Goal: Task Accomplishment & Management: Manage account settings

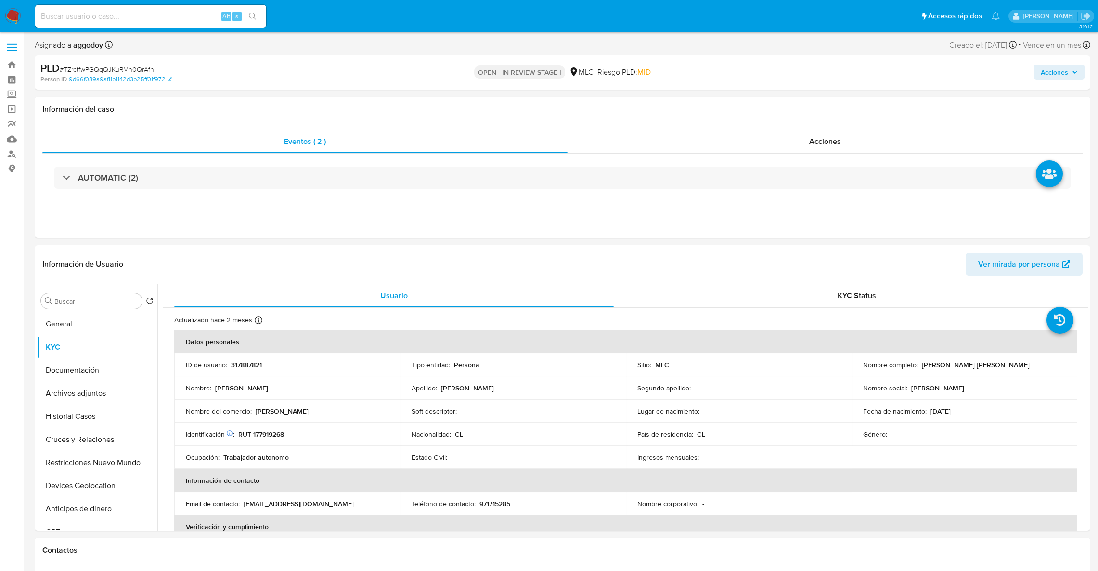
select select "10"
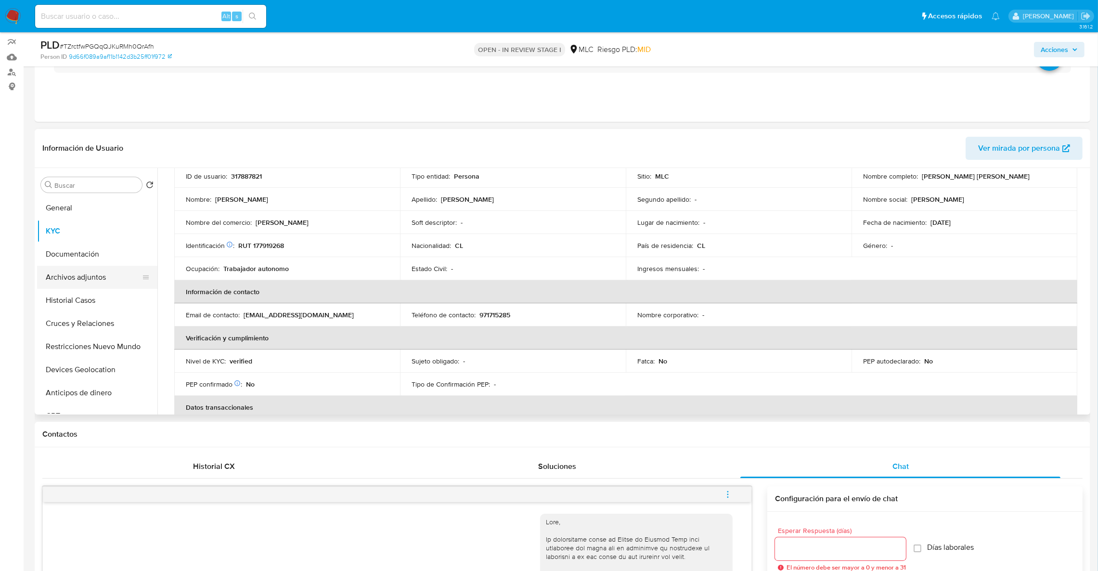
click at [97, 283] on button "Archivos adjuntos" at bounding box center [93, 277] width 113 height 23
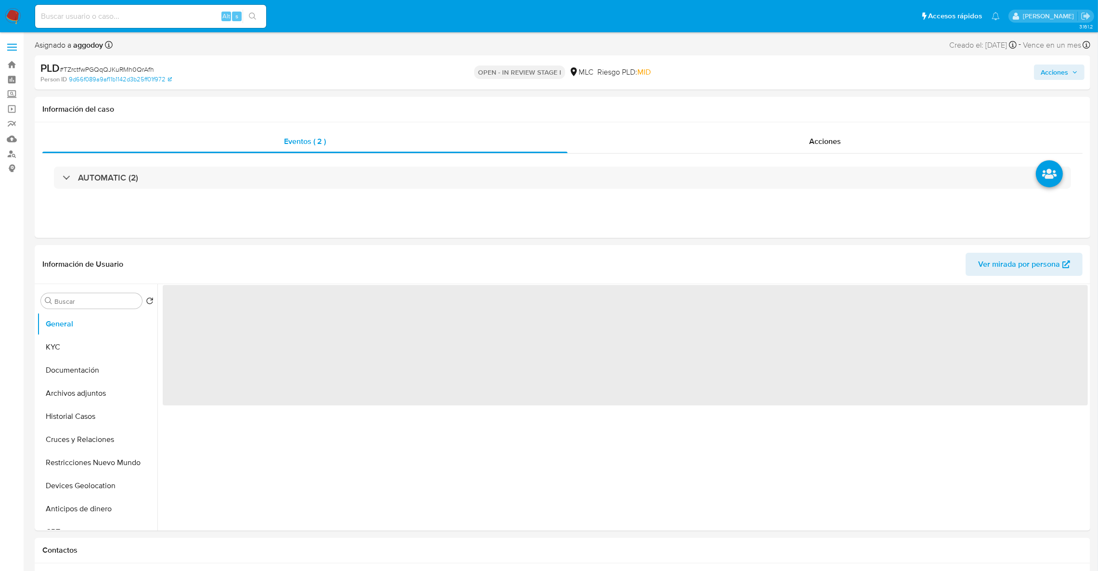
select select "10"
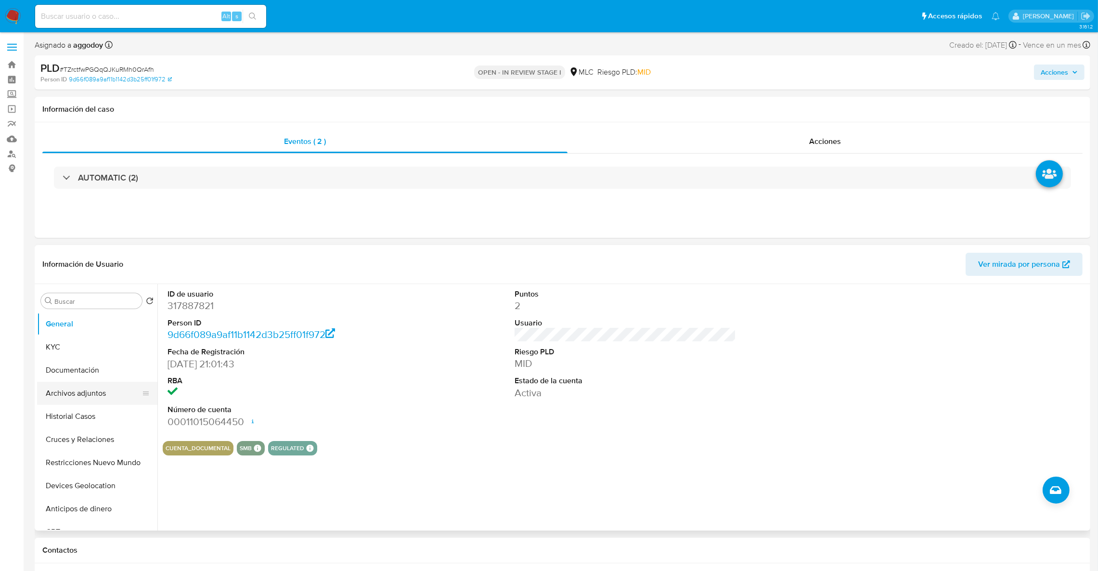
click at [82, 390] on button "Archivos adjuntos" at bounding box center [93, 393] width 113 height 23
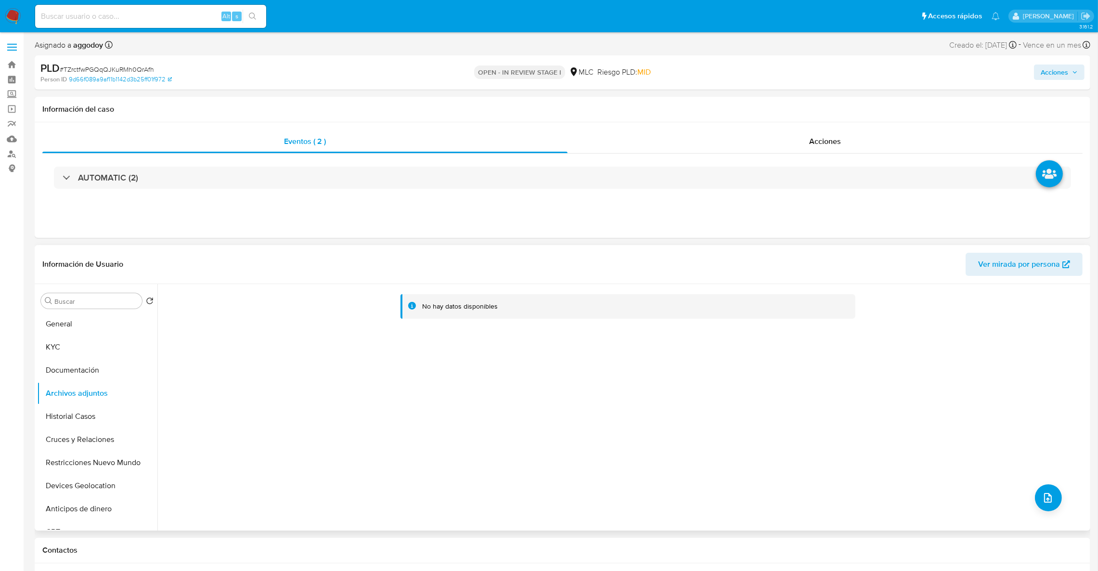
click at [1031, 510] on div "No hay datos disponibles" at bounding box center [622, 407] width 931 height 247
click at [1056, 511] on div "No hay datos disponibles" at bounding box center [622, 407] width 931 height 247
click at [1048, 495] on icon "upload-file" at bounding box center [1048, 498] width 12 height 12
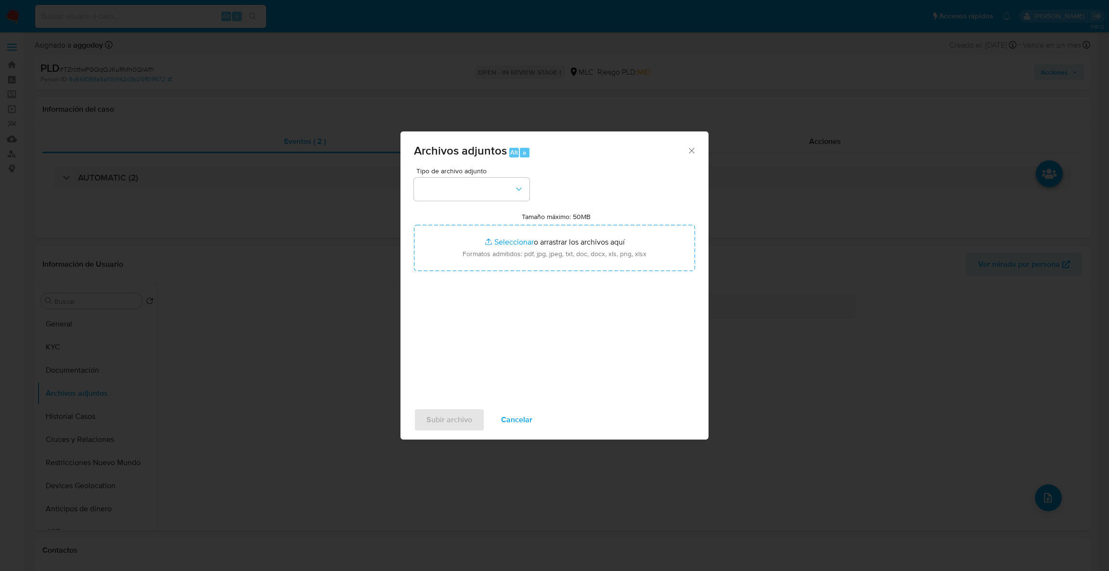
click at [557, 291] on div "Tipo de archivo adjunto Tamaño máximo: 50MB Seleccionar archivos Seleccionar o …" at bounding box center [554, 281] width 281 height 227
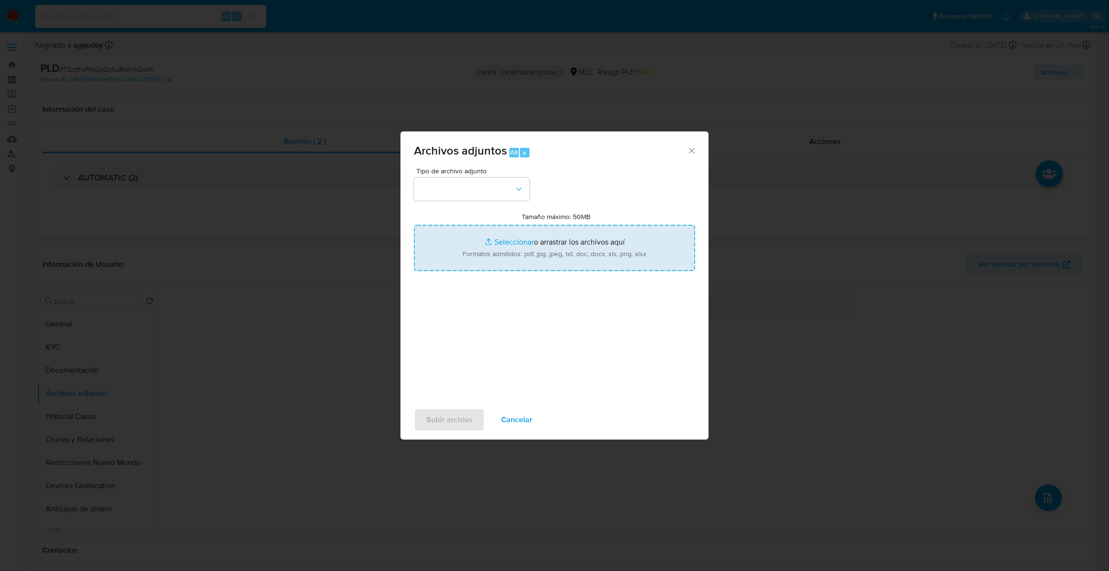
click at [554, 268] on input "Tamaño máximo: 50MB Seleccionar archivos" at bounding box center [554, 248] width 281 height 46
type input "C:\fakepath\317887821Movimientos .xlsx"
click at [507, 236] on input "Tamaño máximo: 50MB Seleccionar archivos" at bounding box center [554, 248] width 281 height 46
type input "C:\fakepath\Case Log - 317887821.pdf"
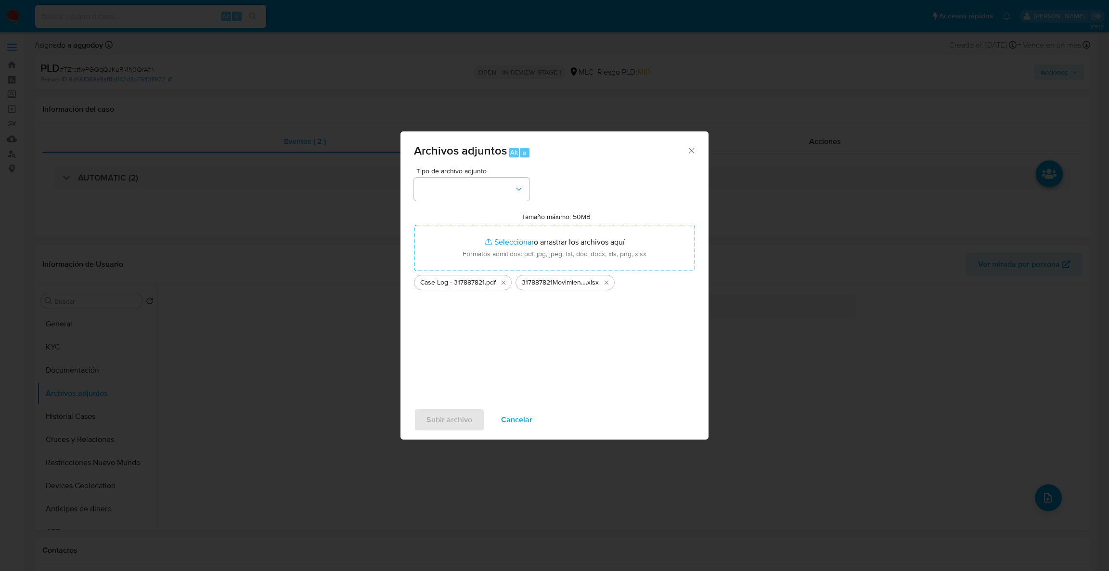
click at [453, 201] on div "Tipo de archivo adjunto Tamaño máximo: 50MB Seleccionar archivos Seleccionar o …" at bounding box center [554, 281] width 281 height 227
click at [464, 187] on button "button" at bounding box center [472, 189] width 116 height 23
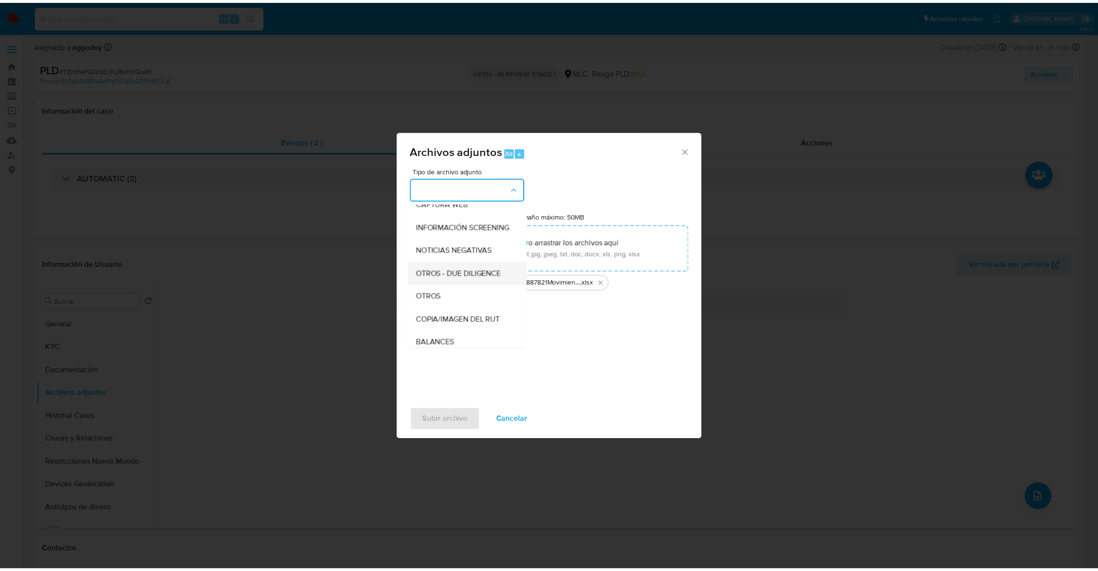
scroll to position [86, 0]
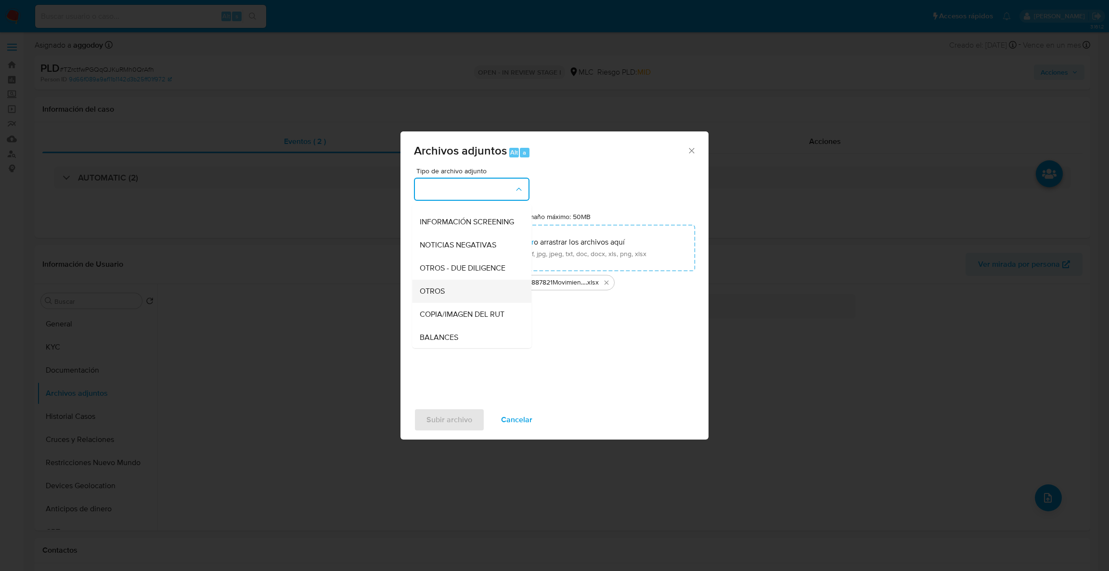
click at [468, 299] on div "OTROS" at bounding box center [469, 291] width 98 height 23
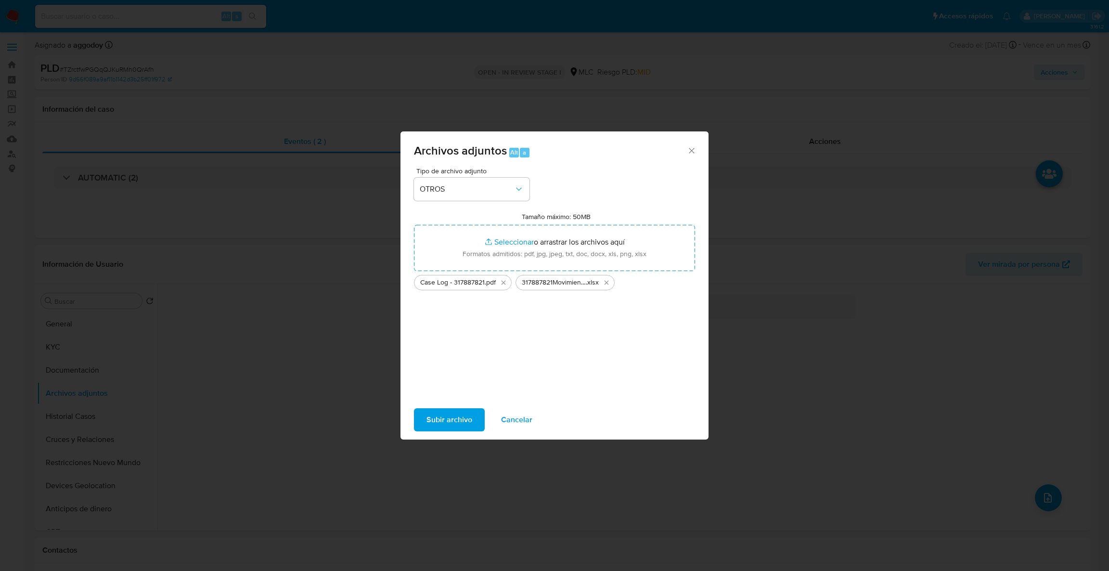
click at [439, 417] on span "Subir archivo" at bounding box center [450, 419] width 46 height 21
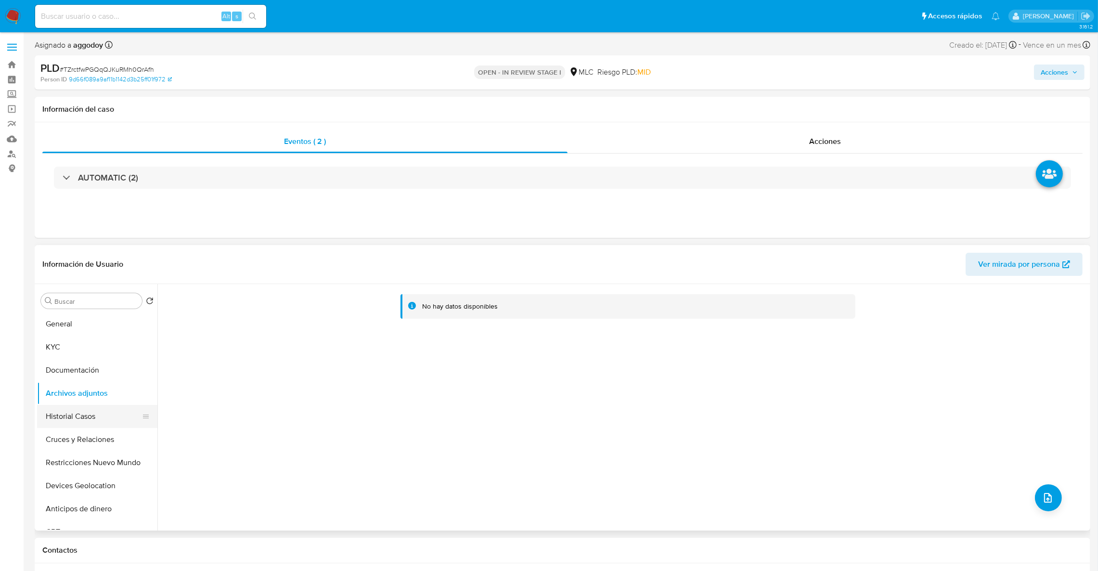
click at [90, 406] on button "Historial Casos" at bounding box center [93, 416] width 113 height 23
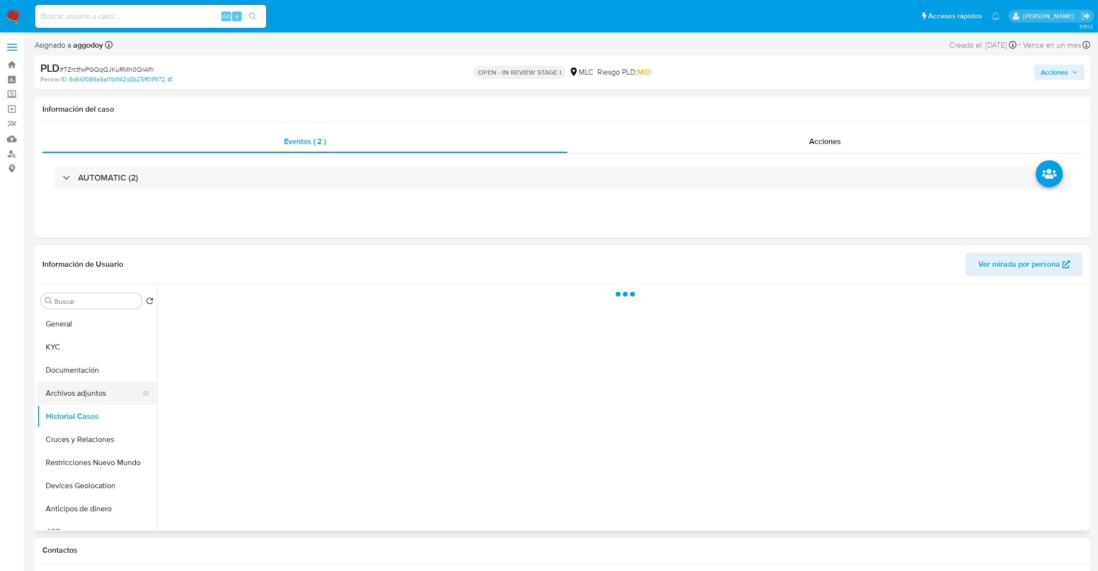
click at [87, 391] on button "Archivos adjuntos" at bounding box center [93, 393] width 113 height 23
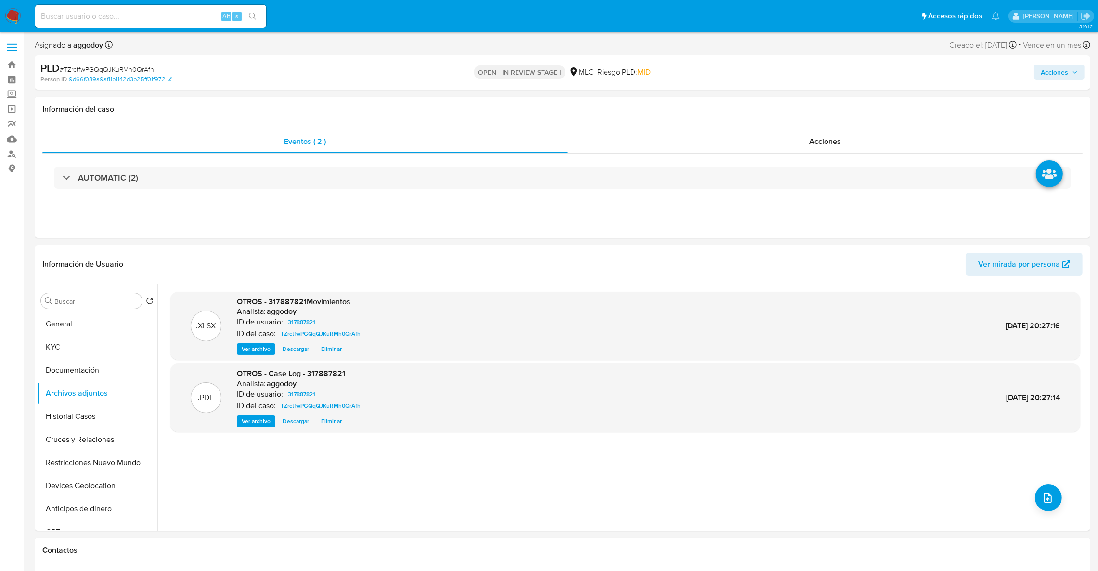
click at [1062, 77] on span "Acciones" at bounding box center [1054, 72] width 27 height 15
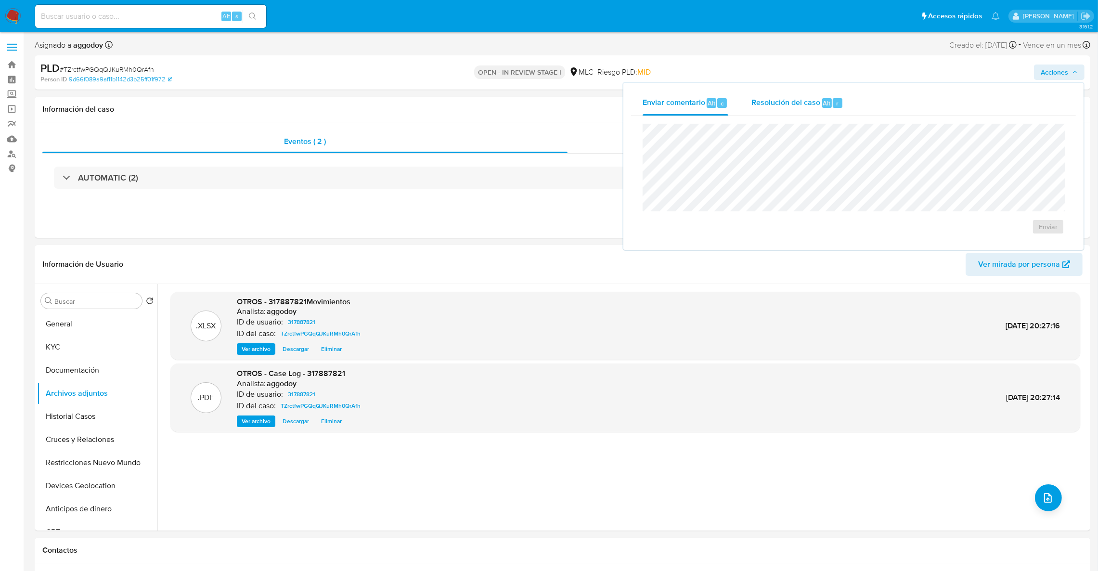
click at [762, 110] on div "Resolución del caso Alt r" at bounding box center [798, 103] width 92 height 25
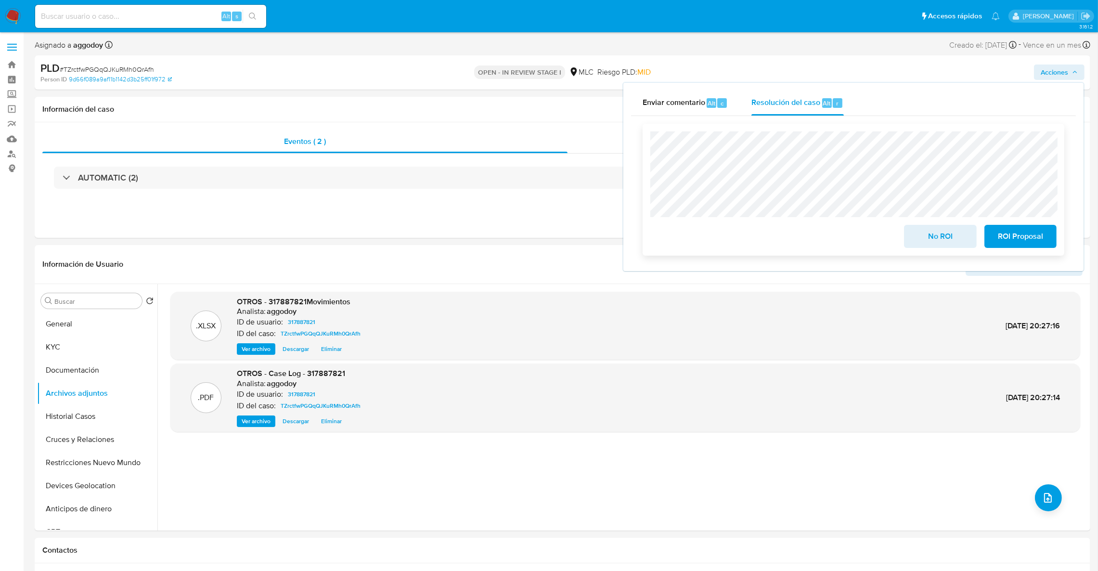
click at [920, 243] on span "No ROI" at bounding box center [940, 236] width 47 height 21
click at [82, 322] on button "General" at bounding box center [93, 323] width 113 height 23
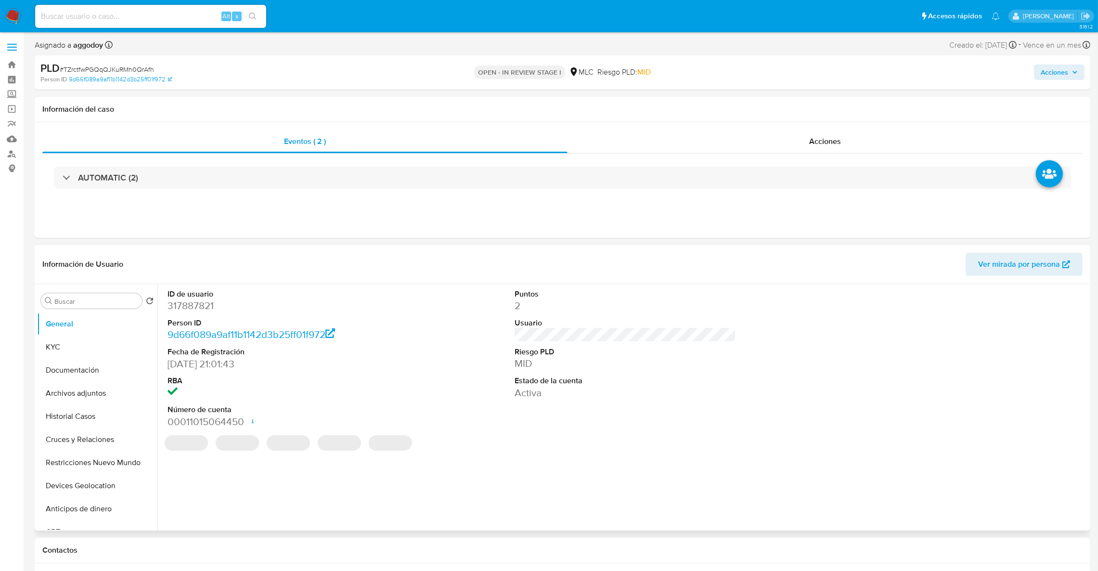
click at [214, 305] on dd "317887821" at bounding box center [279, 305] width 222 height 13
click at [212, 305] on dd "317887821" at bounding box center [279, 305] width 222 height 13
click at [209, 308] on dd "317887821" at bounding box center [279, 305] width 222 height 13
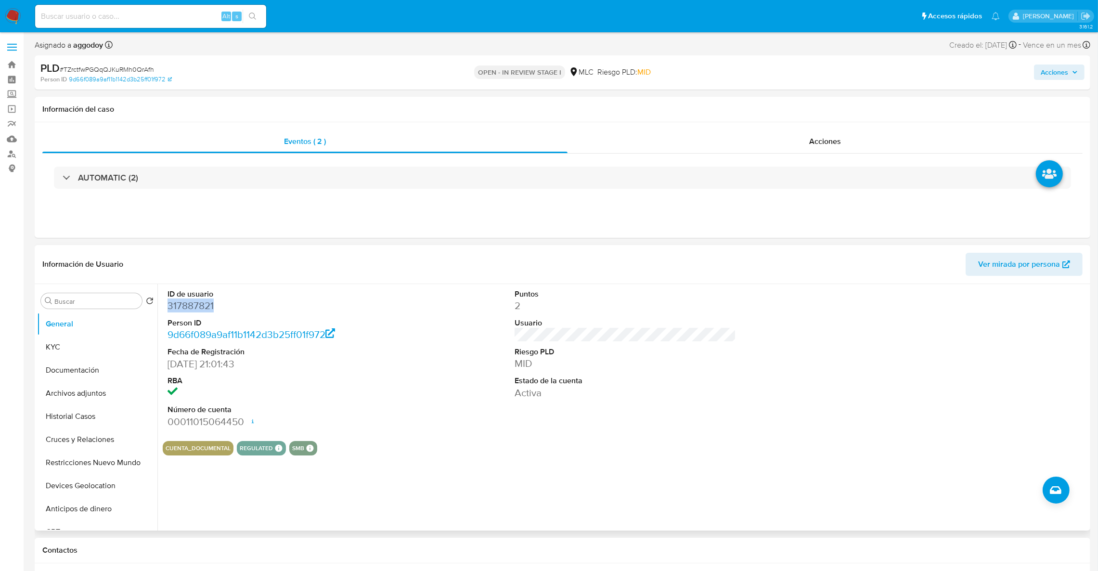
click at [209, 308] on dd "317887821" at bounding box center [279, 305] width 222 height 13
copy dd "317887821"
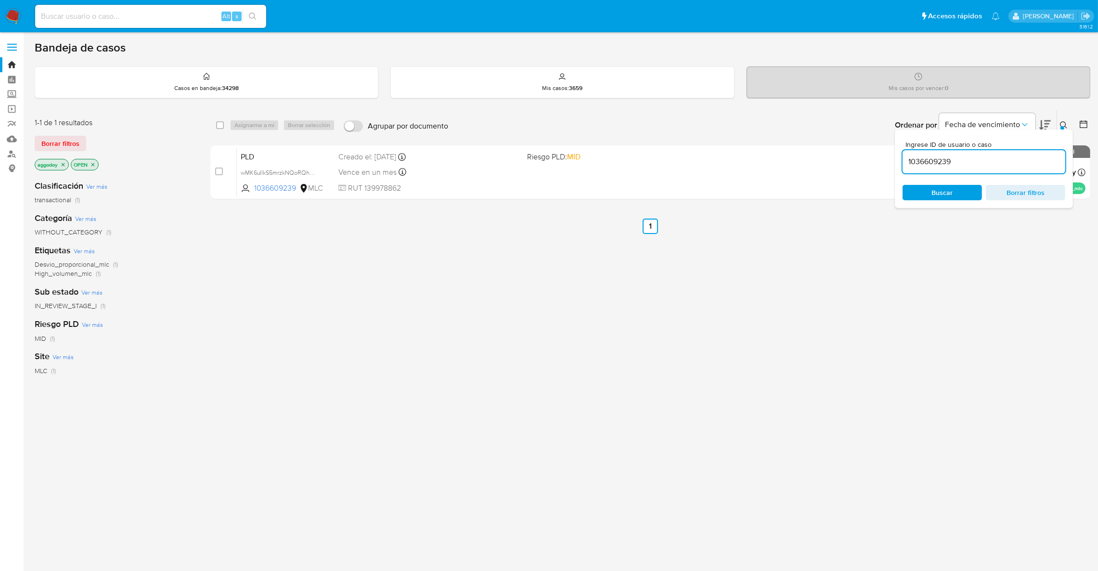
click at [930, 167] on input "1036609239" at bounding box center [984, 162] width 163 height 13
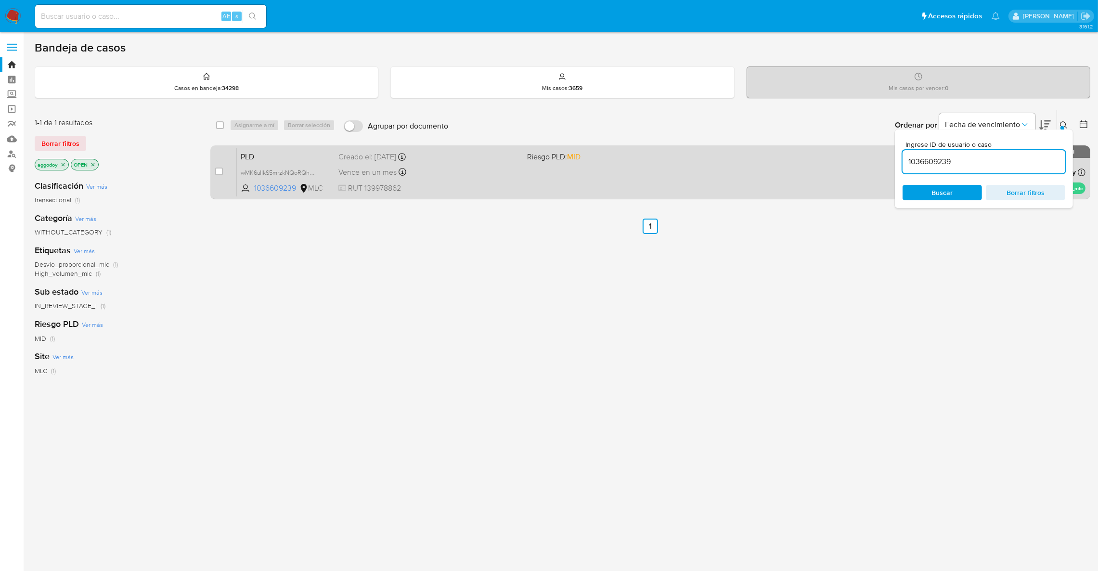
click at [475, 157] on div "Creado el: 12/08/2025 Creado el: 12/08/2025 06:07:17" at bounding box center [428, 157] width 181 height 11
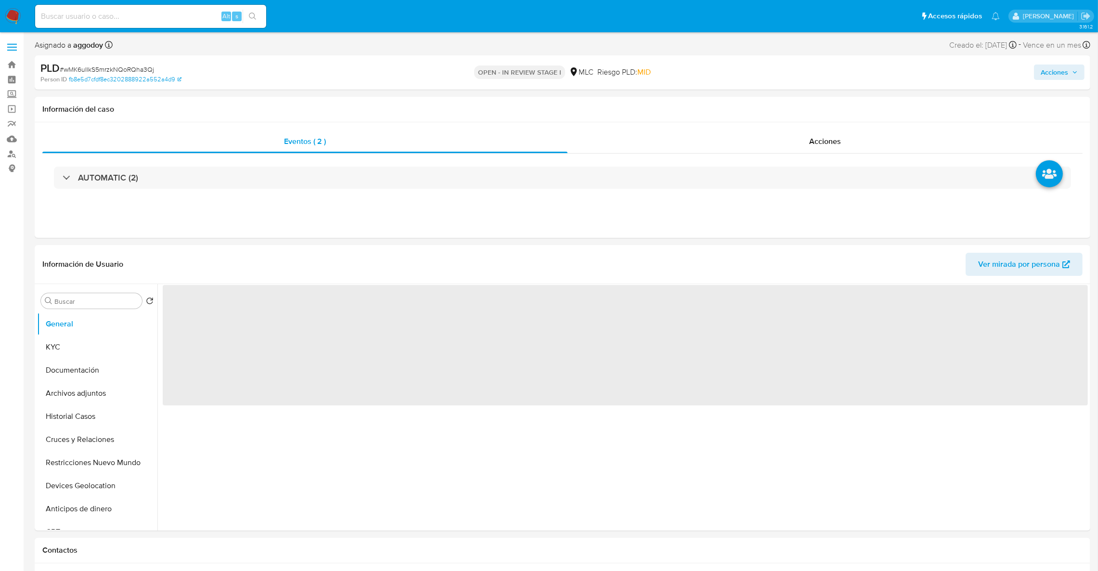
select select "10"
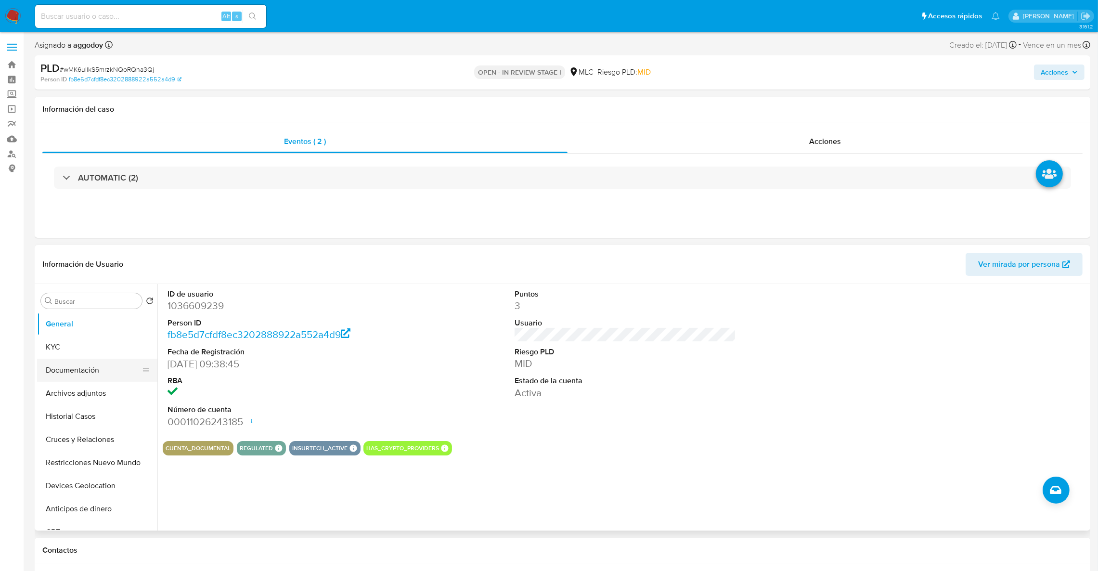
click at [83, 361] on button "Documentación" at bounding box center [93, 370] width 113 height 23
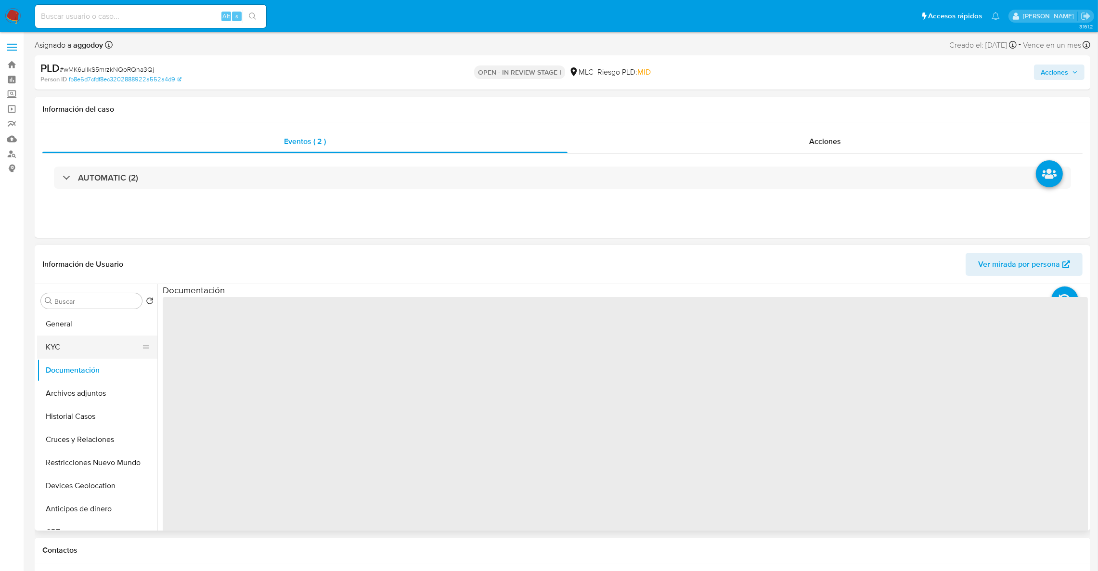
click at [79, 354] on button "KYC" at bounding box center [93, 347] width 113 height 23
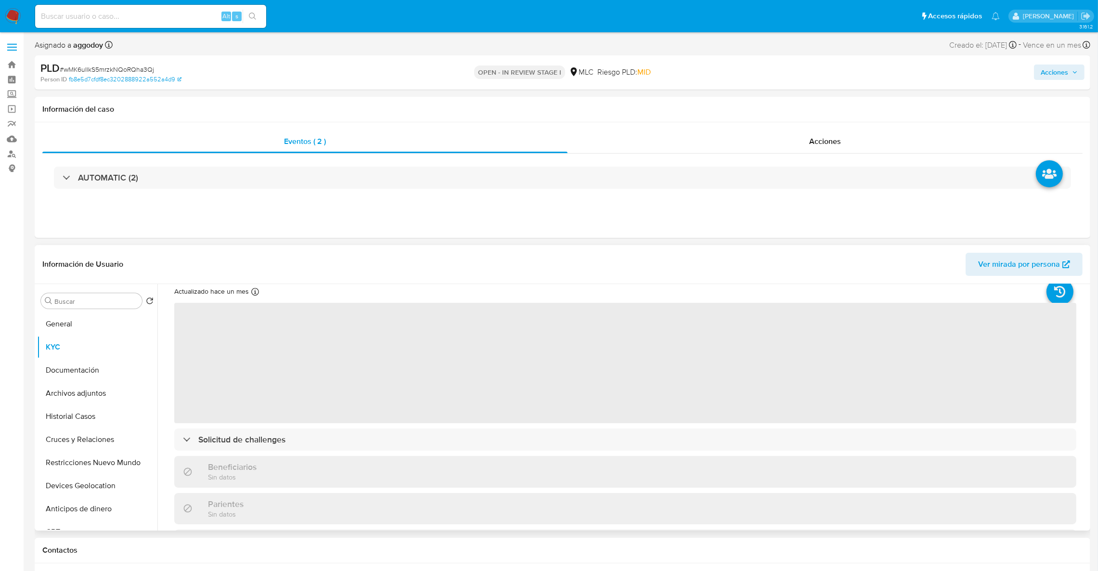
scroll to position [72, 0]
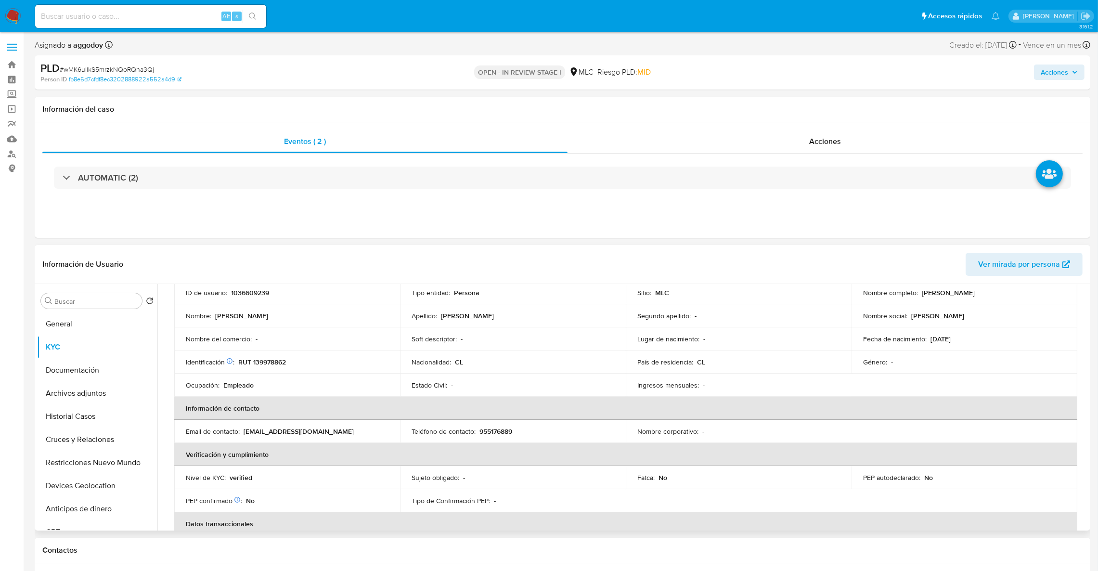
click at [266, 359] on p "RUT 139978862" at bounding box center [262, 362] width 48 height 9
copy p "139978862"
drag, startPoint x: 320, startPoint y: 435, endPoint x: 244, endPoint y: 436, distance: 76.1
click at [244, 436] on p "carronerosvip@gmail.com" at bounding box center [299, 431] width 110 height 9
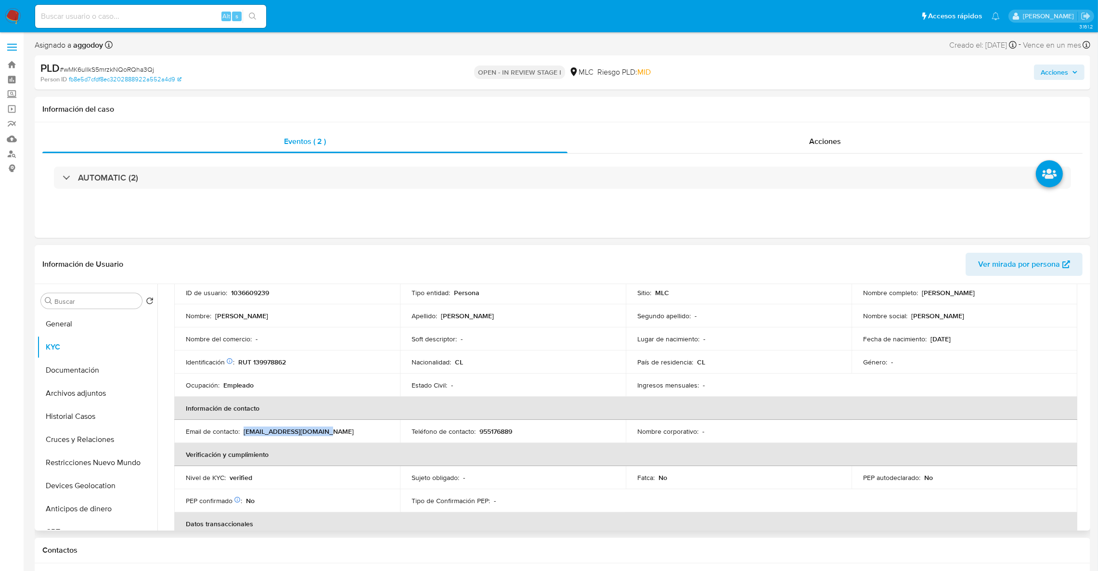
copy p "carronerosvip@gmail.com"
drag, startPoint x: 1088, startPoint y: 351, endPoint x: 1087, endPoint y: 343, distance: 8.3
click at [1087, 343] on div "Buscar Volver al orden por defecto General KYC Documentación Archivos adjuntos …" at bounding box center [563, 407] width 1056 height 247
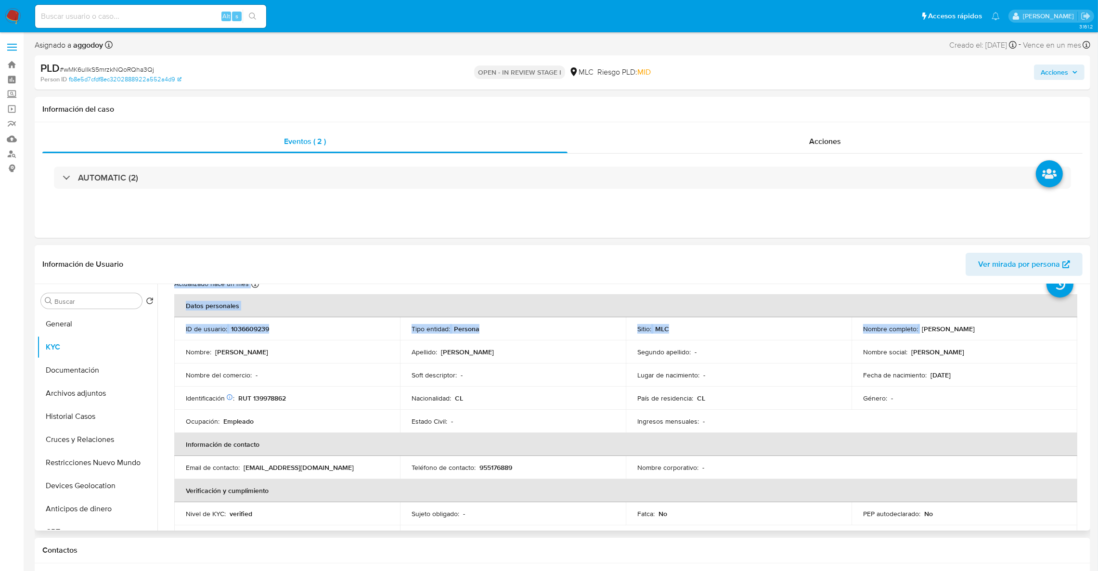
scroll to position [0, 0]
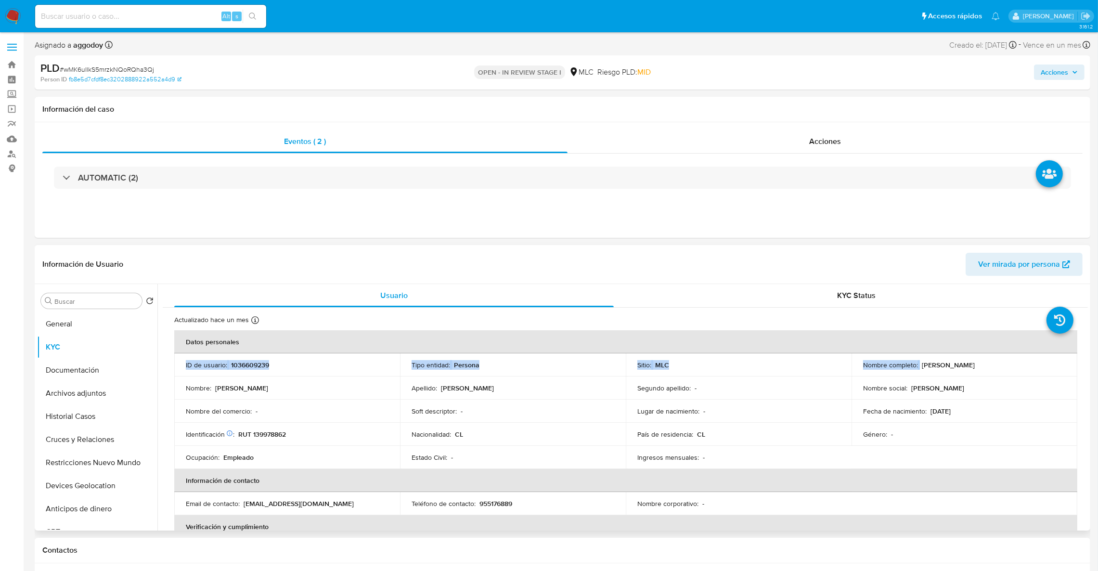
drag, startPoint x: 917, startPoint y: 296, endPoint x: 1022, endPoint y: 349, distance: 118.0
click at [1022, 341] on table "Datos personales ID de usuario : 1036609239 Tipo entidad : Persona Sitio : MLC …" at bounding box center [625, 507] width 903 height 354
click at [1018, 363] on div "Nombre completo : Brayan Michell Neumann Rojas" at bounding box center [964, 365] width 203 height 9
drag, startPoint x: 936, startPoint y: 372, endPoint x: 917, endPoint y: 363, distance: 21.3
click at [917, 363] on div "Nombre completo : Brayan Michell Neumann Rojas" at bounding box center [964, 365] width 203 height 9
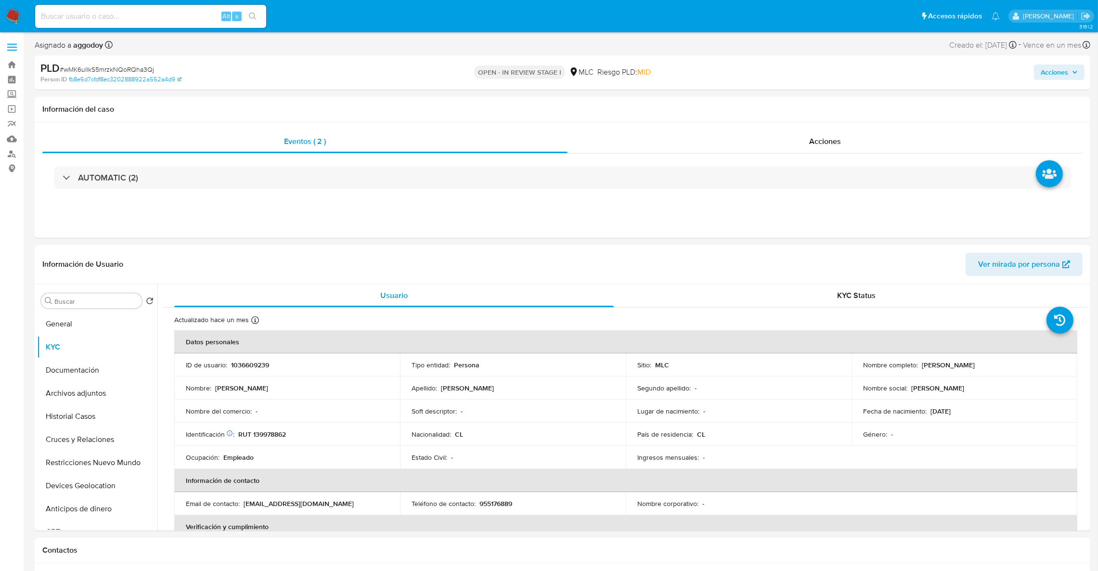
copy div "Brayan Michell Neumann Rojas"
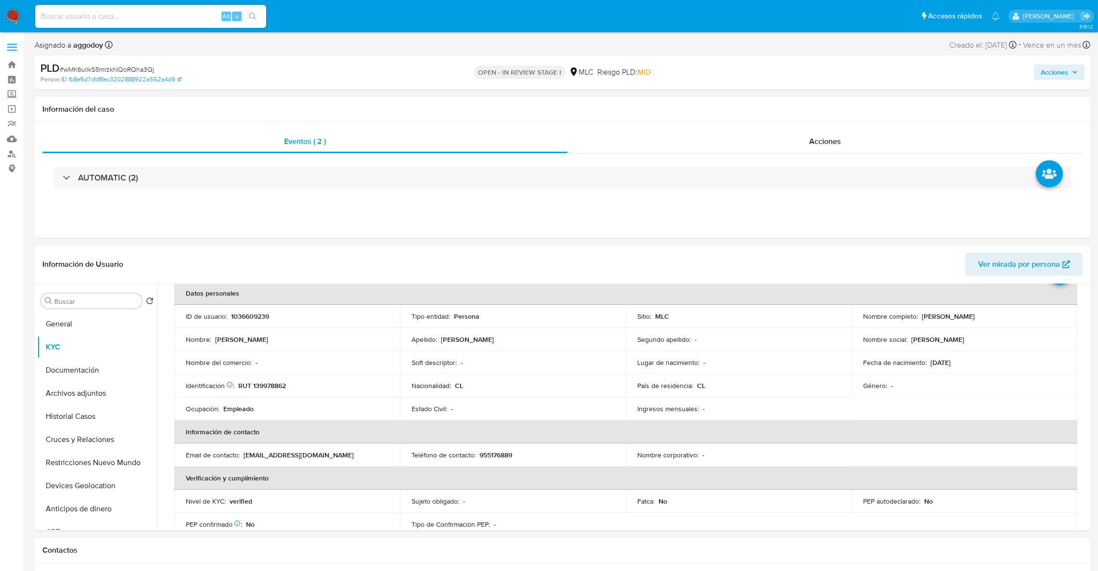
scroll to position [26, 0]
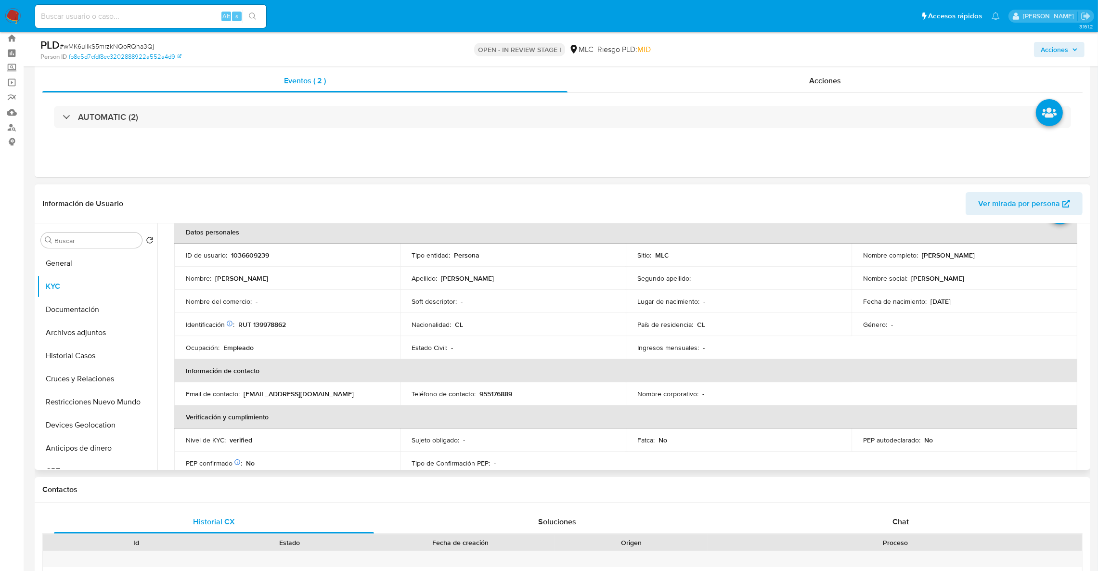
click at [843, 354] on td "Ingresos mensuales : -" at bounding box center [739, 347] width 226 height 23
drag, startPoint x: 836, startPoint y: 452, endPoint x: 841, endPoint y: 445, distance: 9.0
click at [837, 450] on table "Datos personales ID de usuario : 1036609239 Tipo entidad : Persona Sitio : MLC …" at bounding box center [625, 398] width 903 height 354
click at [243, 257] on p "1036609239" at bounding box center [250, 255] width 38 height 9
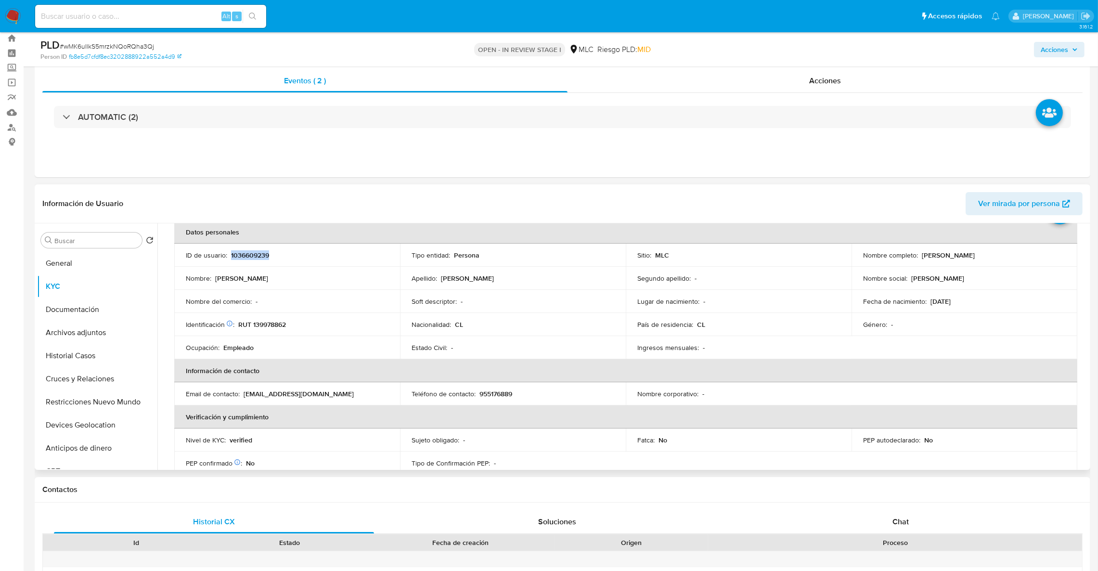
copy p "1036609239"
click at [44, 321] on button "Archivos adjuntos" at bounding box center [93, 332] width 113 height 23
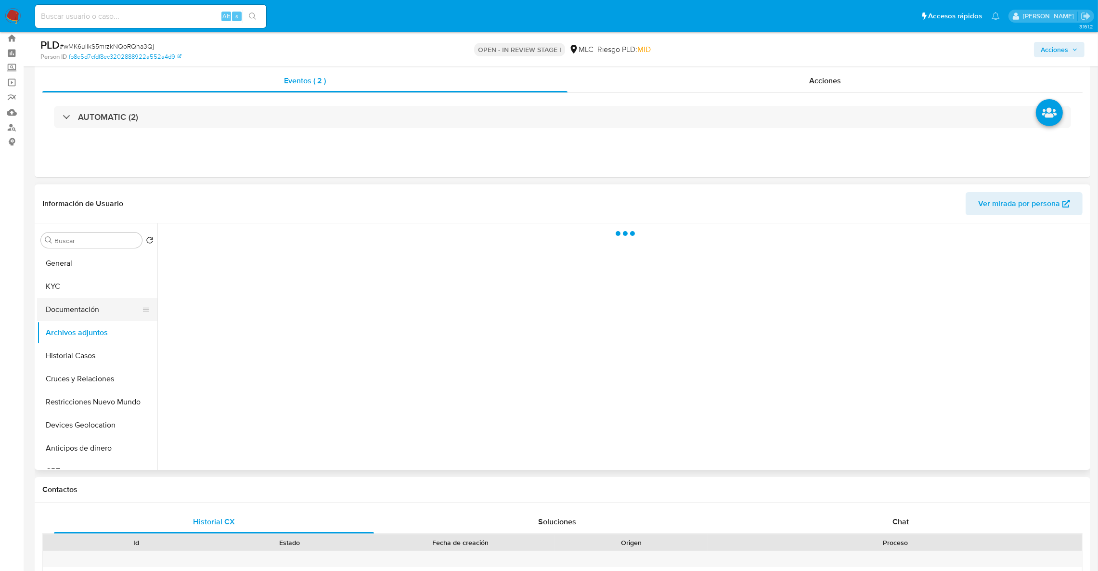
click at [45, 316] on button "Documentación" at bounding box center [93, 309] width 113 height 23
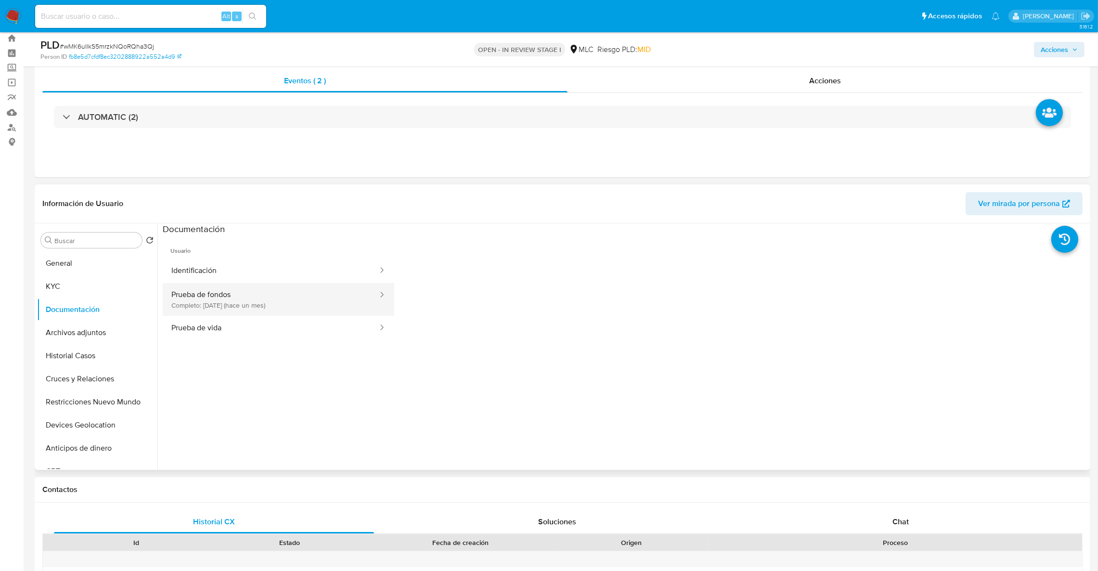
click at [312, 305] on button "Prueba de fondos Completo: 19/08/2025 (hace un mes)" at bounding box center [271, 299] width 216 height 33
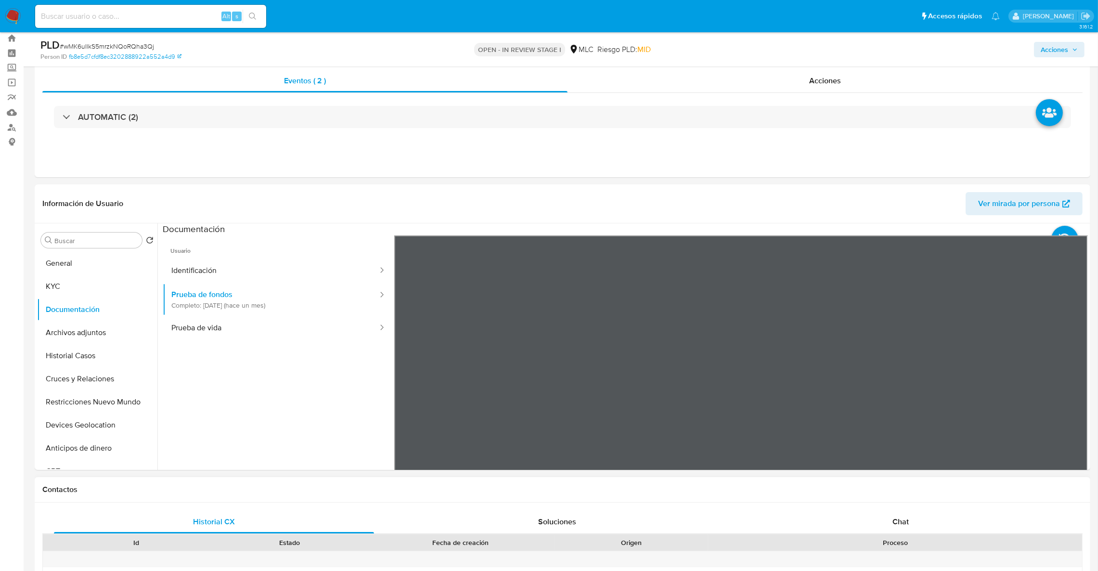
click at [743, 234] on section at bounding box center [625, 383] width 925 height 320
click at [201, 322] on button "Prueba de vida" at bounding box center [271, 328] width 216 height 25
click at [226, 289] on button "Prueba de fondos Completo: 19/08/2025 (hace un mes)" at bounding box center [271, 299] width 216 height 33
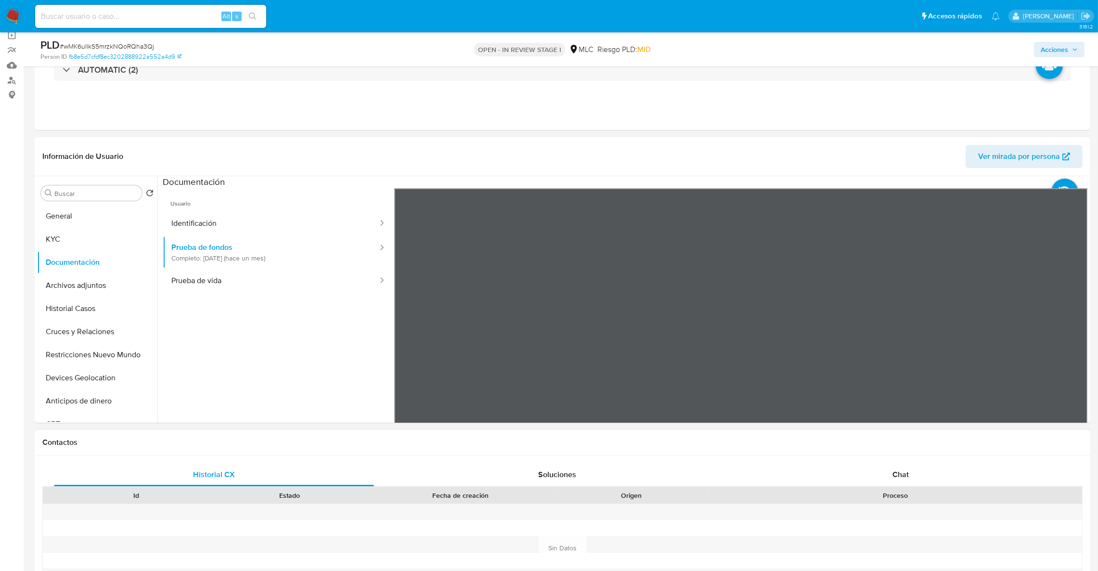
scroll to position [99, 0]
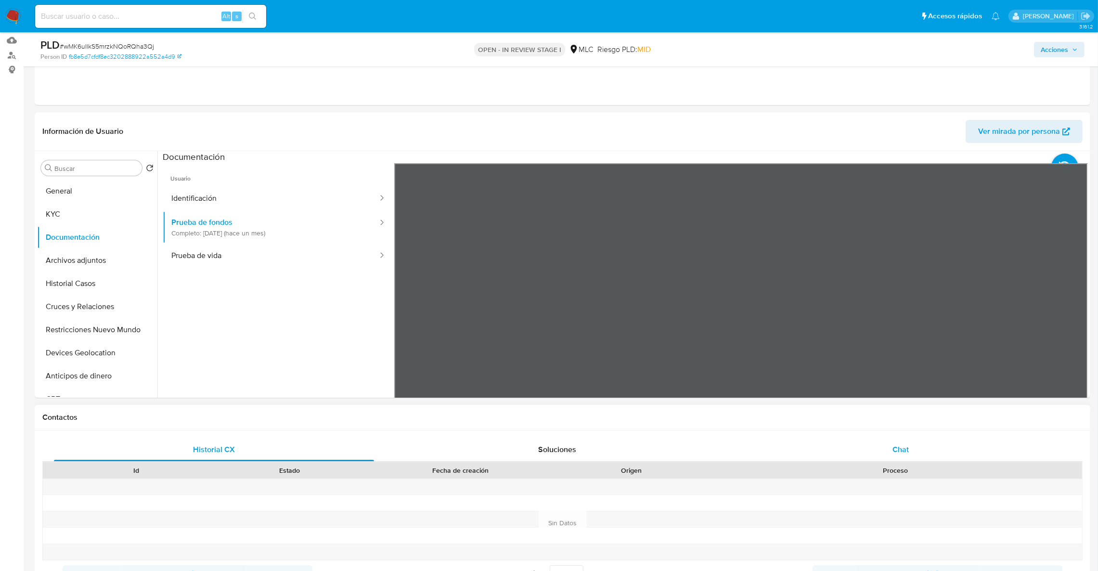
click at [912, 460] on div "Chat" at bounding box center [900, 449] width 320 height 23
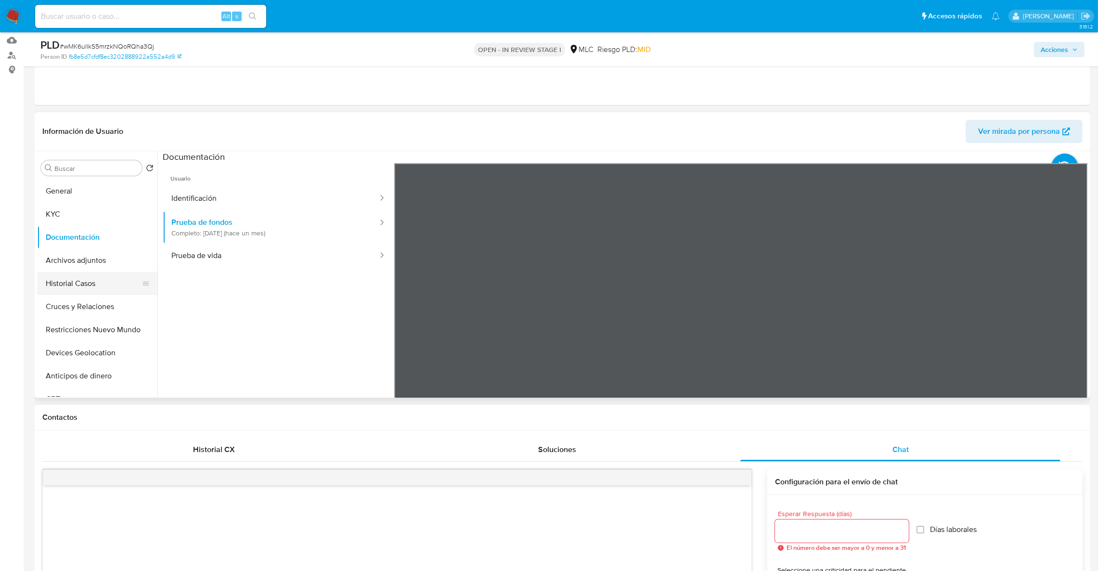
click at [96, 293] on button "Historial Casos" at bounding box center [93, 283] width 113 height 23
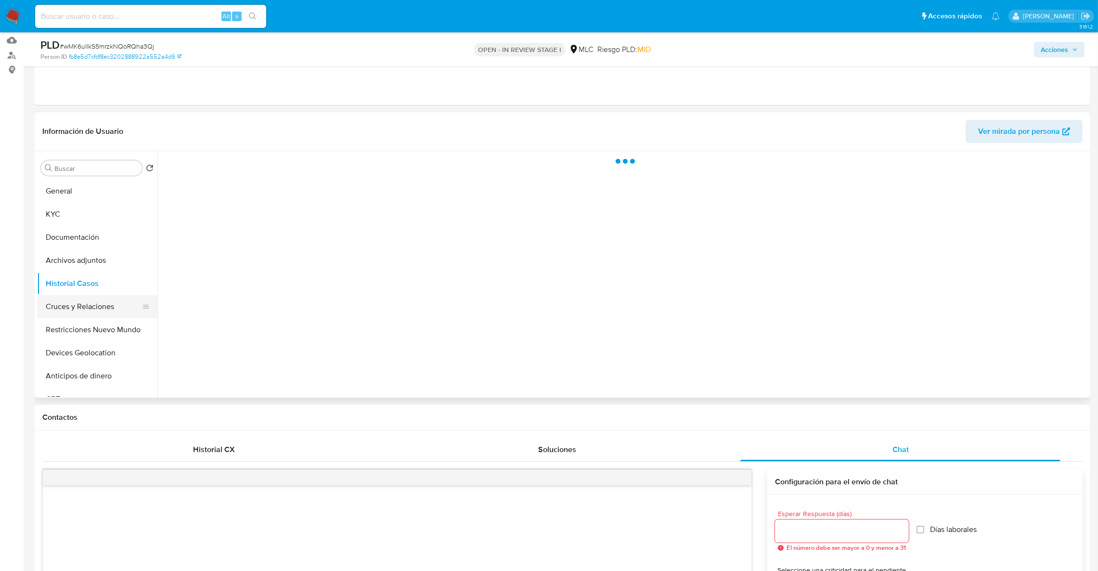
click at [88, 302] on button "Cruces y Relaciones" at bounding box center [93, 306] width 113 height 23
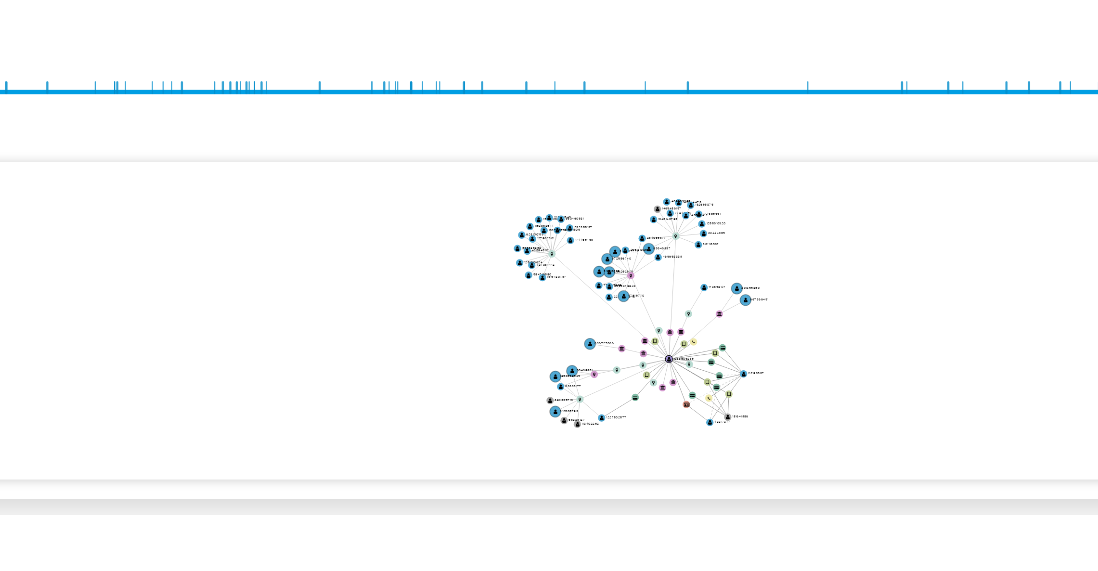
drag, startPoint x: 804, startPoint y: 329, endPoint x: 721, endPoint y: 325, distance: 82.4
click at [721, 325] on icon "device-600b243208813b00189e0c2e  user-48817877  48817877 user-181641386  181…" at bounding box center [632, 317] width 911 height 140
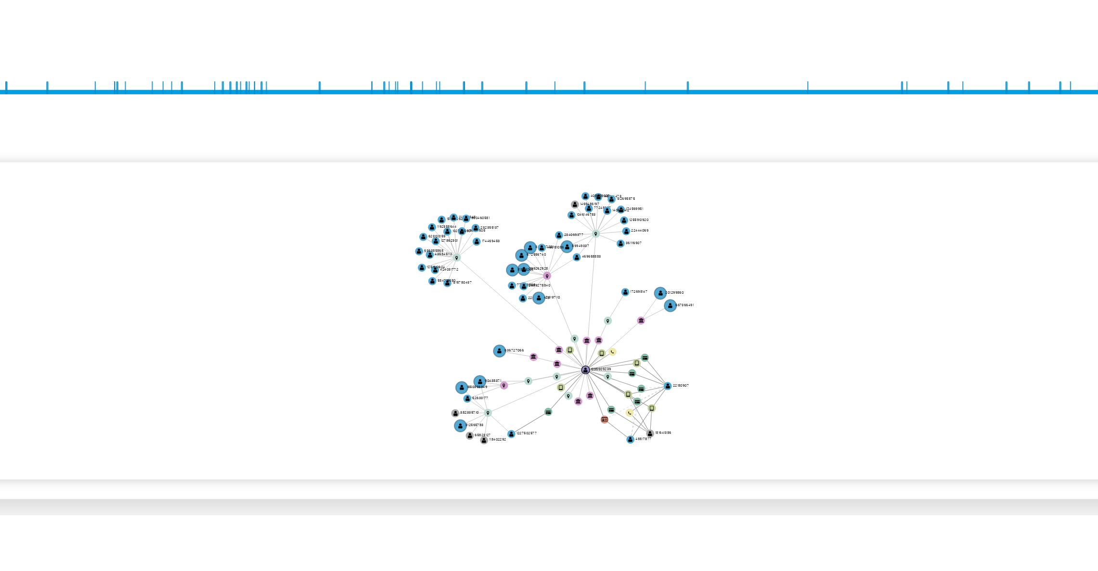
drag, startPoint x: 830, startPoint y: 271, endPoint x: 827, endPoint y: 211, distance: 59.8
click at [830, 271] on icon "device-600b243208813b00189e0c2e  user-48817877  48817877 user-181641386  181…" at bounding box center [632, 317] width 911 height 140
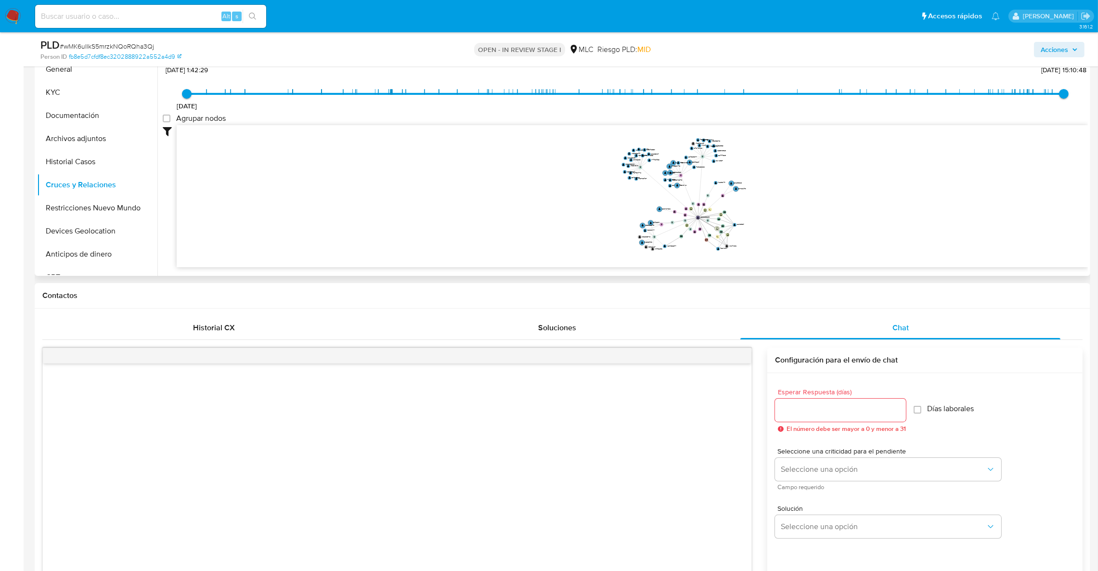
scroll to position [235, 0]
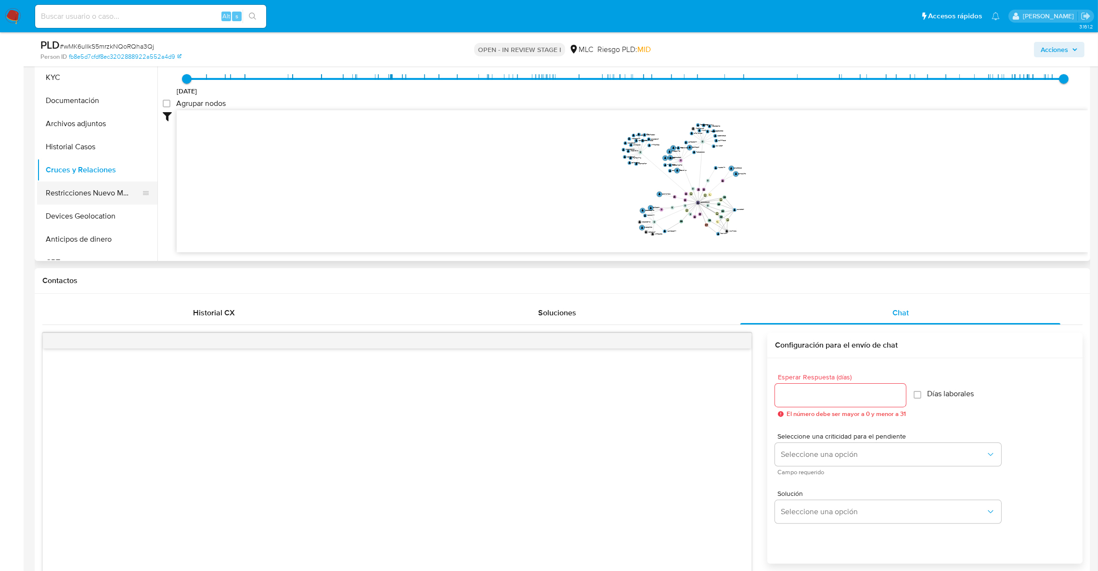
click at [73, 198] on button "Restricciones Nuevo Mundo" at bounding box center [93, 193] width 113 height 23
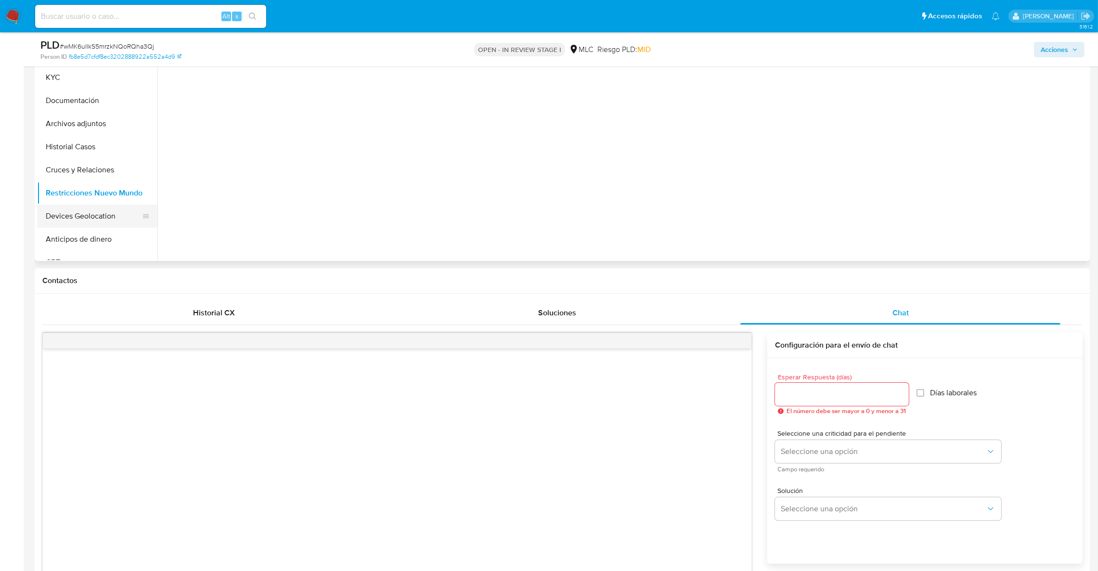
click at [73, 209] on button "Devices Geolocation" at bounding box center [93, 216] width 113 height 23
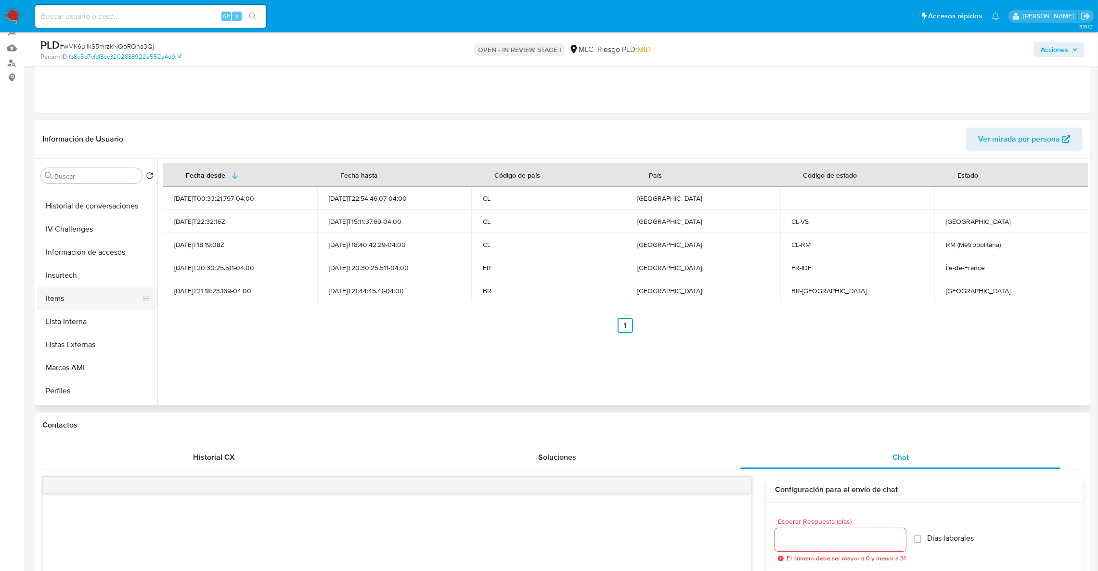
scroll to position [361, 0]
click at [78, 276] on button "Información de accesos" at bounding box center [93, 277] width 113 height 23
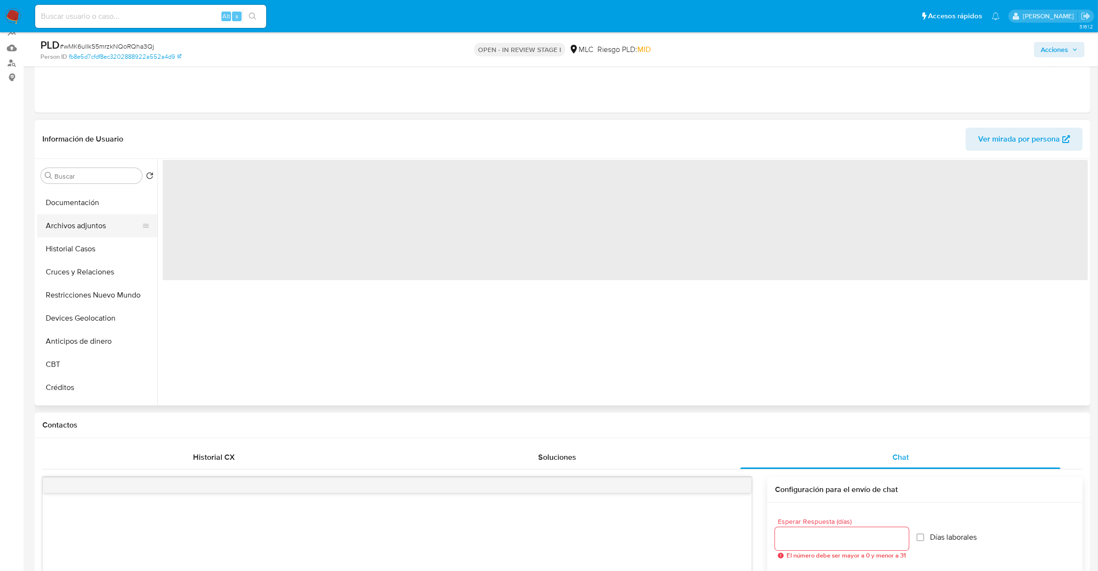
scroll to position [0, 0]
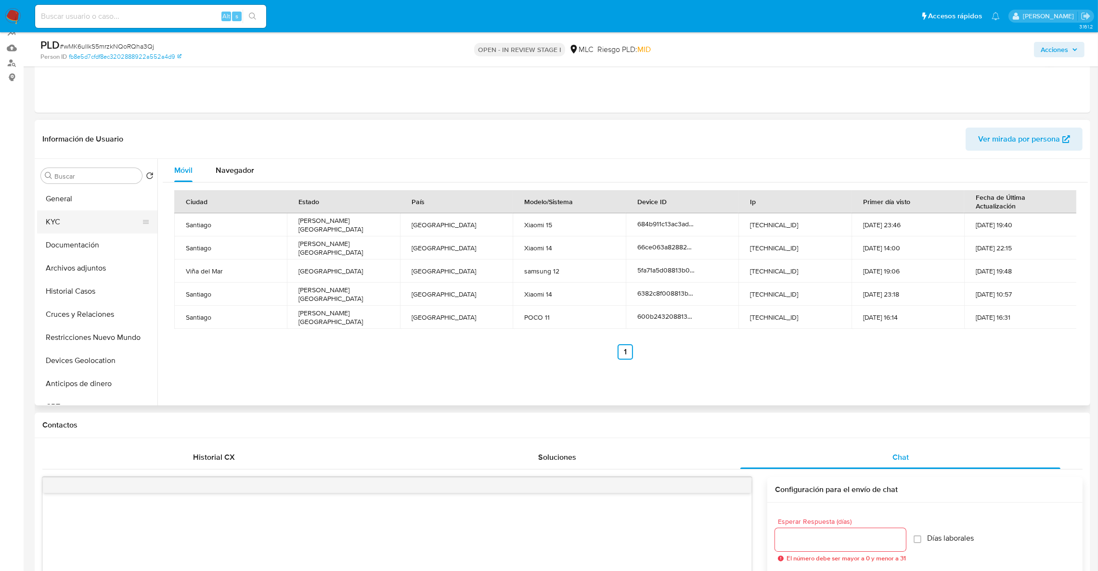
click at [81, 220] on button "KYC" at bounding box center [93, 221] width 113 height 23
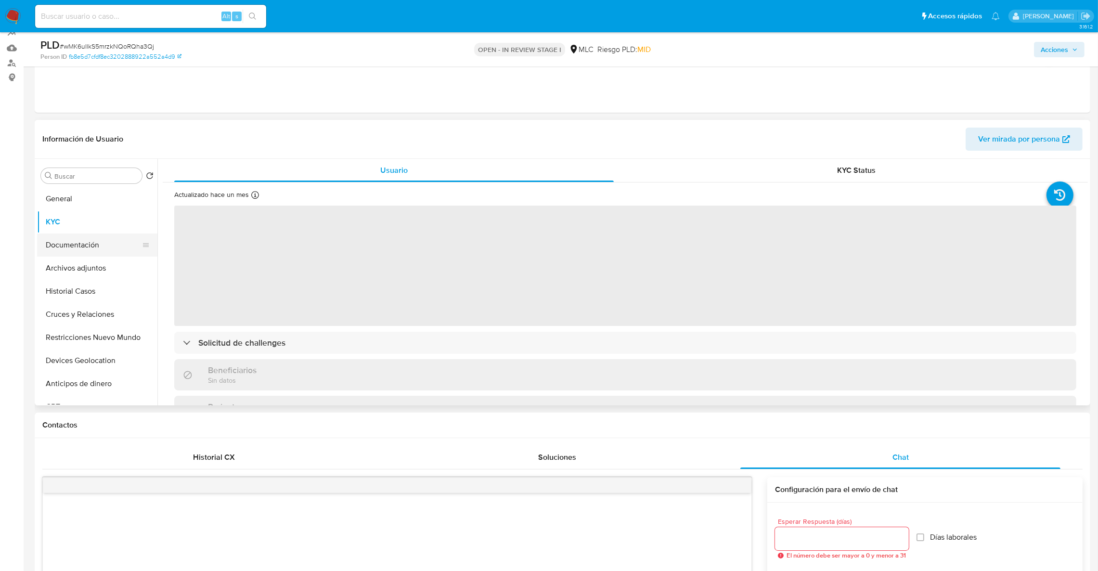
click at [78, 253] on button "Documentación" at bounding box center [93, 245] width 113 height 23
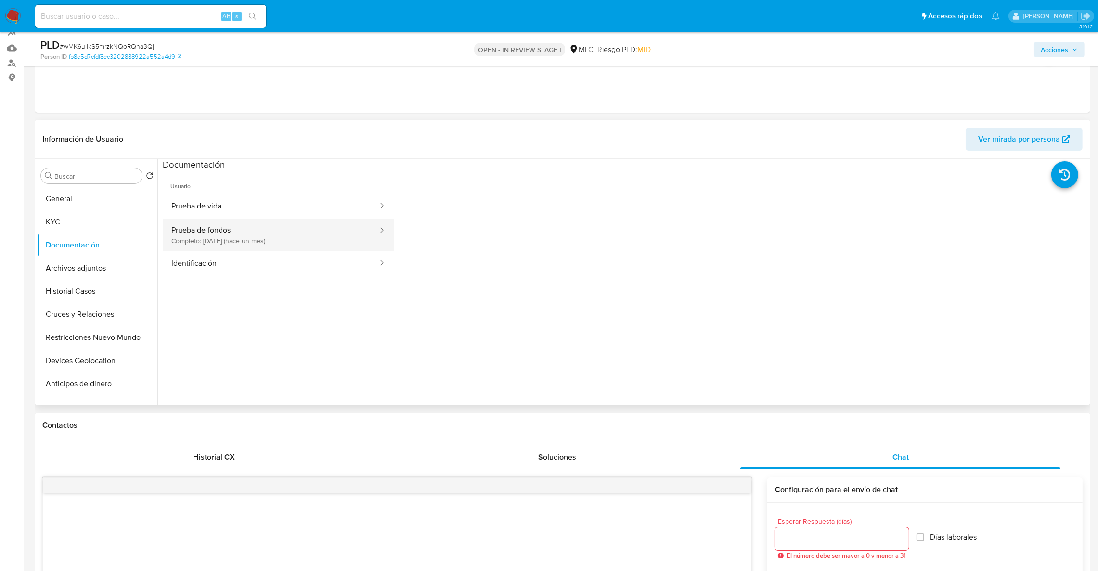
click at [219, 239] on button "Prueba de fondos Completo: 19/08/2025 (hace un mes)" at bounding box center [271, 235] width 216 height 33
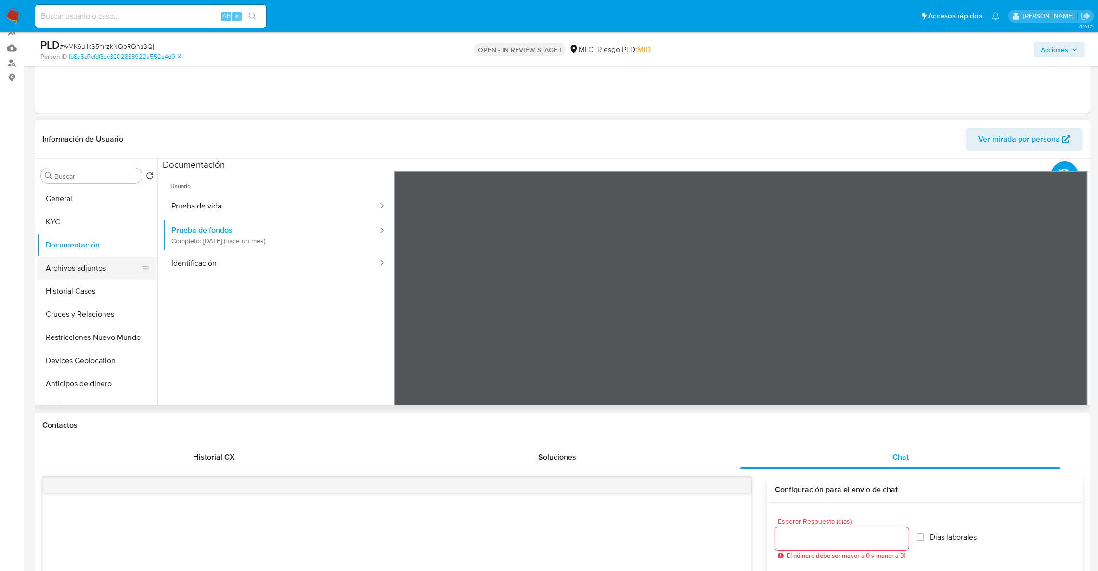
click at [89, 276] on button "Archivos adjuntos" at bounding box center [93, 268] width 113 height 23
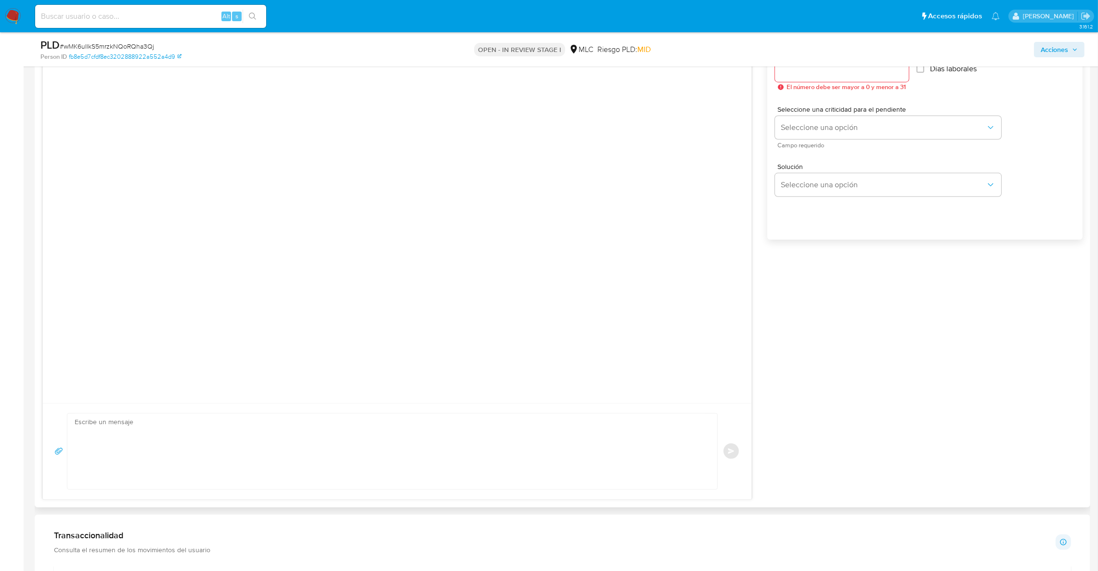
scroll to position [597, 0]
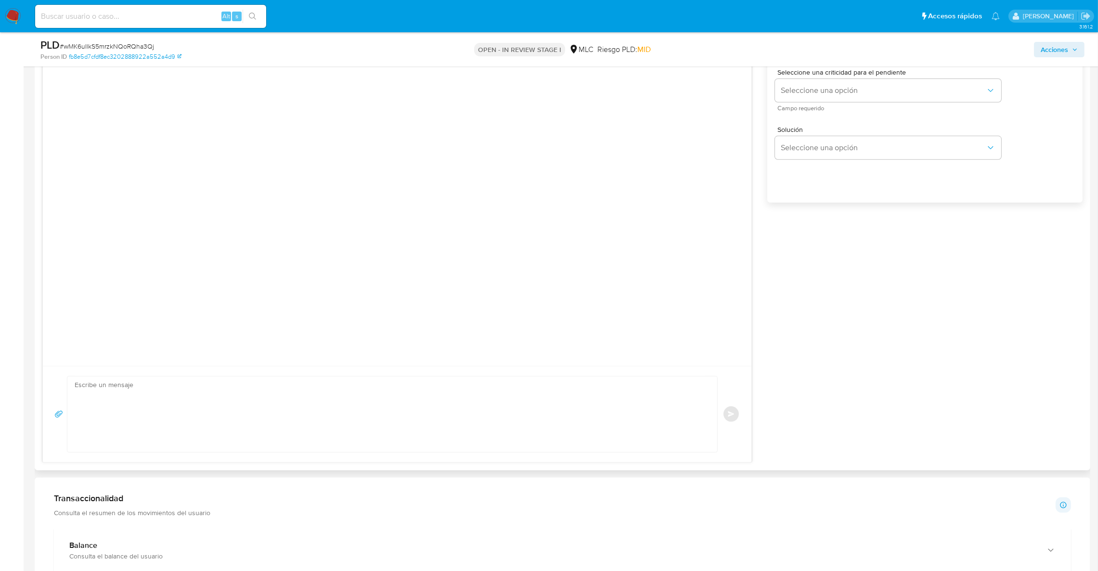
click at [386, 422] on textarea at bounding box center [390, 415] width 631 height 76
paste textarea "Hola XXX, Te contactamos ya que necesitamos verificar algunos datos para poder …"
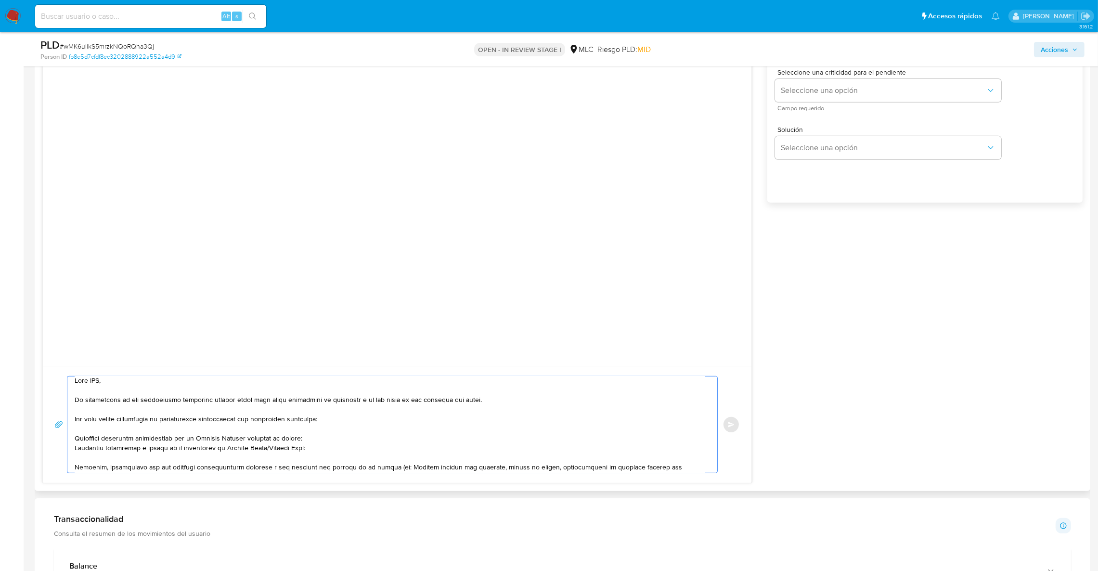
scroll to position [0, 0]
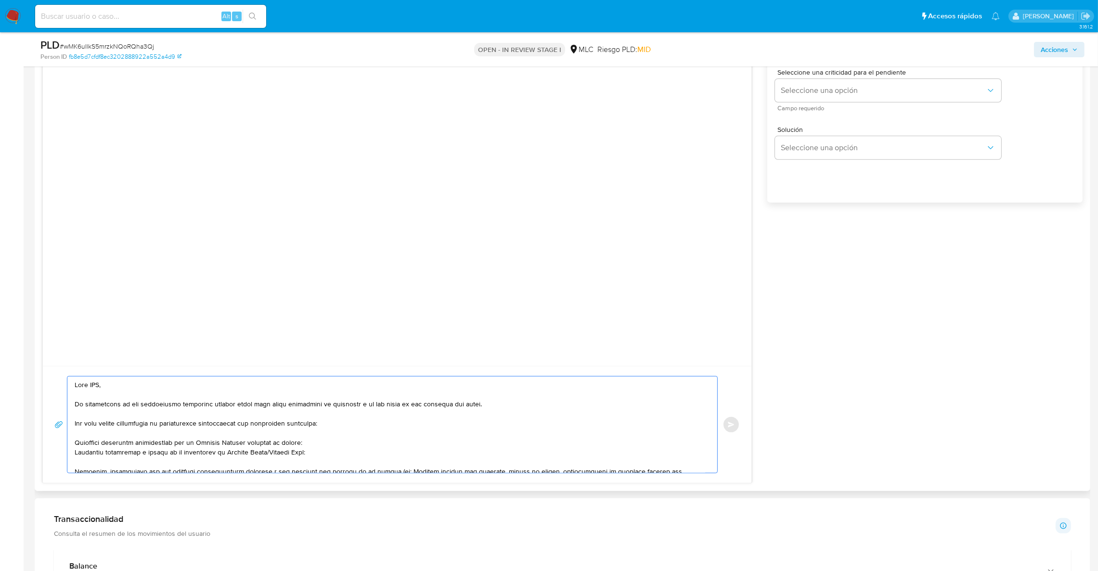
click at [102, 387] on textarea at bounding box center [390, 425] width 631 height 96
click at [98, 385] on textarea at bounding box center [390, 425] width 631 height 96
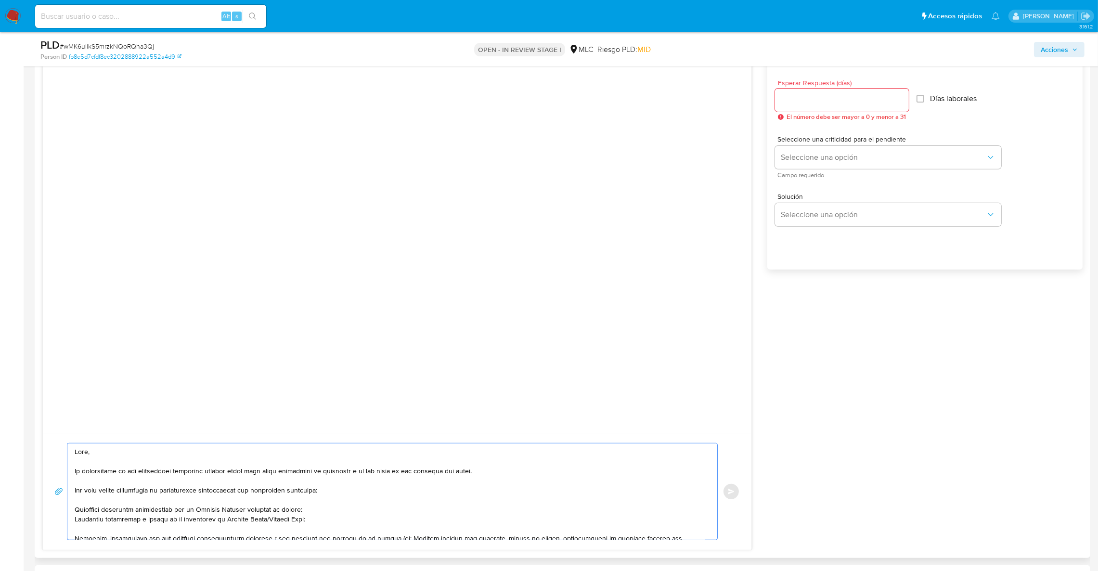
scroll to position [452, 0]
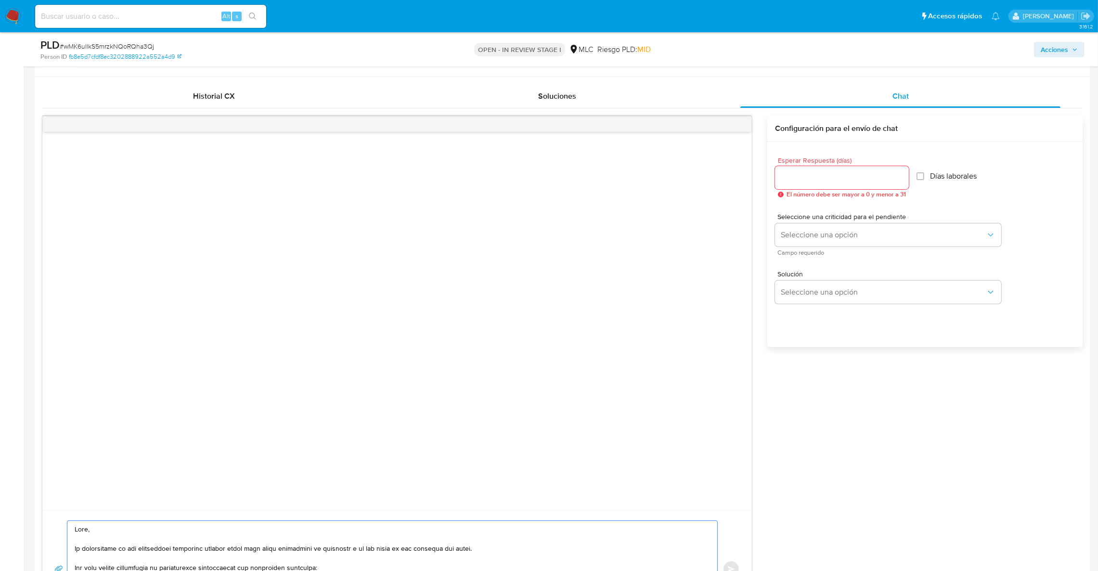
type textarea "Hola, Te contactamos ya que necesitamos verificar algunos datos para poder gara…"
click at [824, 173] on input "Esperar Respuesta (días)" at bounding box center [842, 177] width 134 height 13
type input "3"
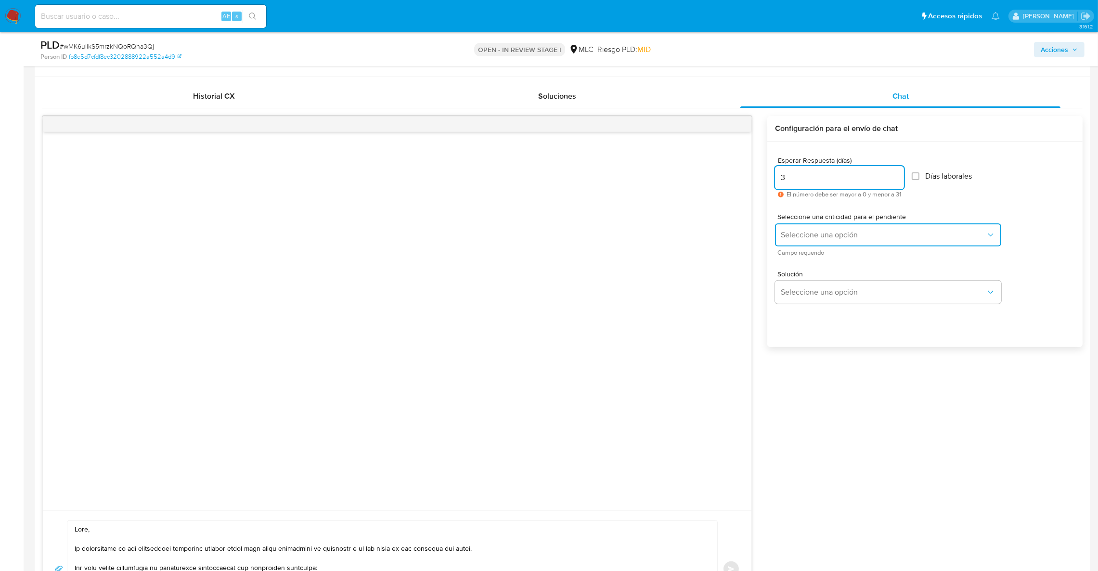
click at [827, 230] on button "Seleccione una opción" at bounding box center [888, 234] width 226 height 23
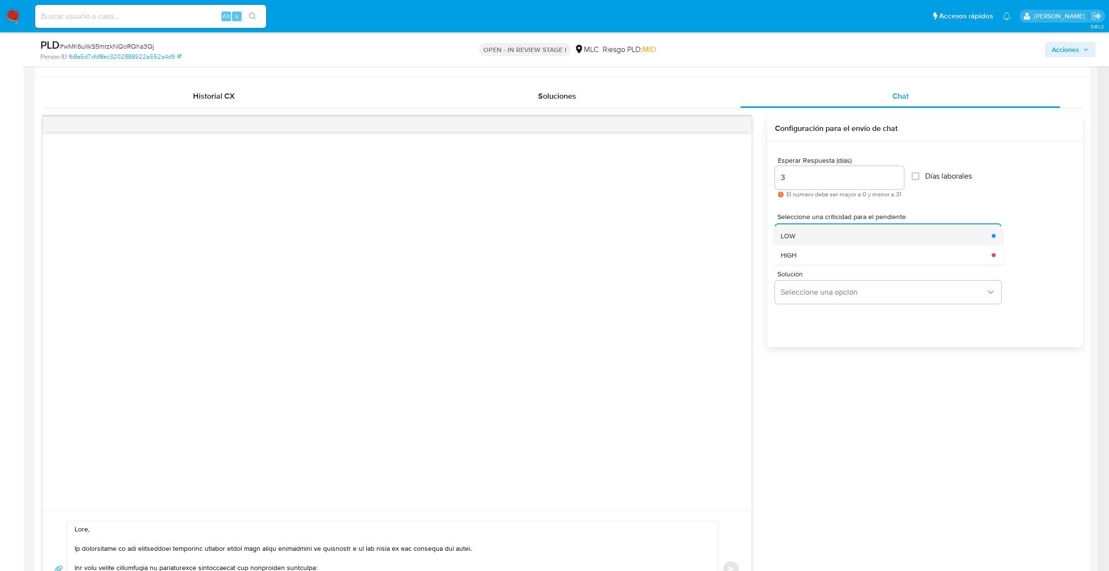
click at [826, 231] on div "LOW" at bounding box center [883, 235] width 205 height 19
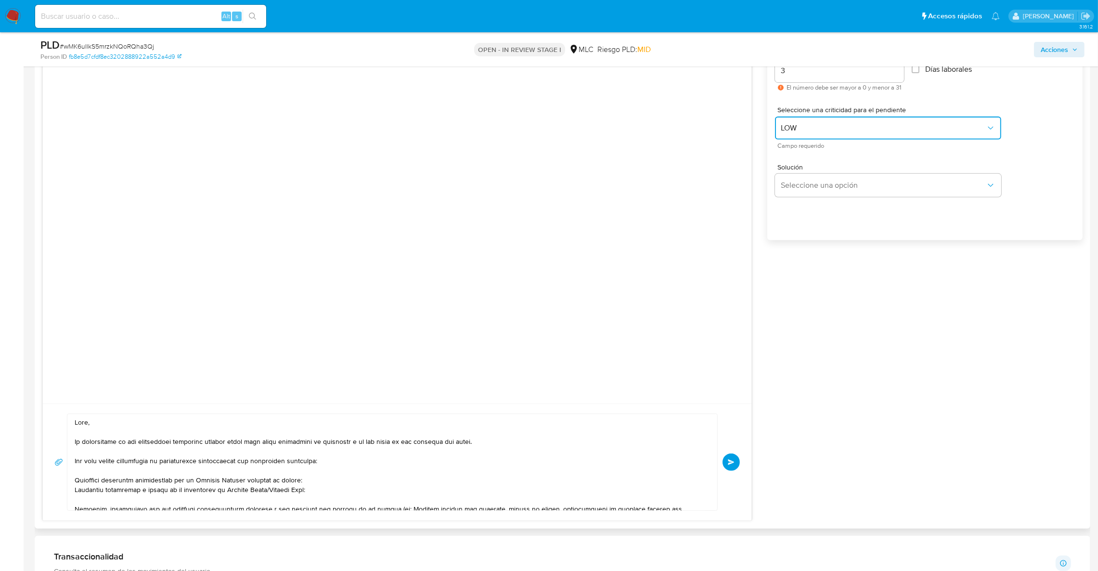
scroll to position [669, 0]
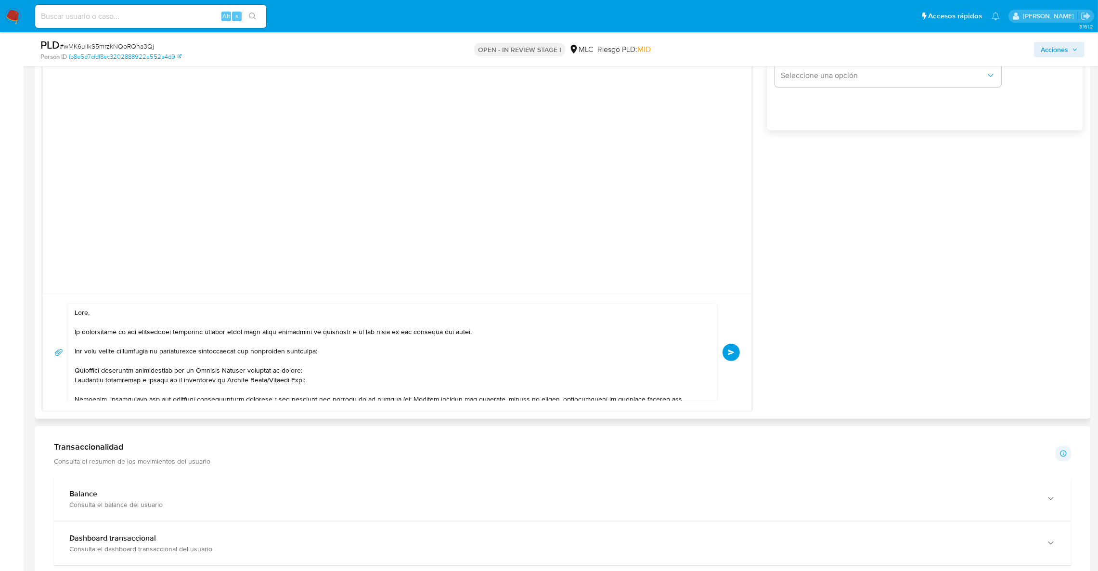
click at [729, 352] on span "Enviar" at bounding box center [731, 353] width 7 height 6
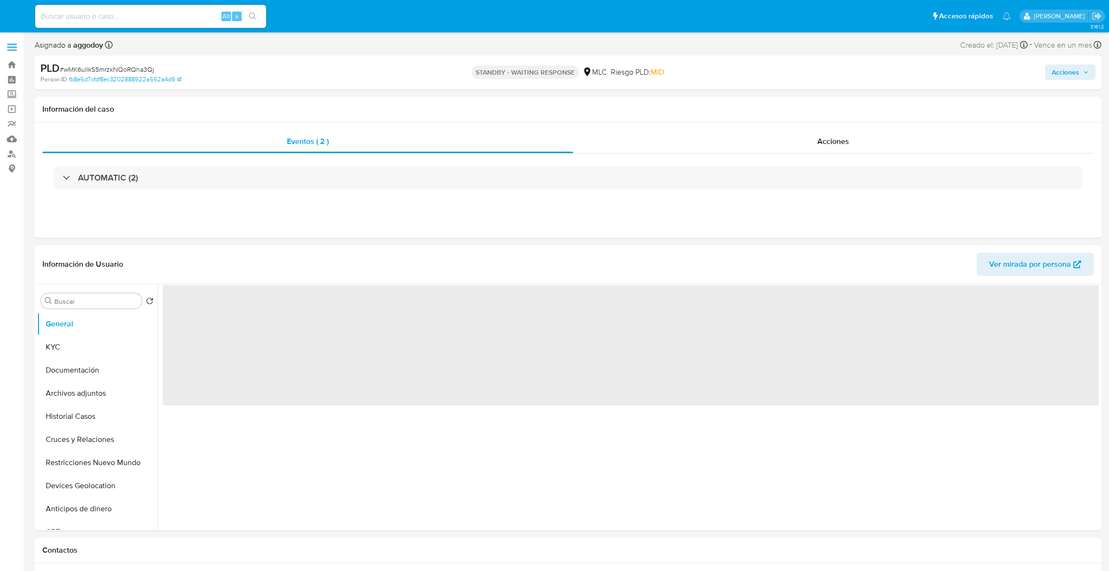
select select "10"
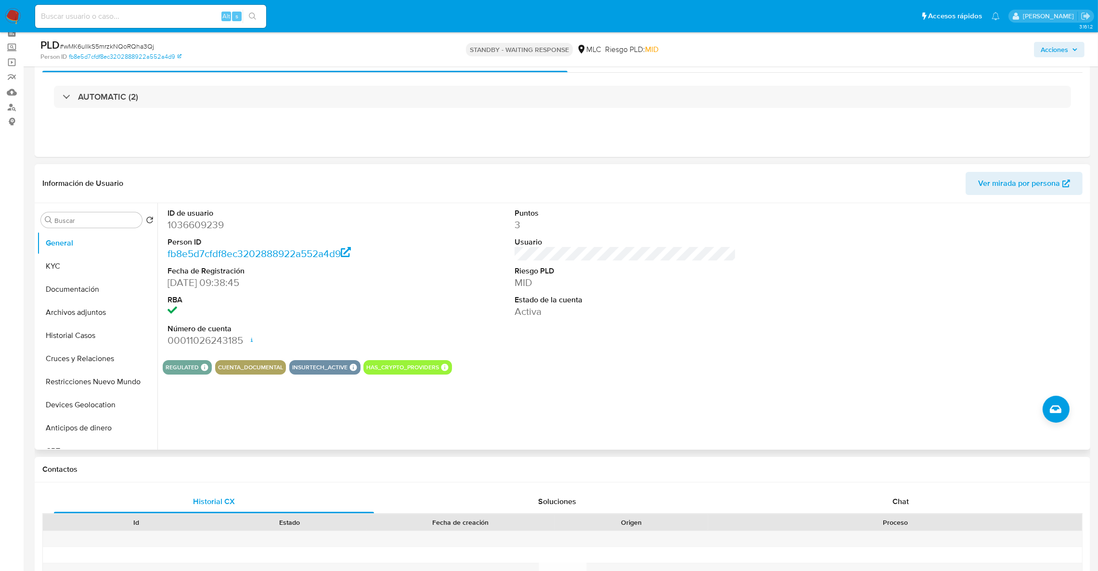
scroll to position [72, 0]
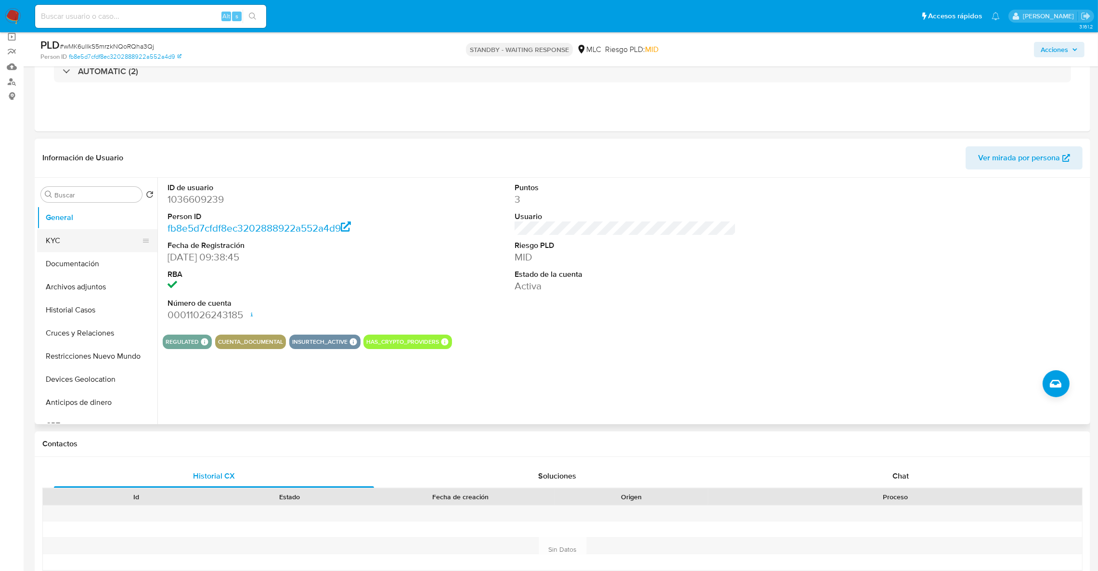
click at [86, 245] on button "KYC" at bounding box center [93, 240] width 113 height 23
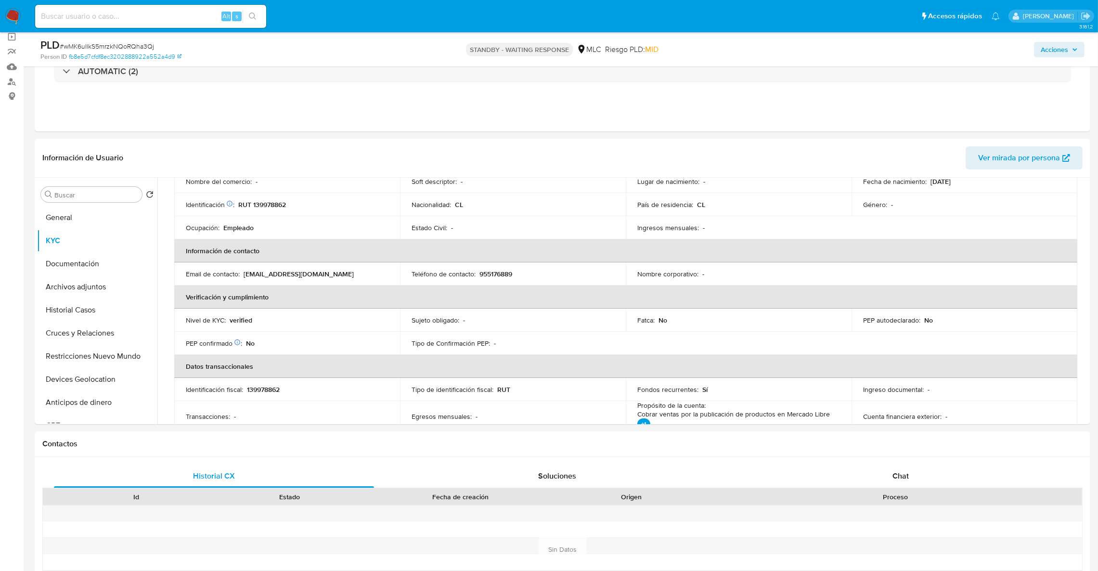
scroll to position [0, 0]
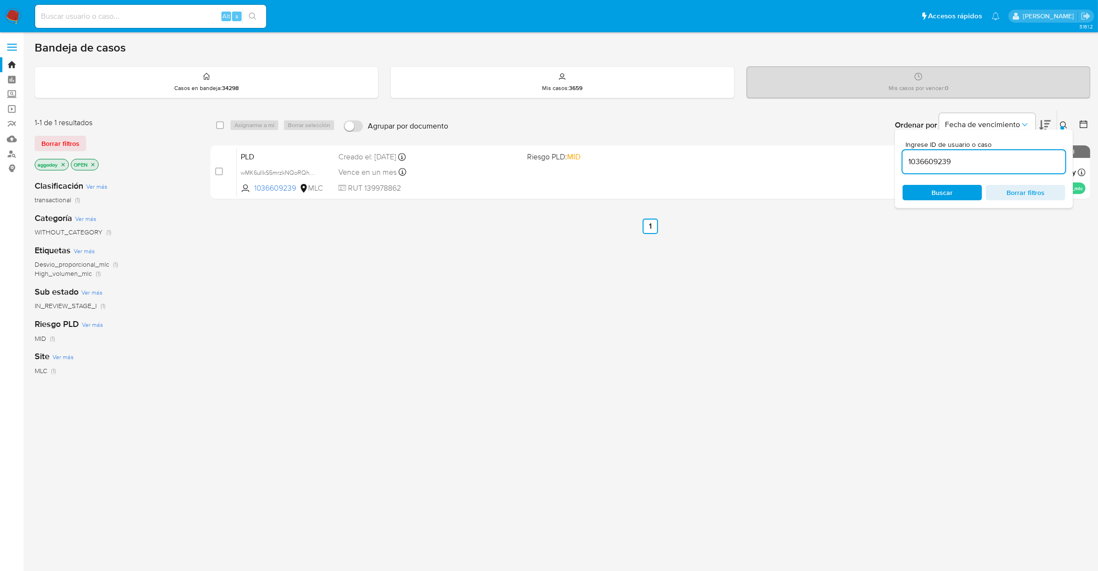
click at [946, 158] on input "1036609239" at bounding box center [984, 162] width 163 height 13
paste input "2079764709"
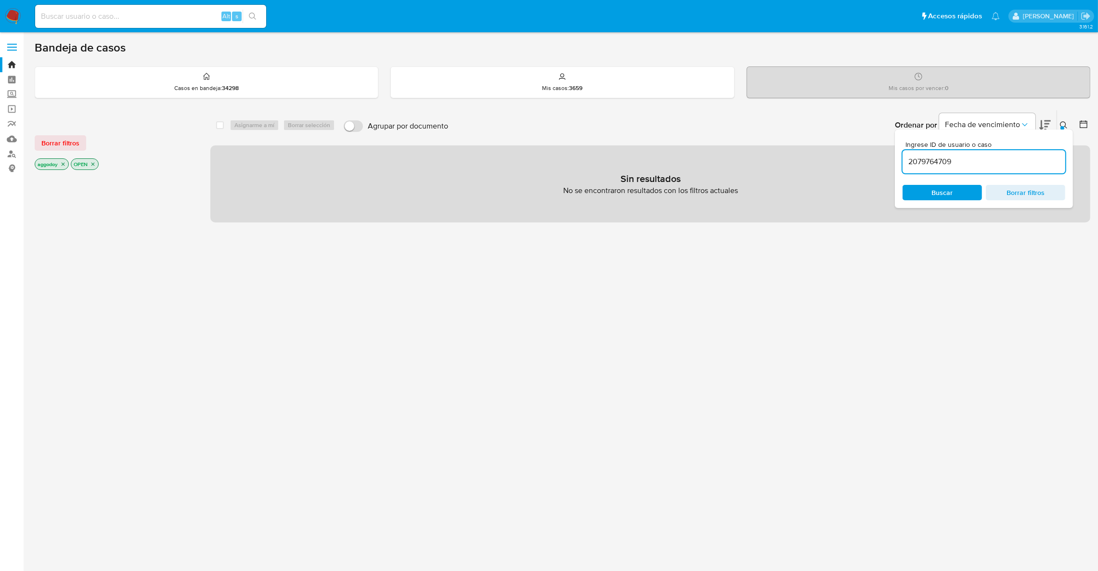
click at [1001, 163] on input "2079764709" at bounding box center [984, 162] width 163 height 13
type input "2079764709"
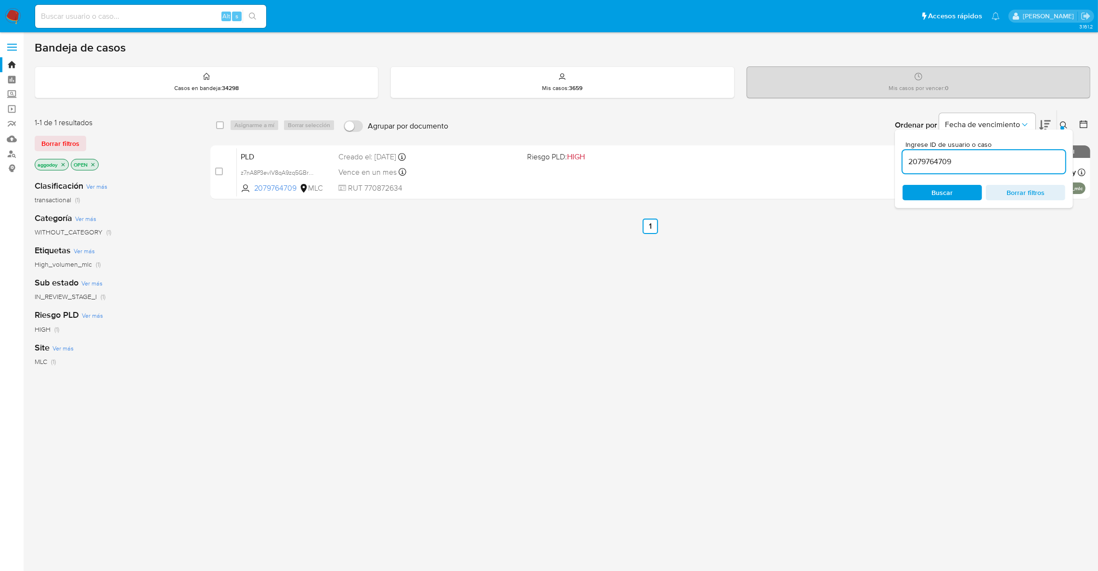
click at [1064, 126] on button at bounding box center [1065, 125] width 16 height 12
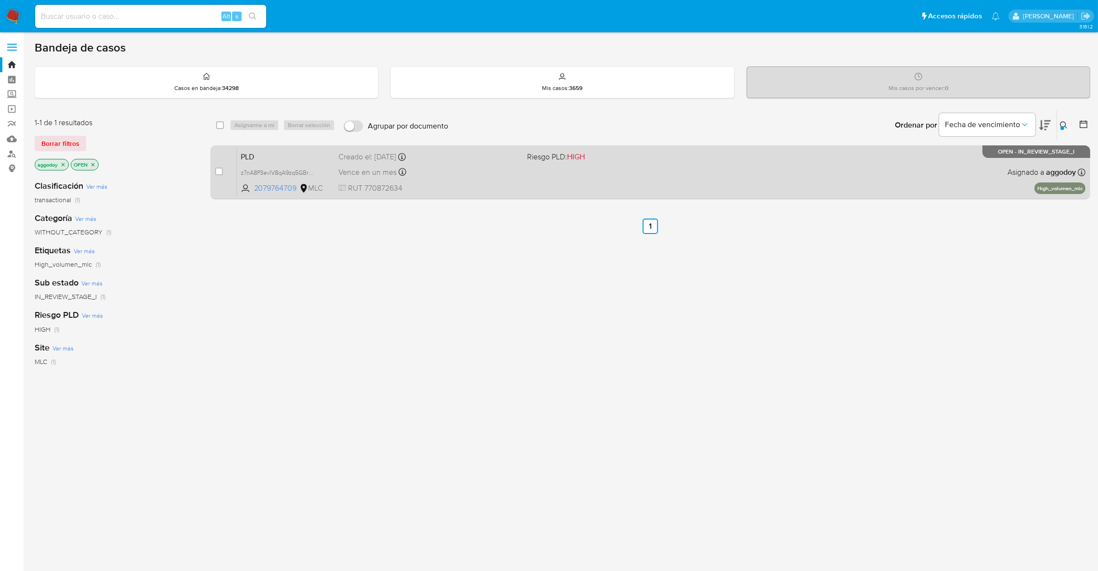
click at [594, 182] on div "PLD z7nA8P3evIV8qA9zq5GBrmKZ 2079764709 MLC Riesgo PLD: HIGH Creado el: [DATE] …" at bounding box center [661, 172] width 849 height 49
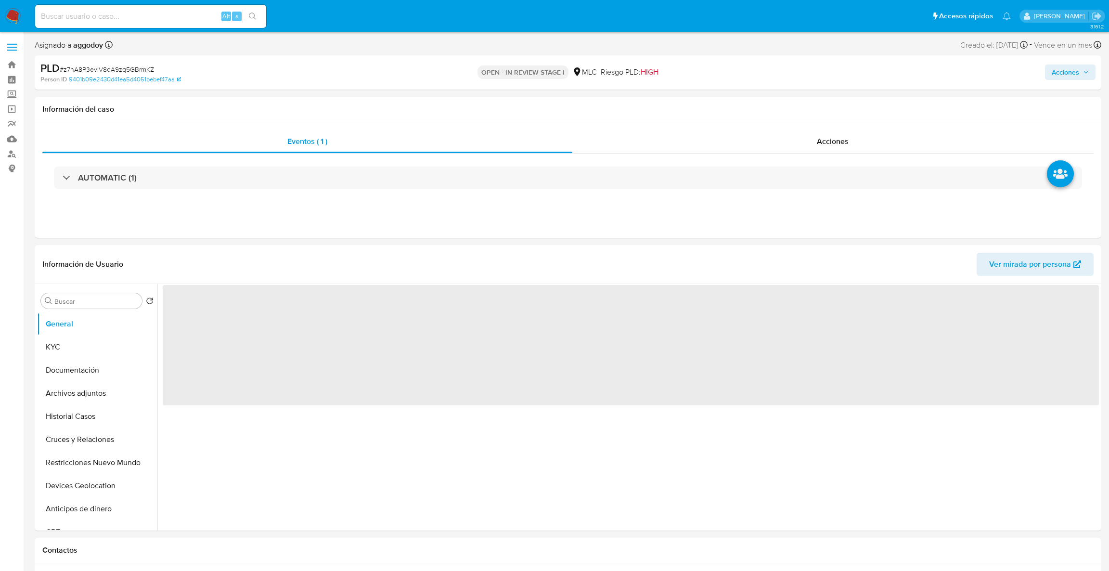
select select "10"
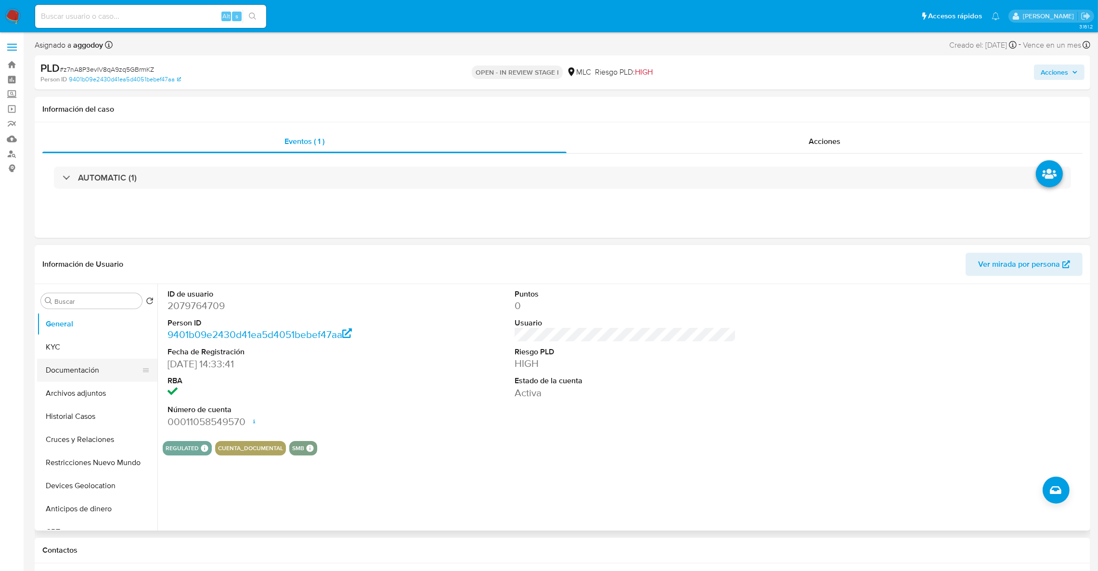
click at [91, 363] on button "Documentación" at bounding box center [93, 370] width 113 height 23
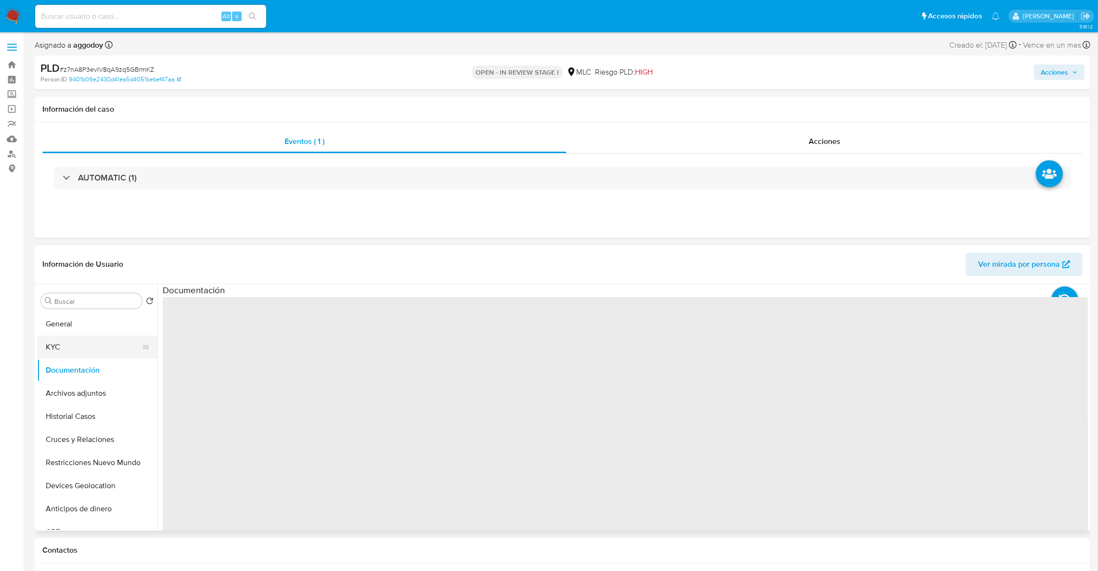
click at [82, 349] on button "KYC" at bounding box center [93, 347] width 113 height 23
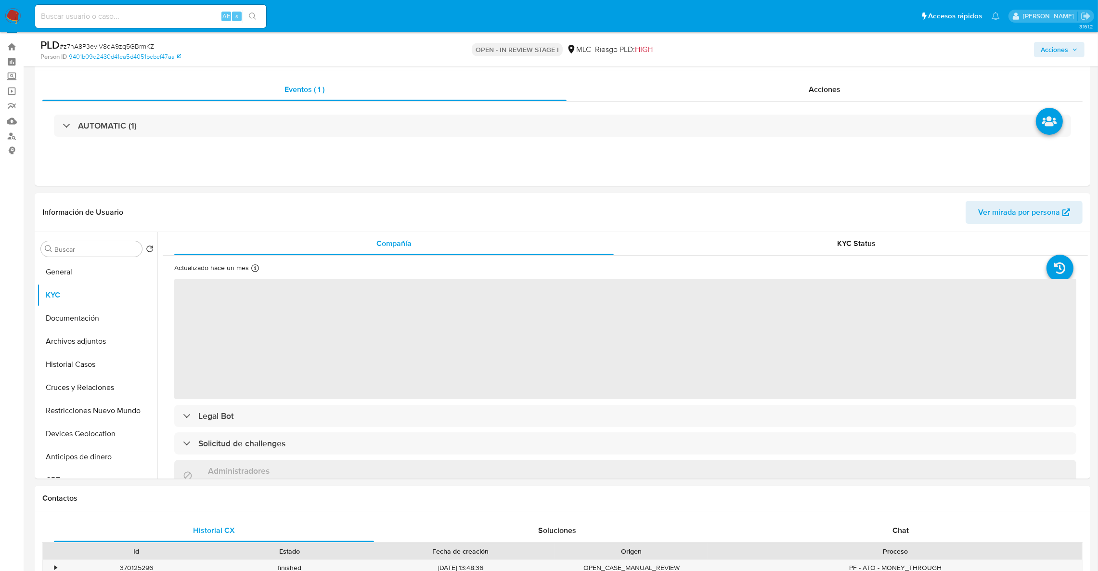
scroll to position [25, 0]
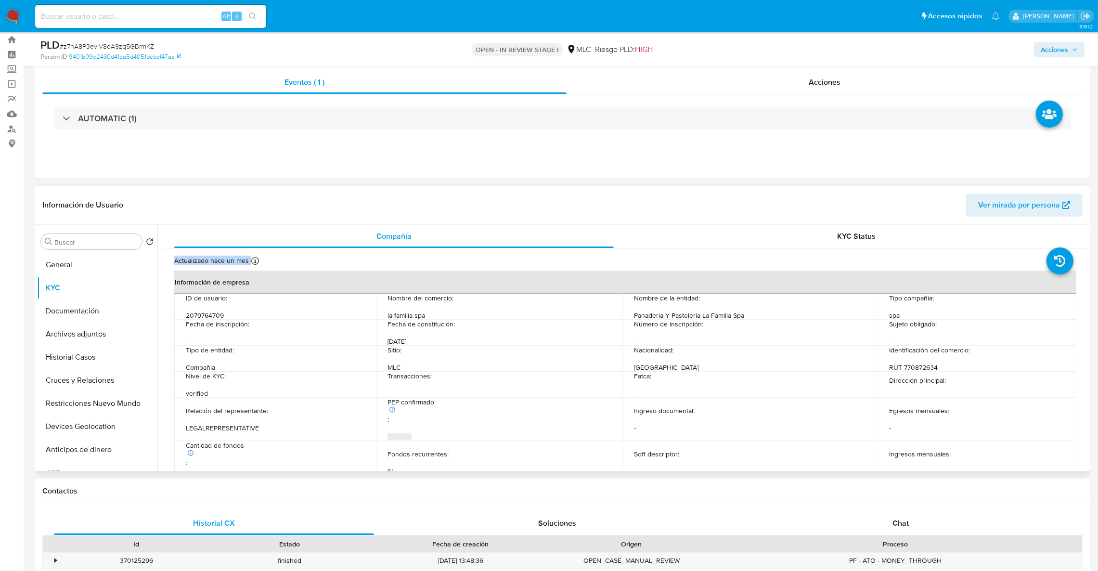
drag, startPoint x: 1088, startPoint y: 242, endPoint x: 1087, endPoint y: 257, distance: 15.0
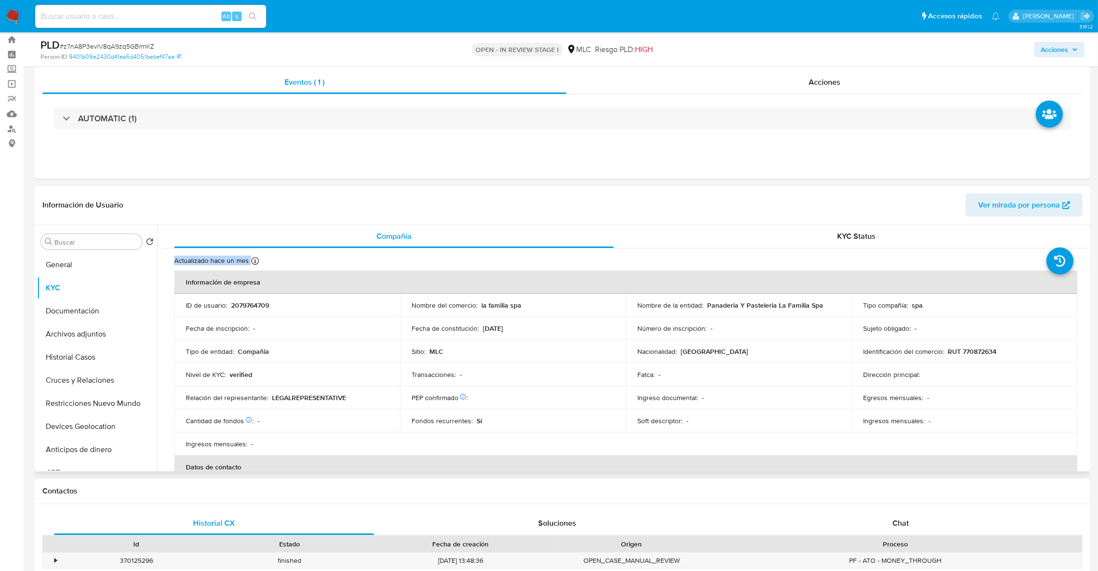
click at [1087, 257] on div "Buscar Volver al orden por defecto General KYC Documentación Archivos adjuntos …" at bounding box center [563, 348] width 1056 height 247
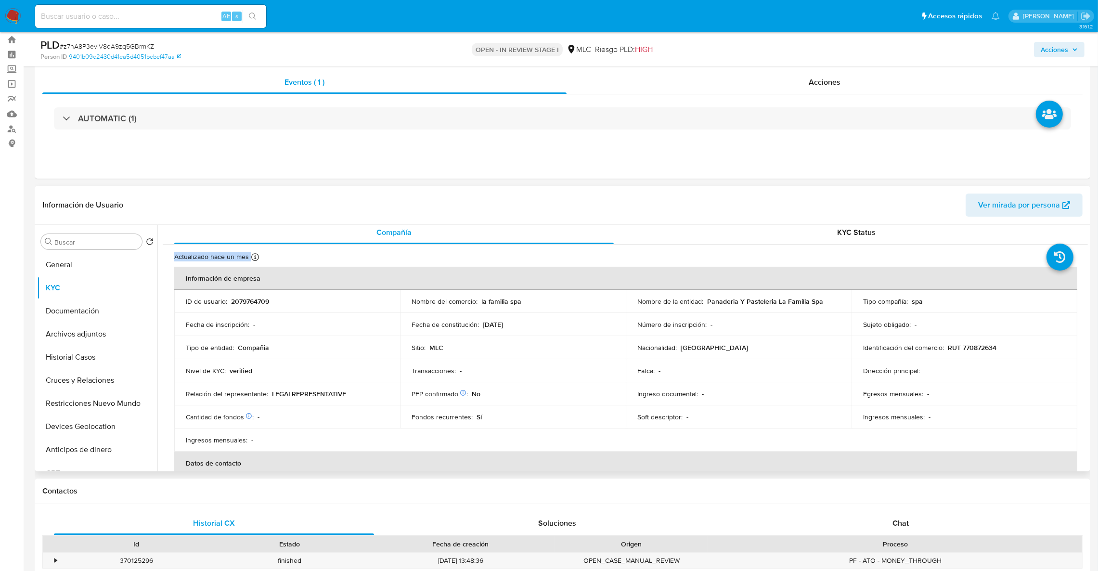
scroll to position [0, 0]
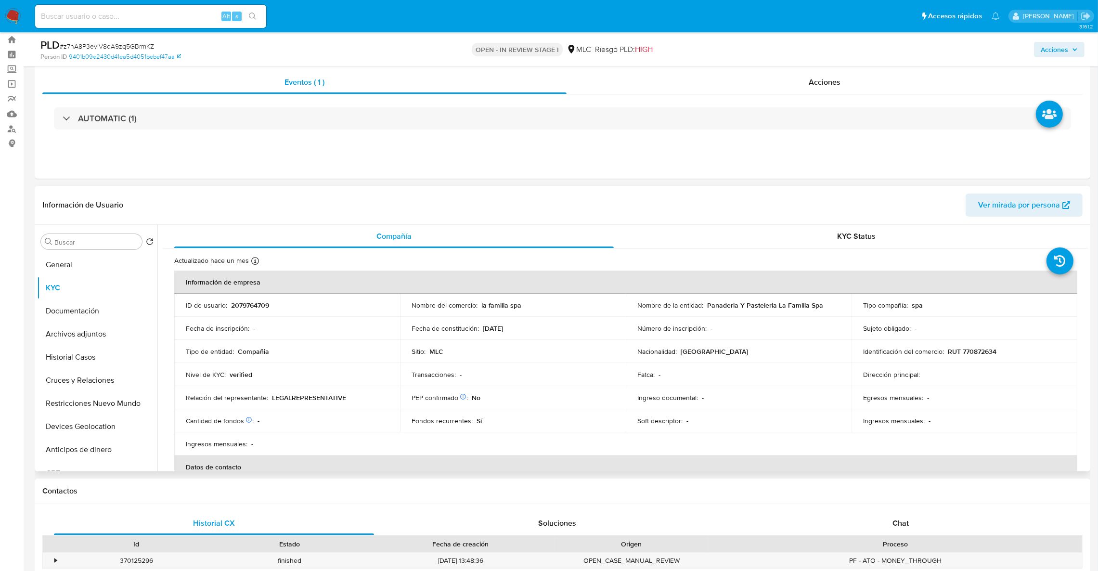
click at [950, 356] on p "RUT 770872634" at bounding box center [972, 351] width 49 height 9
click at [961, 355] on p "RUT 770872634" at bounding box center [972, 351] width 49 height 9
copy p "770872634"
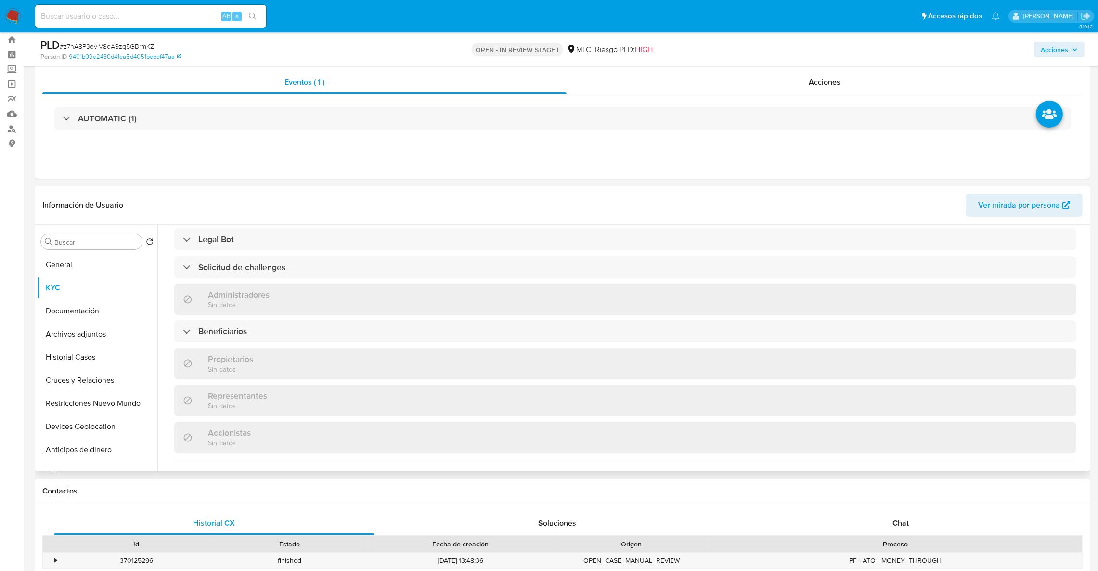
scroll to position [180, 0]
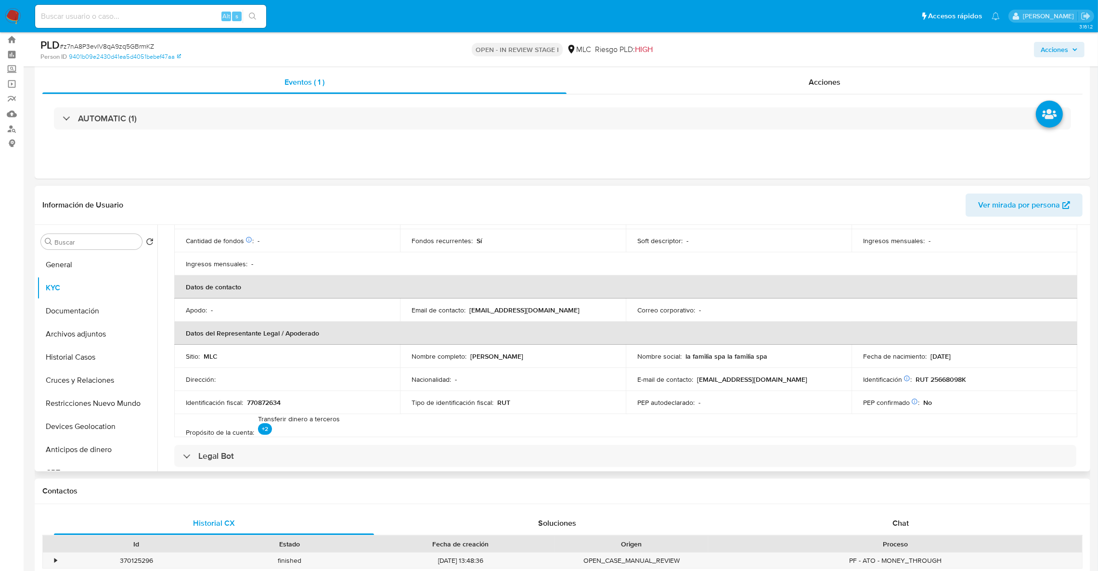
click at [744, 380] on p "lafamilia.cl2019@gmail.com" at bounding box center [752, 379] width 110 height 9
drag, startPoint x: 469, startPoint y: 359, endPoint x: 570, endPoint y: 363, distance: 100.7
click at [570, 363] on td "Nombre completo : Yerri Adonis Garcia Alcala" at bounding box center [513, 356] width 226 height 23
copy p "Yerri Adonis Garcia Alcala"
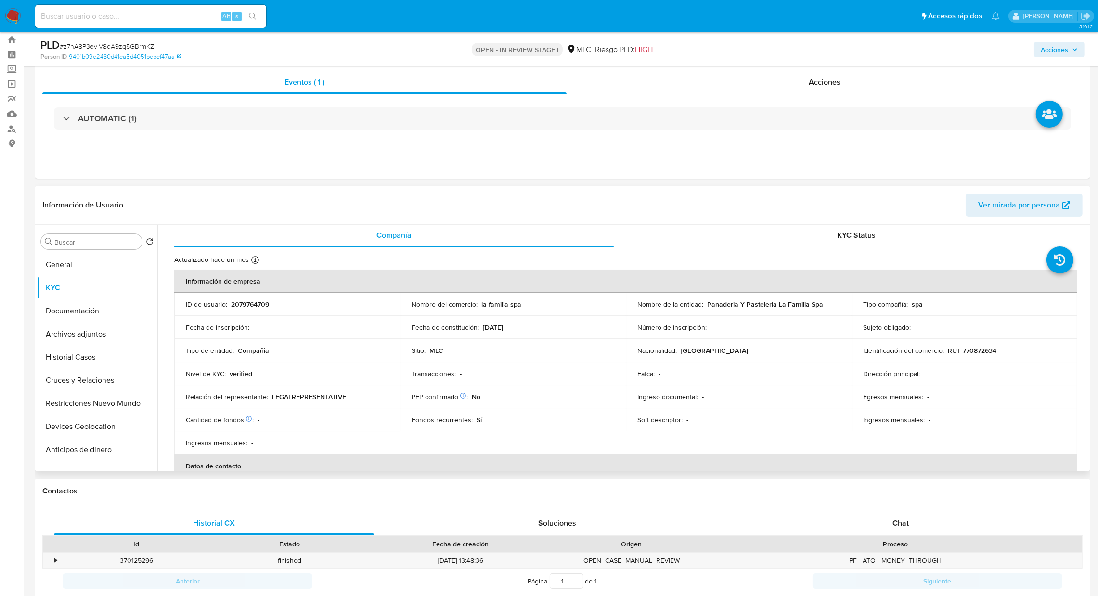
scroll to position [0, 0]
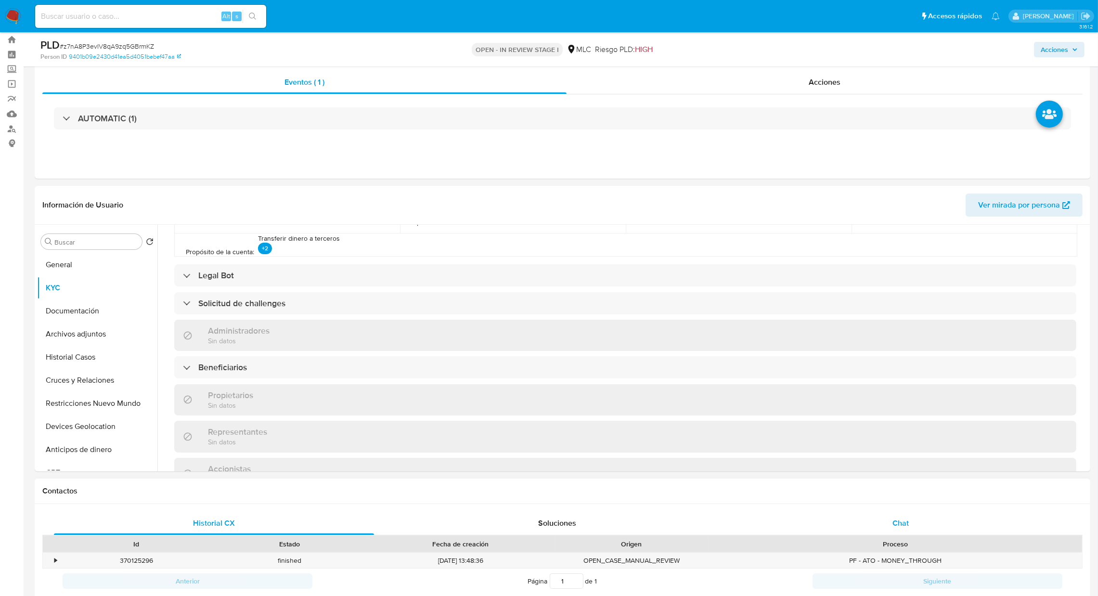
click at [873, 532] on div "Chat" at bounding box center [900, 523] width 320 height 23
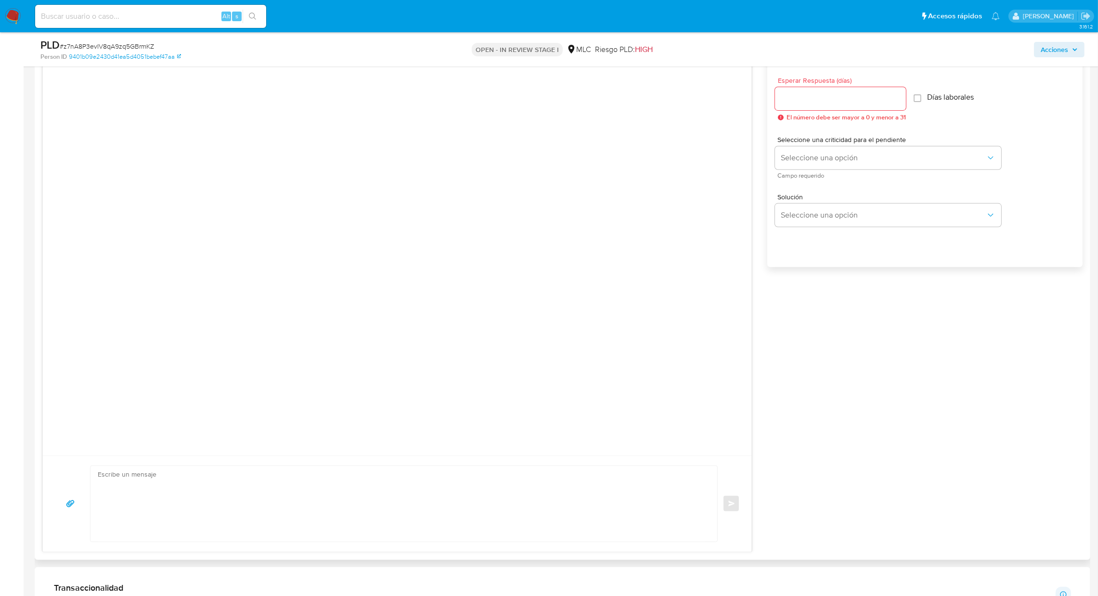
scroll to position [603, 0]
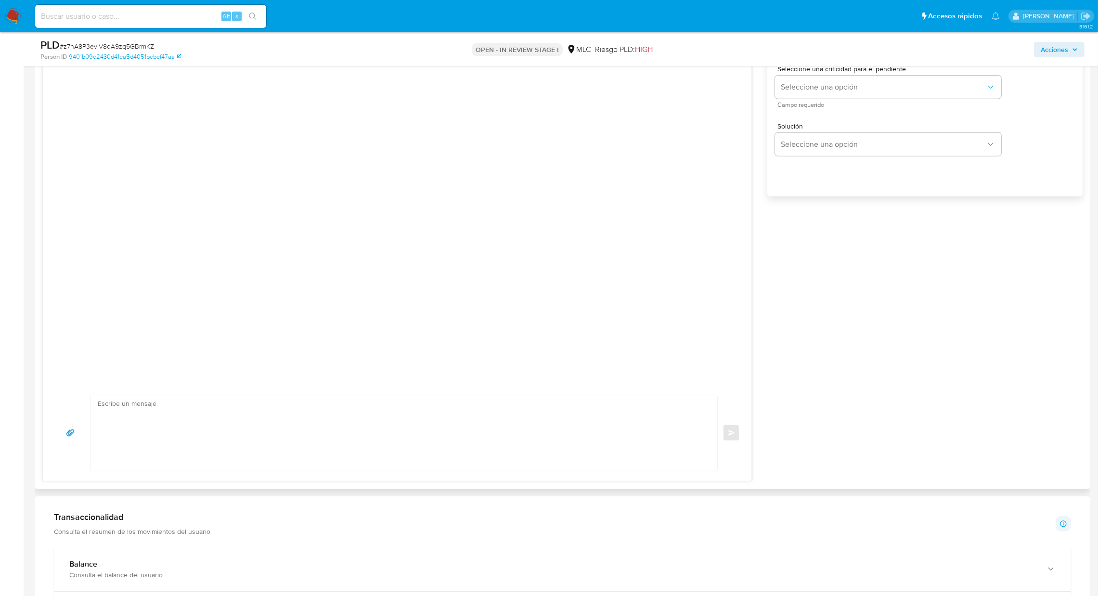
click at [340, 452] on textarea at bounding box center [402, 433] width 608 height 76
paste textarea "Hola XXX, Te contactamos ya que necesitamos verificar algunos datos para poder …"
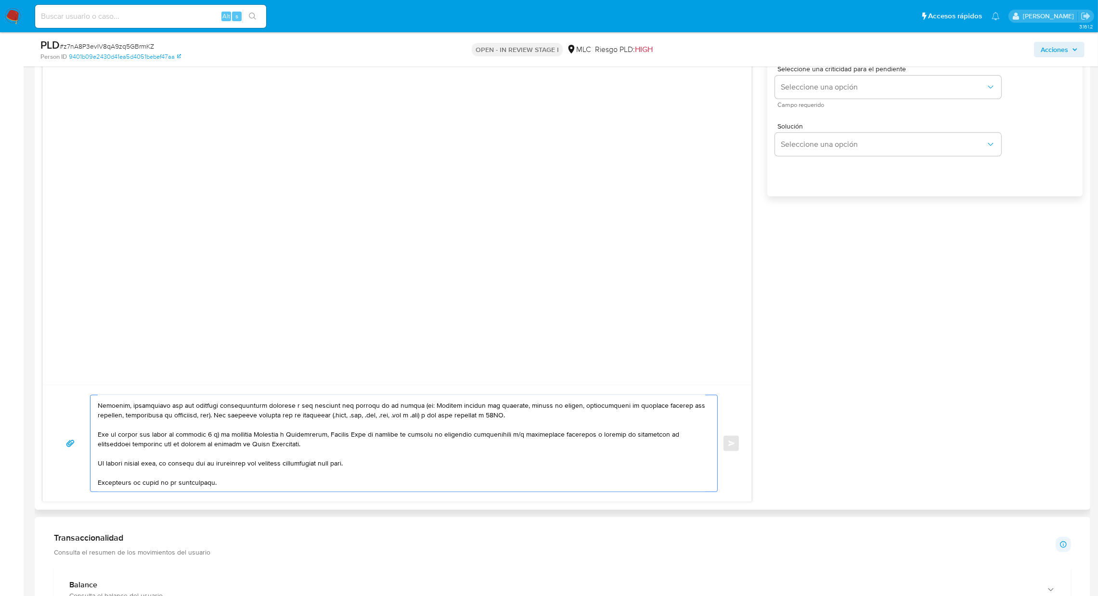
scroll to position [0, 0]
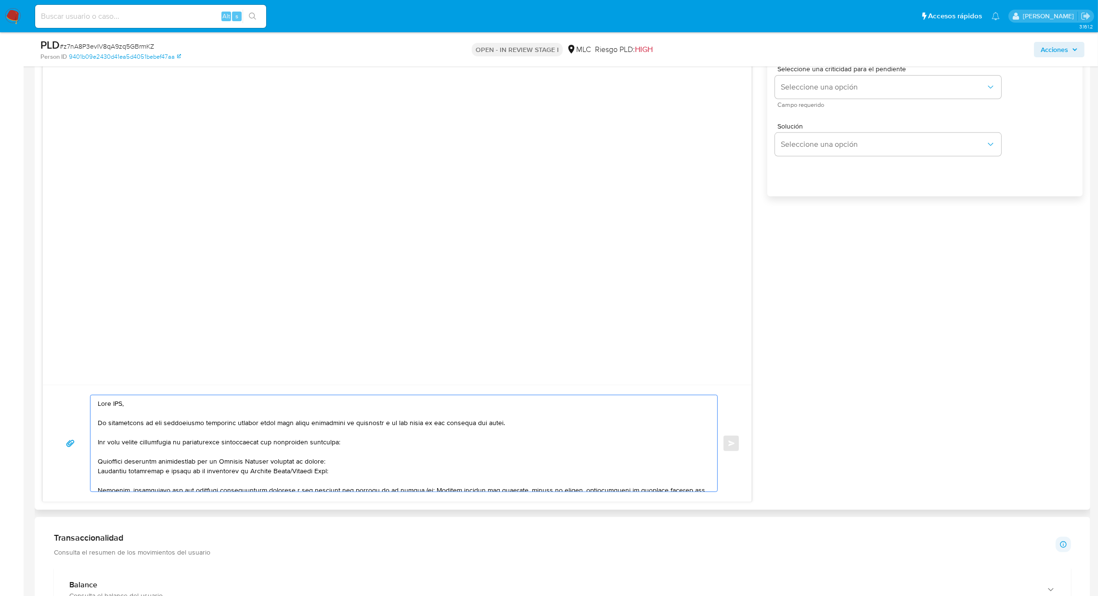
click at [111, 396] on textarea at bounding box center [402, 443] width 608 height 96
click at [117, 403] on textarea at bounding box center [402, 443] width 608 height 96
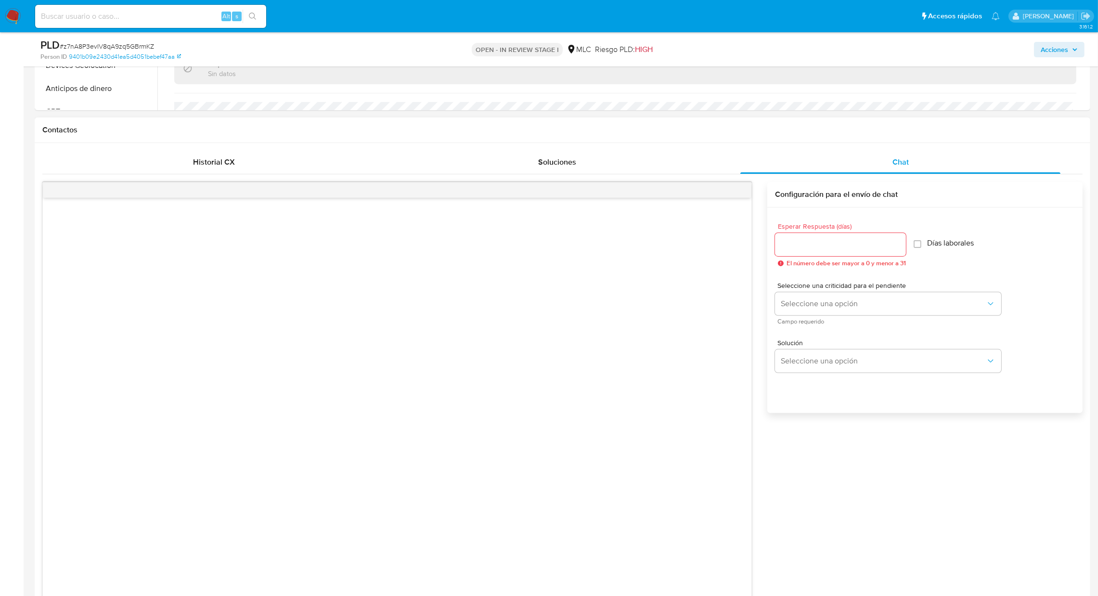
type textarea "Hola, Te contactamos ya que necesitamos verificar algunos datos para poder gara…"
click at [837, 238] on input "Esperar Respuesta (días)" at bounding box center [840, 244] width 131 height 13
type input "3"
click at [833, 307] on span "Seleccione una opción" at bounding box center [883, 304] width 205 height 10
click at [832, 310] on div "LOW" at bounding box center [886, 304] width 211 height 19
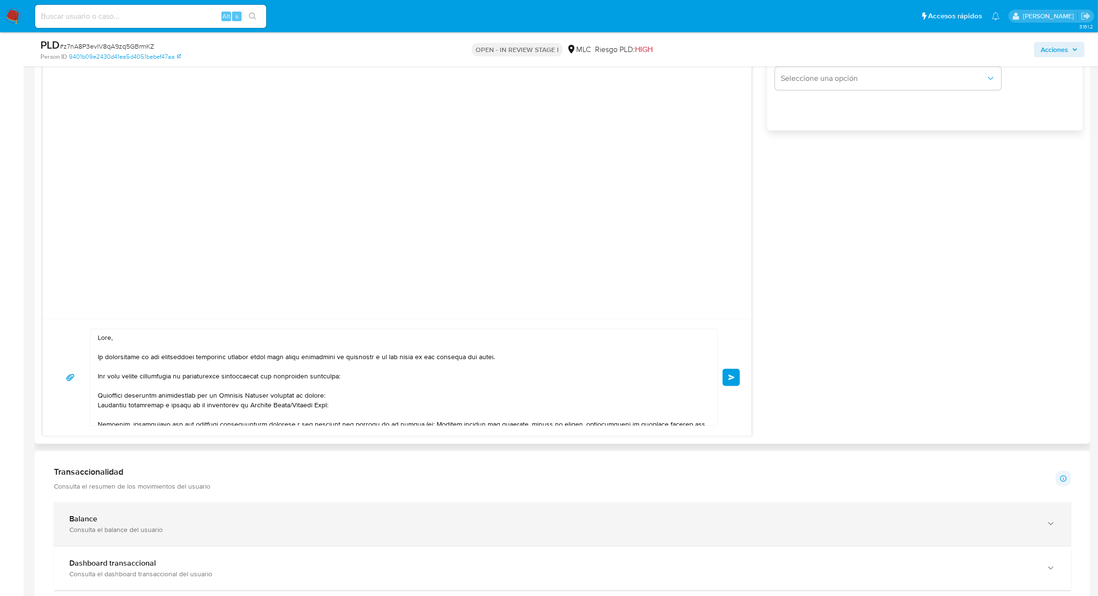
scroll to position [819, 0]
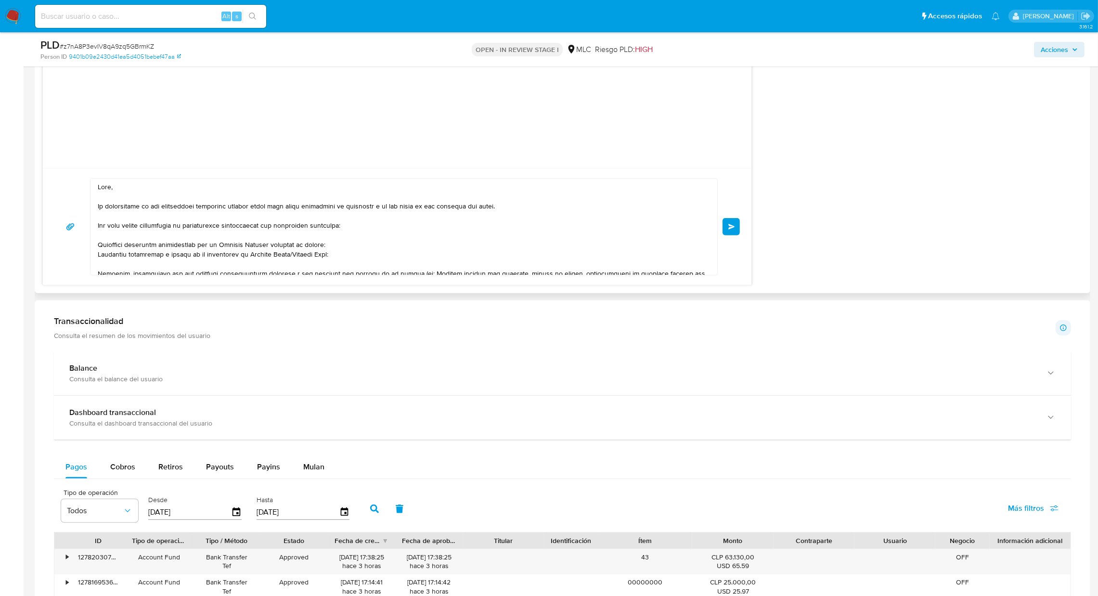
click at [739, 225] on button "Enviar" at bounding box center [731, 226] width 17 height 17
click at [736, 226] on button "Enviar" at bounding box center [731, 226] width 17 height 17
click at [734, 226] on button "Enviar" at bounding box center [731, 226] width 17 height 17
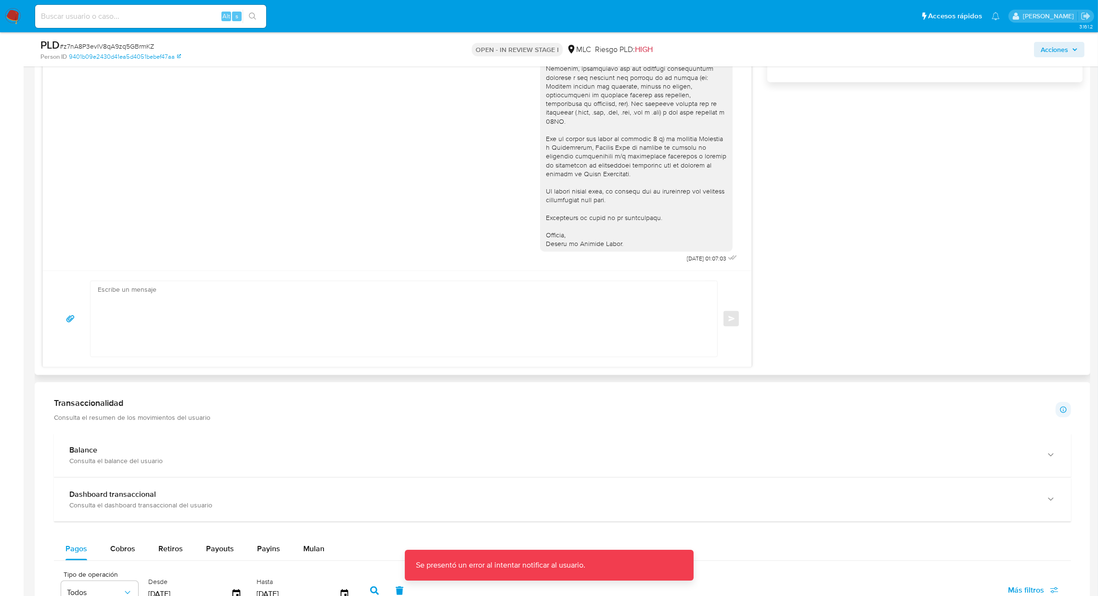
scroll to position [603, 0]
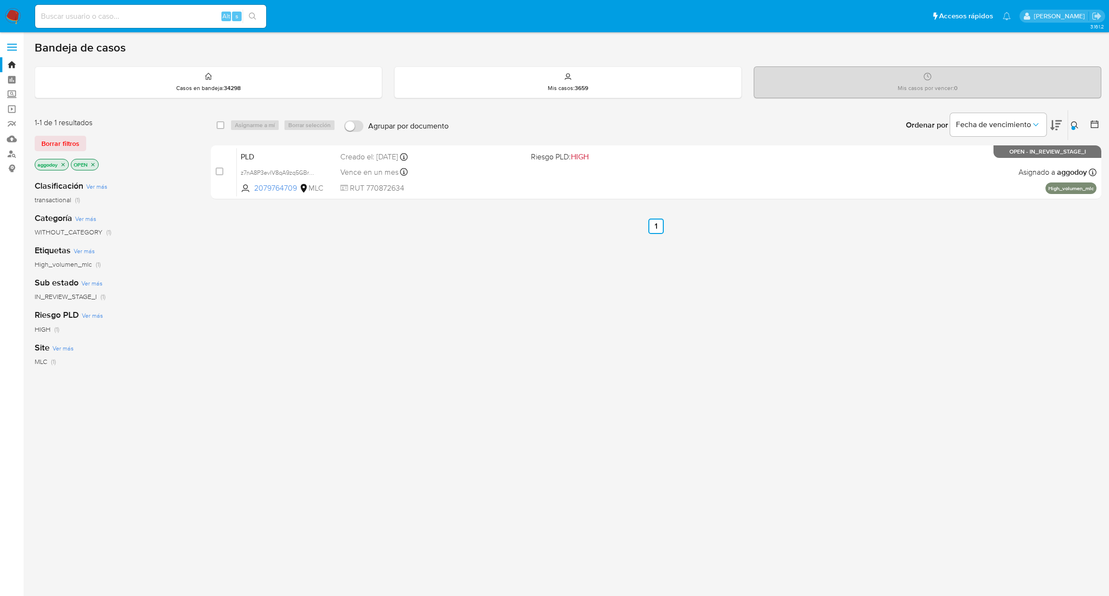
click at [1081, 124] on button at bounding box center [1076, 125] width 16 height 12
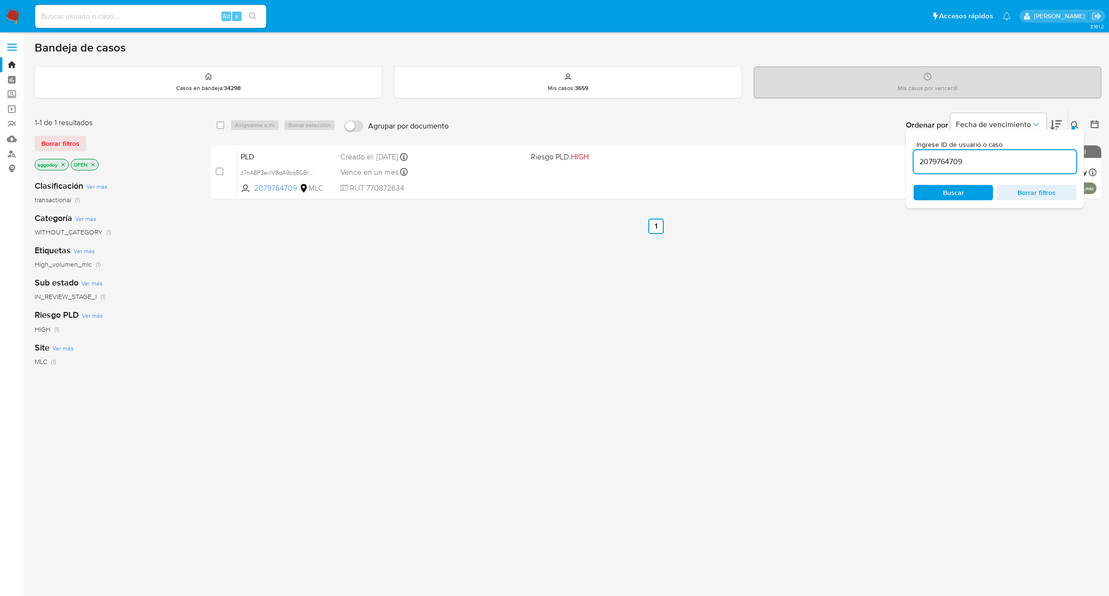
click at [1005, 166] on input "2079764709" at bounding box center [995, 162] width 163 height 13
type input "1370281859"
click at [582, 208] on div "select-all-cases-checkbox Asignarme a mí Borrar selección Agrupar por documento…" at bounding box center [656, 328] width 891 height 436
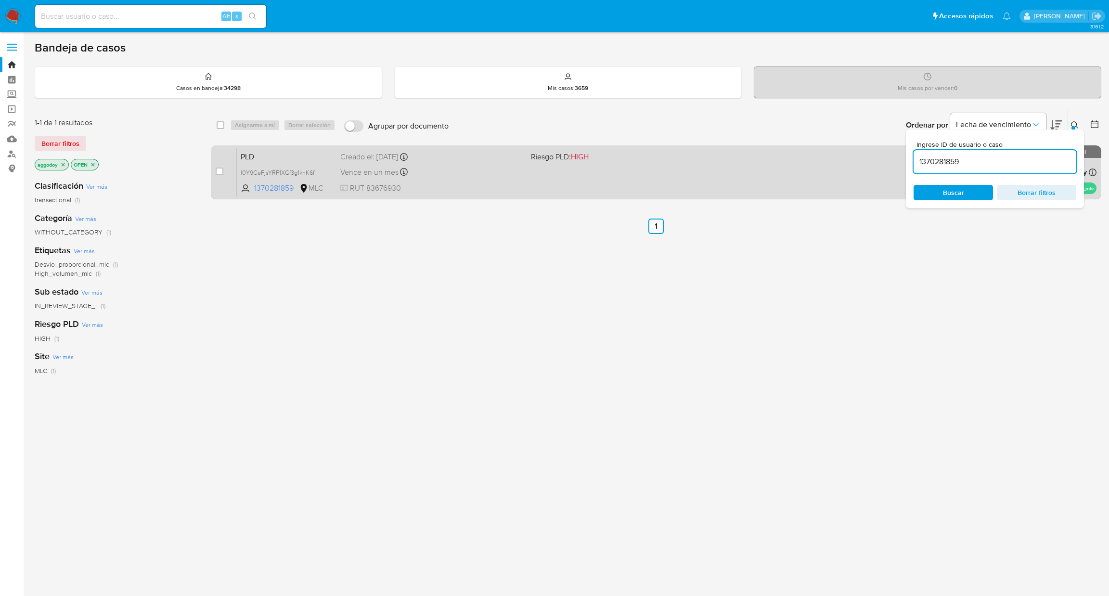
click at [566, 171] on span at bounding box center [622, 172] width 183 height 2
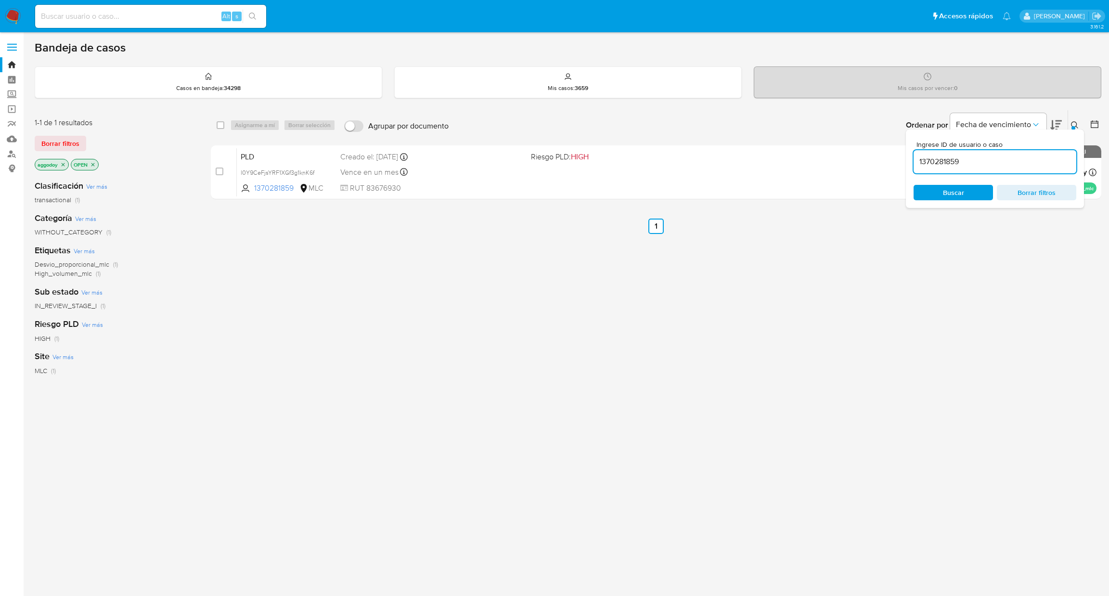
click at [1059, 194] on span "Borrar filtros" at bounding box center [1037, 192] width 66 height 13
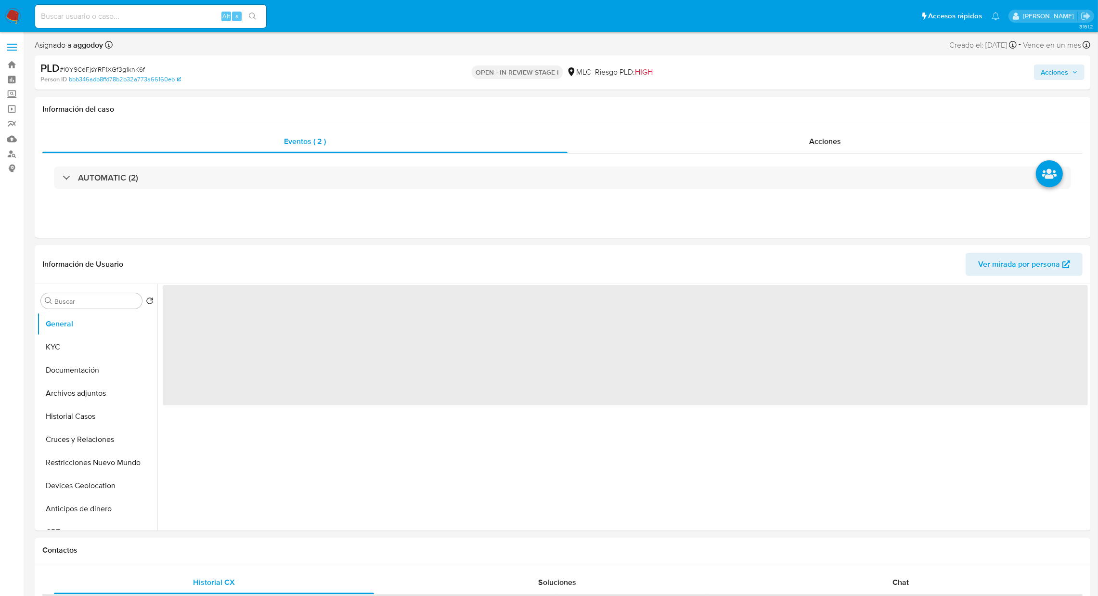
select select "10"
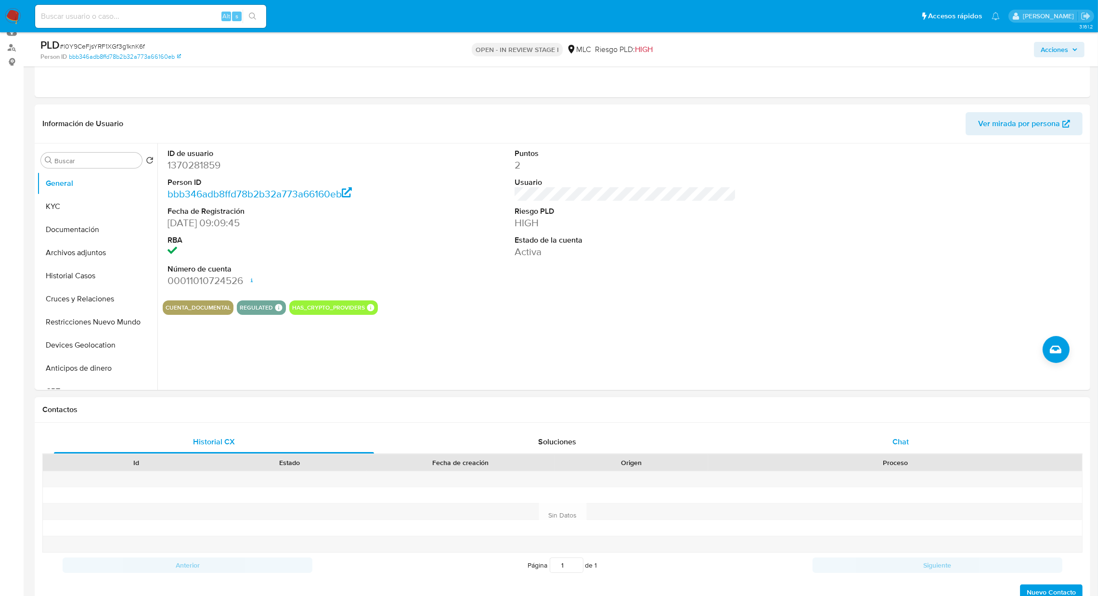
scroll to position [216, 0]
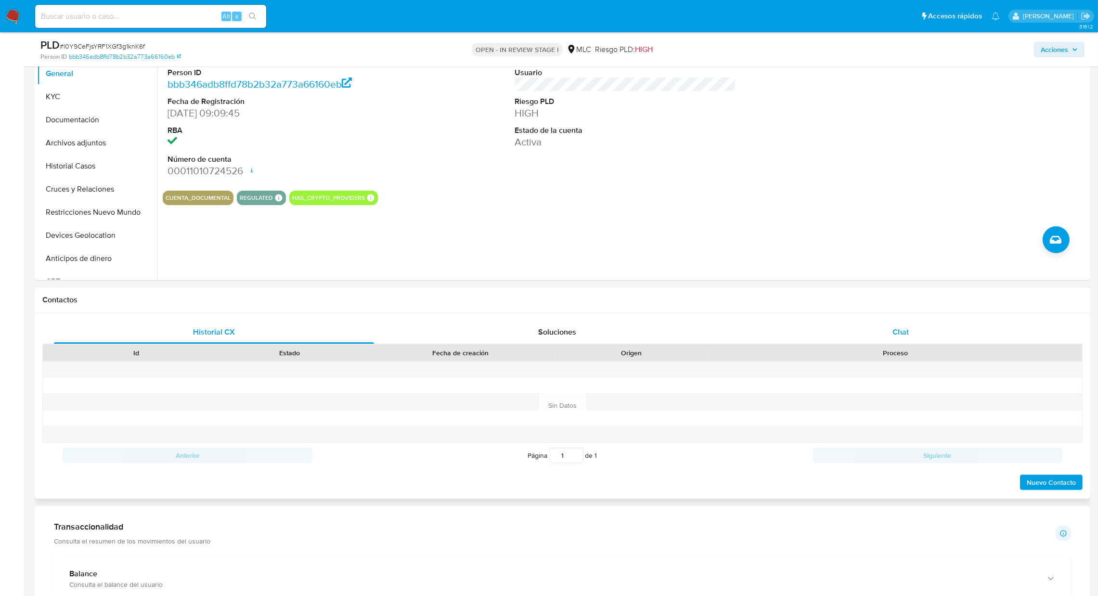
click at [891, 341] on div "Chat" at bounding box center [900, 332] width 320 height 23
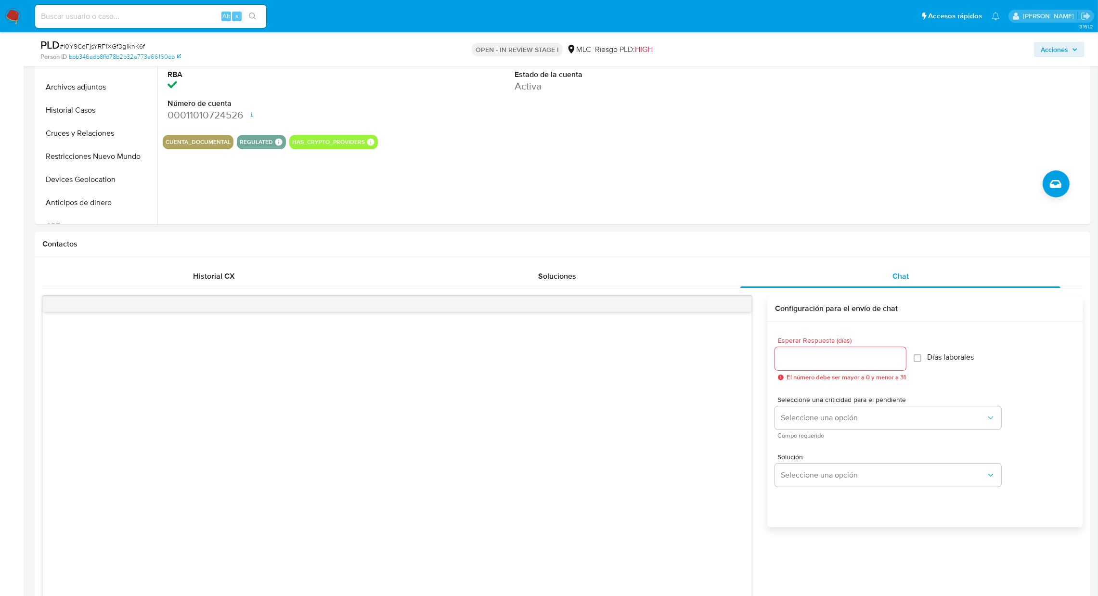
scroll to position [72, 0]
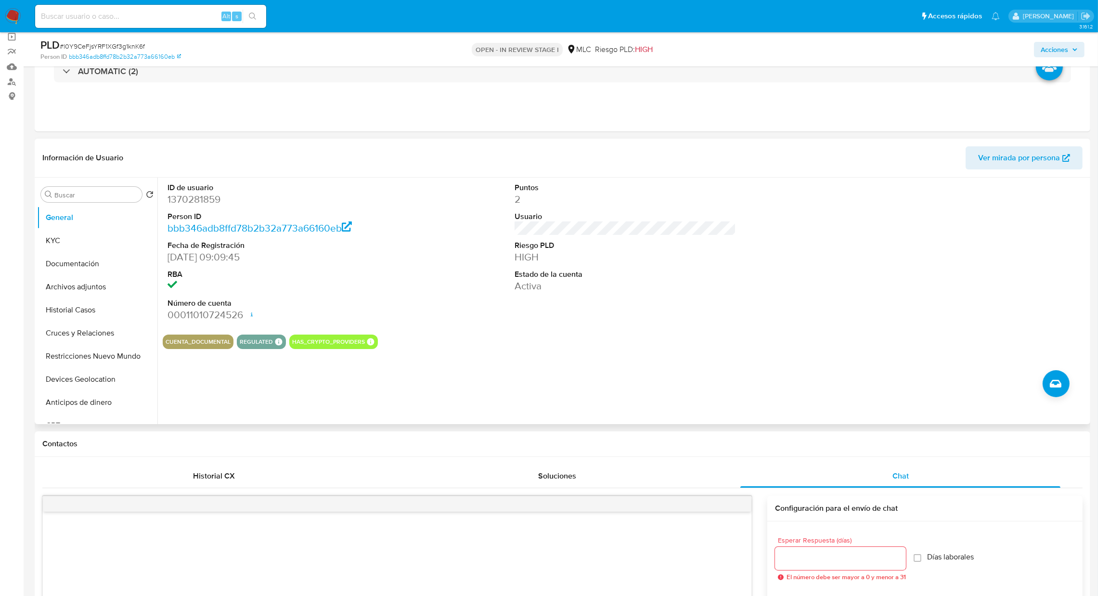
click at [195, 209] on dl "ID de usuario 1370281859 Person ID bbb346adb8ffd78b2b32a773a66160eb Fecha de Re…" at bounding box center [279, 252] width 222 height 140
click at [184, 199] on dd "1370281859" at bounding box center [279, 199] width 222 height 13
copy dd "1370281859"
click at [95, 244] on button "KYC" at bounding box center [93, 240] width 113 height 23
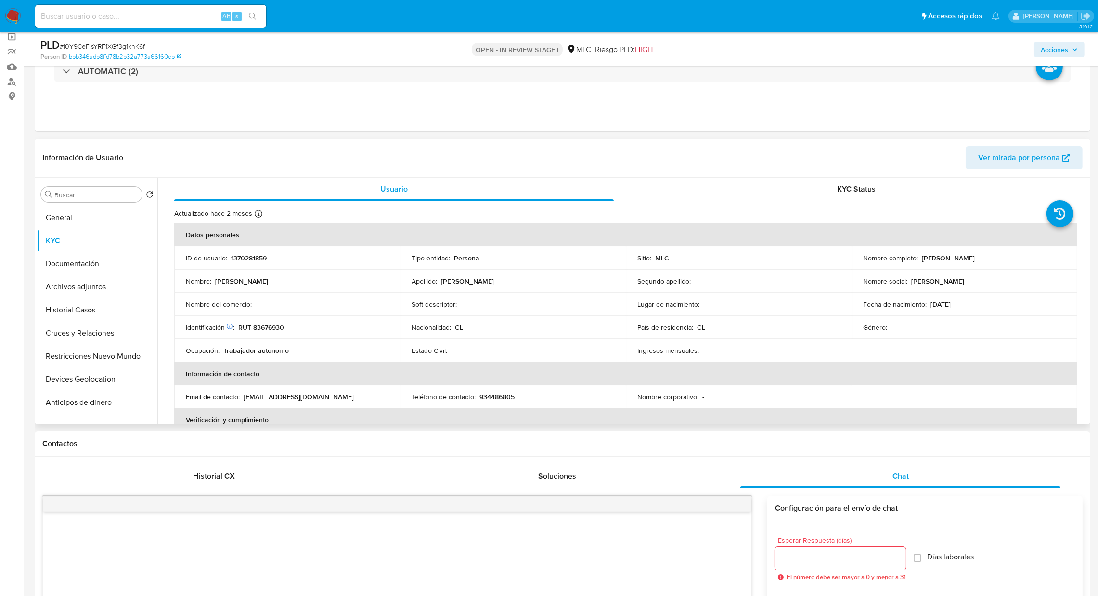
drag, startPoint x: 1088, startPoint y: 237, endPoint x: 1089, endPoint y: 249, distance: 12.0
click at [1089, 249] on div "Buscar Volver al orden por defecto General KYC Documentación Archivos adjuntos …" at bounding box center [563, 301] width 1056 height 247
click at [1016, 270] on td "Nombre social : Alex" at bounding box center [965, 281] width 226 height 23
drag, startPoint x: 1027, startPoint y: 258, endPoint x: 920, endPoint y: 259, distance: 106.9
click at [920, 259] on div "Nombre completo : Alexander Miguel Pérez Álvarez" at bounding box center [964, 258] width 203 height 9
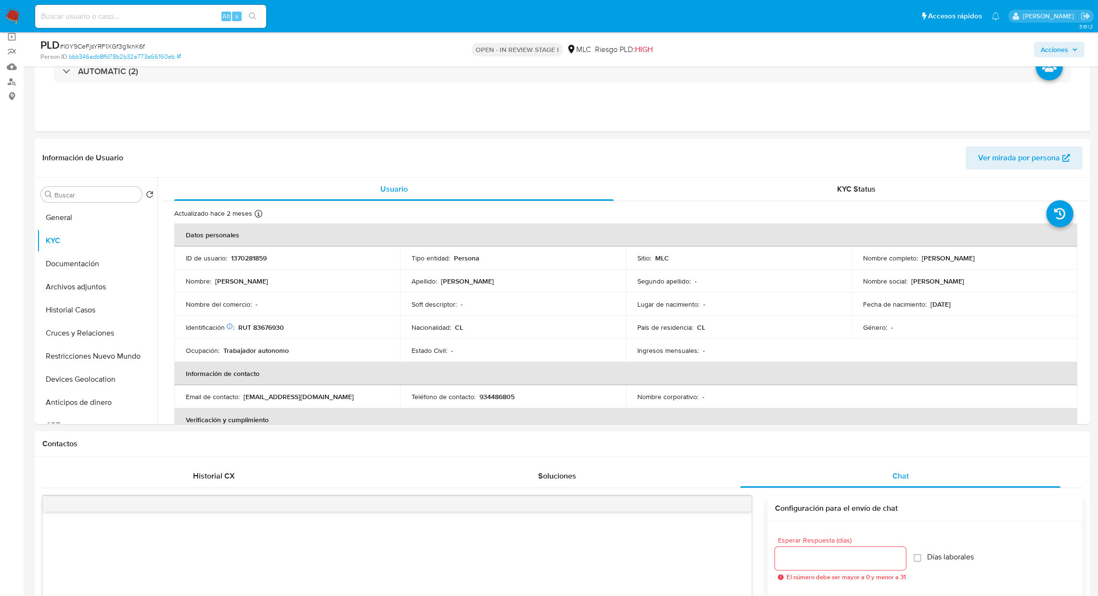
copy p "Alexander Miguel Pérez Álvarez"
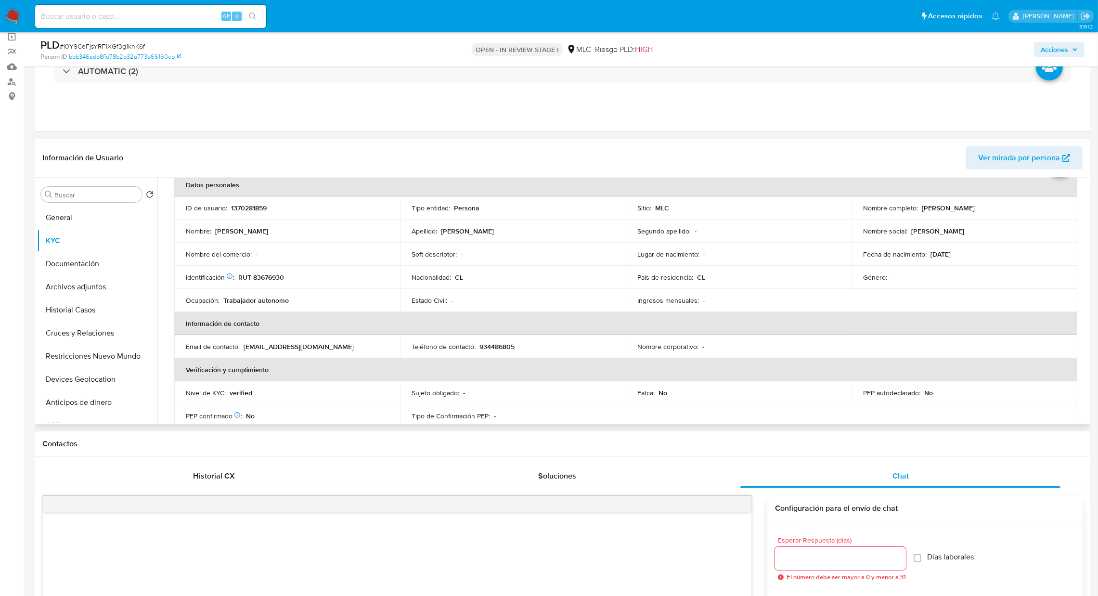
scroll to position [52, 0]
click at [788, 307] on td "Ingresos mensuales : -" at bounding box center [739, 297] width 226 height 23
click at [260, 275] on p "RUT 83676930" at bounding box center [261, 275] width 46 height 9
copy p "83676930"
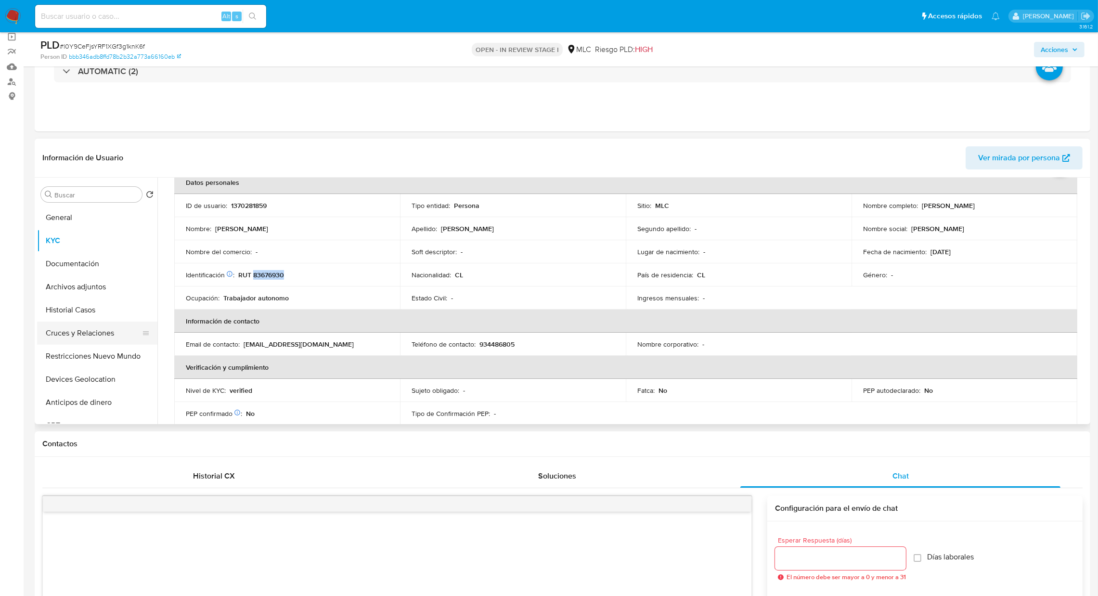
click at [93, 331] on button "Cruces y Relaciones" at bounding box center [93, 333] width 113 height 23
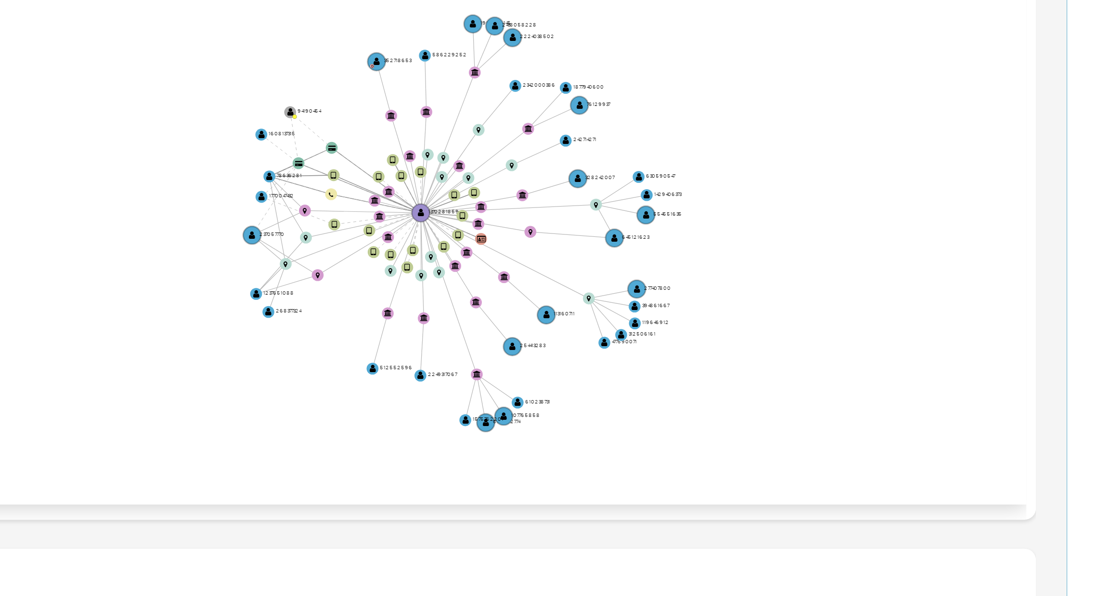
scroll to position [72, 0]
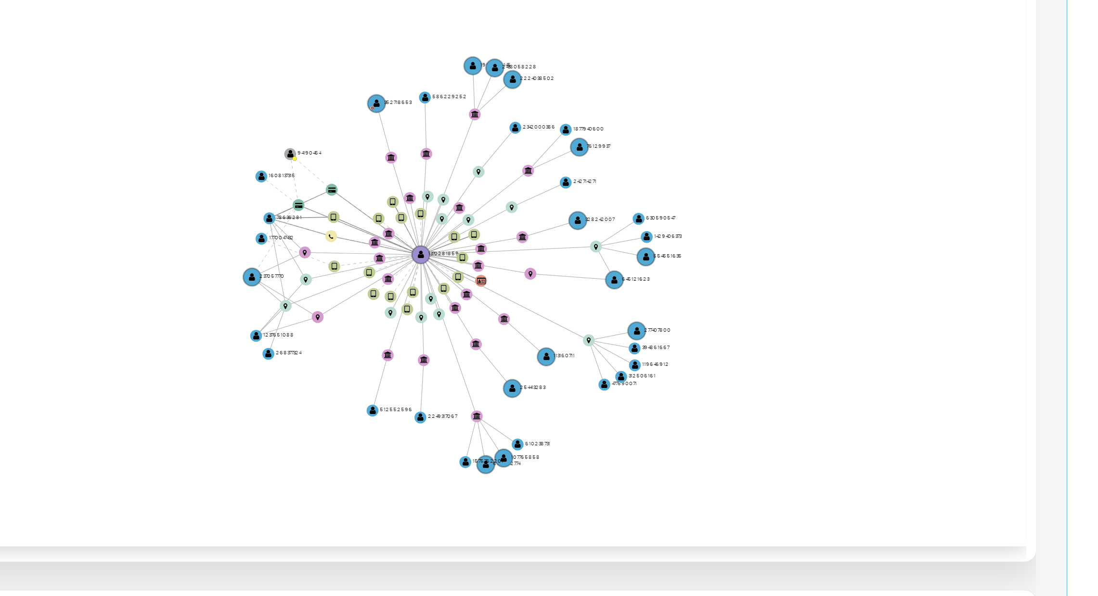
click at [1030, 346] on icon "device-6674824dcd764596bba33aad  user-1370281859  1370281859 device-66c9fe31a…" at bounding box center [632, 348] width 911 height 140
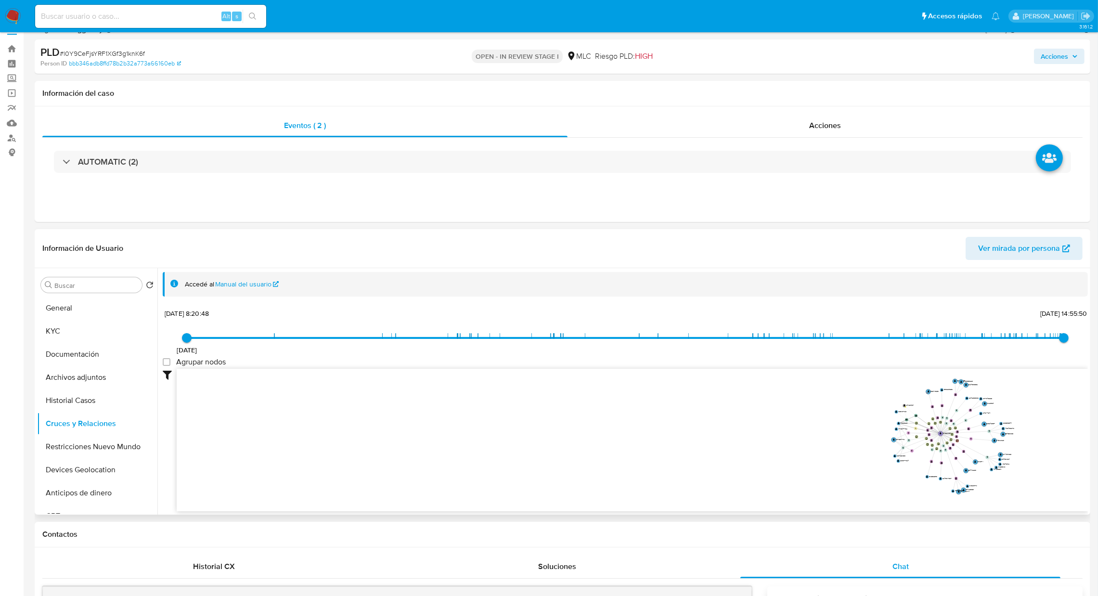
scroll to position [0, 0]
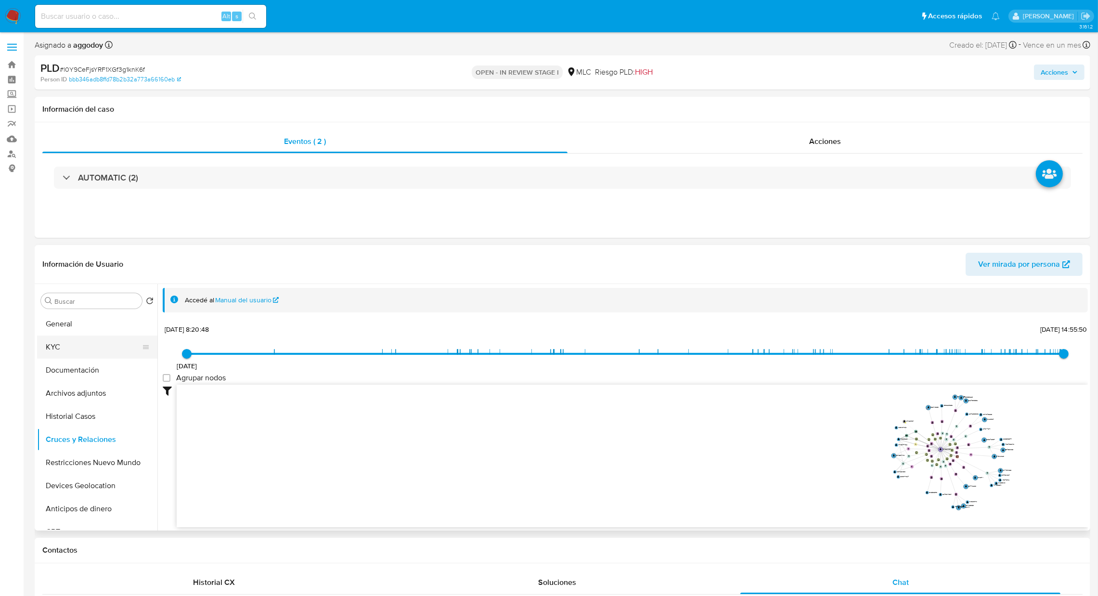
click at [78, 339] on button "KYC" at bounding box center [93, 347] width 113 height 23
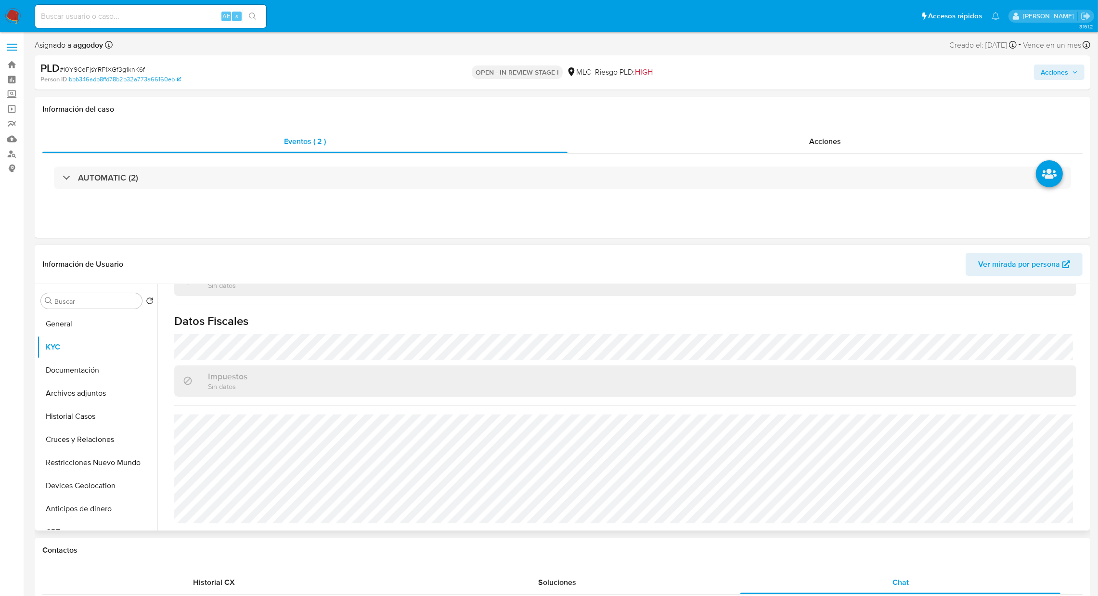
scroll to position [521, 0]
click at [83, 375] on button "Documentación" at bounding box center [93, 370] width 113 height 23
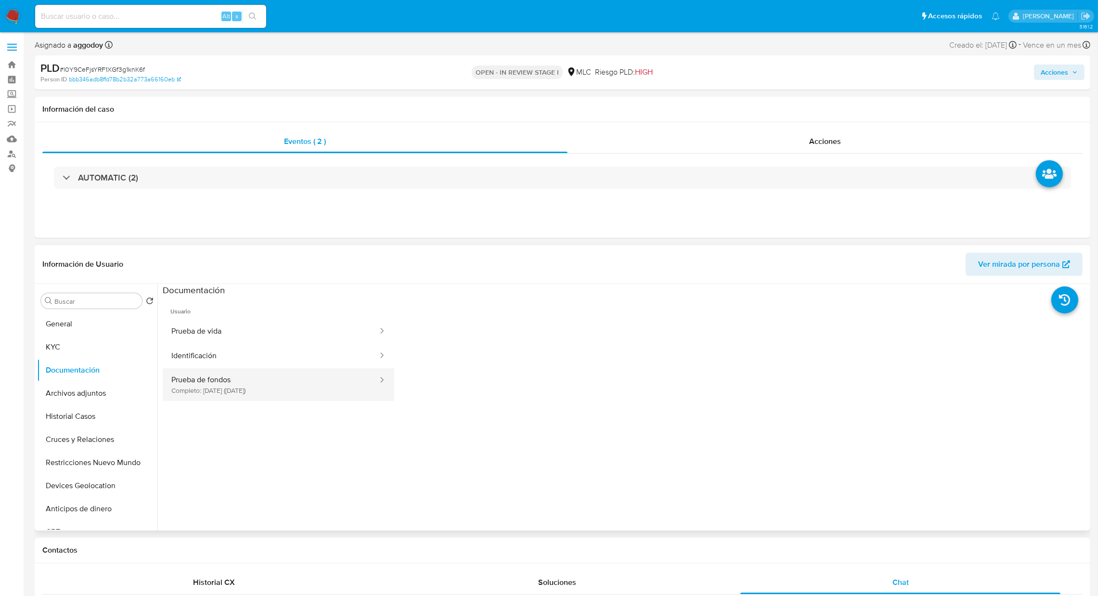
click at [295, 393] on button "Prueba de fondos Completo: 11/08/2025 (hace 2 meses)" at bounding box center [271, 384] width 216 height 33
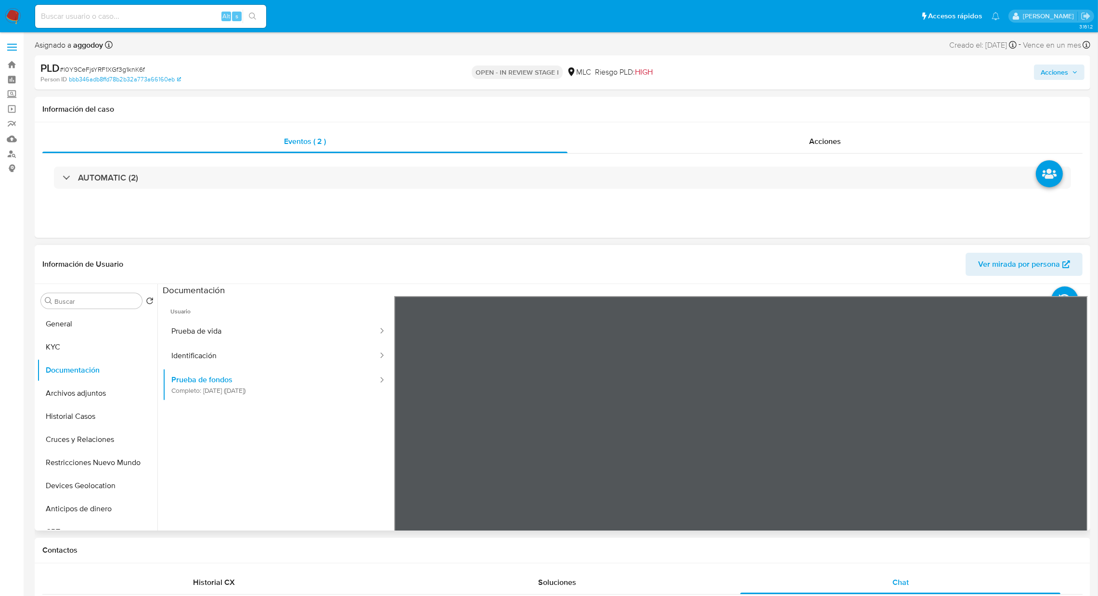
scroll to position [144, 0]
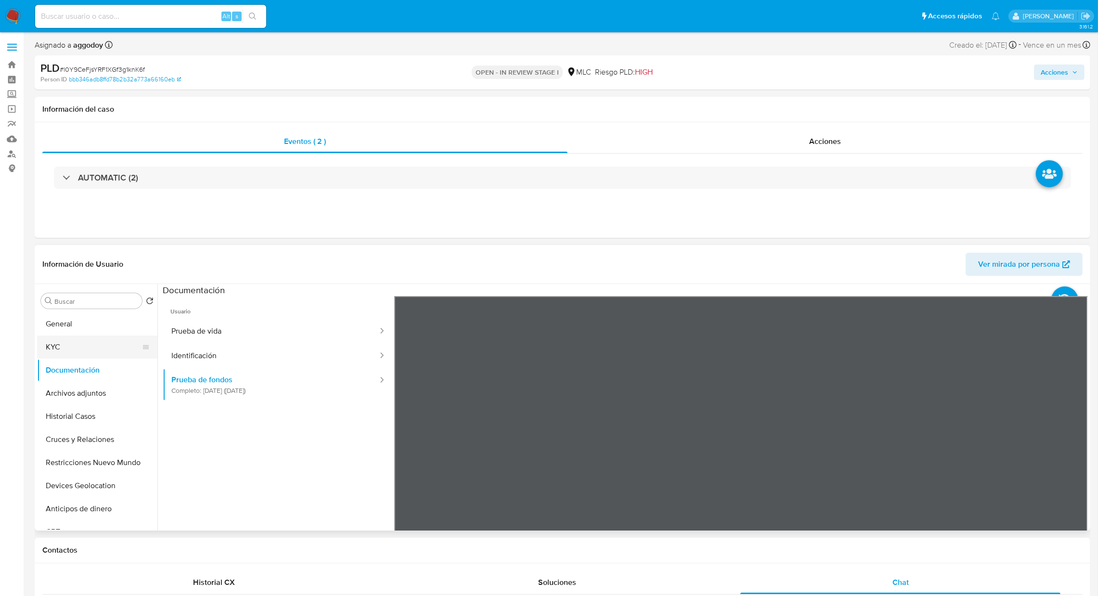
click at [100, 345] on button "KYC" at bounding box center [93, 347] width 113 height 23
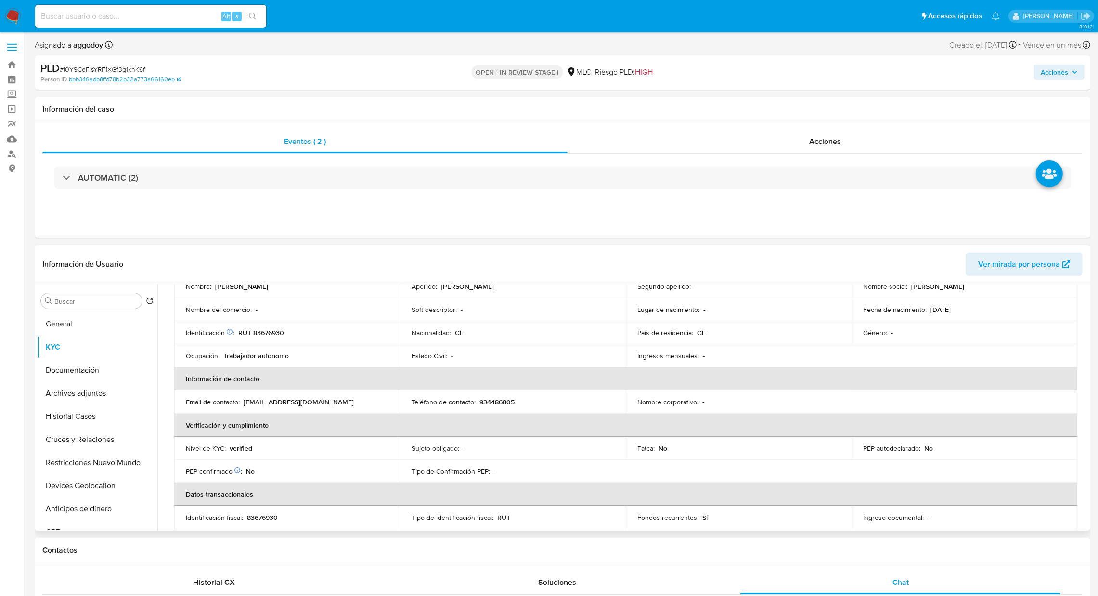
scroll to position [72, 0]
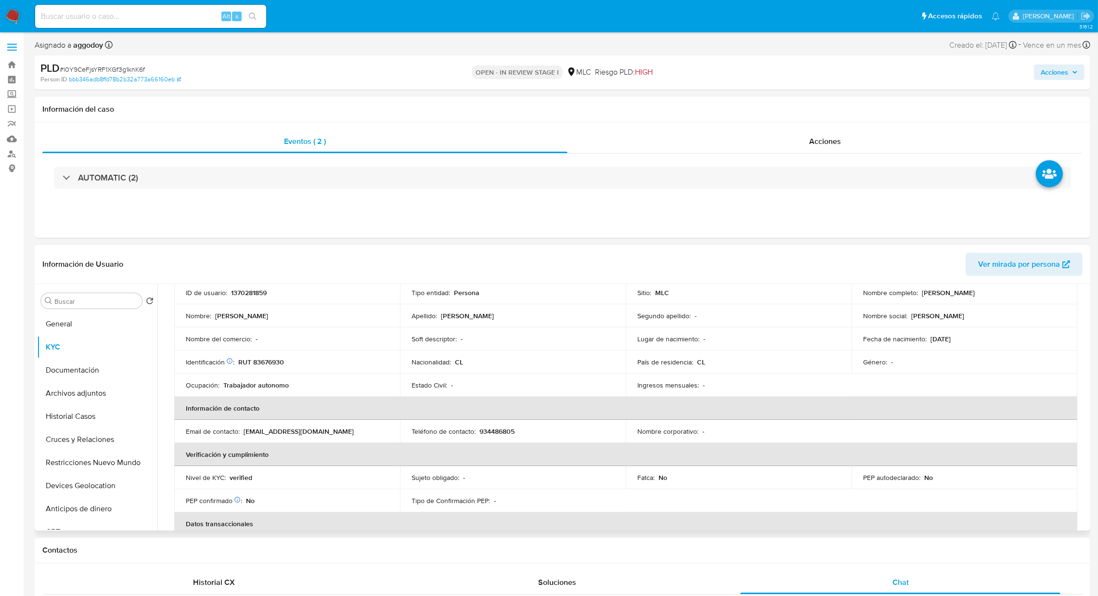
click at [480, 434] on p "934486805" at bounding box center [497, 431] width 35 height 9
click at [273, 433] on p "ampacomer@gmail.com" at bounding box center [299, 431] width 110 height 9
copy p "ampacomer"
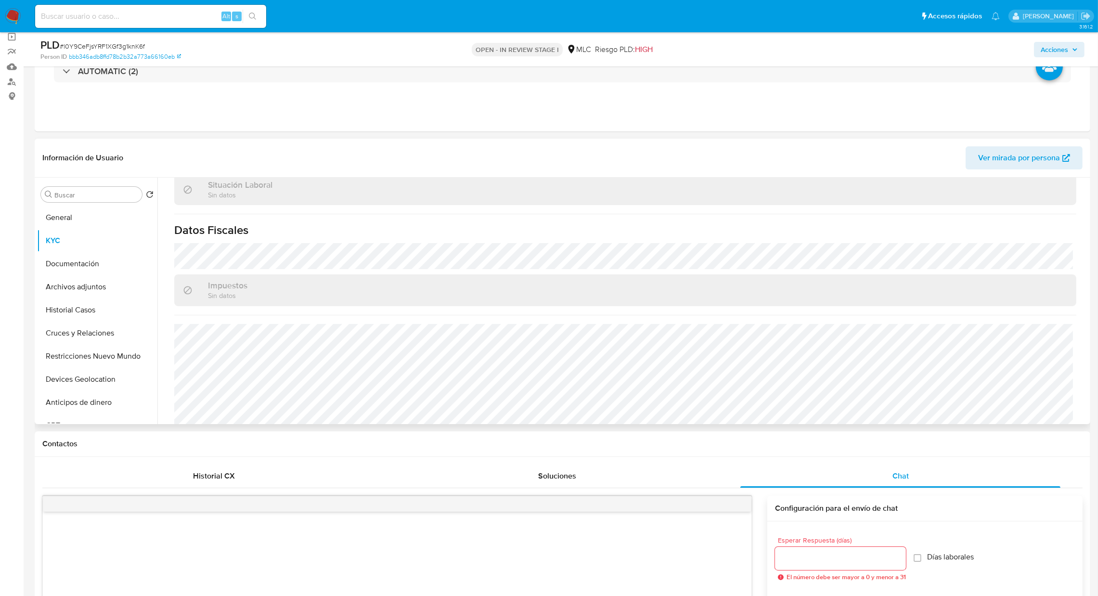
scroll to position [521, 0]
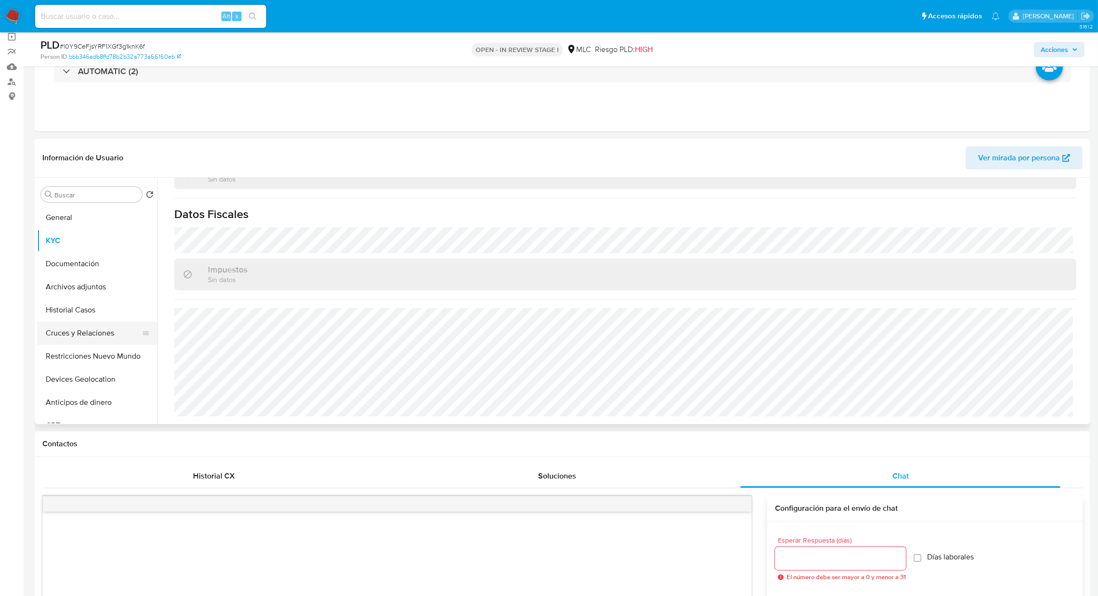
click at [102, 341] on button "Cruces y Relaciones" at bounding box center [93, 333] width 113 height 23
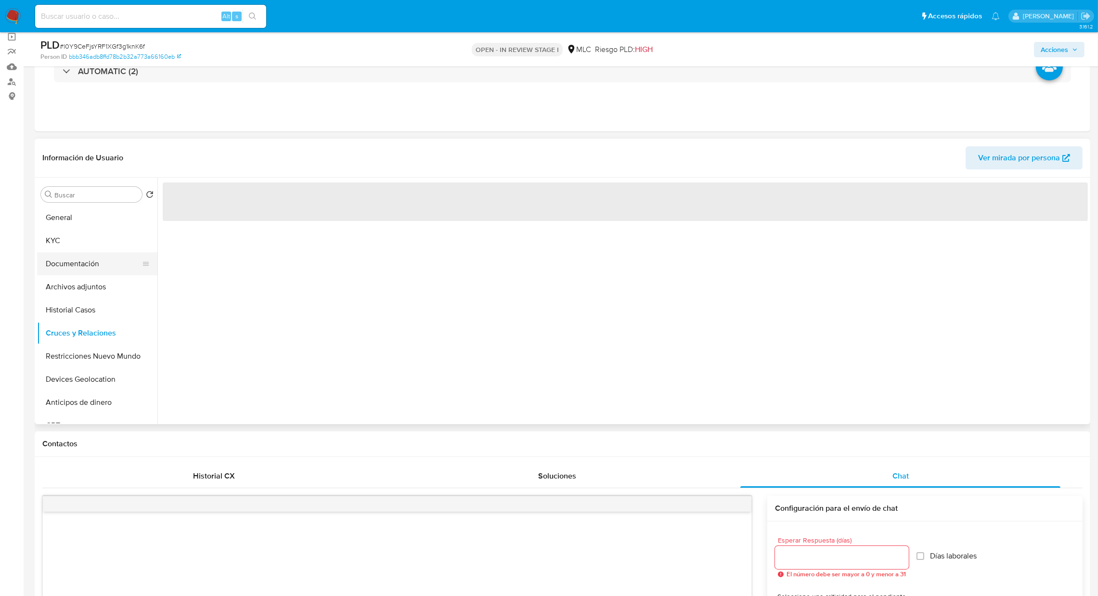
click at [91, 269] on button "Documentación" at bounding box center [93, 263] width 113 height 23
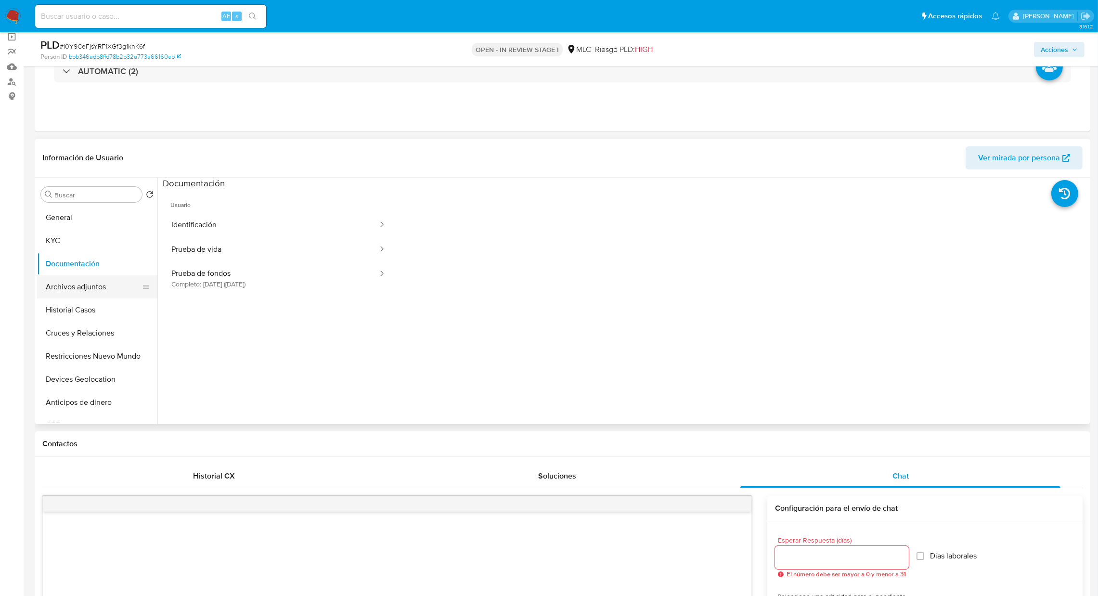
click at [96, 287] on button "Archivos adjuntos" at bounding box center [93, 286] width 113 height 23
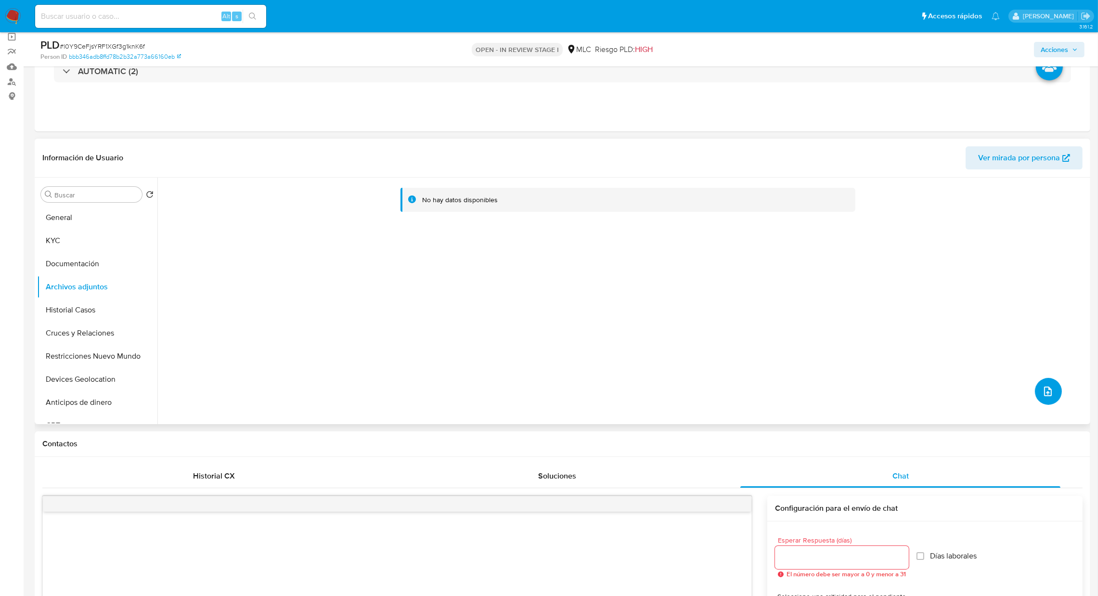
click at [1050, 398] on button "upload-file" at bounding box center [1048, 391] width 27 height 27
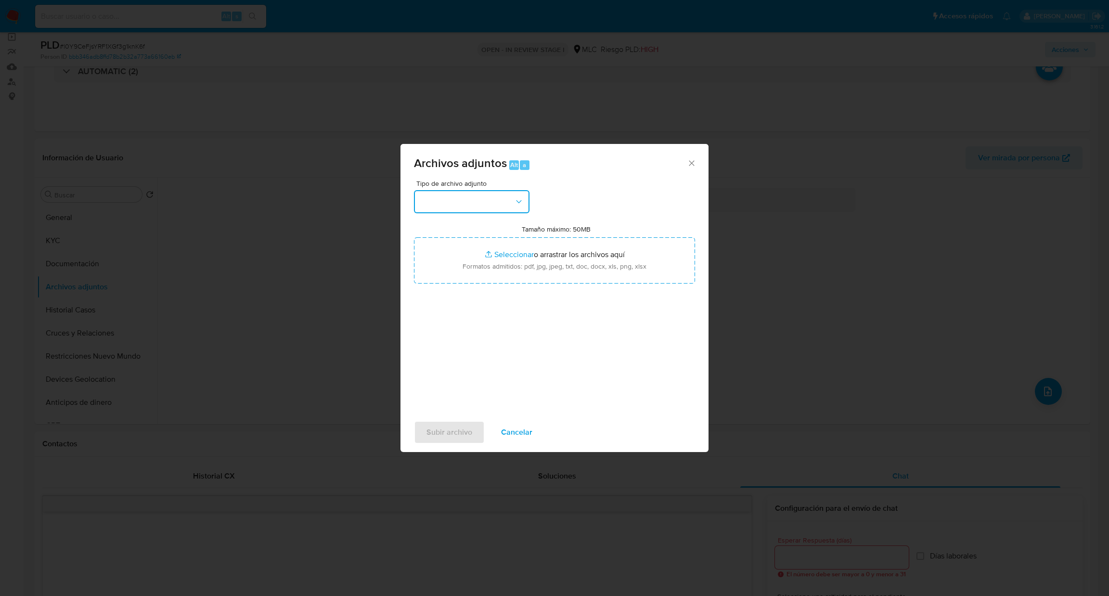
click at [495, 206] on button "button" at bounding box center [472, 201] width 116 height 23
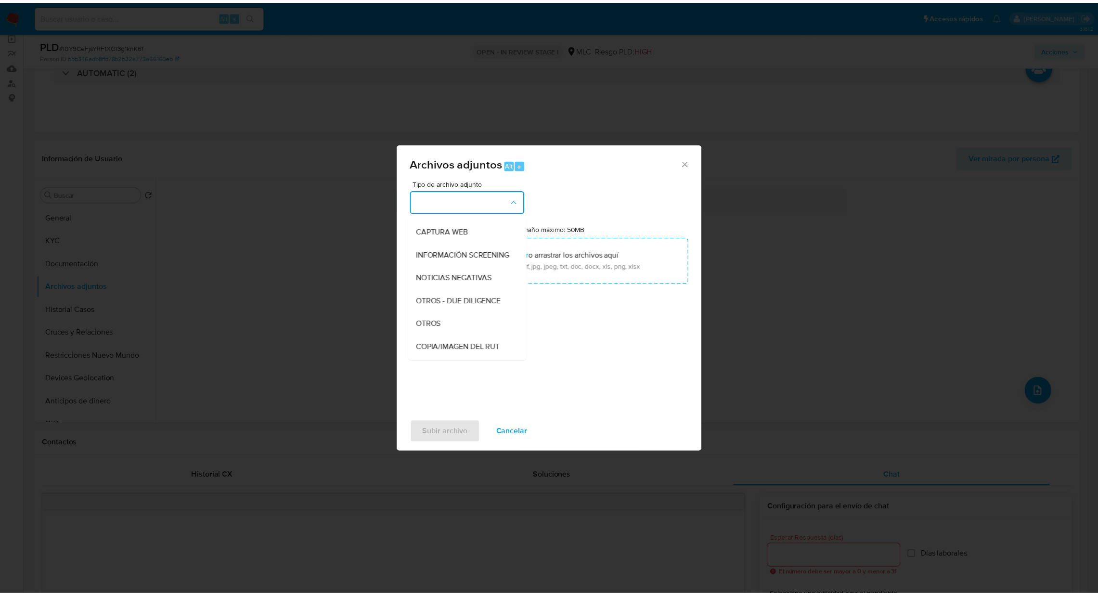
scroll to position [79, 0]
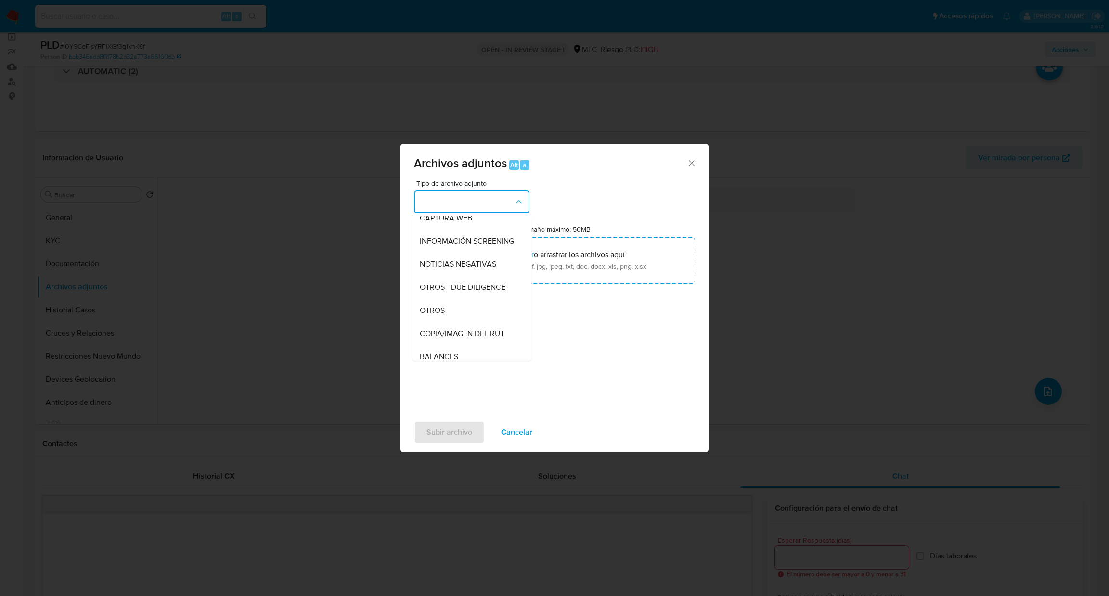
click at [452, 314] on div "OTROS" at bounding box center [469, 310] width 98 height 23
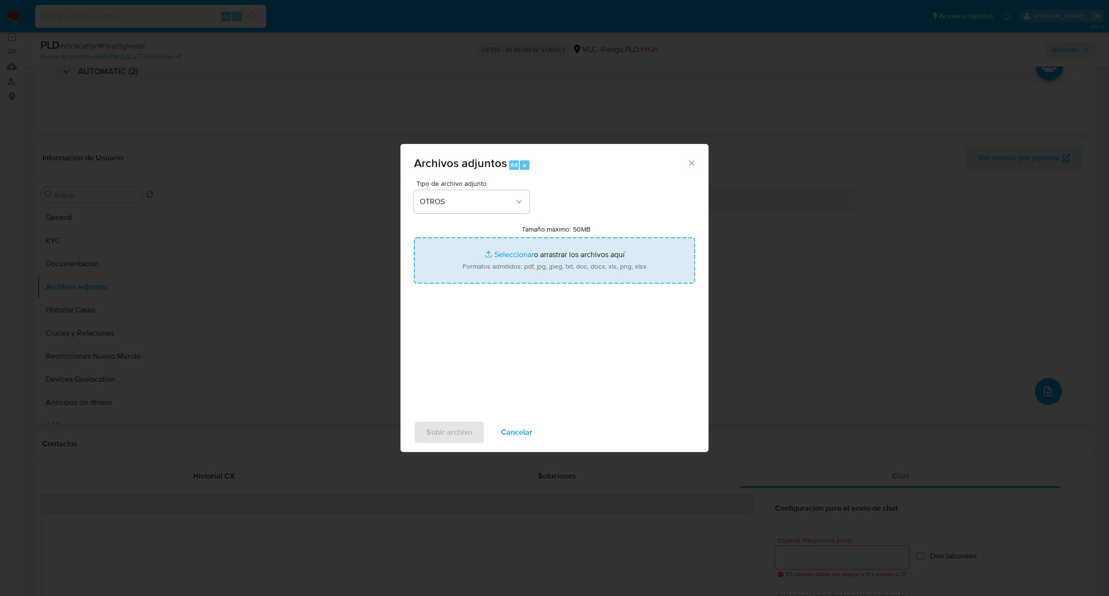
click at [462, 272] on input "Tamaño máximo: 50MB Seleccionar archivos" at bounding box center [554, 260] width 281 height 46
type input "C:\fakepath\Case Log - 1370281859.pdf"
click at [532, 261] on input "Tamaño máximo: 50MB Seleccionar archivos" at bounding box center [554, 260] width 281 height 46
type input "C:\fakepath\1370281859Movimientos.xlsx"
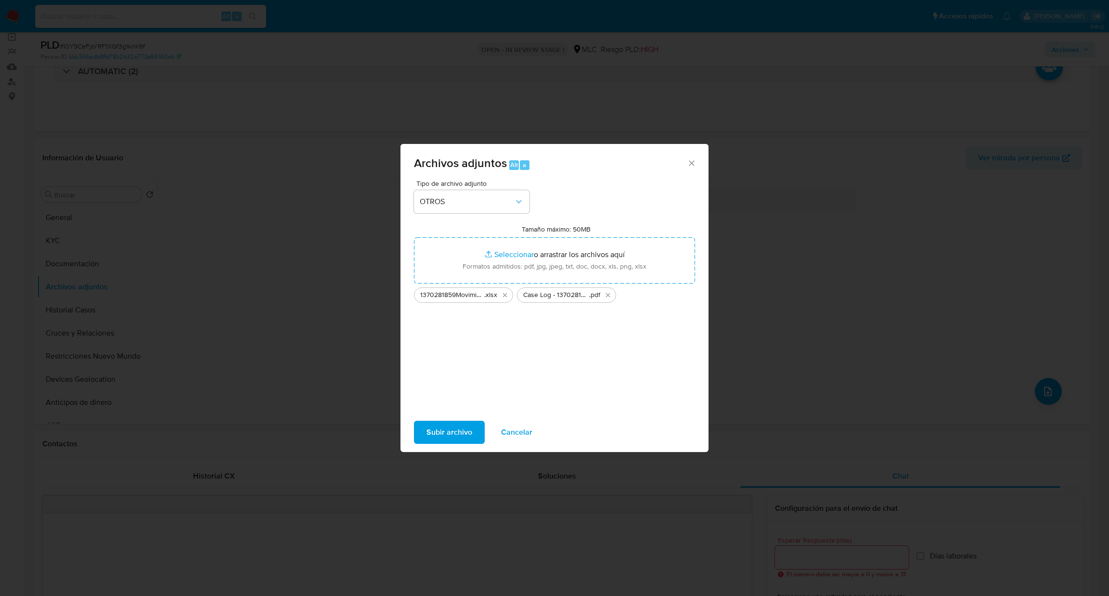
click at [453, 434] on span "Subir archivo" at bounding box center [450, 432] width 46 height 21
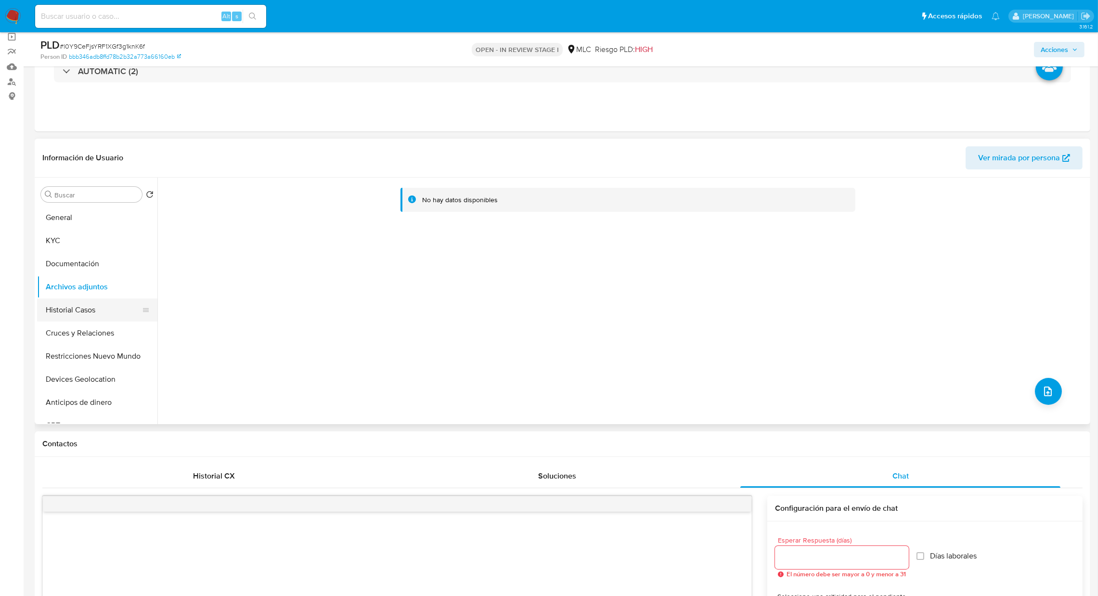
click at [122, 334] on button "Cruces y Relaciones" at bounding box center [97, 333] width 120 height 23
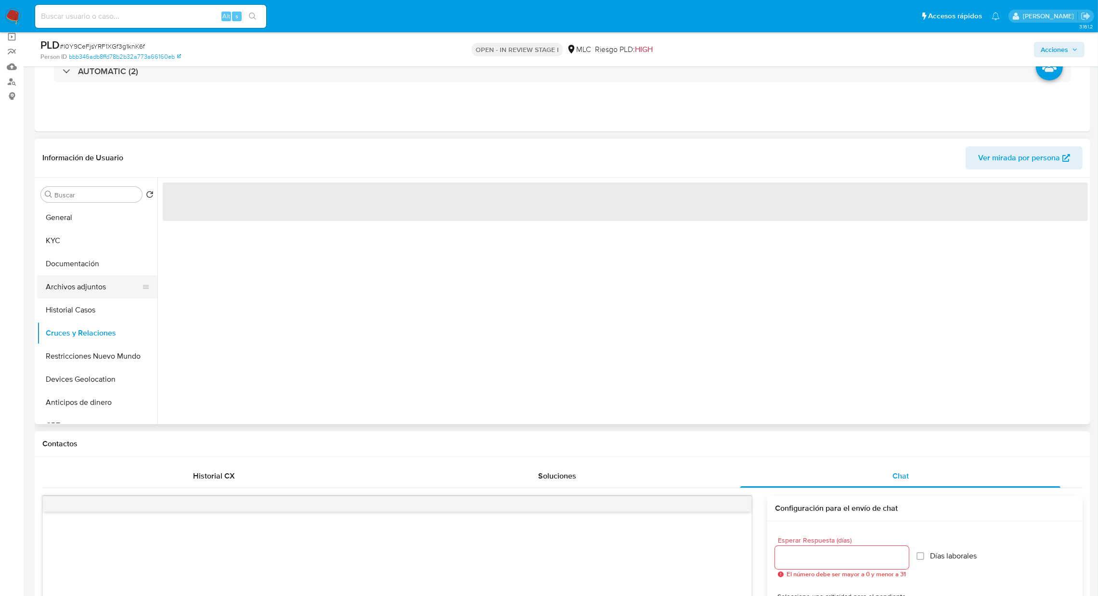
click at [104, 284] on button "Archivos adjuntos" at bounding box center [93, 286] width 113 height 23
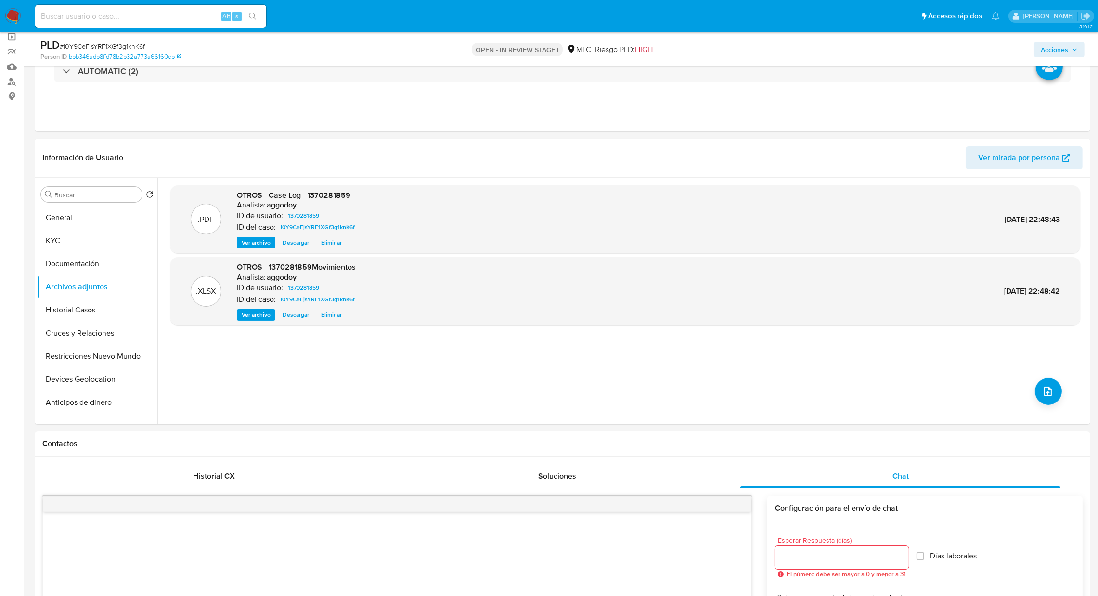
click at [1049, 53] on span "Acciones" at bounding box center [1054, 49] width 27 height 15
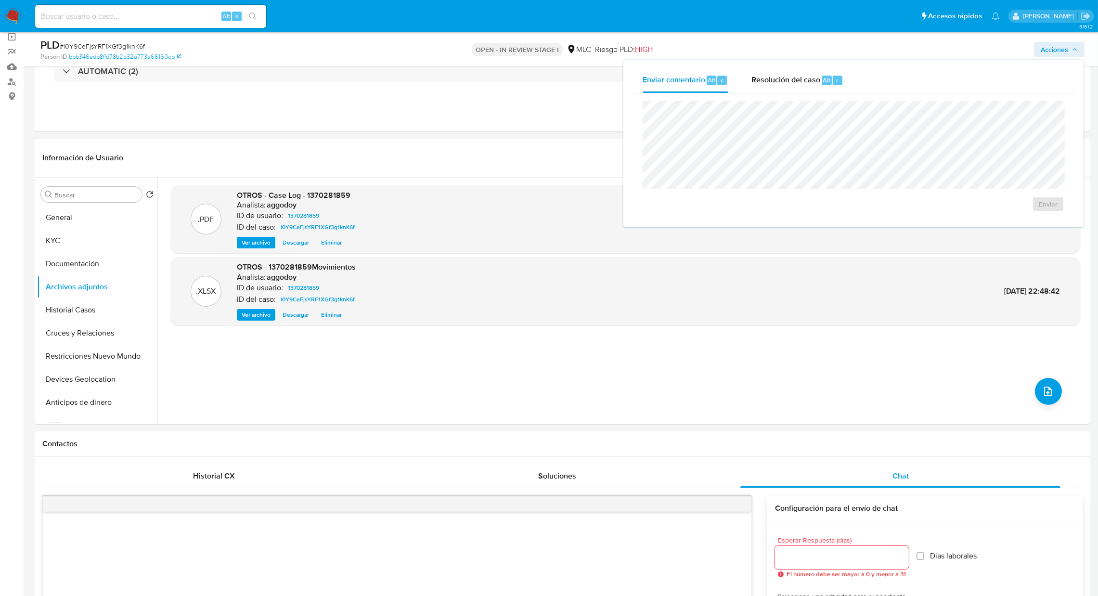
click at [783, 88] on div "Resolución del caso Alt r" at bounding box center [798, 80] width 92 height 25
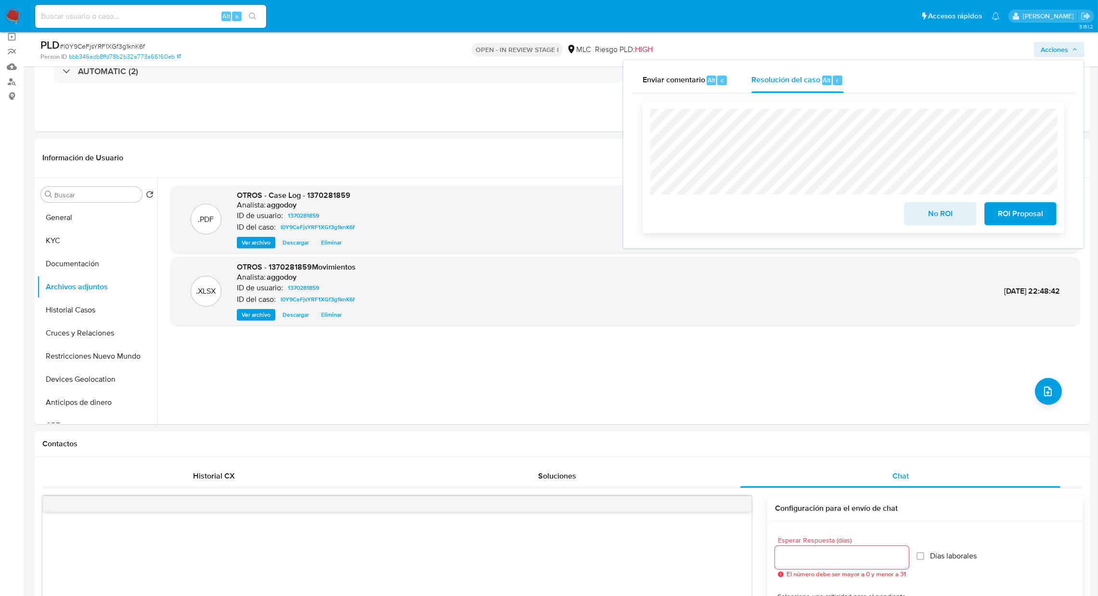
click at [932, 223] on span "No ROI" at bounding box center [940, 213] width 47 height 21
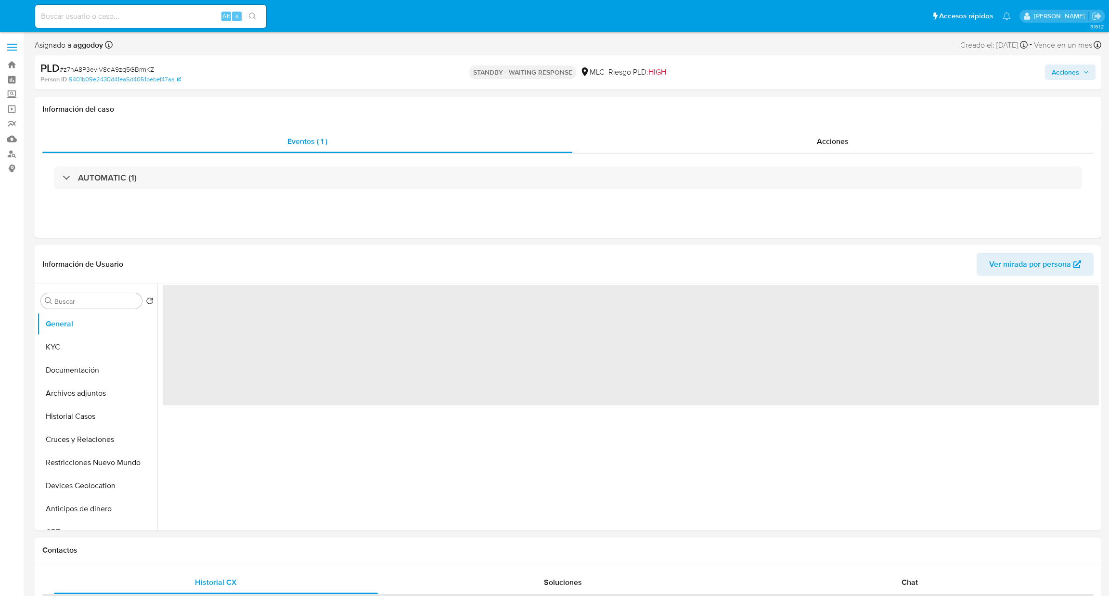
select select "10"
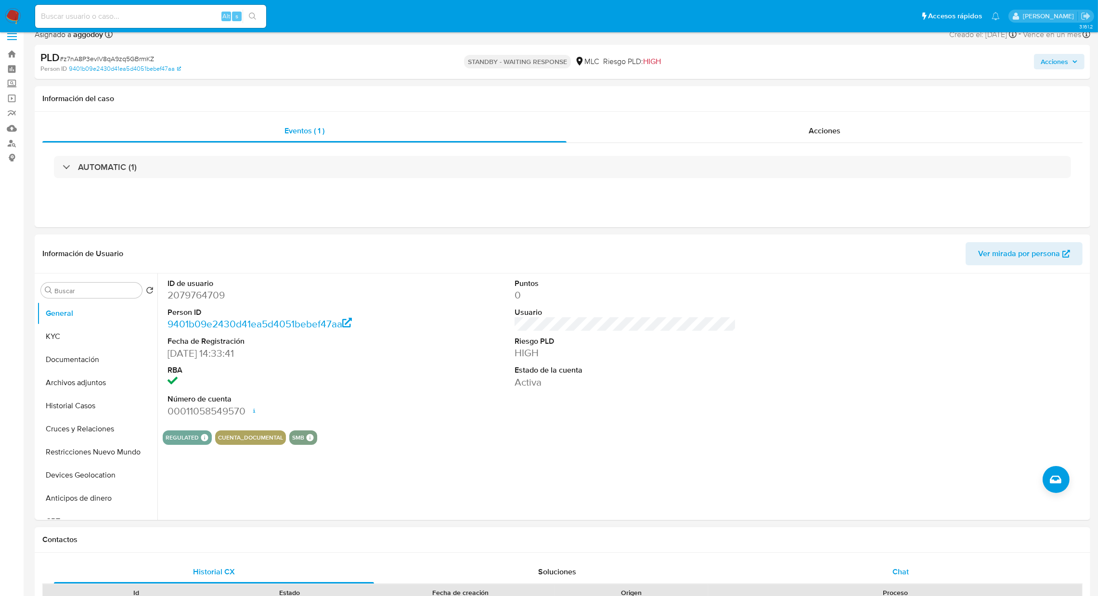
scroll to position [144, 0]
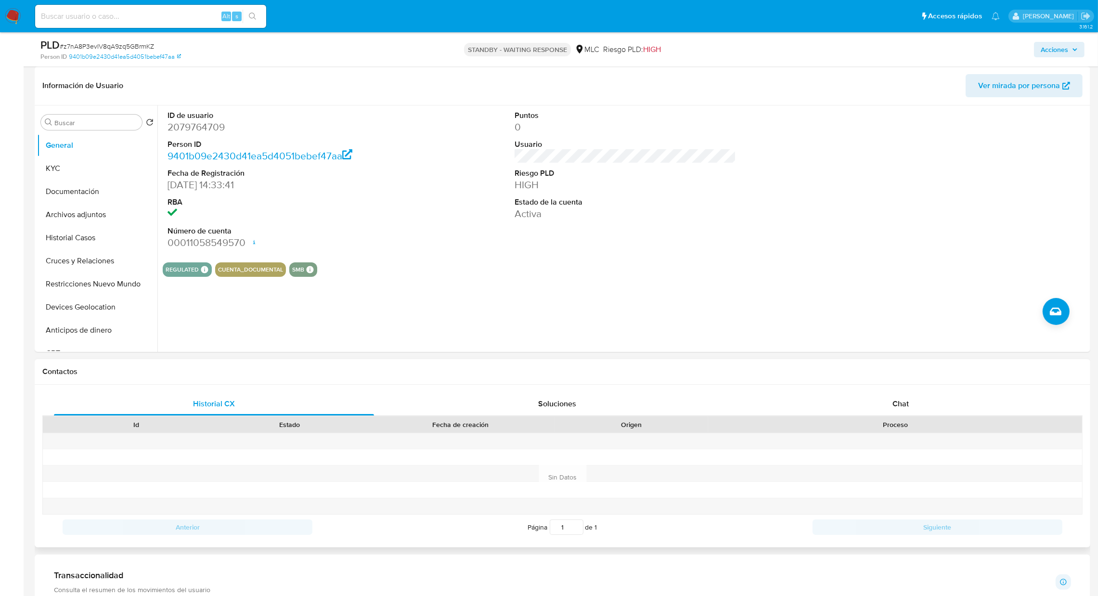
click at [864, 420] on div "Proceso" at bounding box center [895, 425] width 361 height 10
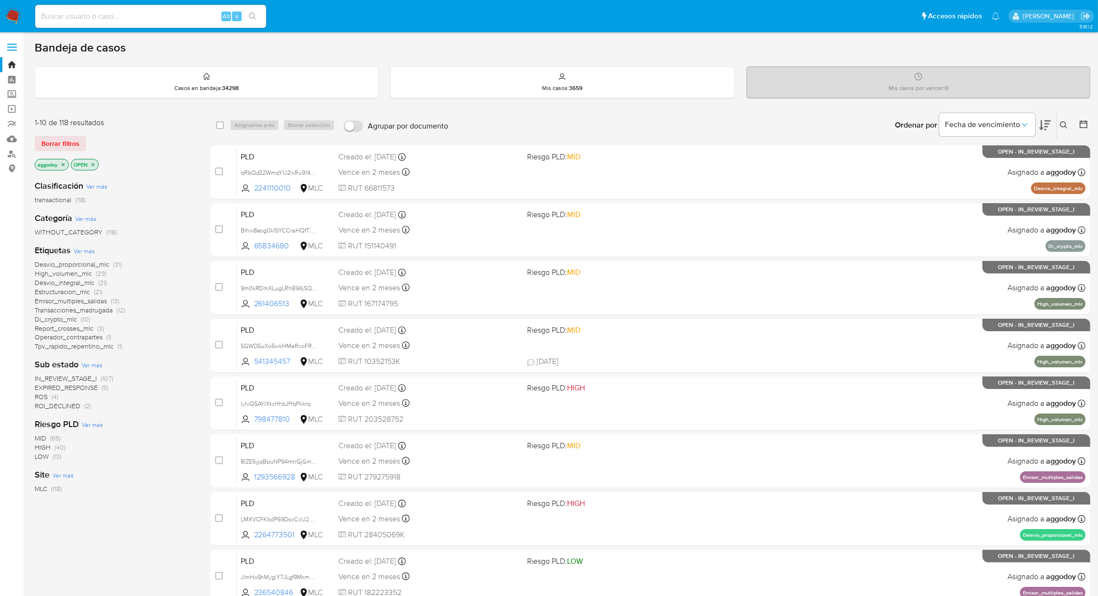
click at [76, 385] on span "EXPIRED_RESPONSE" at bounding box center [66, 388] width 63 height 10
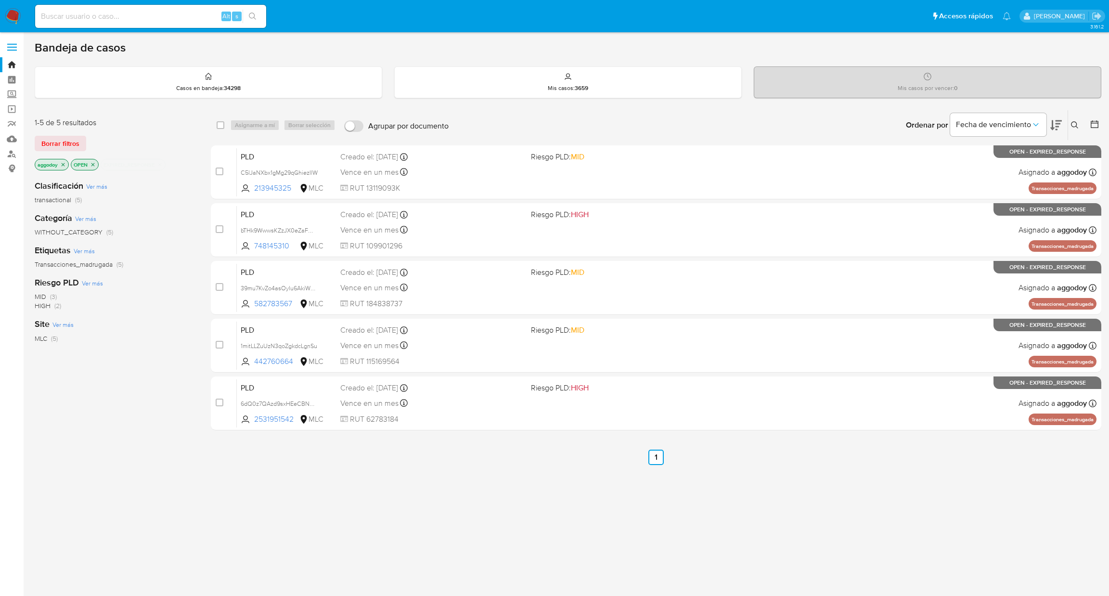
click at [161, 162] on icon "close-filter" at bounding box center [160, 165] width 6 height 6
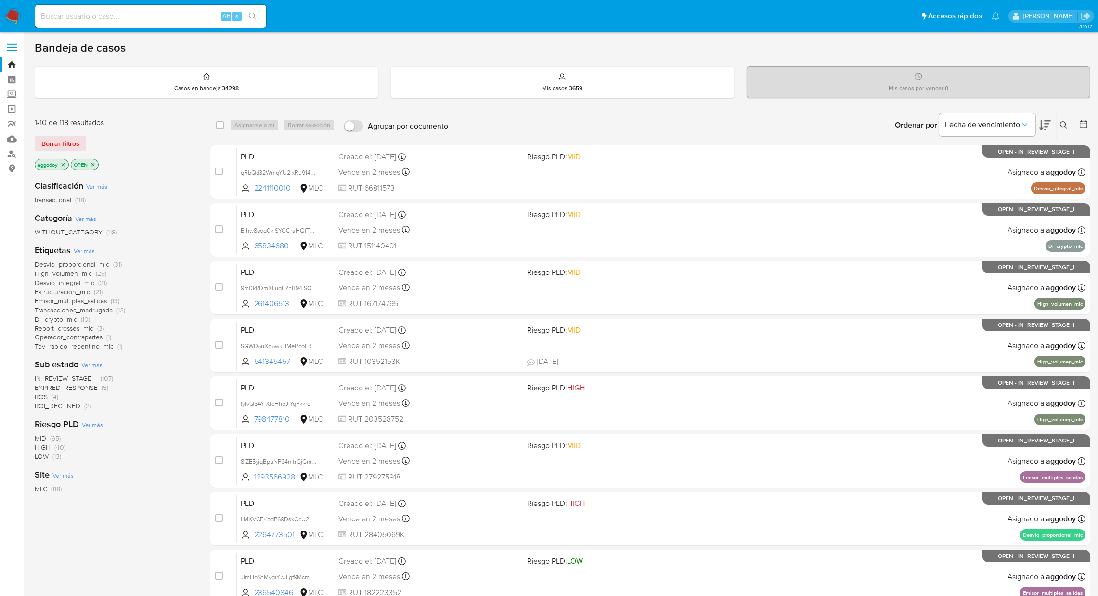
click at [87, 273] on span "High_volumen_mlc" at bounding box center [63, 274] width 57 height 10
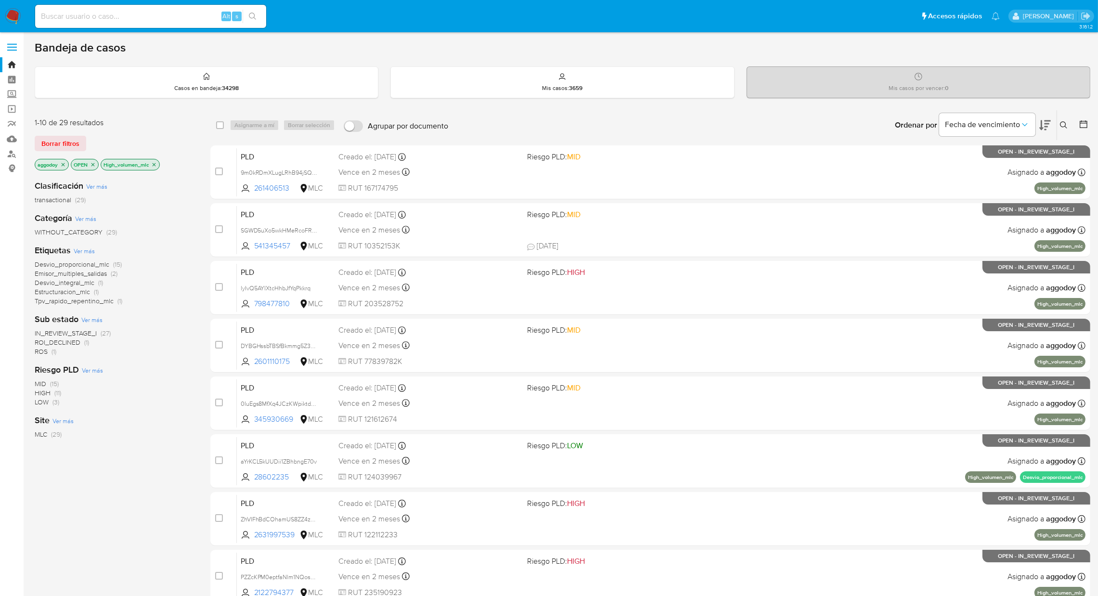
click at [1041, 128] on icon at bounding box center [1045, 125] width 12 height 10
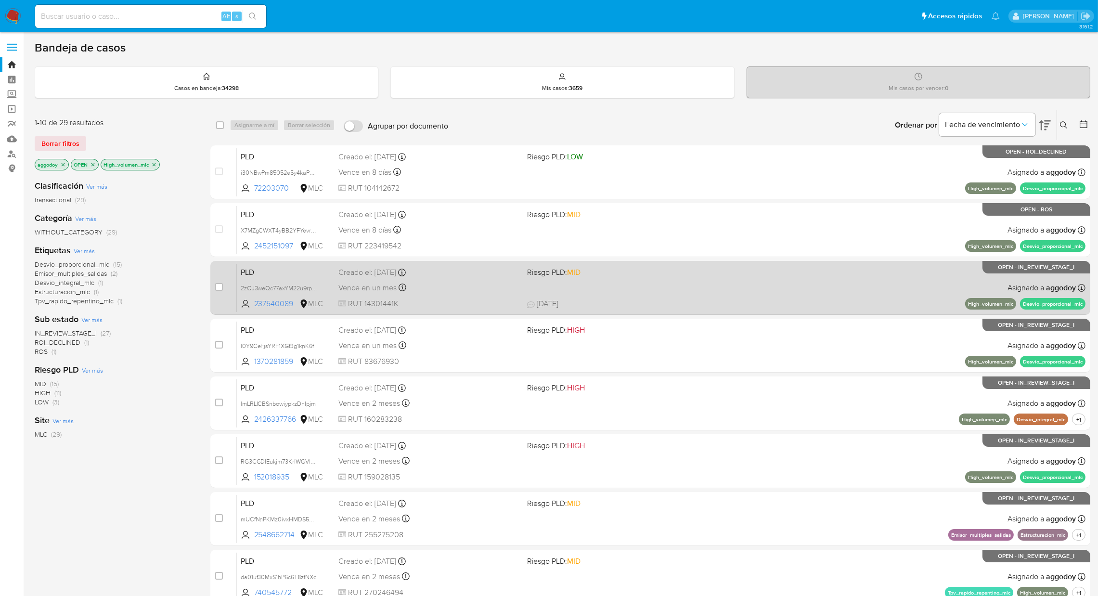
click at [487, 281] on div "Vence en un mes Vence el [DATE] 06:06:30" at bounding box center [428, 287] width 181 height 13
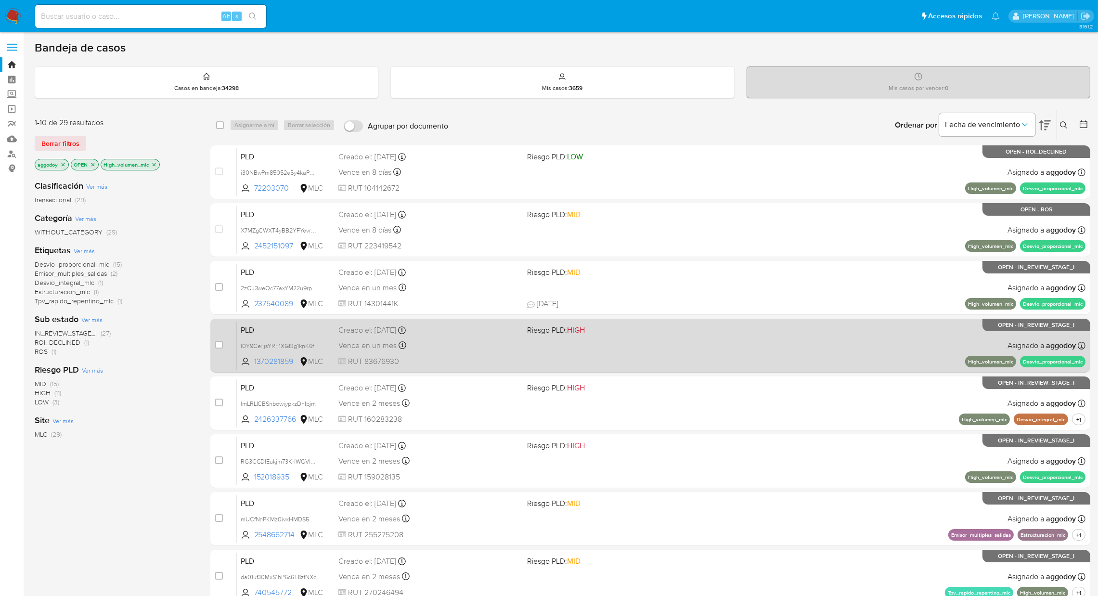
click at [616, 358] on div "PLD l0Y9CeFjsYRF1XGf3g1knK6f 1370281859 MLC Riesgo PLD: HIGH Creado el: [DATE] …" at bounding box center [661, 345] width 849 height 49
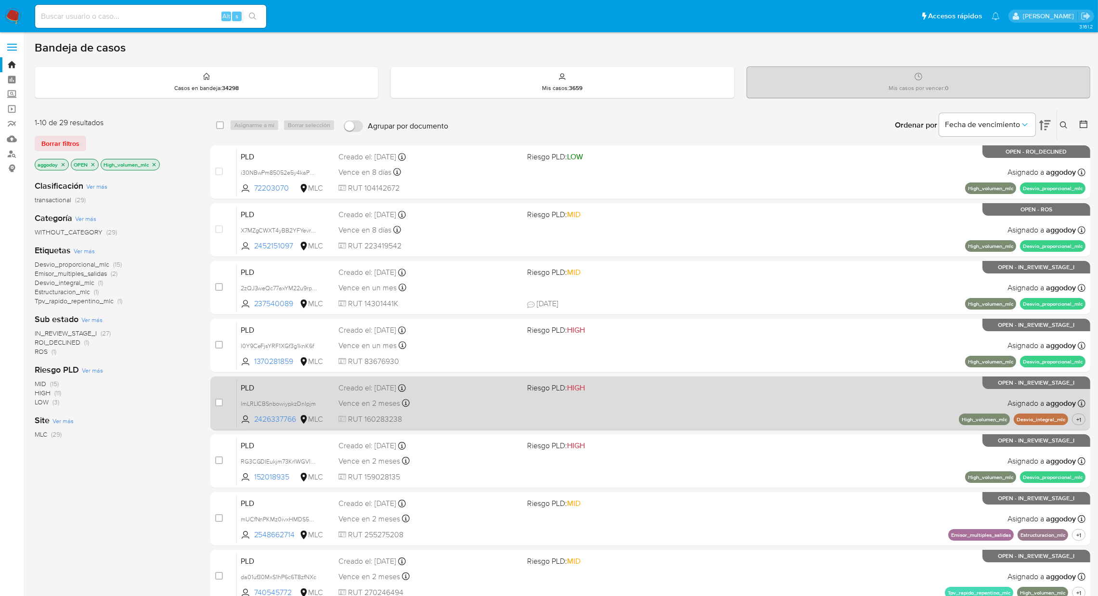
click at [362, 407] on span "Vence en 2 meses" at bounding box center [369, 403] width 62 height 11
click at [1083, 418] on span "+1" at bounding box center [1079, 420] width 9 height 8
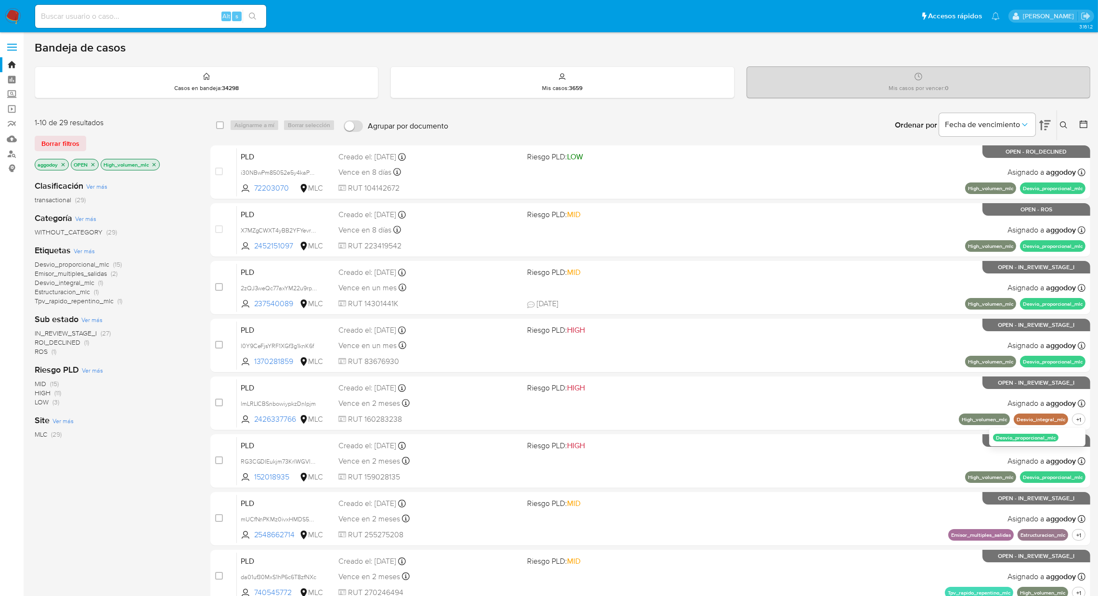
click at [155, 163] on icon "close-filter" at bounding box center [154, 164] width 3 height 3
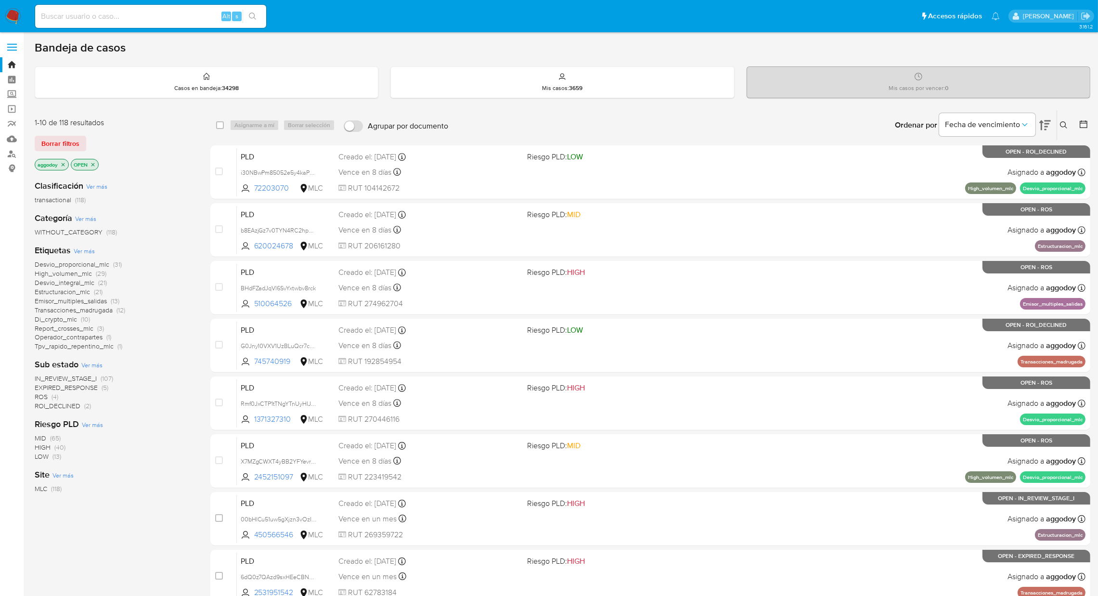
click at [89, 263] on span "Desvio_proporcional_mlc" at bounding box center [72, 265] width 75 height 10
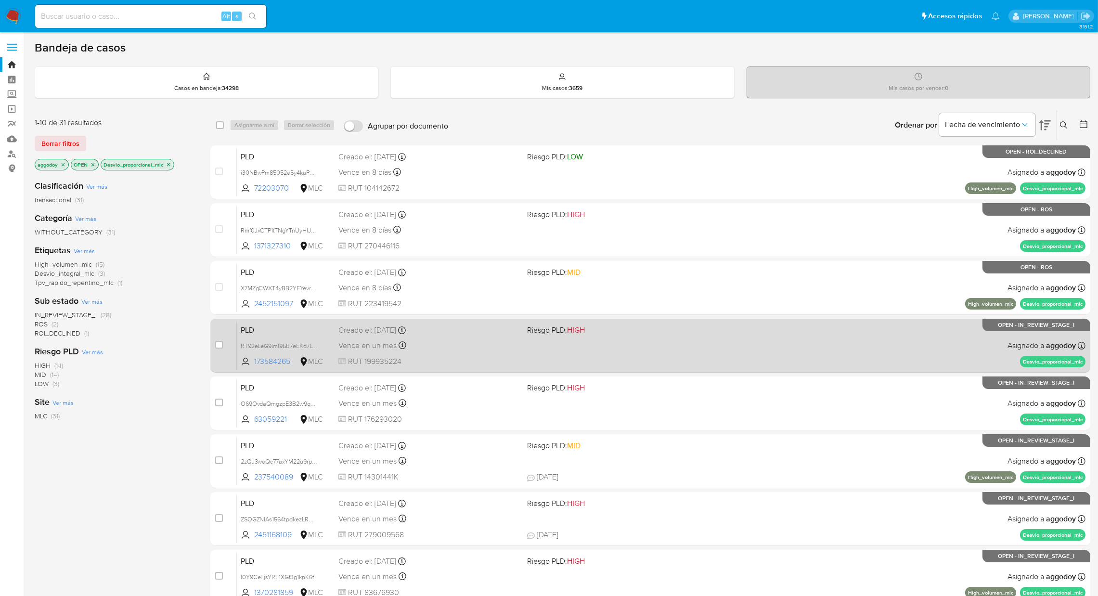
click at [545, 354] on div "PLD RT92eLeG9lml95B7eEKd7LvR 173584265 MLC Riesgo PLD: HIGH Creado el: [DATE] C…" at bounding box center [661, 345] width 849 height 49
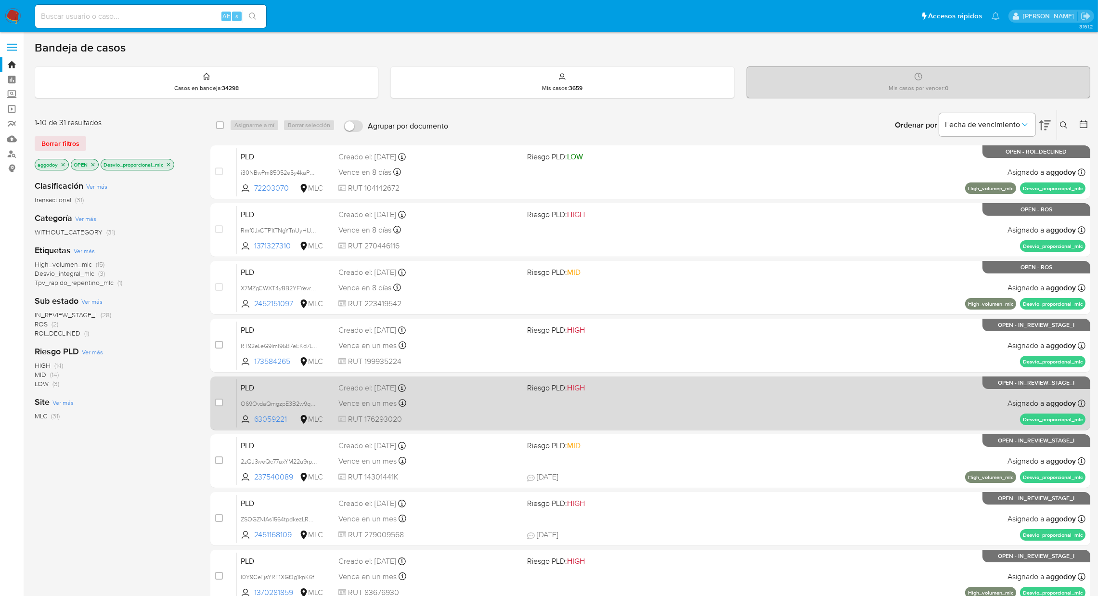
click at [441, 408] on div "Vence en un mes Vence el [DATE] 06:06:30" at bounding box center [428, 403] width 181 height 13
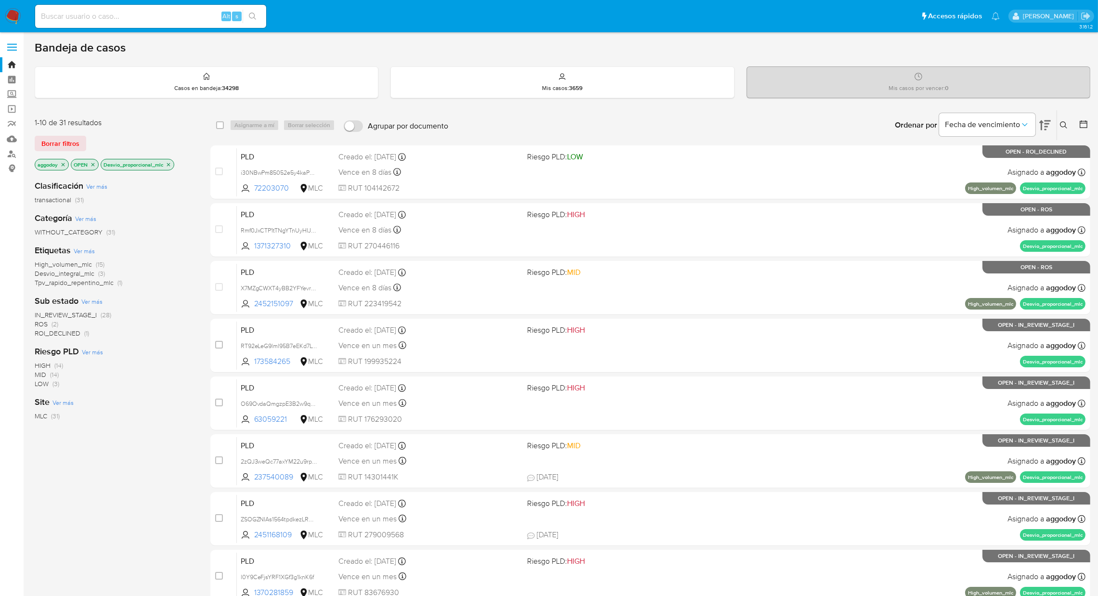
click at [1067, 125] on icon at bounding box center [1064, 125] width 8 height 8
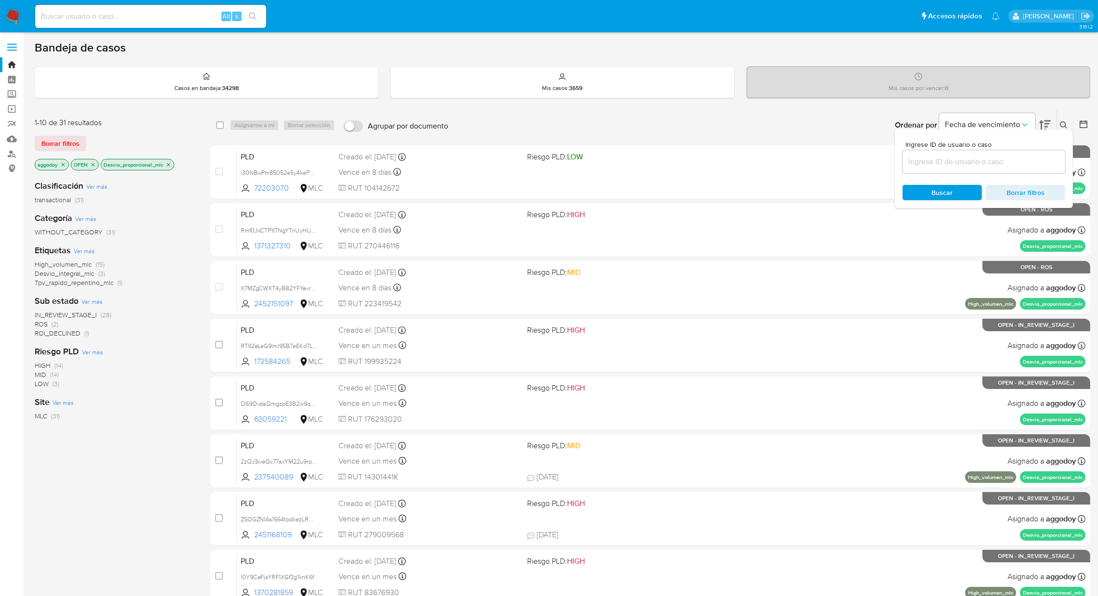
click at [995, 165] on input at bounding box center [984, 162] width 163 height 13
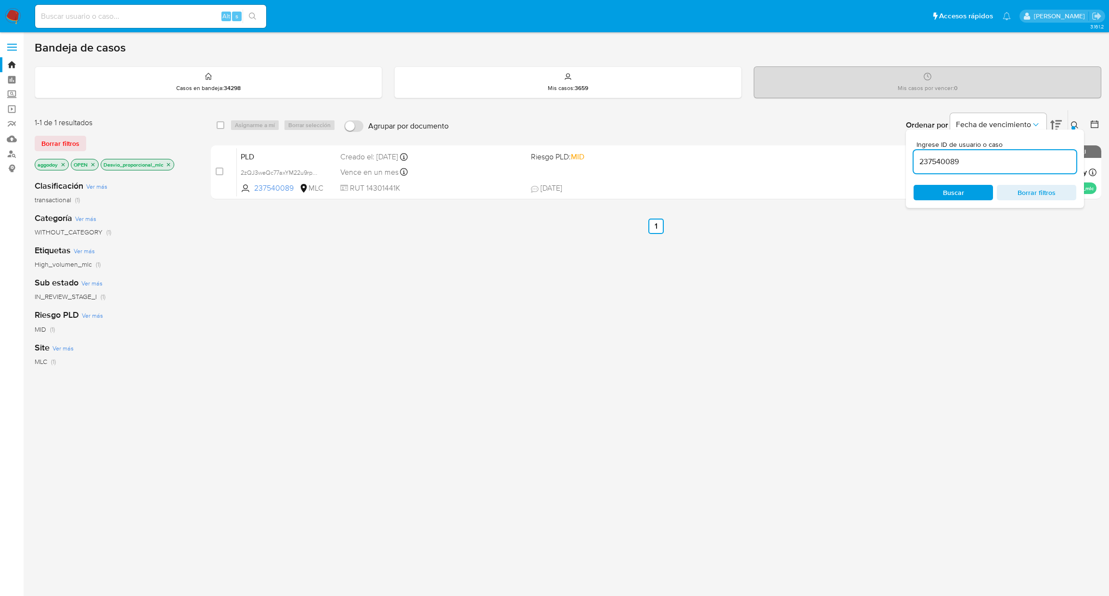
click at [1061, 126] on icon at bounding box center [1057, 125] width 12 height 12
click at [1065, 125] on div "Ordenar por Fecha de vencimiento" at bounding box center [982, 125] width 169 height 30
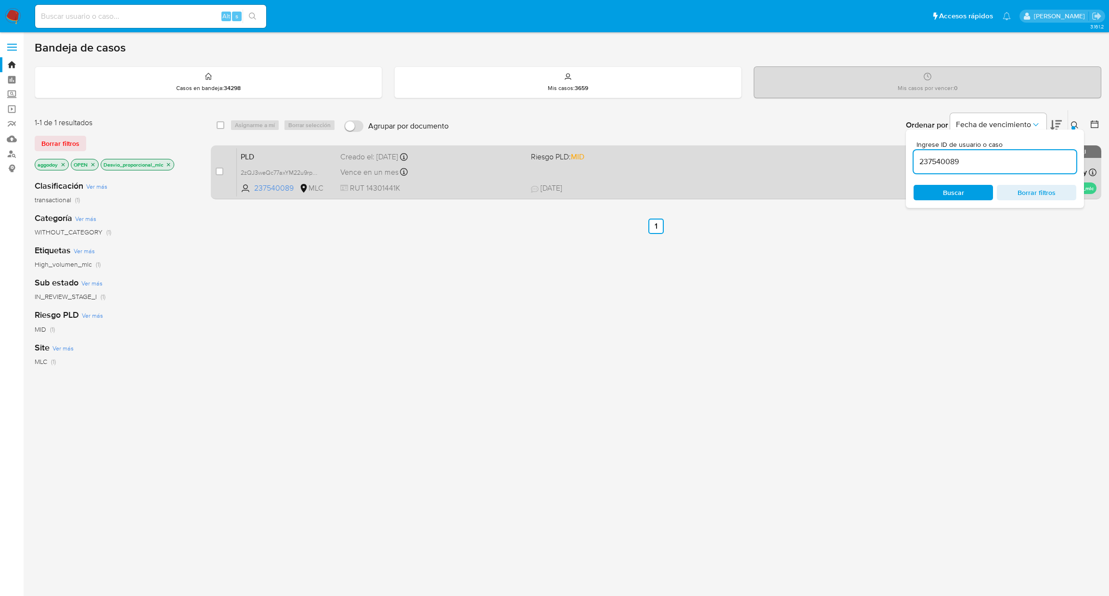
click at [587, 157] on span "Riesgo PLD: MID" at bounding box center [622, 156] width 183 height 13
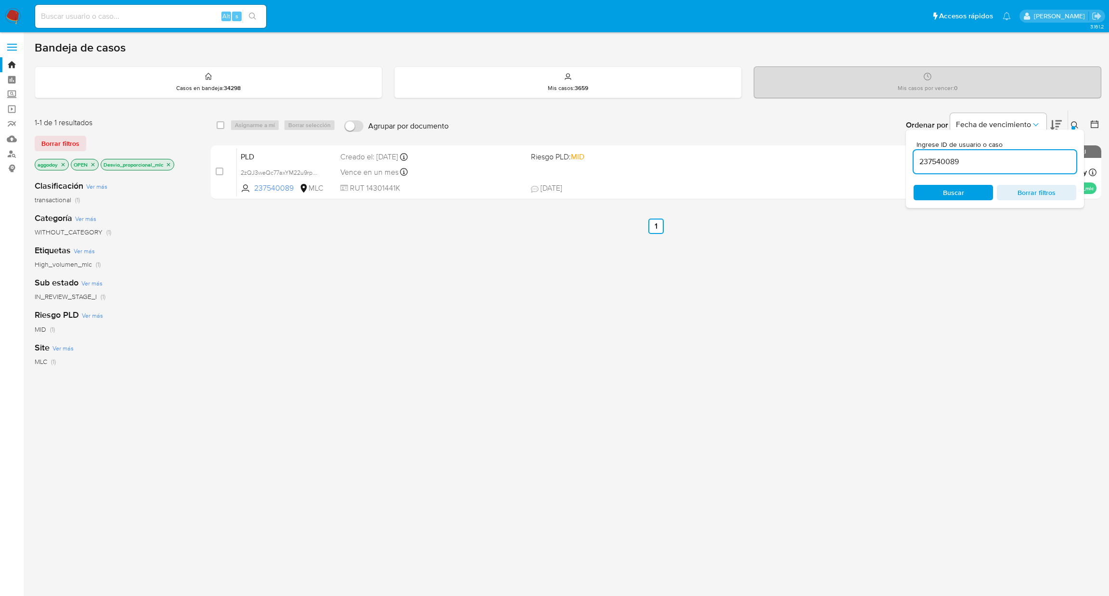
click at [937, 154] on div "237540089" at bounding box center [995, 161] width 163 height 23
click at [937, 156] on input "237540089" at bounding box center [995, 162] width 163 height 13
paste input "58387813"
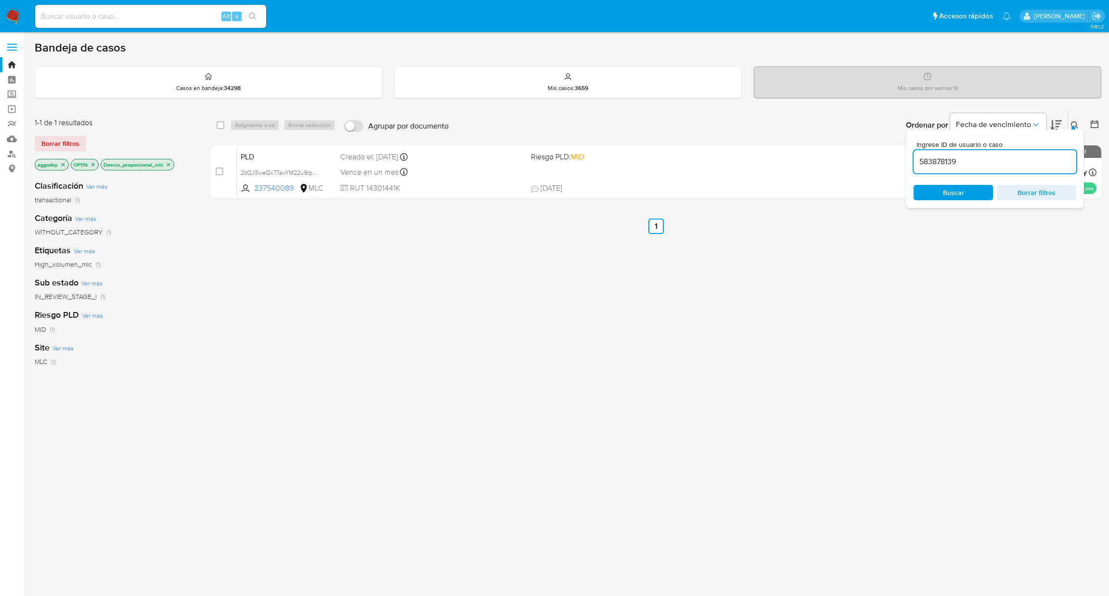
type input "583878139"
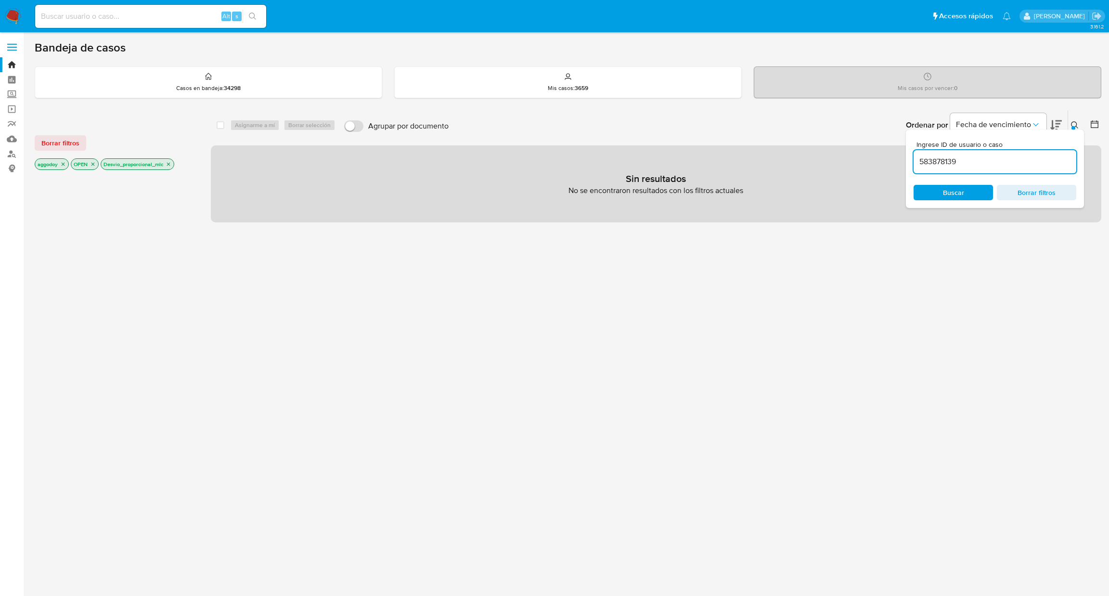
click at [1062, 122] on icon at bounding box center [1057, 125] width 12 height 12
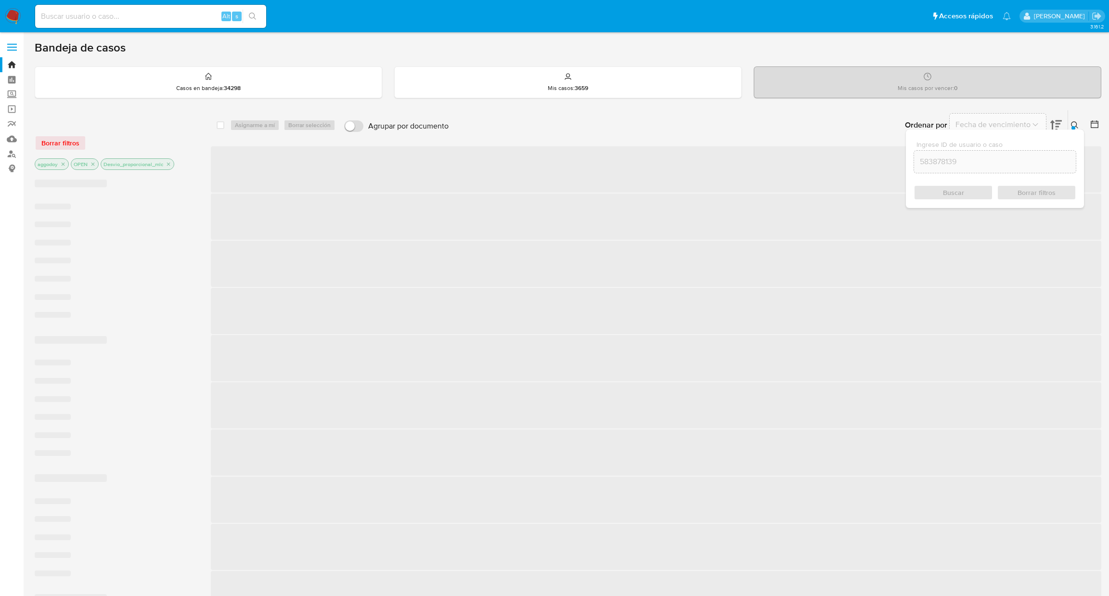
click at [1070, 119] on button at bounding box center [1076, 125] width 16 height 12
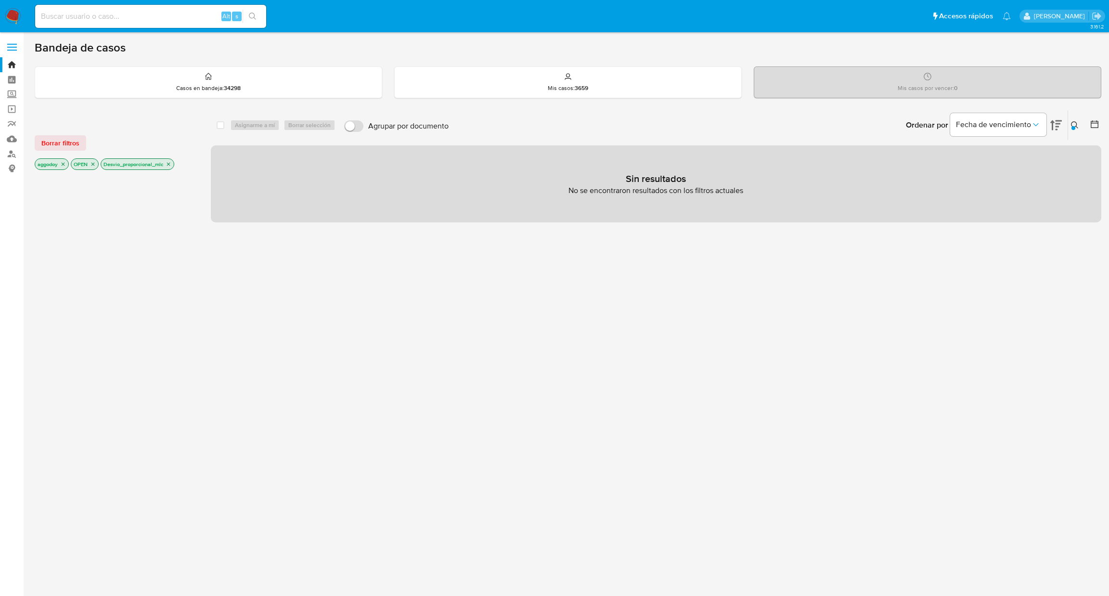
click at [174, 163] on p "Desvio_proporcional_mlc" at bounding box center [137, 164] width 73 height 11
click at [169, 163] on icon "close-filter" at bounding box center [169, 164] width 6 height 6
click at [94, 166] on icon "close-filter" at bounding box center [93, 164] width 6 height 6
click at [62, 158] on div "aggodoy" at bounding box center [52, 164] width 34 height 12
click at [57, 166] on p "aggodoy" at bounding box center [51, 164] width 33 height 11
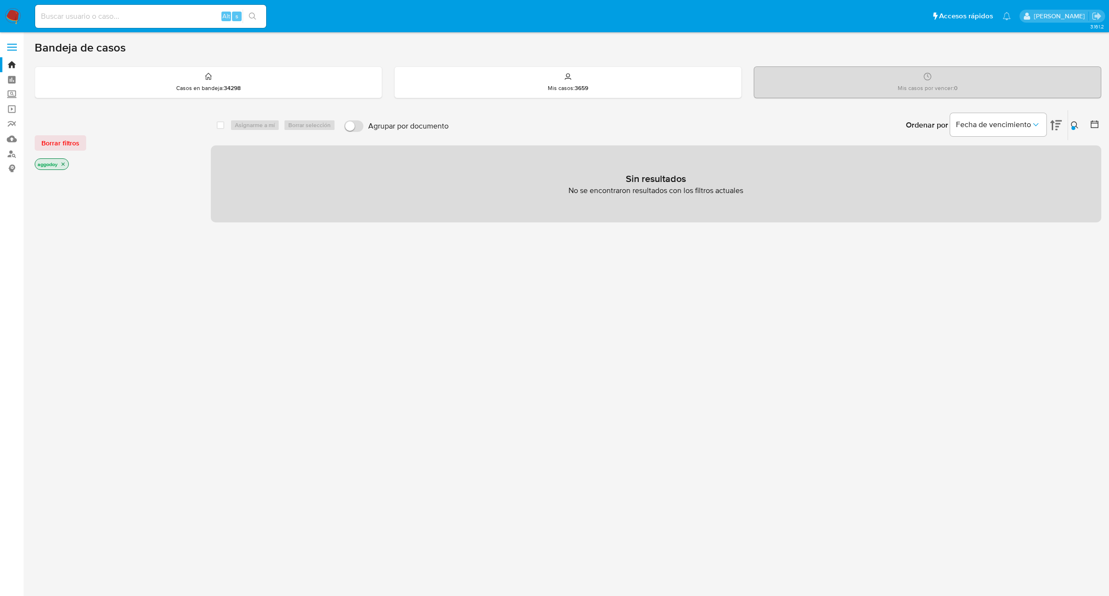
click at [63, 166] on icon "close-filter" at bounding box center [63, 164] width 6 height 6
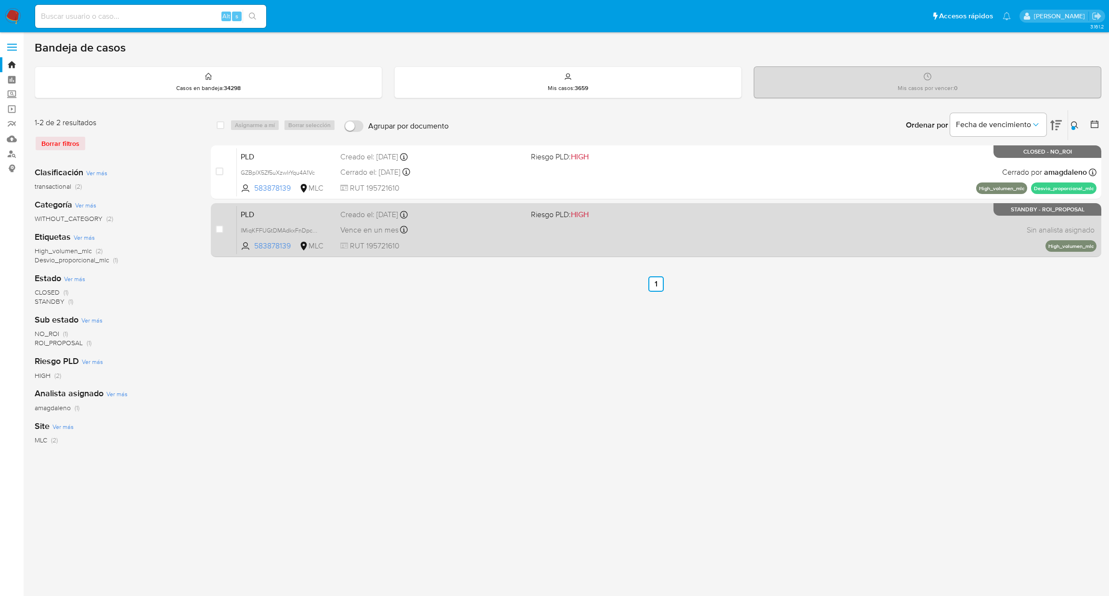
click at [623, 220] on div "PLD IMiqKFFUGtDMAdkxFnDpct9h 583878139 MLC Riesgo PLD: HIGH Creado el: [DATE] C…" at bounding box center [667, 230] width 860 height 49
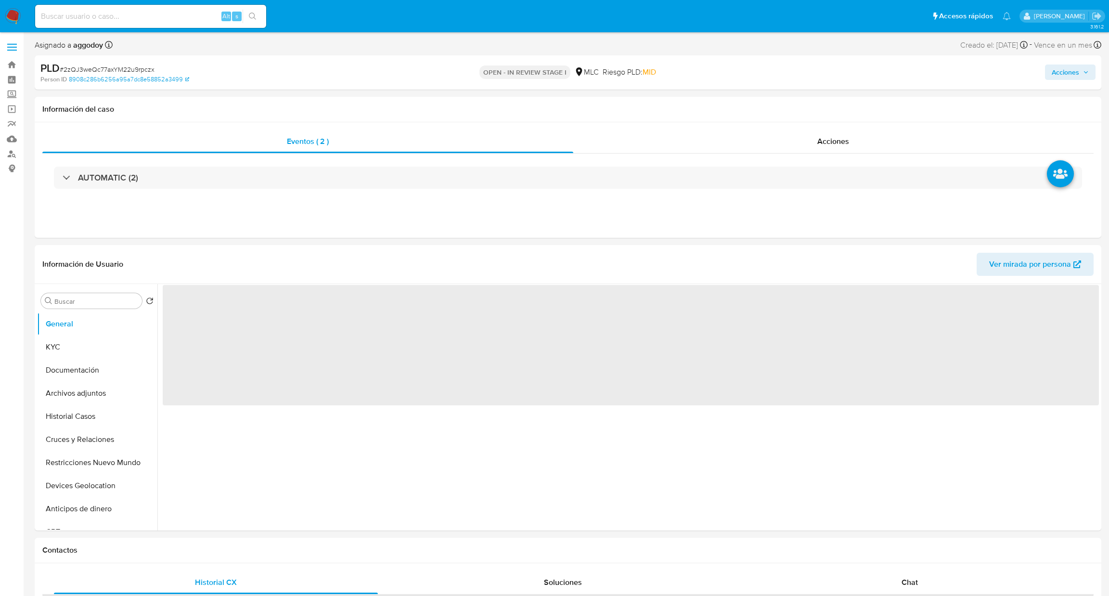
select select "10"
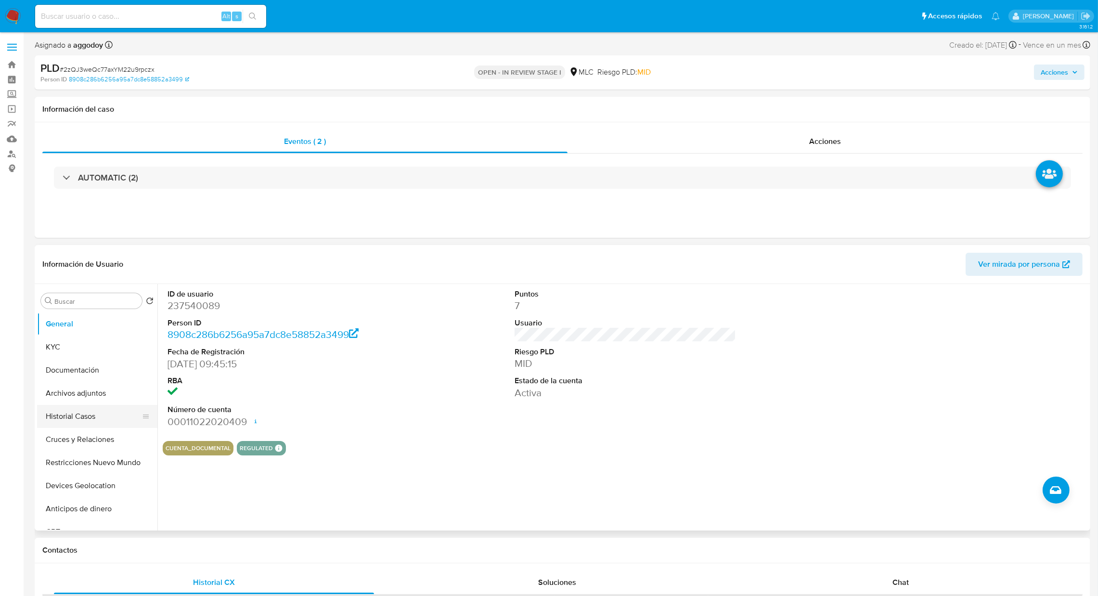
click at [75, 416] on button "Historial Casos" at bounding box center [93, 416] width 113 height 23
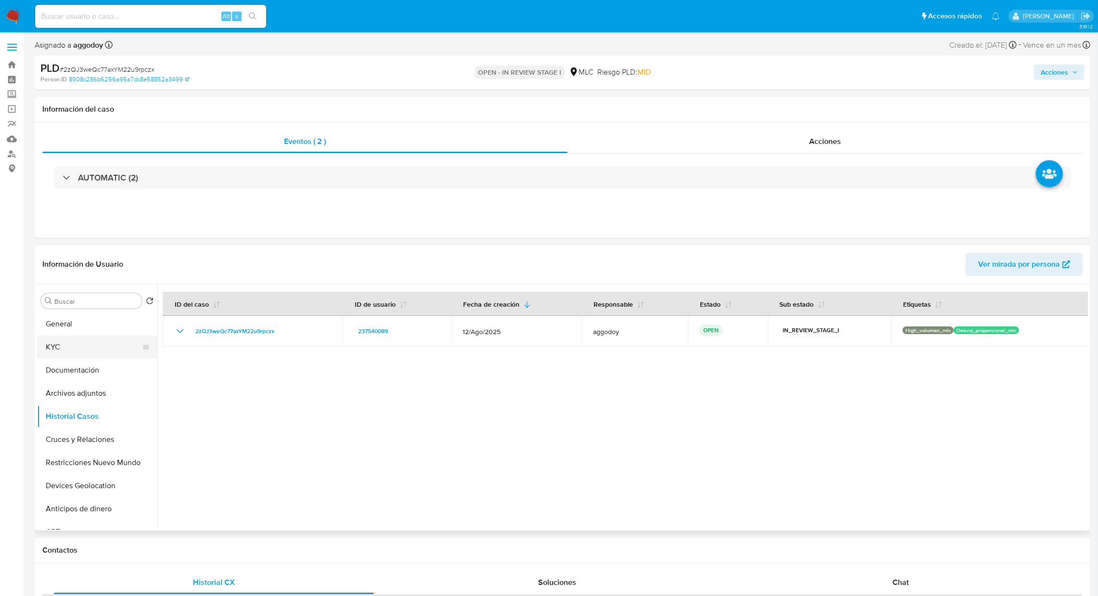
click at [84, 350] on button "KYC" at bounding box center [93, 347] width 113 height 23
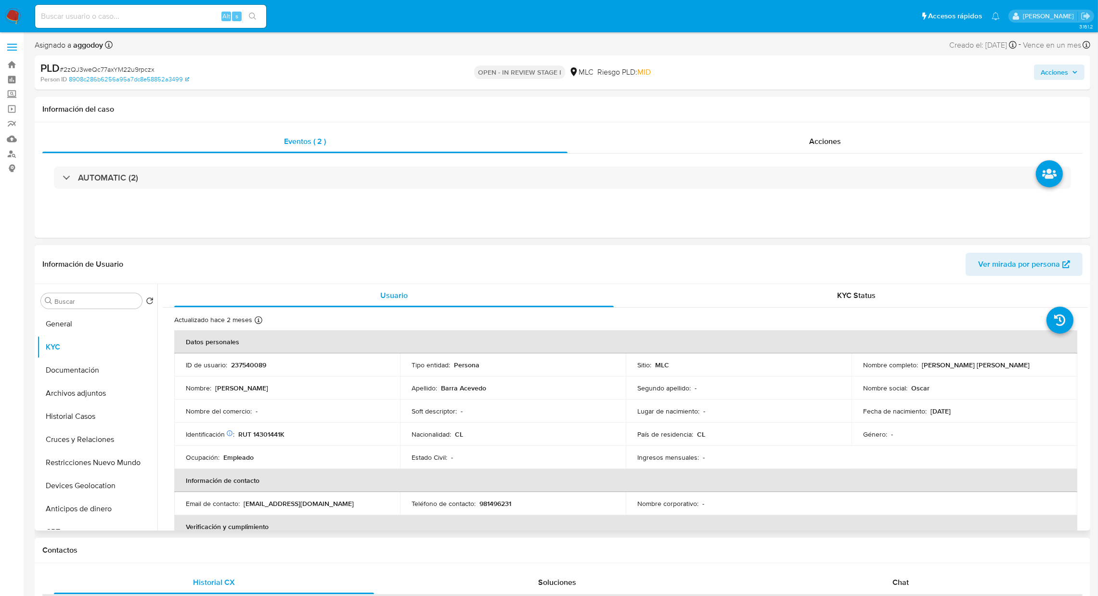
click at [259, 366] on p "237540089" at bounding box center [248, 365] width 35 height 9
copy p "237540089"
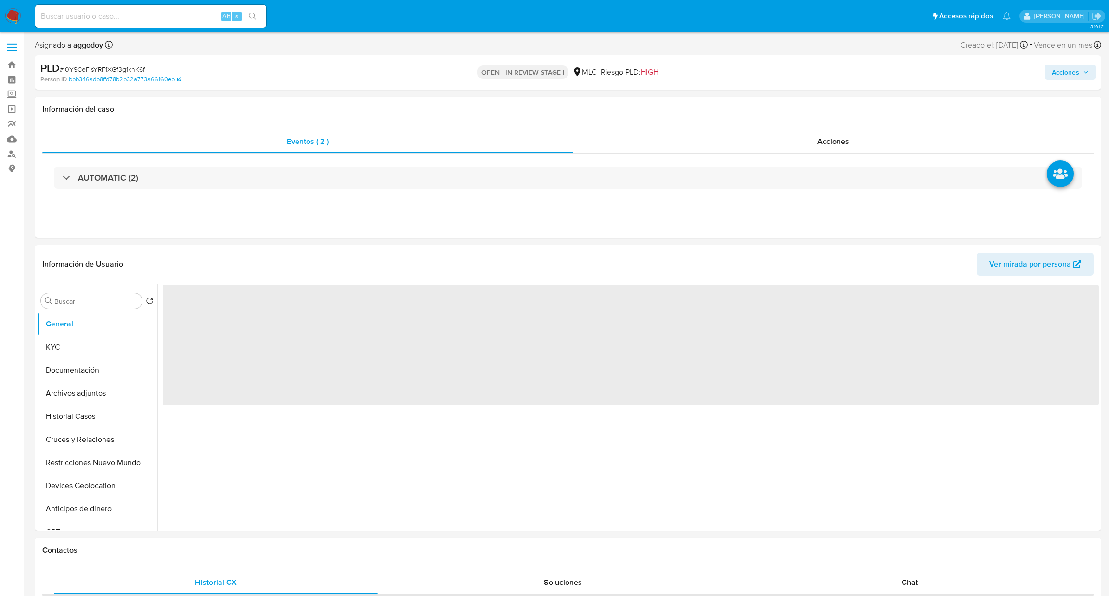
select select "10"
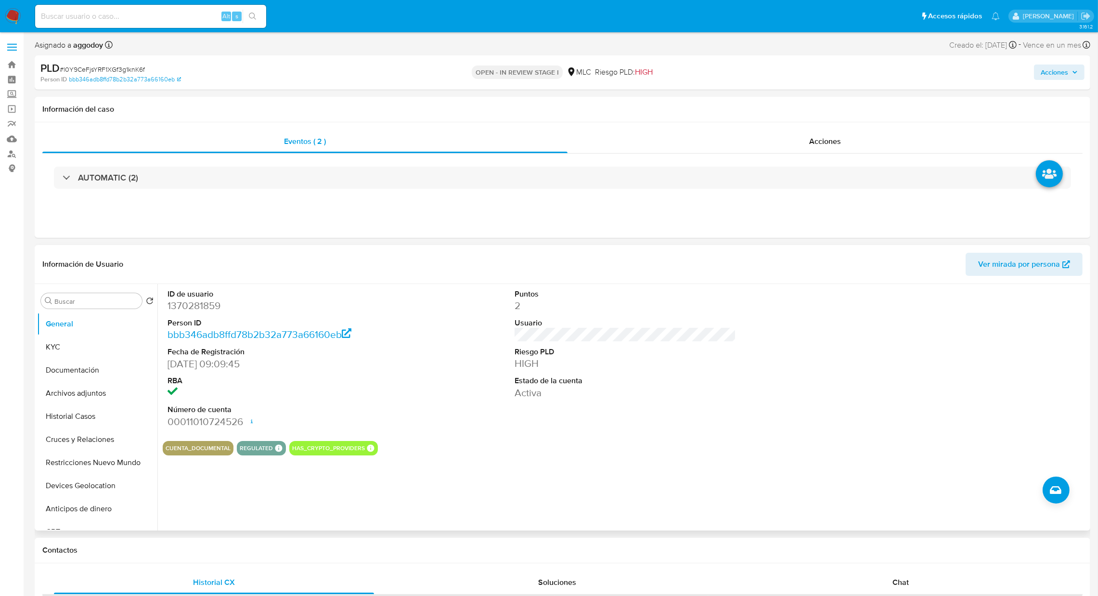
click at [200, 309] on dd "1370281859" at bounding box center [279, 305] width 222 height 13
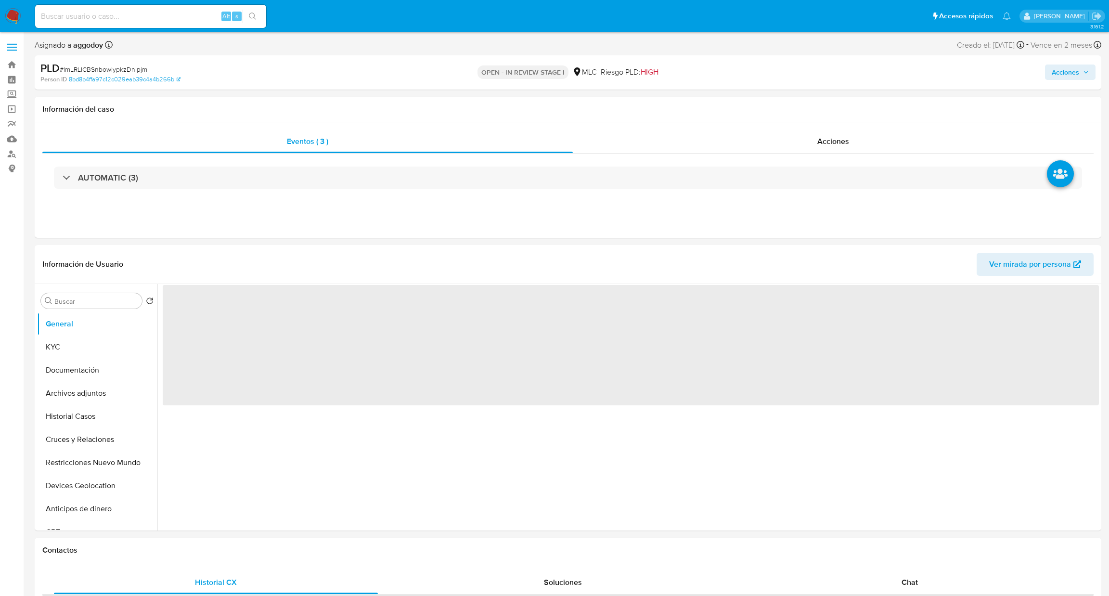
select select "10"
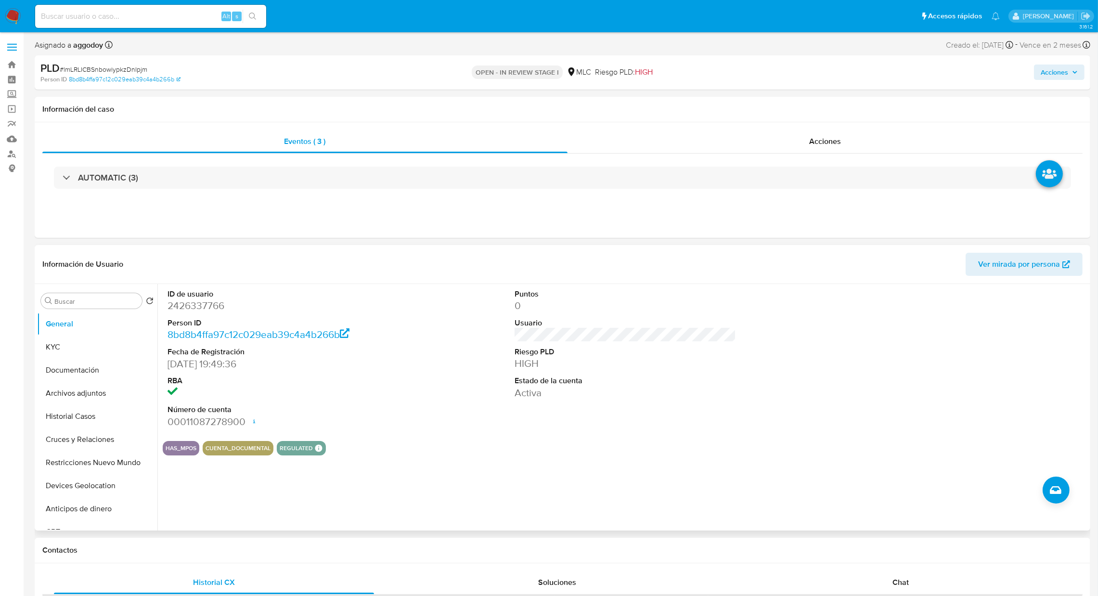
click at [219, 310] on dd "2426337766" at bounding box center [279, 305] width 222 height 13
click at [217, 308] on dd "2426337766" at bounding box center [279, 305] width 222 height 13
copy dd "2426337766"
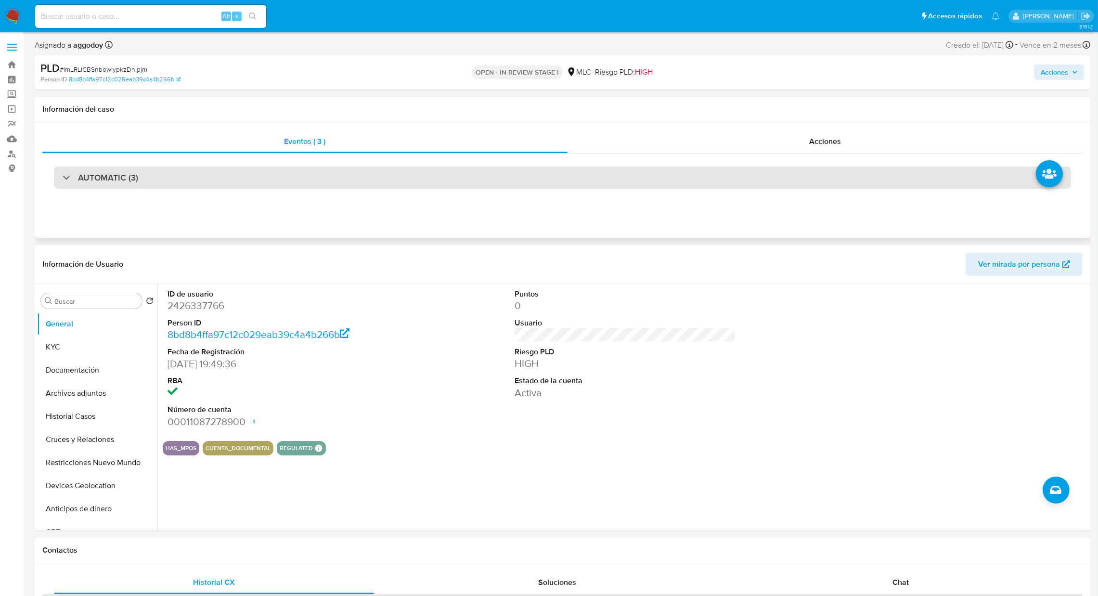
click at [177, 180] on div "AUTOMATIC (3)" at bounding box center [562, 178] width 1017 height 22
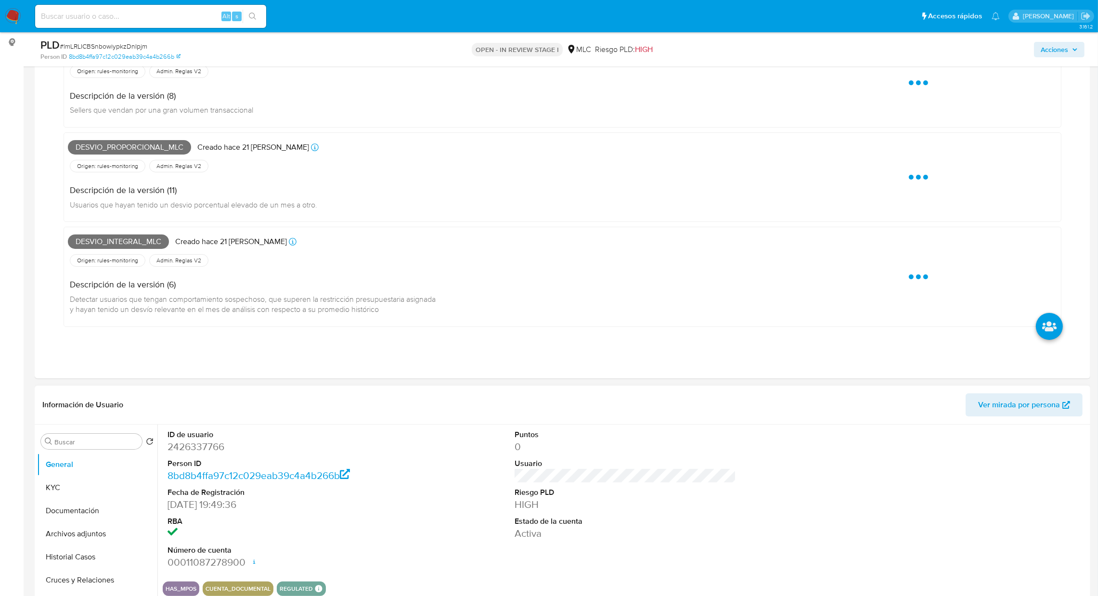
scroll to position [361, 0]
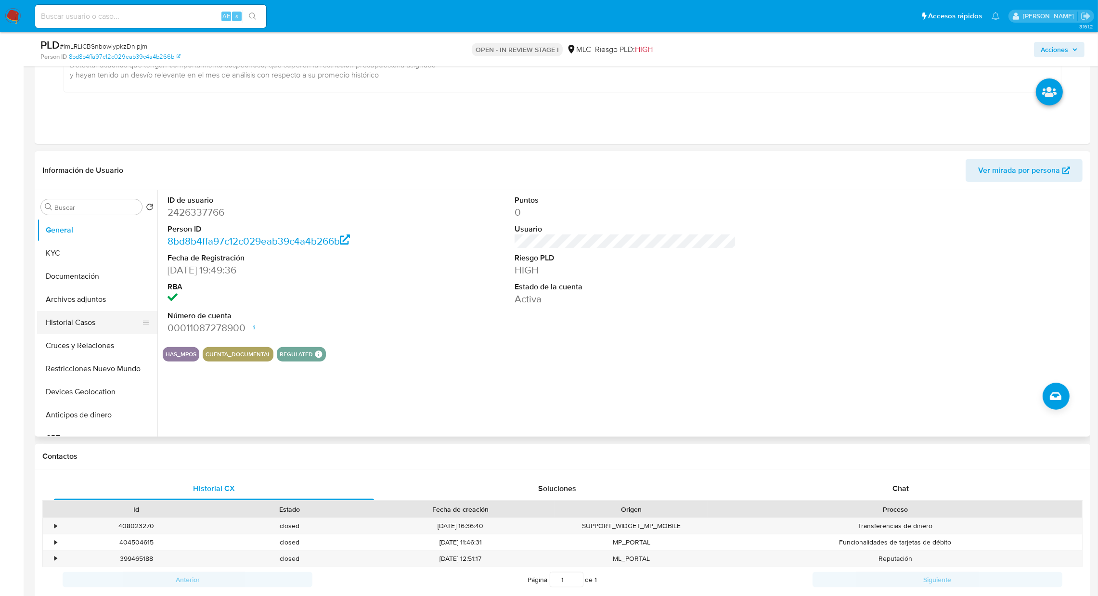
click at [76, 328] on button "Historial Casos" at bounding box center [93, 322] width 113 height 23
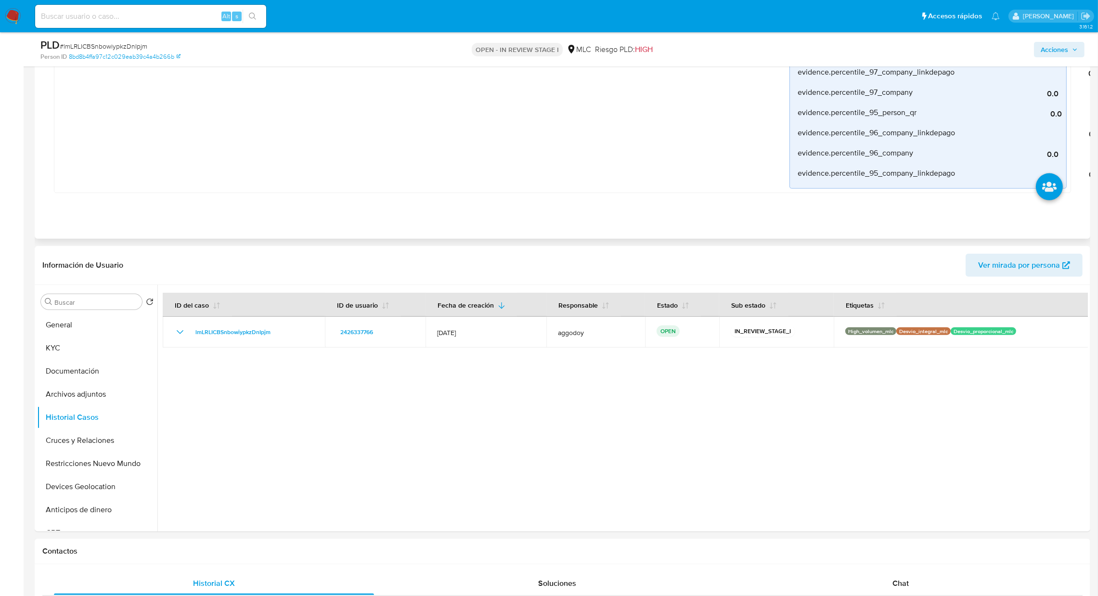
scroll to position [1083, 0]
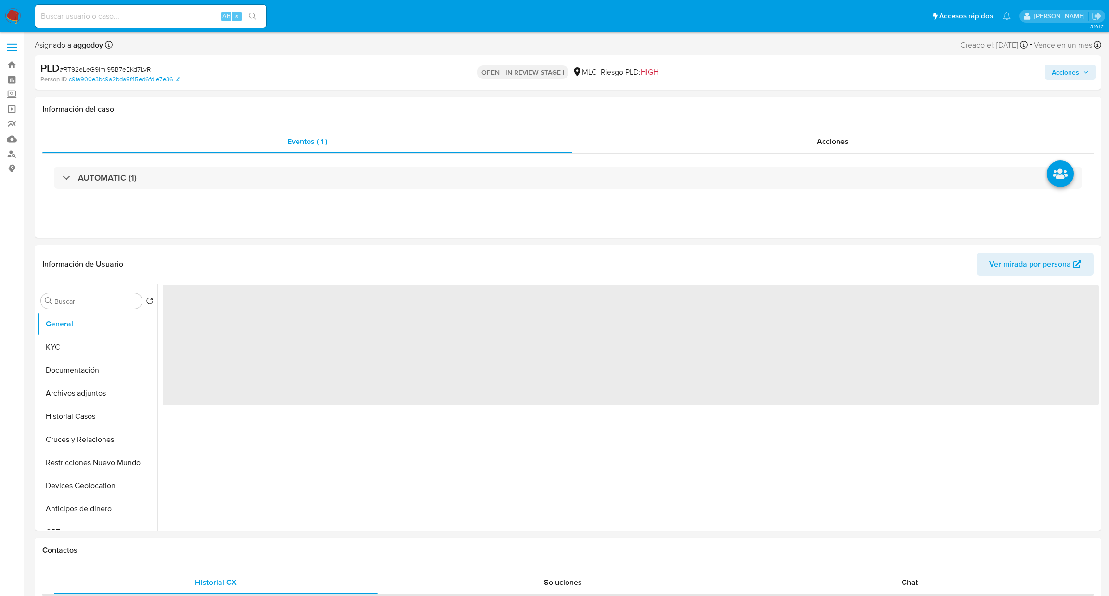
select select "10"
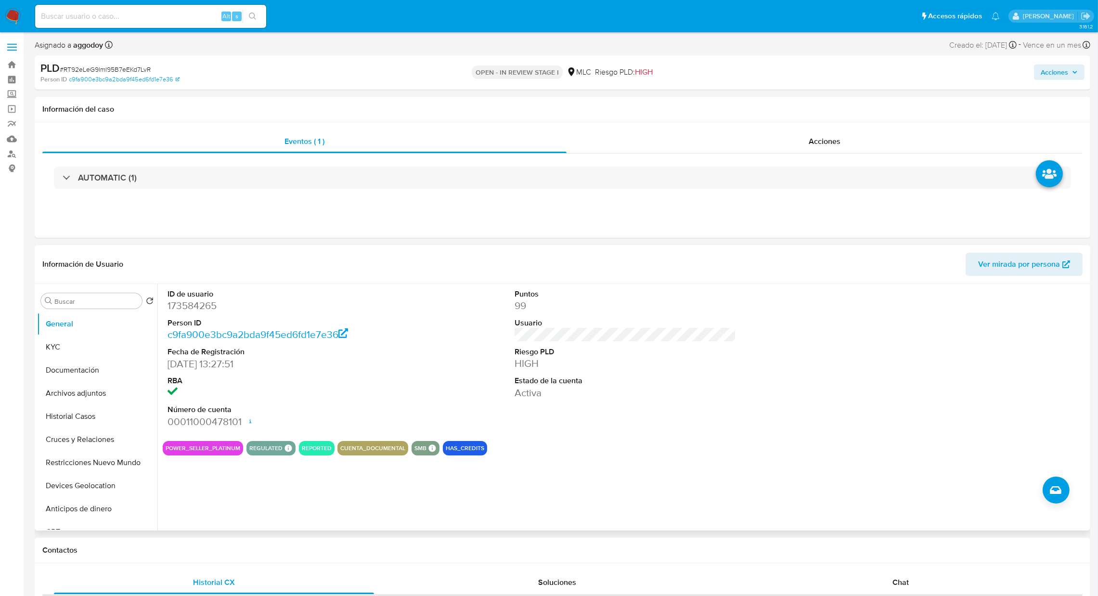
click at [206, 300] on dd "173584265" at bounding box center [279, 305] width 222 height 13
copy dd "173584265"
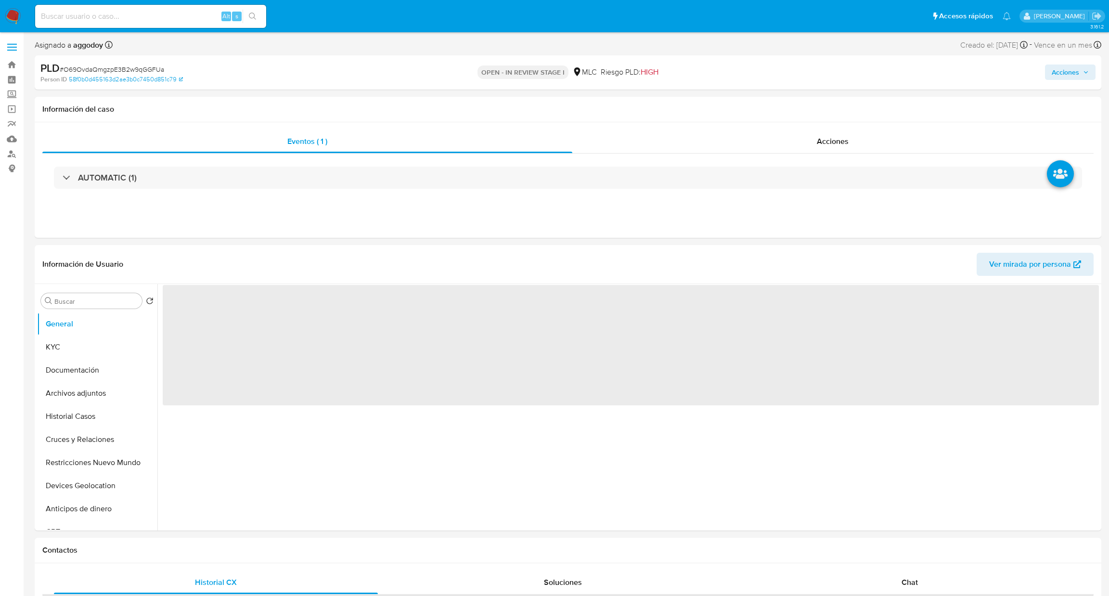
select select "10"
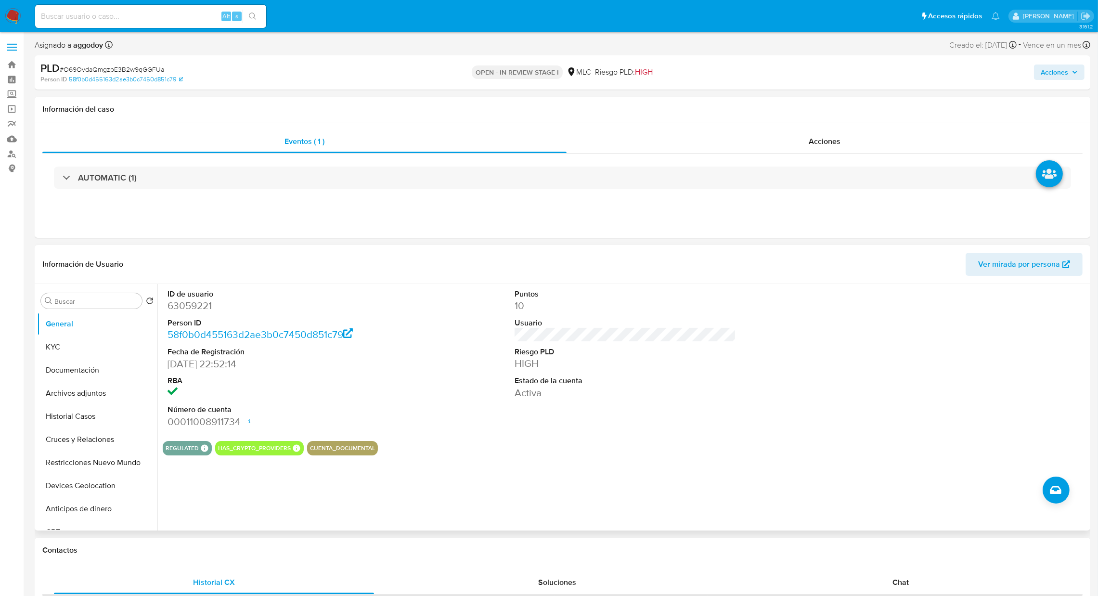
click at [201, 315] on dl "ID de usuario 63059221 Person ID 58f0b0d455163d2ae3b0c7450d851c79 Fecha de Regi…" at bounding box center [279, 359] width 222 height 140
click at [200, 311] on dd "63059221" at bounding box center [279, 305] width 222 height 13
copy dd "63059221"
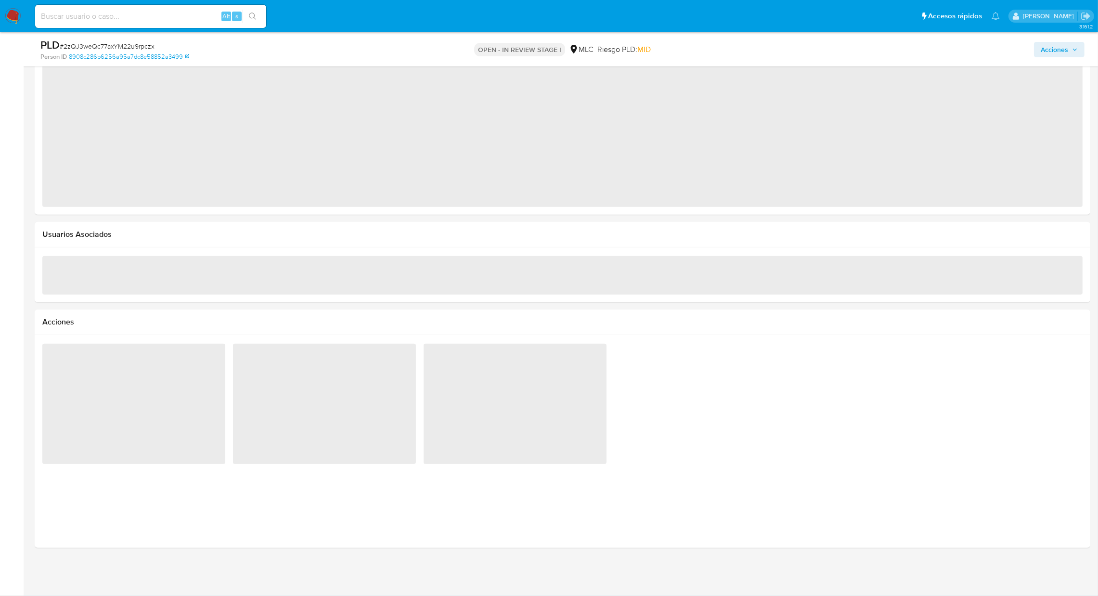
select select "10"
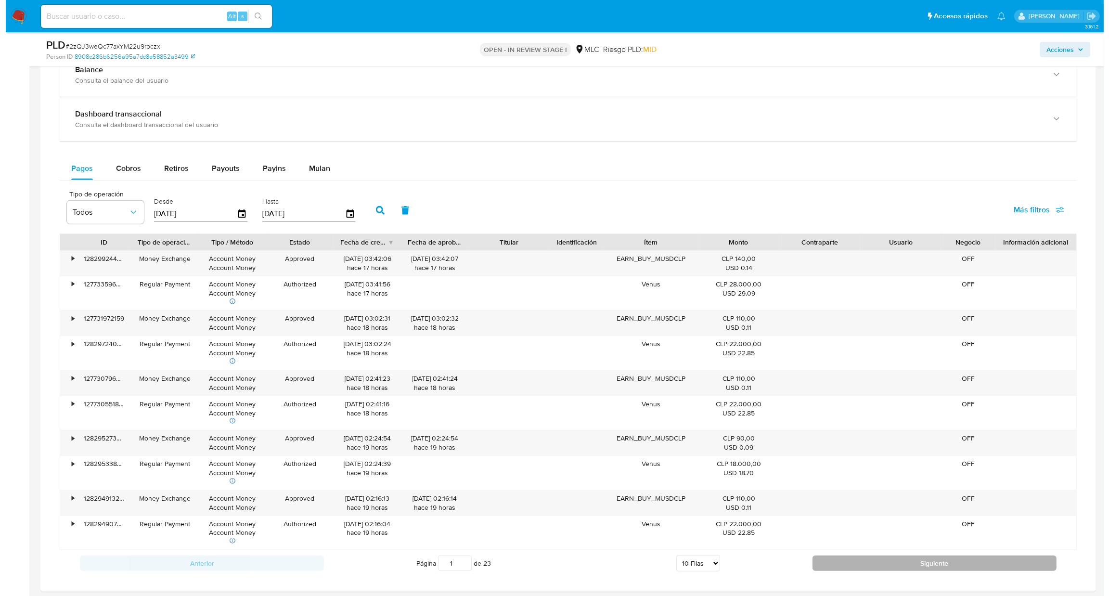
scroll to position [1081, 0]
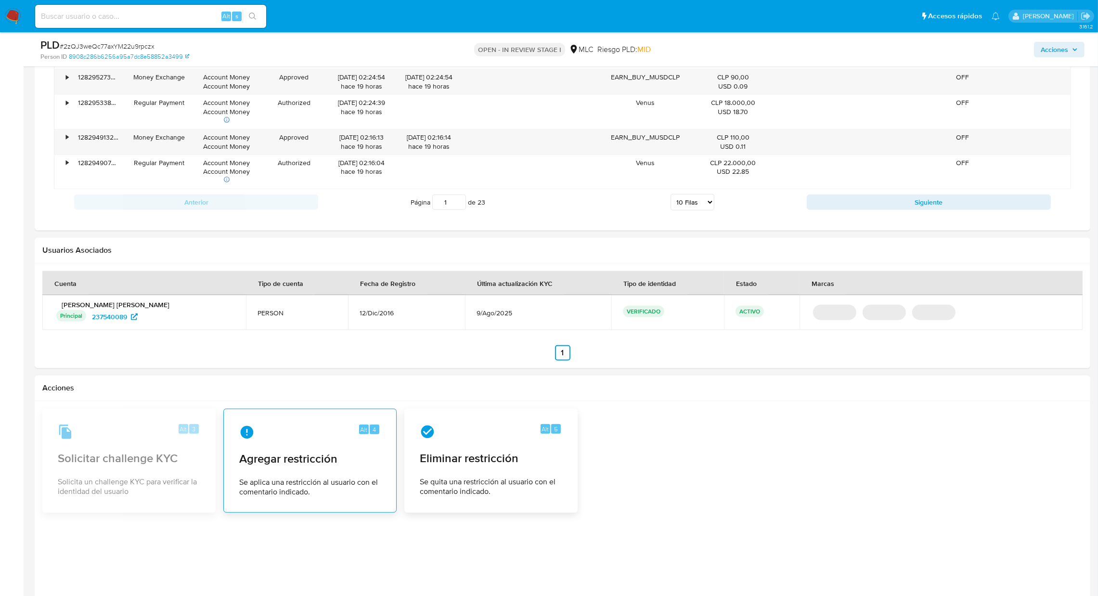
click at [323, 433] on div "Alt 4" at bounding box center [310, 432] width 142 height 15
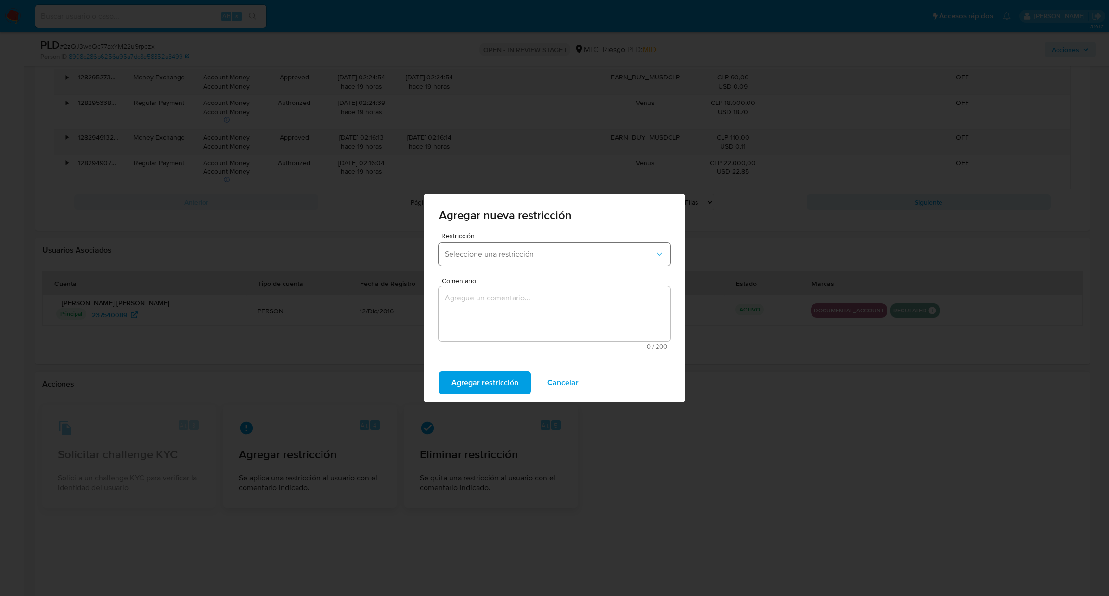
click at [530, 253] on span "Seleccione una restricción" at bounding box center [550, 254] width 210 height 10
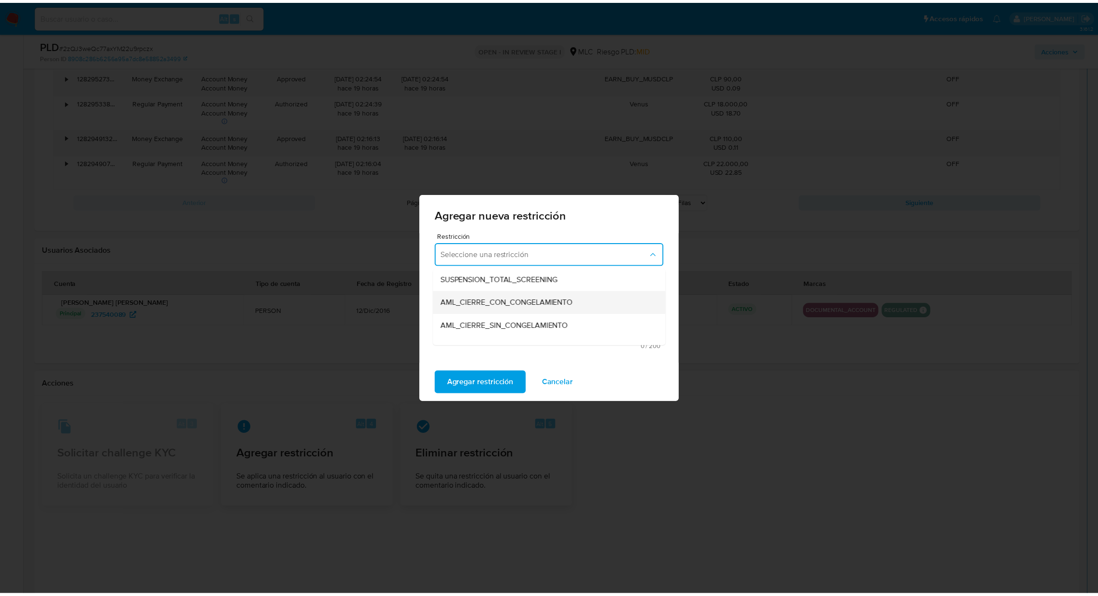
scroll to position [201, 0]
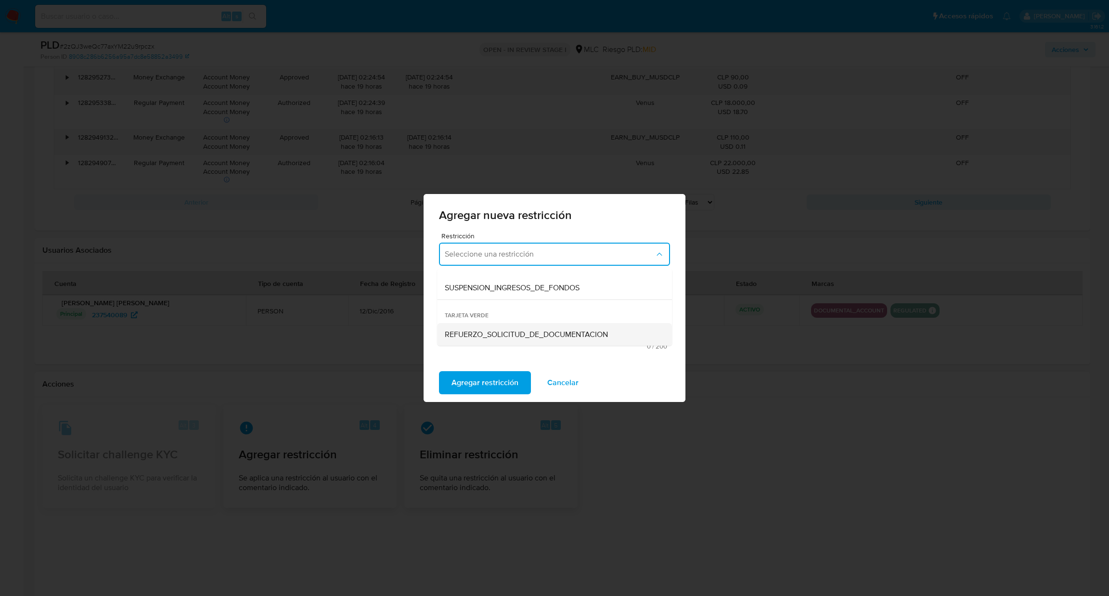
click at [508, 332] on span "REFUERZO_SOLICITUD_DE_DOCUMENTACION" at bounding box center [526, 335] width 163 height 10
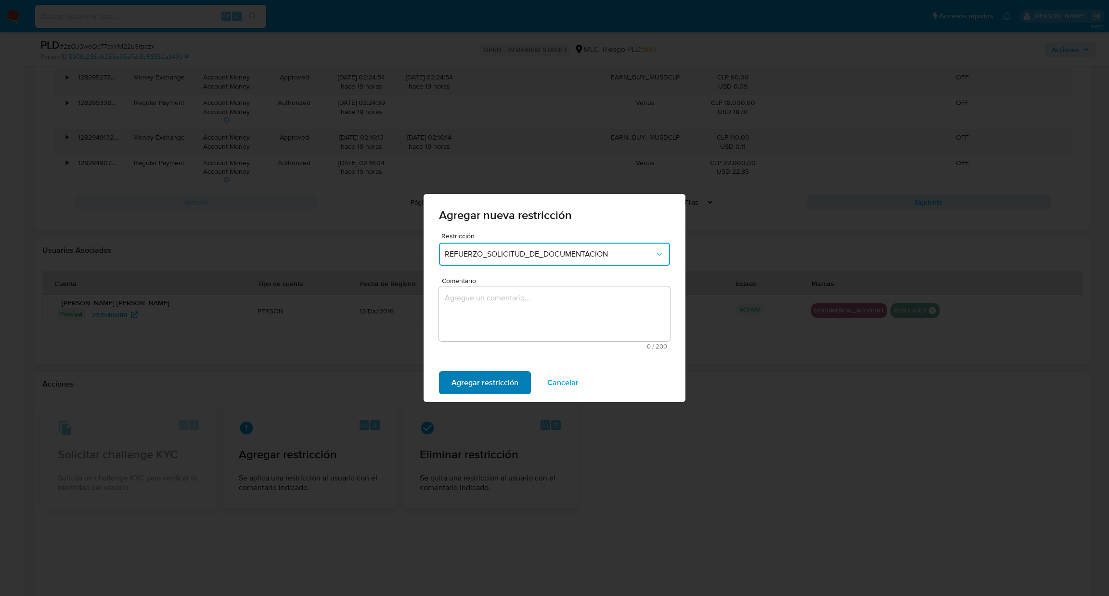
click at [463, 385] on span "Agregar restricción" at bounding box center [485, 382] width 67 height 21
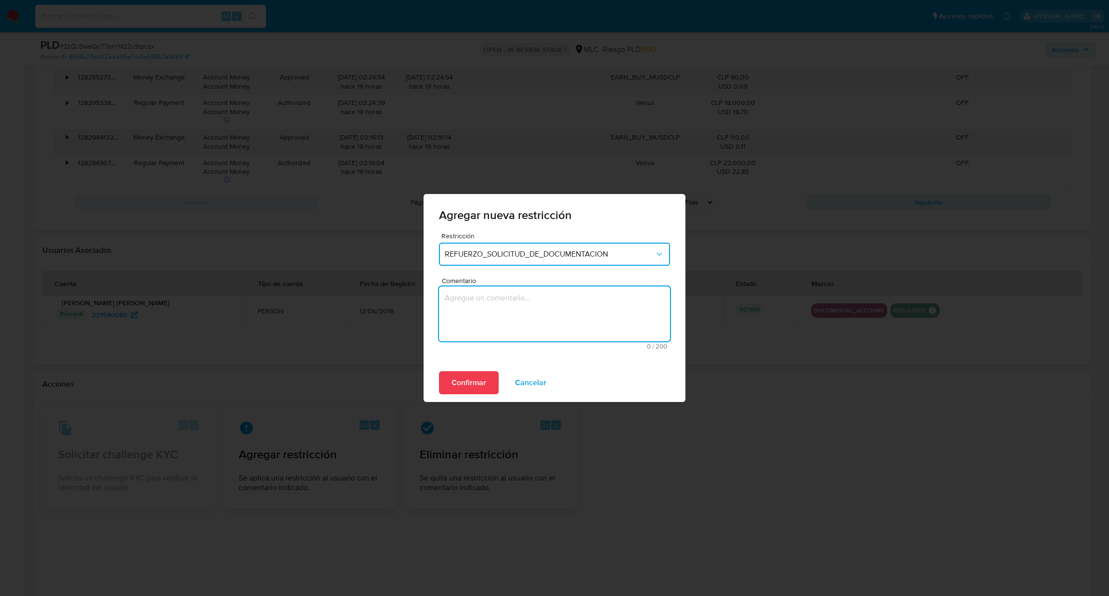
click at [484, 313] on textarea "Comentario" at bounding box center [554, 313] width 231 height 55
type textarea "Sol de info"
click at [470, 386] on span "Confirmar" at bounding box center [469, 382] width 35 height 21
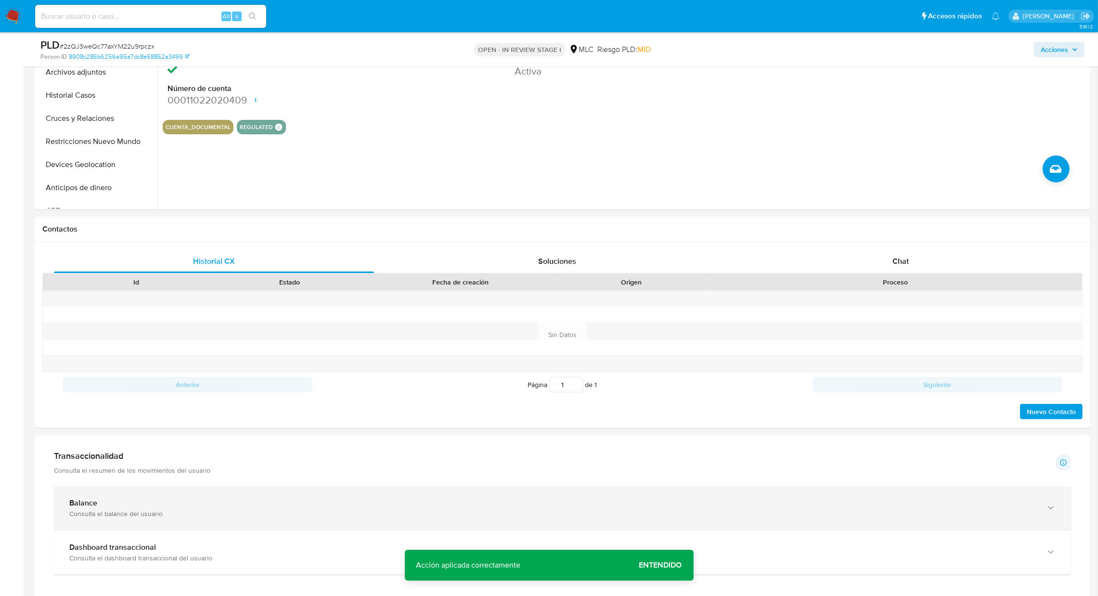
scroll to position [0, 0]
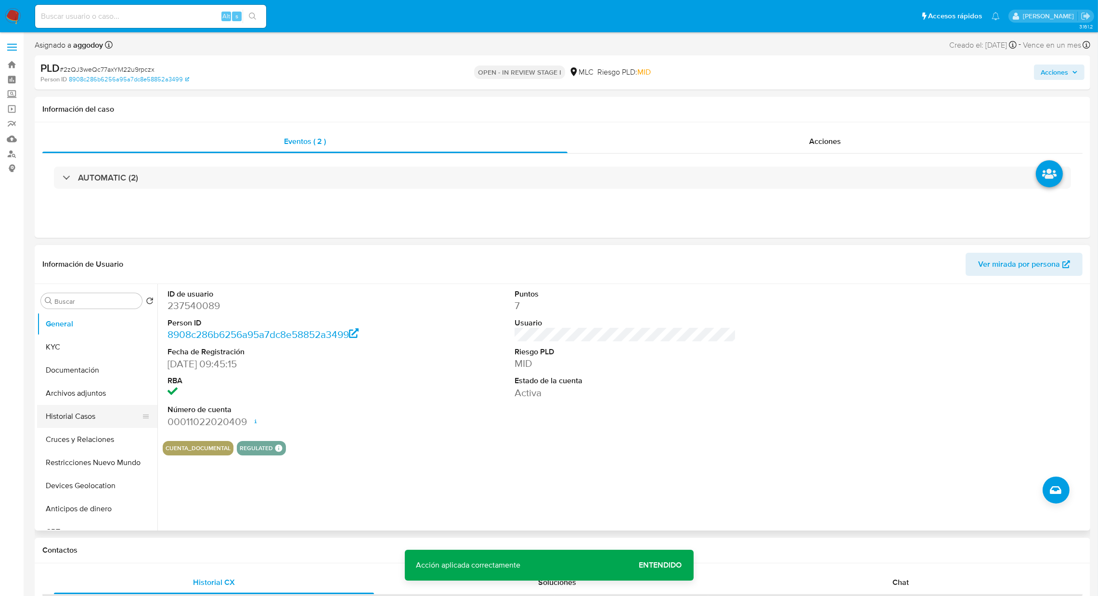
click at [100, 413] on button "Historial Casos" at bounding box center [93, 416] width 113 height 23
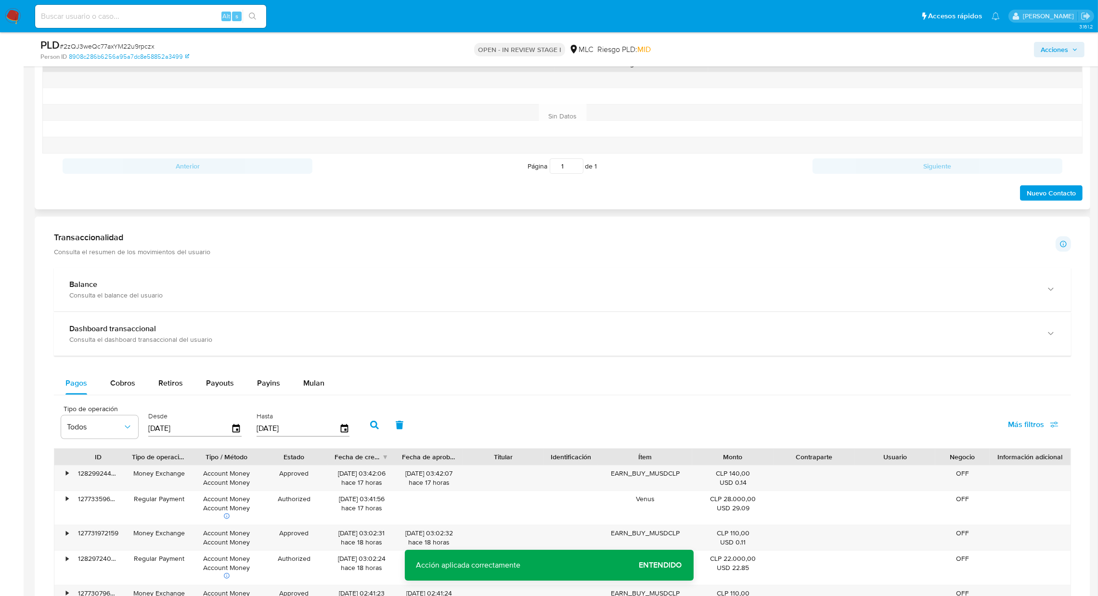
scroll to position [289, 0]
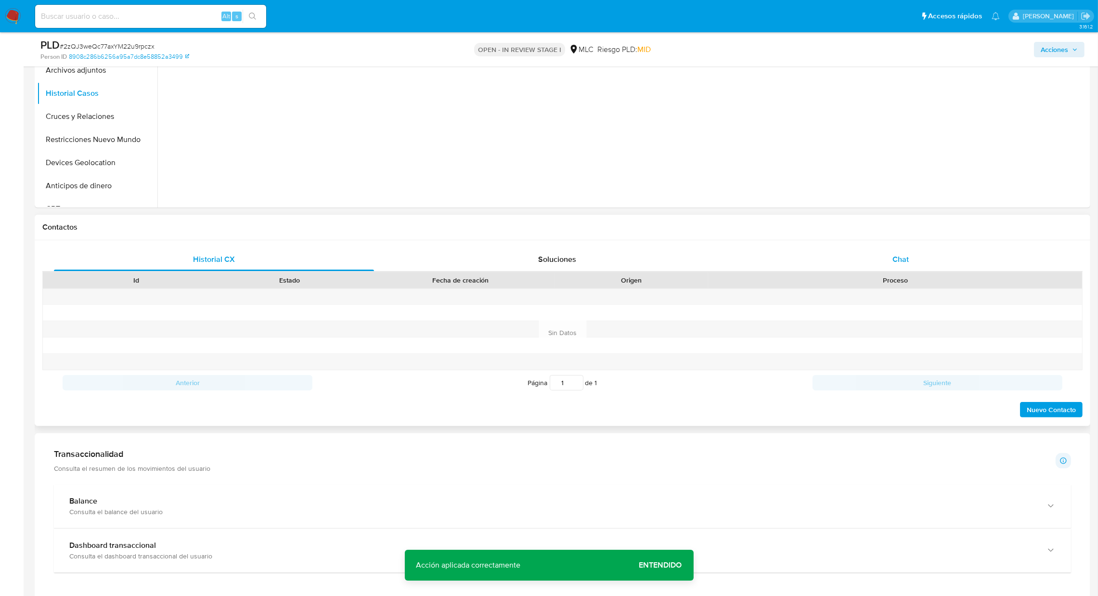
click at [929, 252] on div "Chat" at bounding box center [900, 259] width 320 height 23
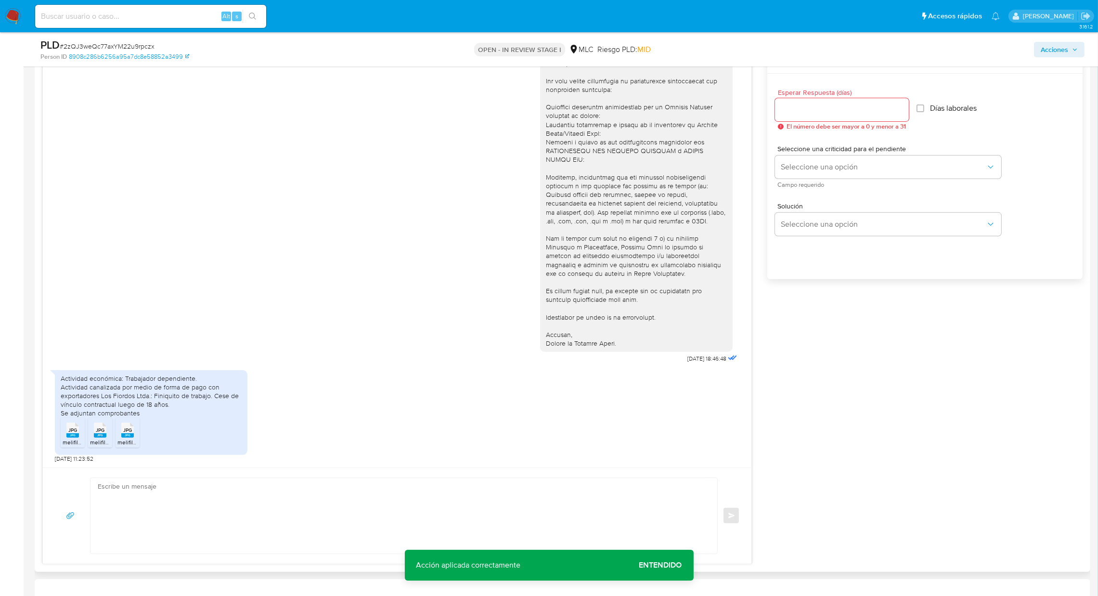
scroll to position [523, 0]
click at [80, 434] on div "JPG JPG" at bounding box center [73, 426] width 20 height 19
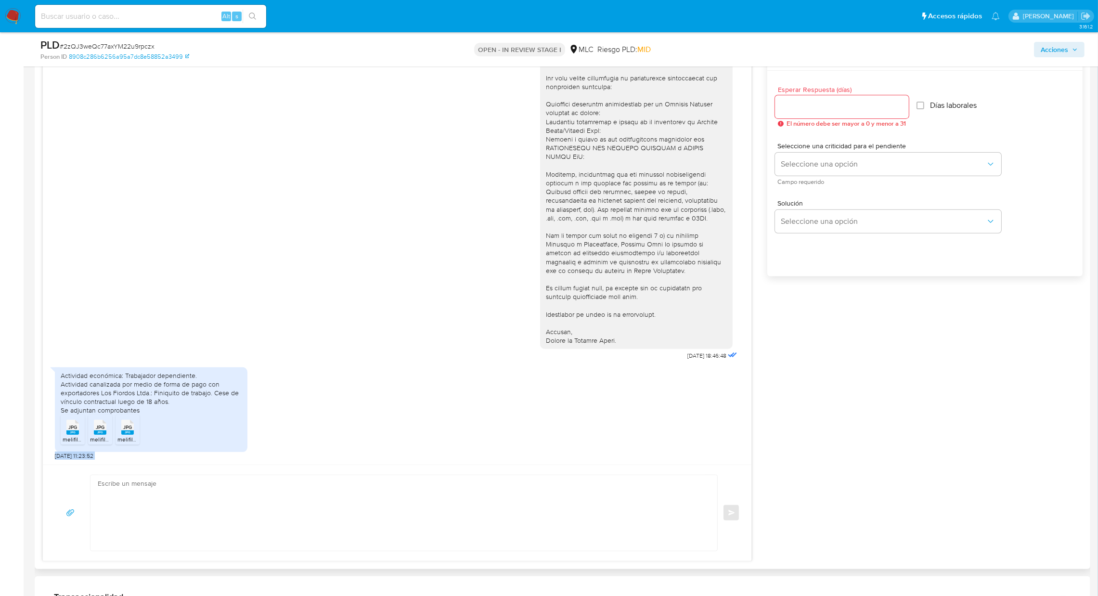
click at [212, 466] on div "30/09/2025 18:46:48 Actividad económica: Trabajador dependiente. Actividad cana…" at bounding box center [397, 303] width 710 height 516
drag, startPoint x: 201, startPoint y: 478, endPoint x: 198, endPoint y: 482, distance: 5.5
click at [201, 479] on textarea at bounding box center [402, 513] width 608 height 76
paste textarea "Hola XXX, Te agradecemos por tu respuesta y el tiempo dedicado. Anteriormente n…"
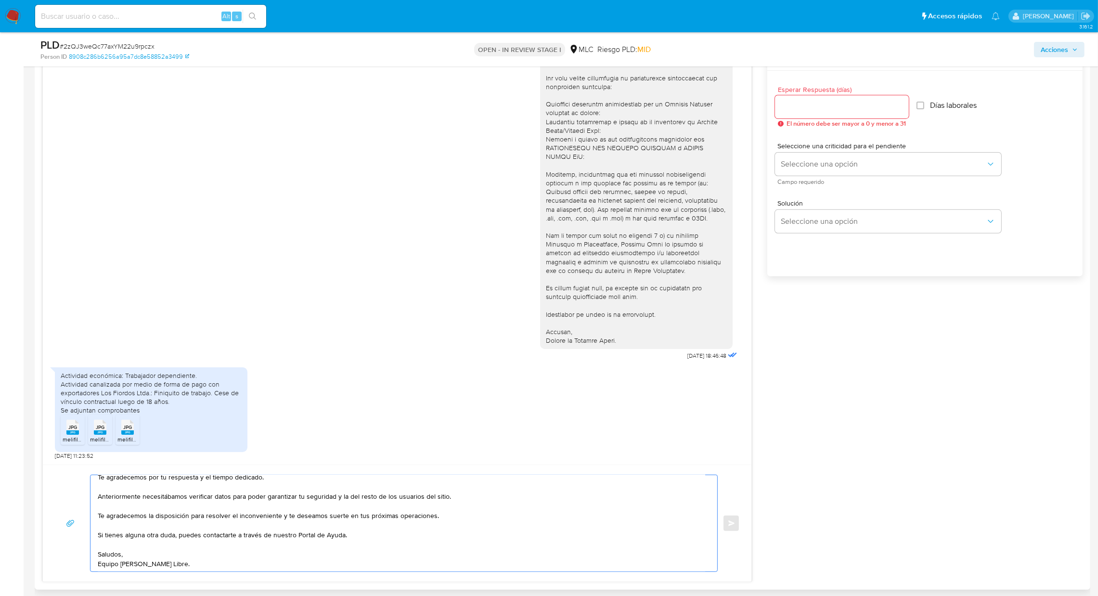
scroll to position [0, 0]
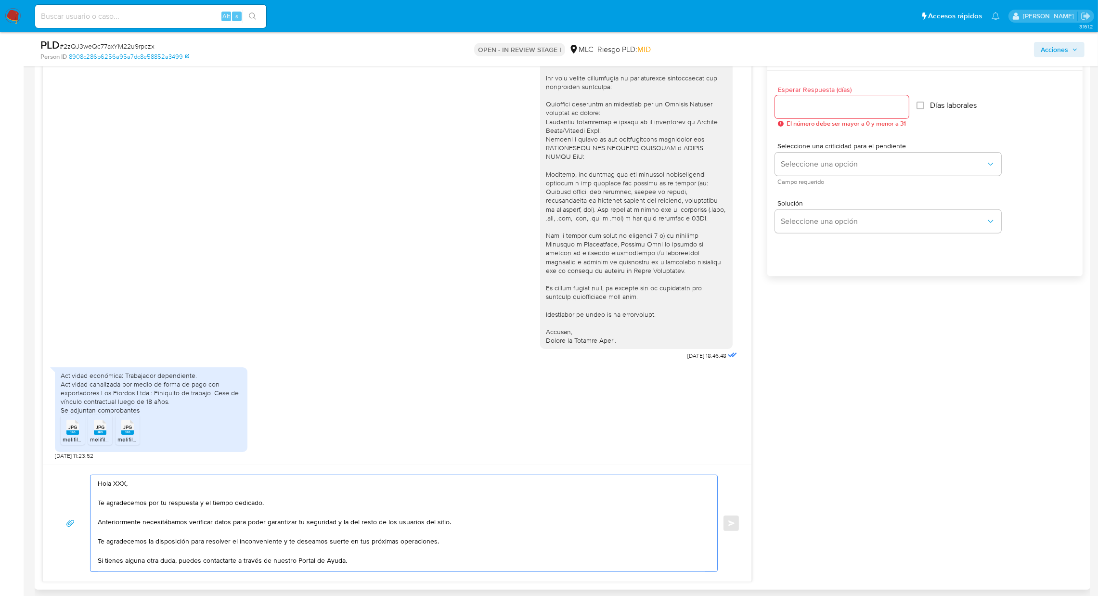
click at [121, 484] on textarea "Hola XXX, Te agradecemos por tu respuesta y el tiempo dedicado. Anteriormente n…" at bounding box center [402, 523] width 608 height 96
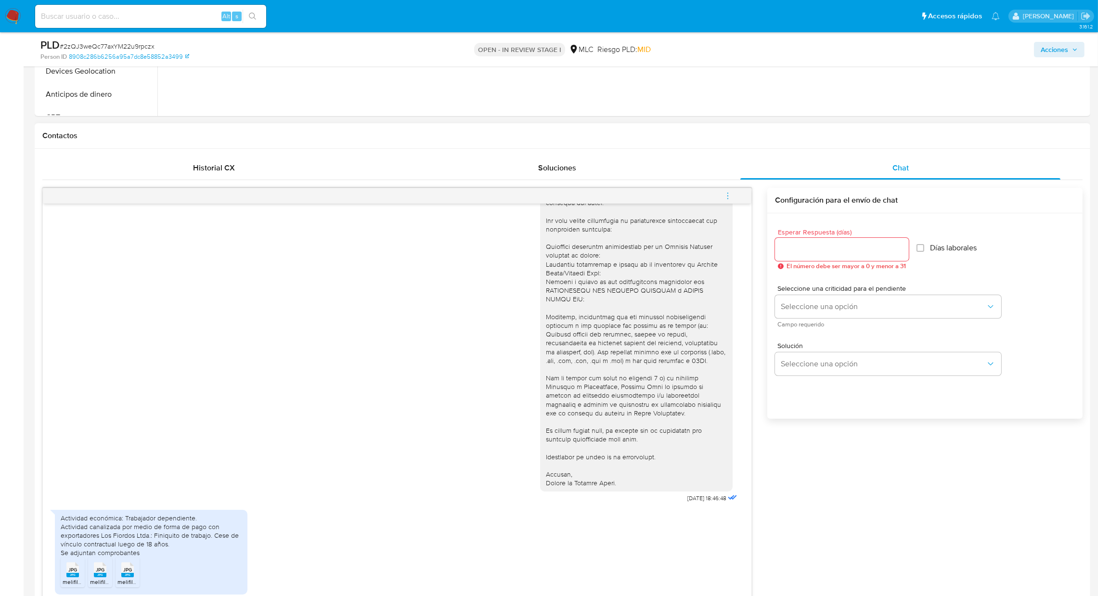
scroll to position [378, 0]
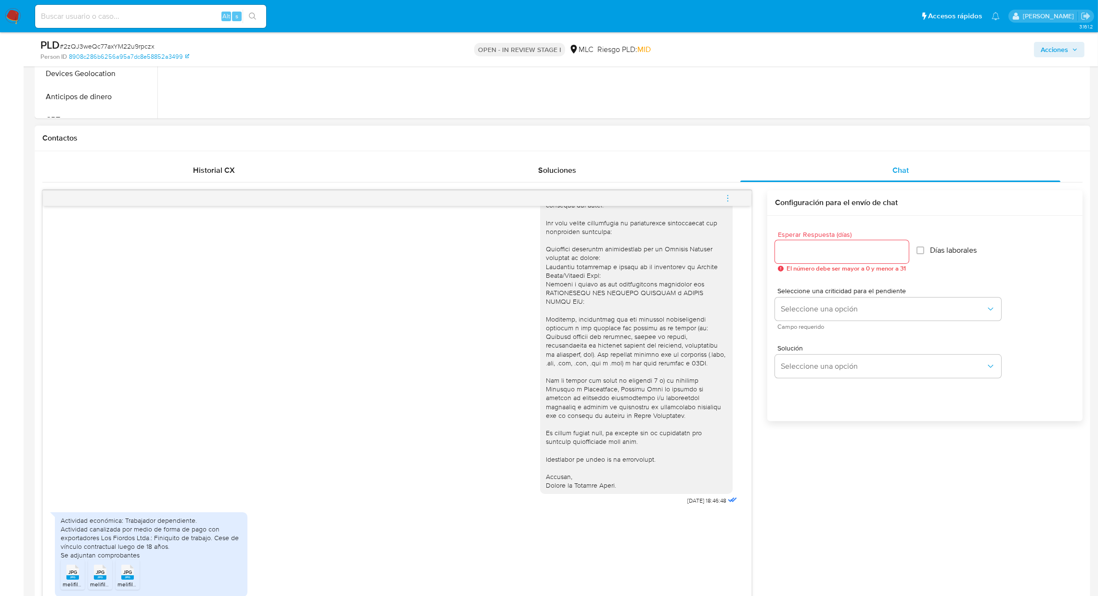
type textarea "Hola , Te agradecemos por tu respuesta y el tiempo dedicado. Anteriormente nece…"
click at [883, 249] on input "Esperar Respuesta (días)" at bounding box center [842, 252] width 134 height 13
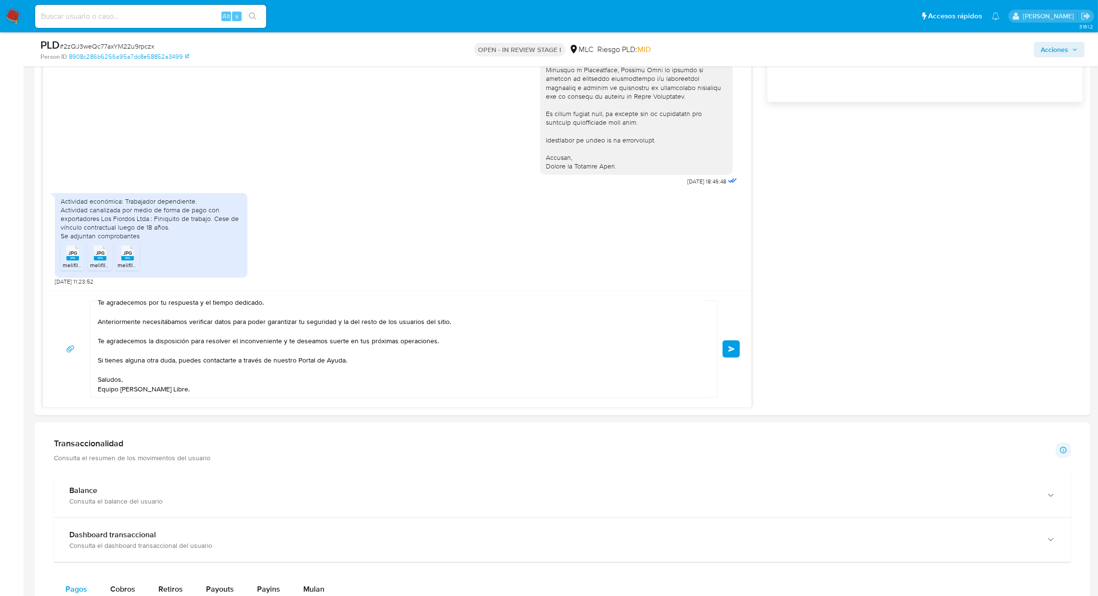
scroll to position [739, 0]
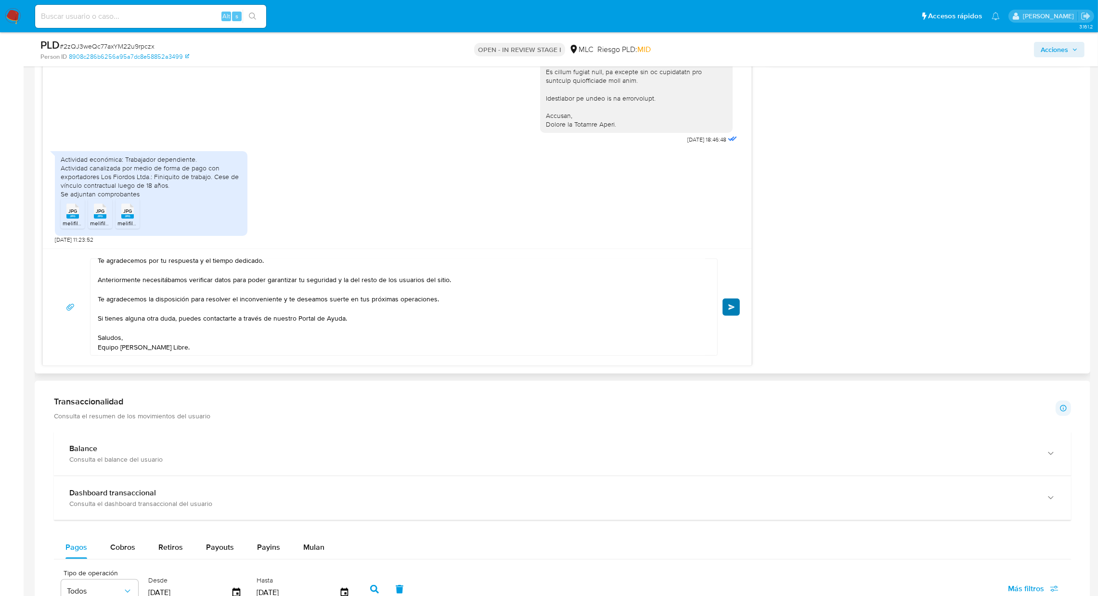
type input "0"
click at [732, 307] on span "Enviar" at bounding box center [731, 307] width 7 height 6
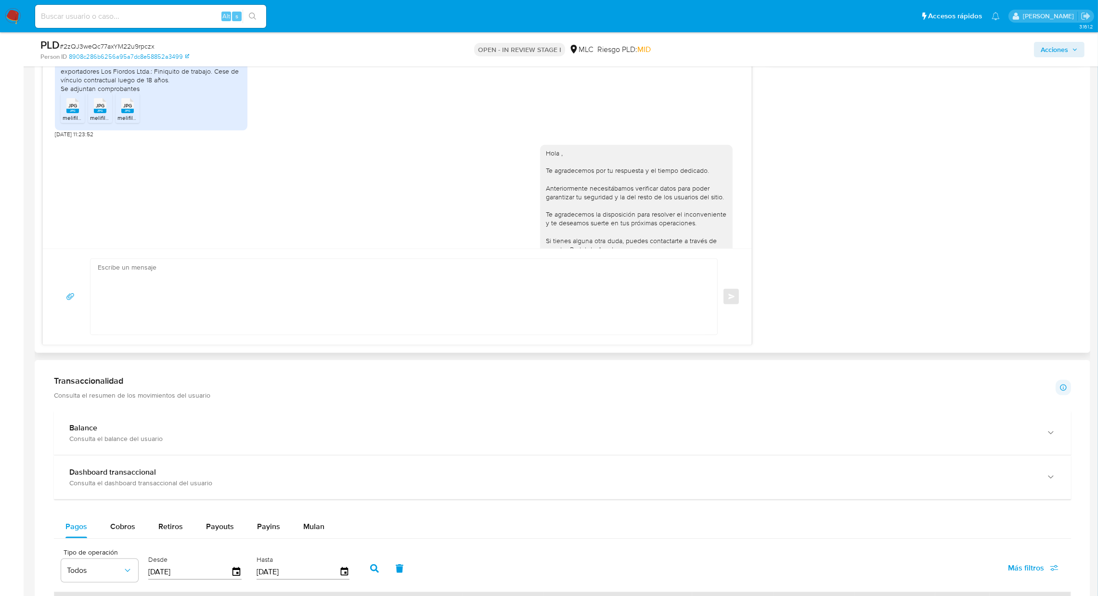
scroll to position [88, 0]
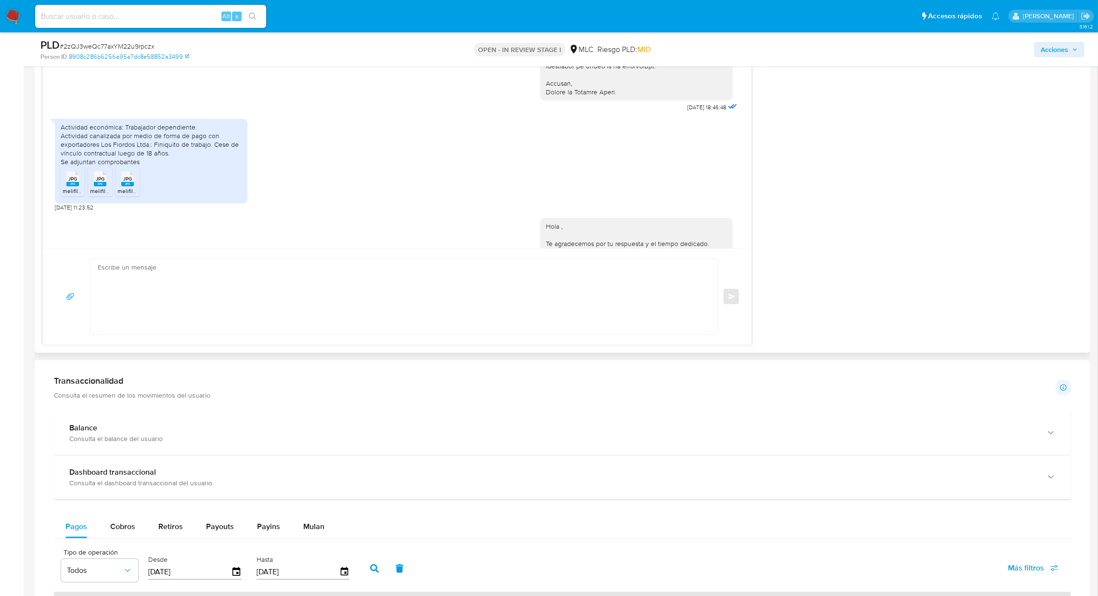
click at [96, 188] on span "melifile3176809002173122191.jpg" at bounding box center [132, 191] width 84 height 8
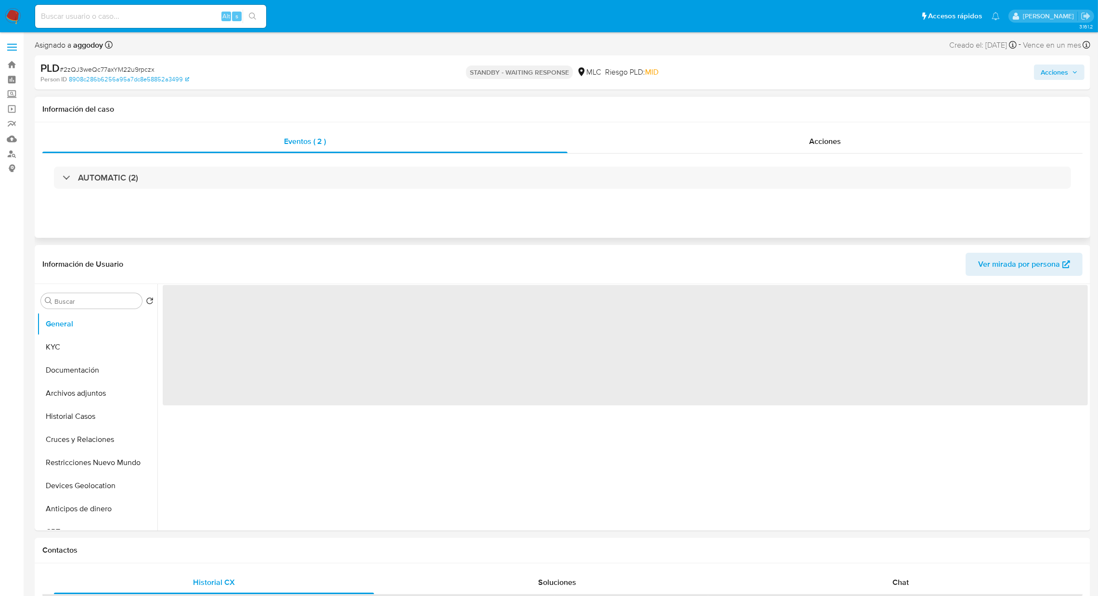
select select "10"
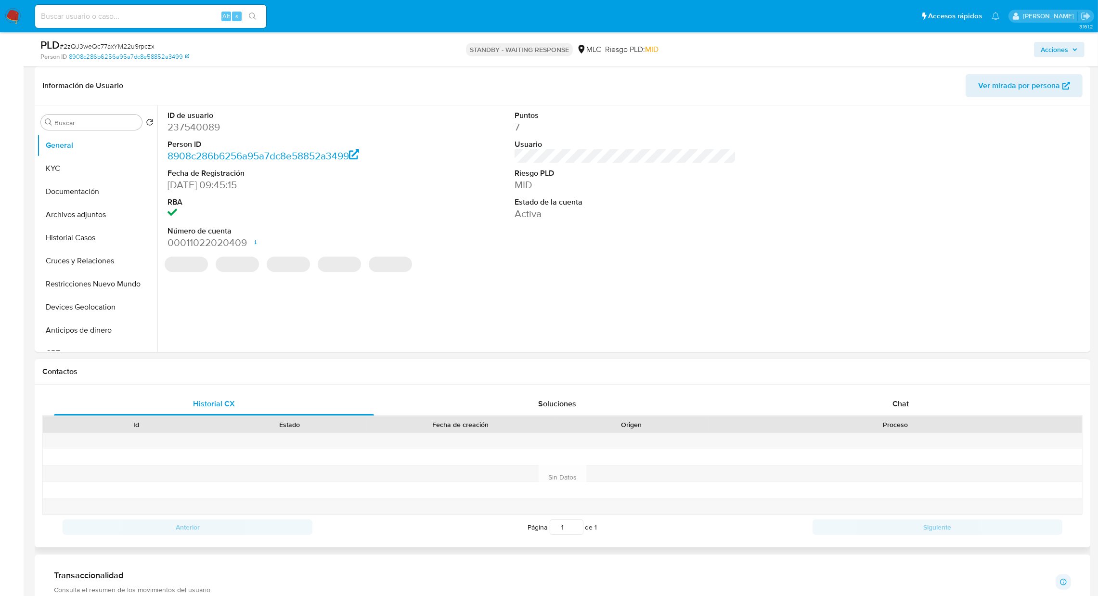
scroll to position [216, 0]
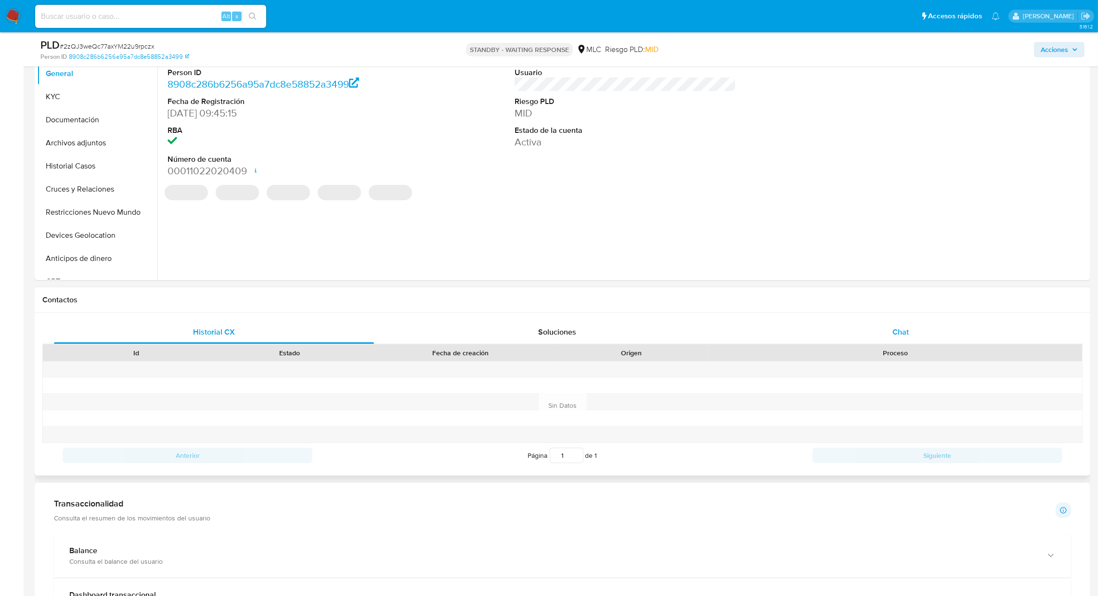
click at [845, 337] on div "Chat" at bounding box center [900, 332] width 320 height 23
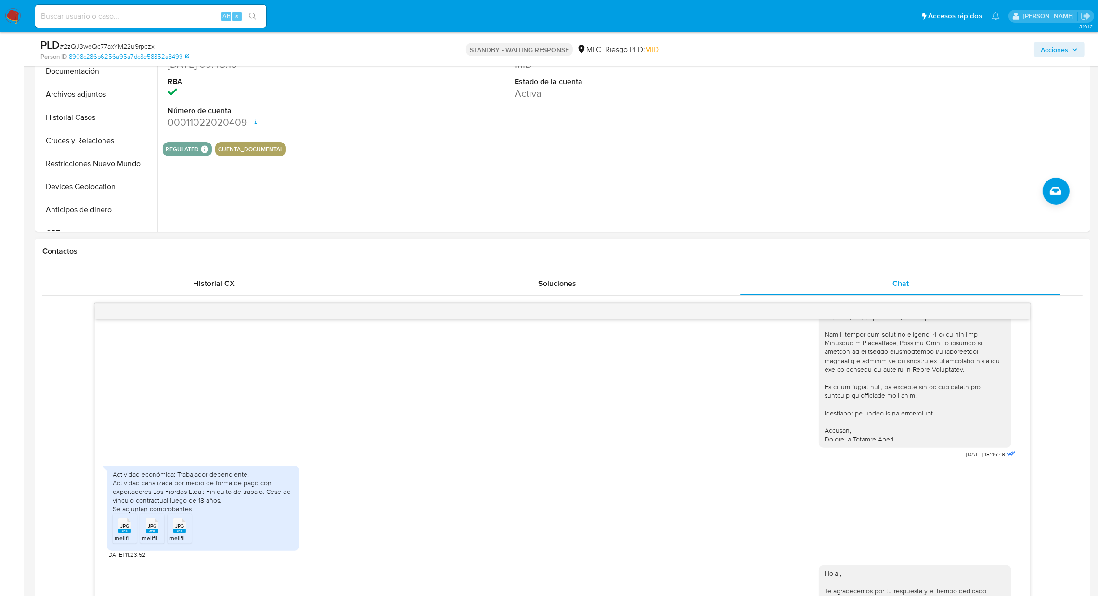
scroll to position [361, 0]
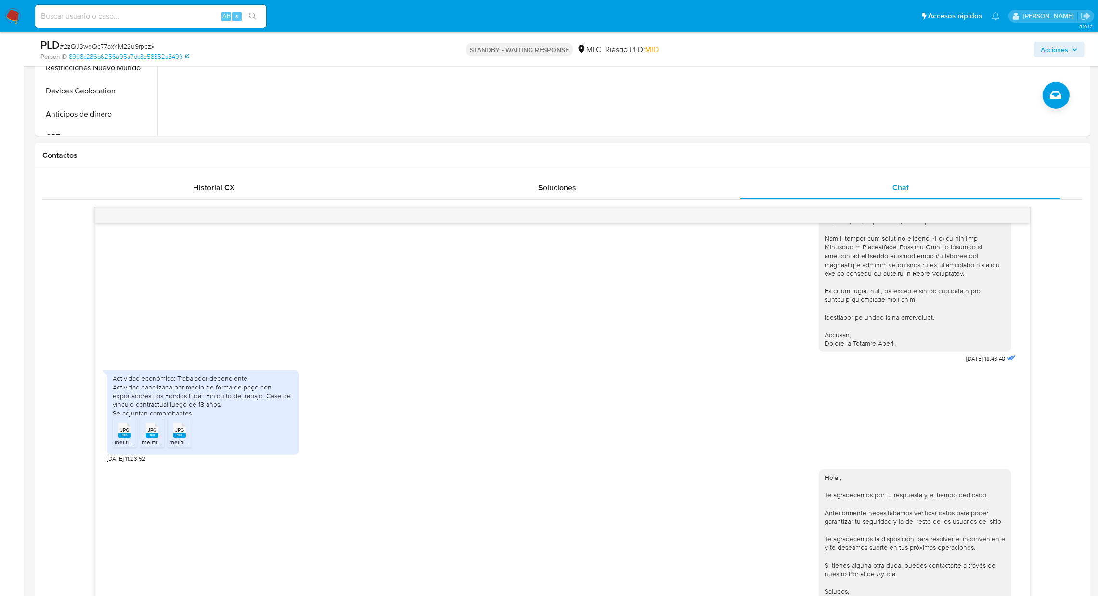
click at [120, 438] on span "melifile4791622535564251948.jpg" at bounding box center [159, 442] width 89 height 8
click at [182, 438] on span "melifile6403343696288083179.jpg" at bounding box center [214, 442] width 91 height 8
click at [126, 433] on rect at bounding box center [124, 435] width 13 height 4
click at [176, 433] on rect at bounding box center [179, 435] width 13 height 4
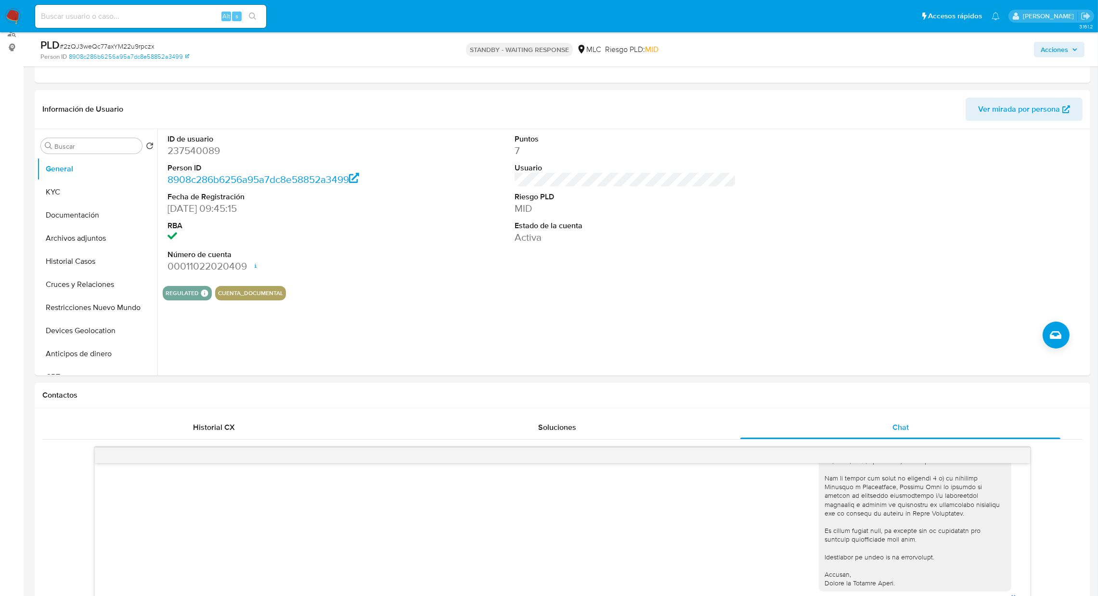
scroll to position [0, 0]
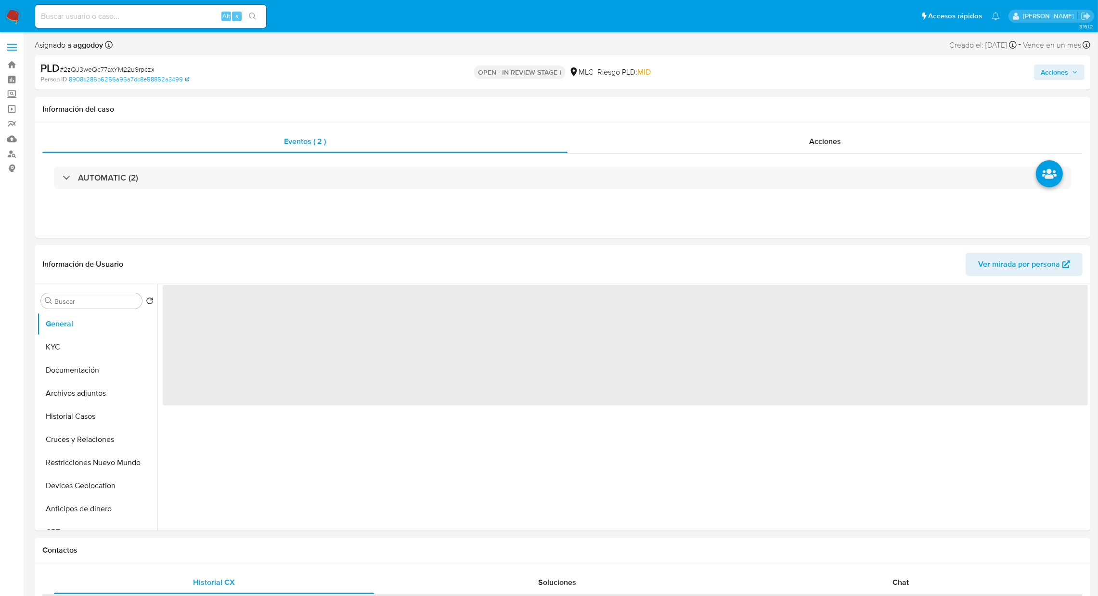
select select "10"
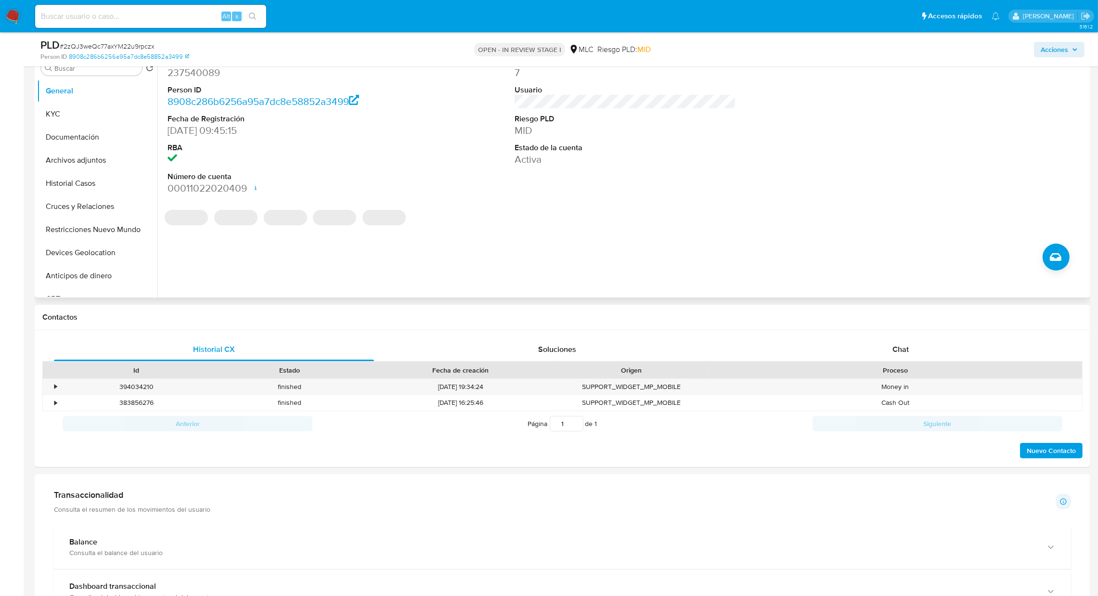
scroll to position [72, 0]
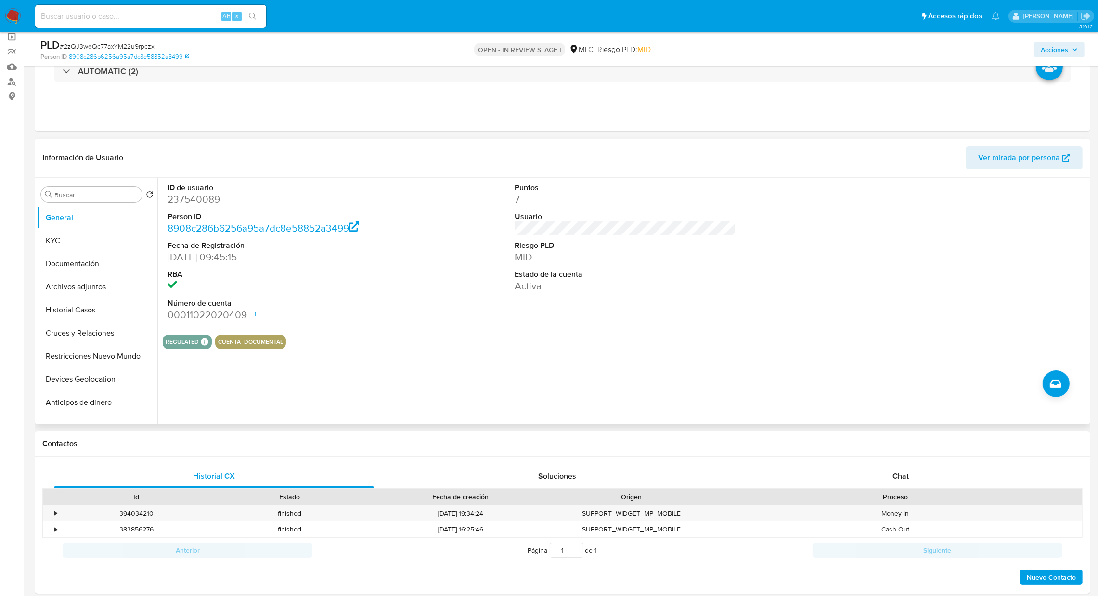
click at [185, 197] on dd "237540089" at bounding box center [279, 199] width 222 height 13
copy dd "237540089"
click at [863, 472] on div "Chat" at bounding box center [900, 476] width 320 height 23
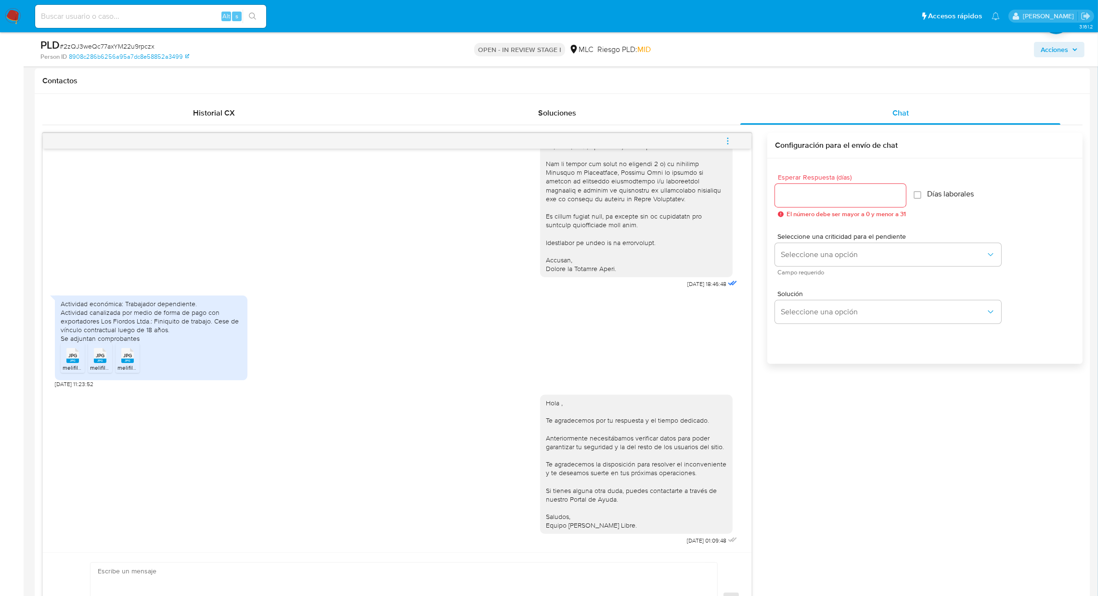
scroll to position [418, 0]
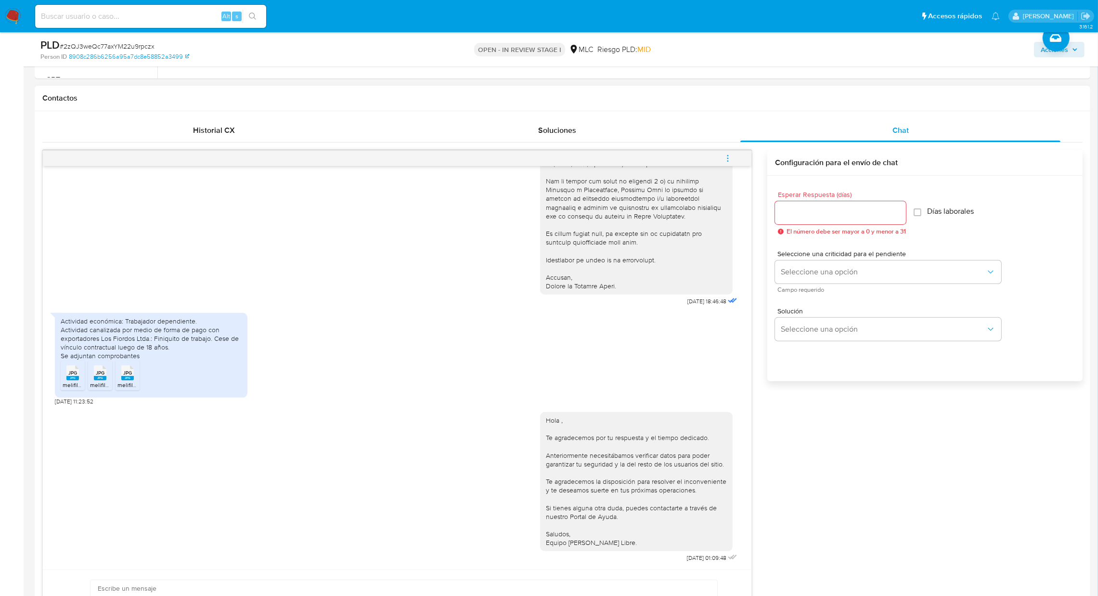
click at [813, 495] on div "30/09/2025 18:46:48 Actividad económica: Trabajador dependiente. Actividad cana…" at bounding box center [562, 408] width 1040 height 516
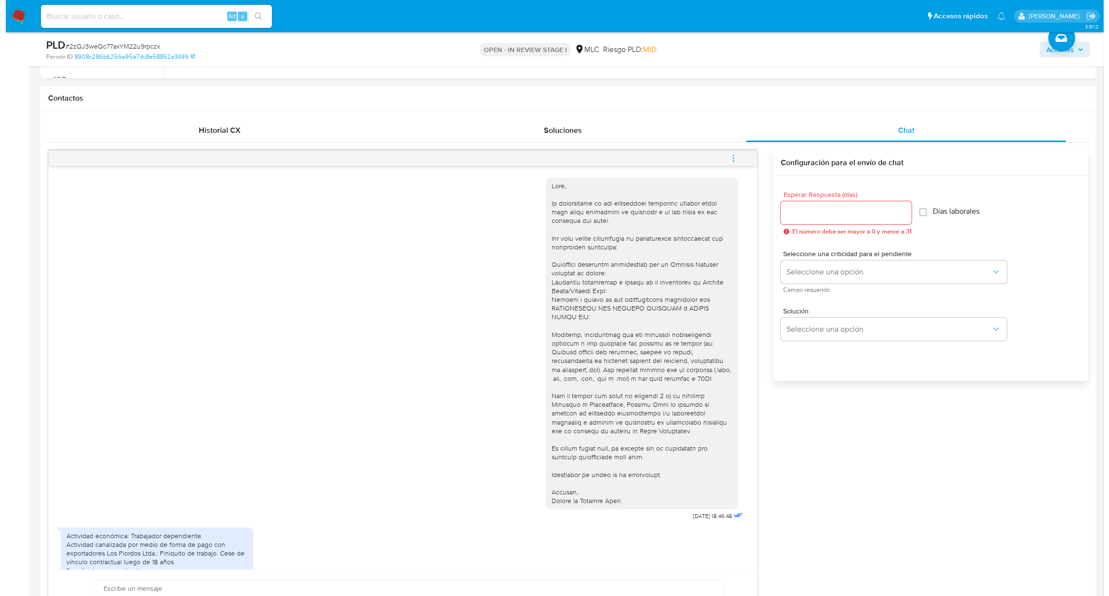
scroll to position [57, 0]
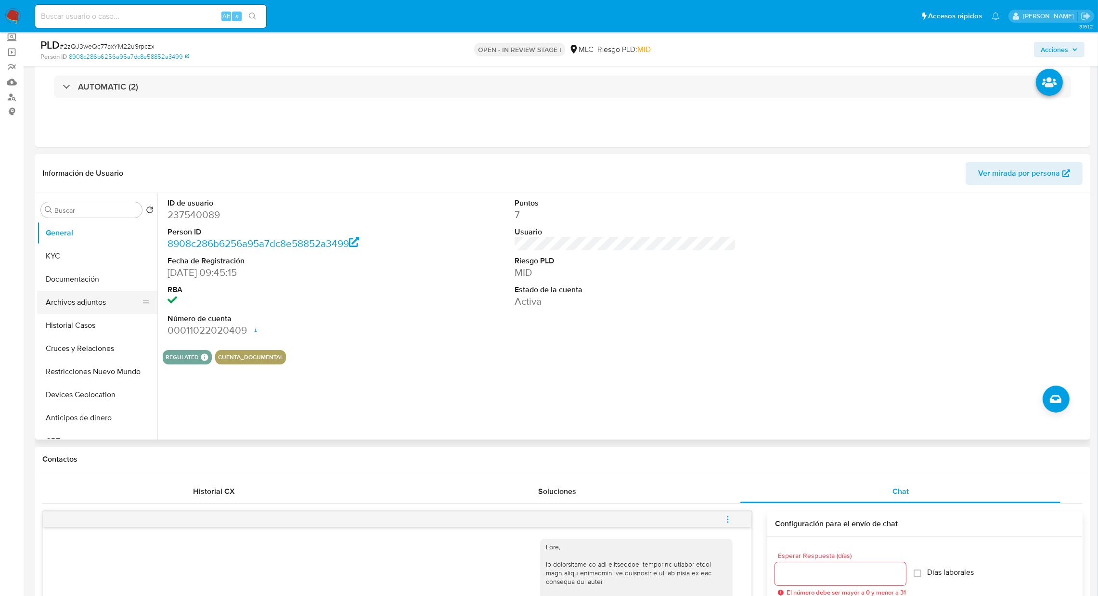
click at [84, 306] on button "Archivos adjuntos" at bounding box center [93, 302] width 113 height 23
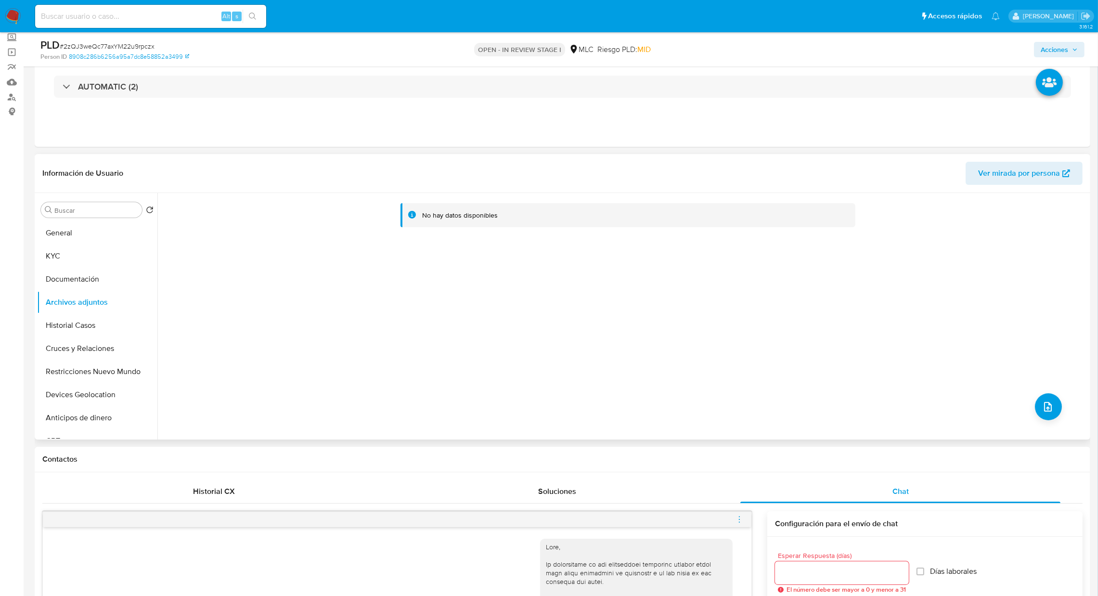
click at [1027, 416] on div "No hay datos disponibles" at bounding box center [622, 316] width 931 height 247
click at [1042, 408] on icon "upload-file" at bounding box center [1048, 407] width 12 height 12
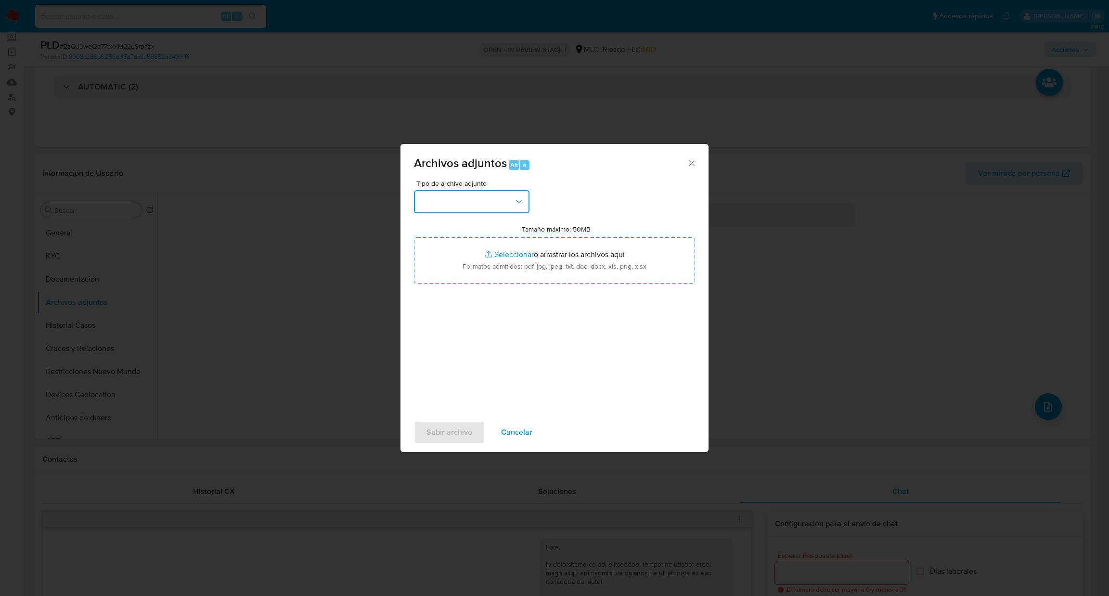
click at [464, 194] on button "button" at bounding box center [472, 201] width 116 height 23
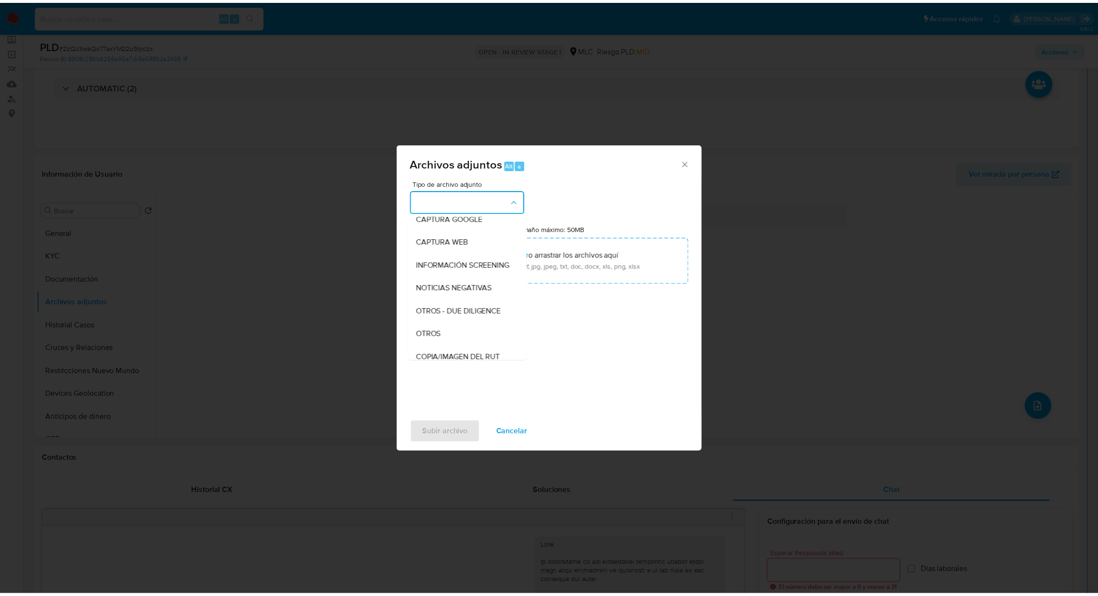
scroll to position [71, 0]
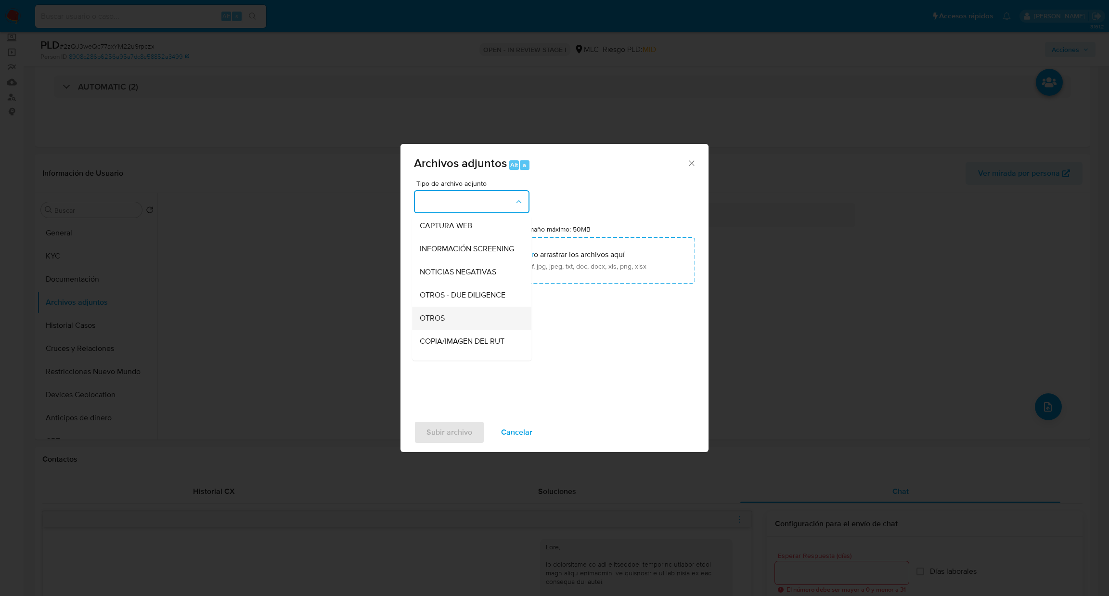
click at [452, 322] on div "OTROS" at bounding box center [469, 318] width 98 height 23
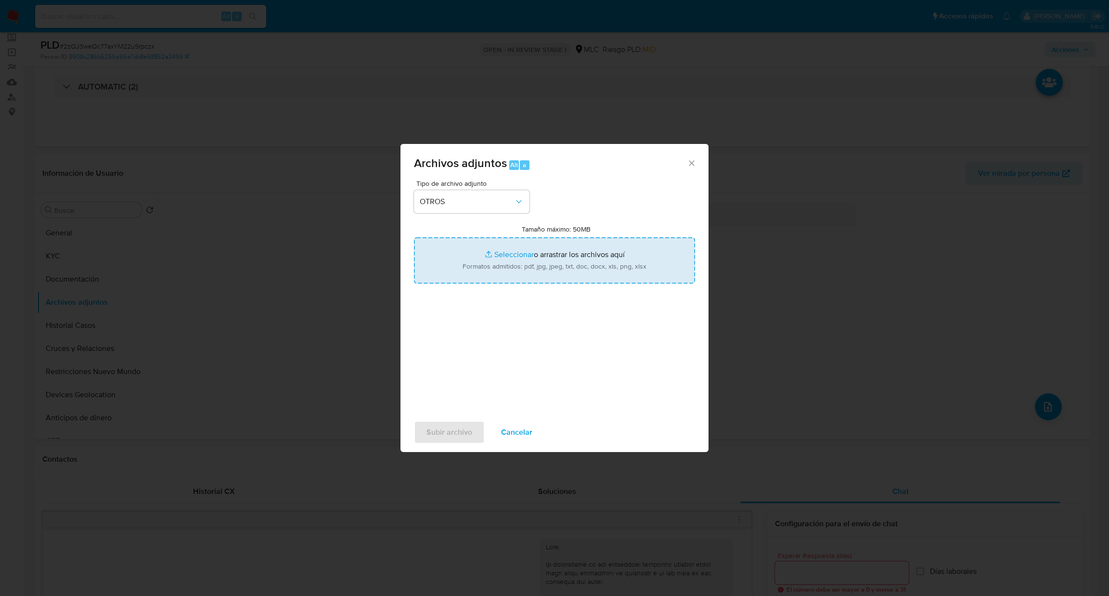
click at [478, 256] on input "Tamaño máximo: 50MB Seleccionar archivos" at bounding box center [554, 260] width 281 height 46
type input "C:\fakepath\237540089_87dcccb7-274e-4705-a880-157809a40f8d.jpg"
click at [525, 252] on input "Tamaño máximo: 50MB Seleccionar archivos" at bounding box center [554, 260] width 281 height 46
click at [472, 273] on input "Tamaño máximo: 50MB Seleccionar archivos" at bounding box center [554, 260] width 281 height 46
type input "C:\fakepath\237540089Movimientos .xlsx"
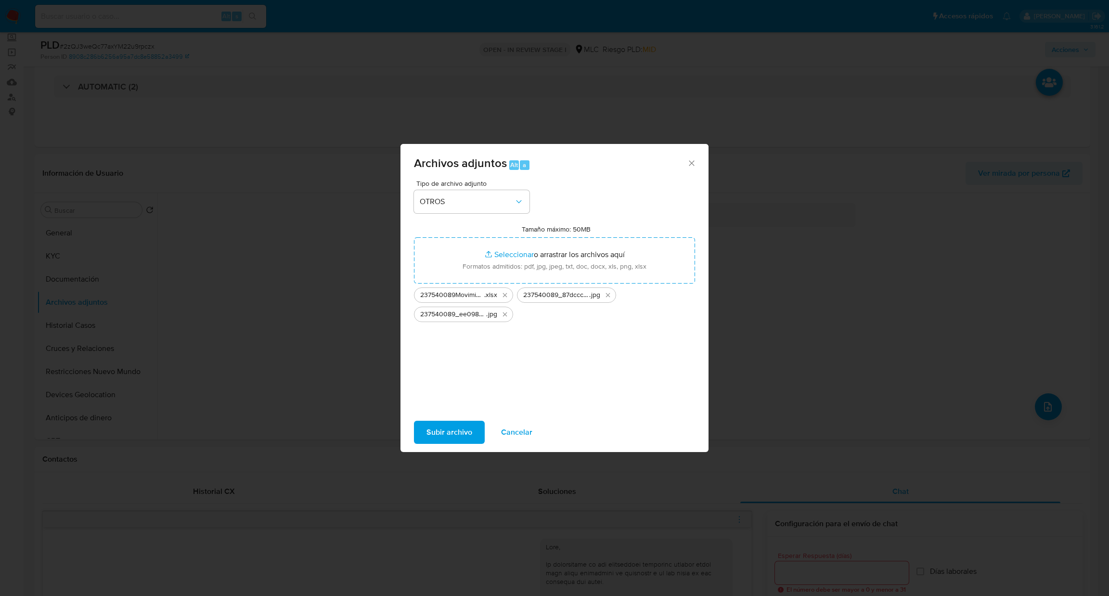
click at [457, 233] on div "Tamaño máximo: 50MB Seleccionar archivos Seleccionar o arrastrar los archivos a…" at bounding box center [554, 273] width 281 height 97
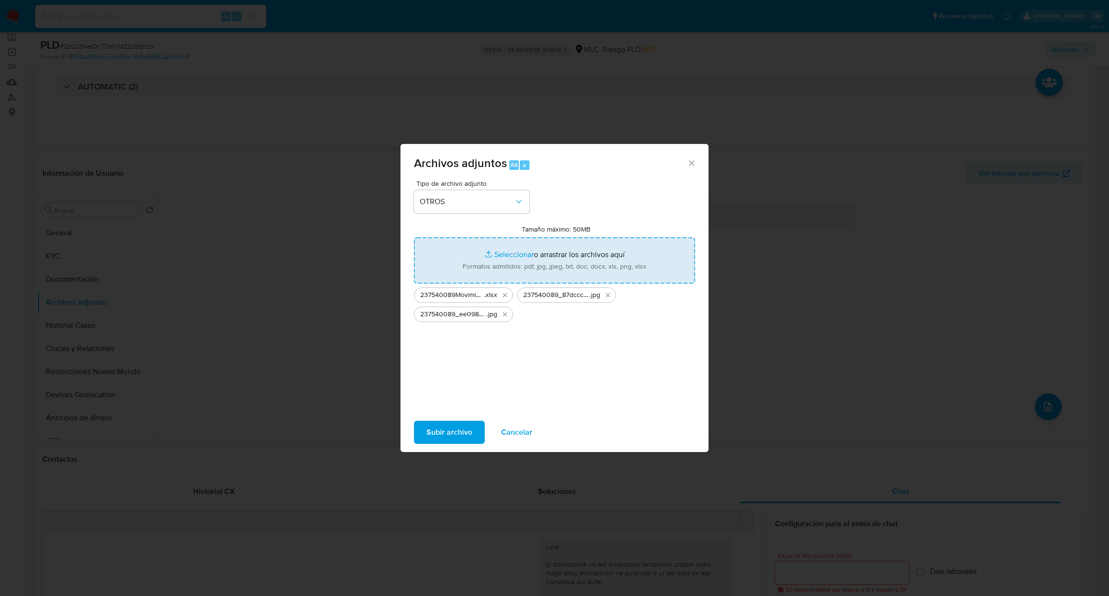
click at [465, 248] on input "Tamaño máximo: 50MB Seleccionar archivos" at bounding box center [554, 260] width 281 height 46
type input "C:\fakepath\Case Log - 237540089.pdf"
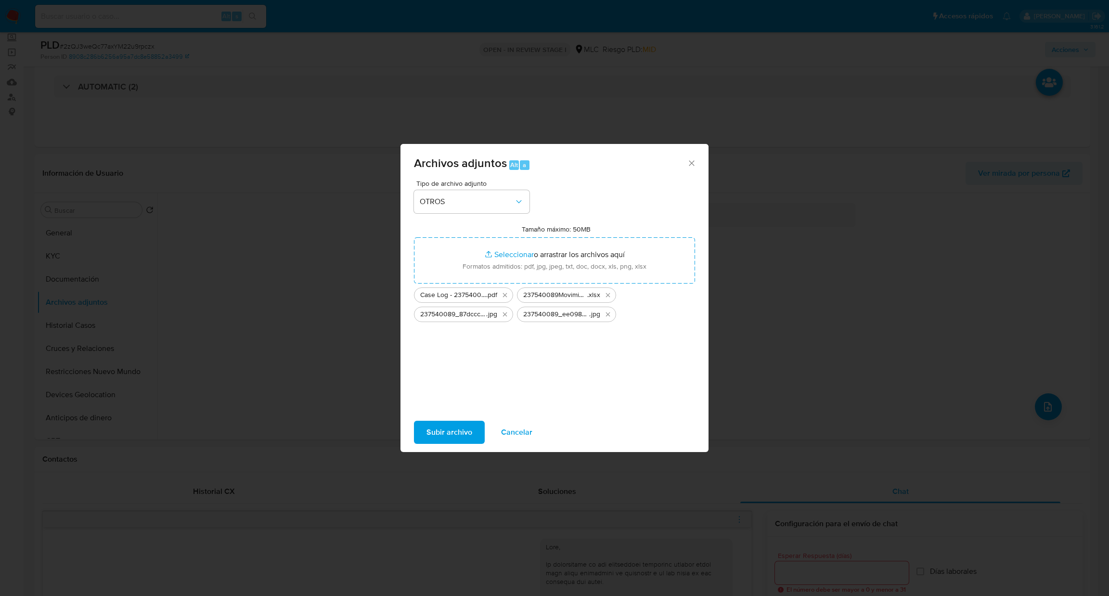
click at [458, 443] on div "Subir archivo Cancelar" at bounding box center [555, 432] width 308 height 37
click at [457, 441] on span "Subir archivo" at bounding box center [450, 432] width 46 height 21
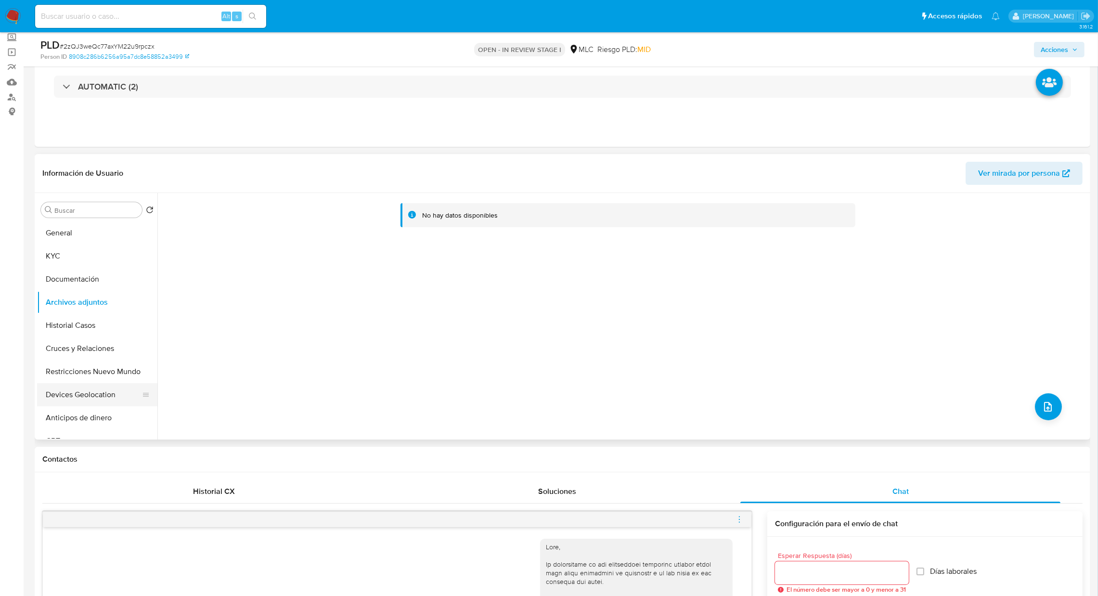
click at [102, 390] on button "Devices Geolocation" at bounding box center [93, 394] width 113 height 23
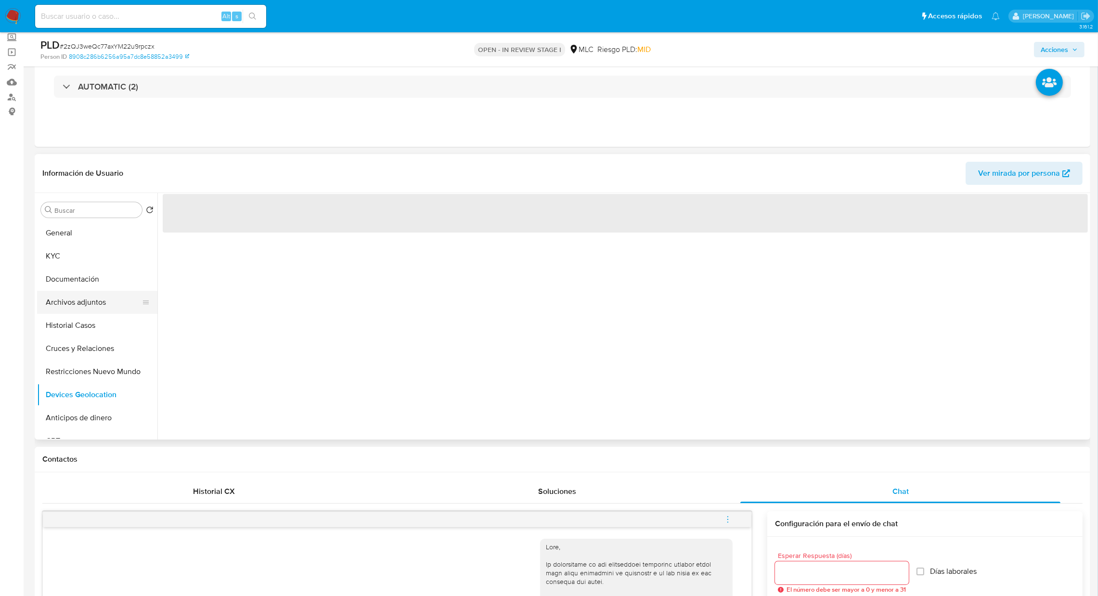
click at [77, 300] on button "Archivos adjuntos" at bounding box center [93, 302] width 113 height 23
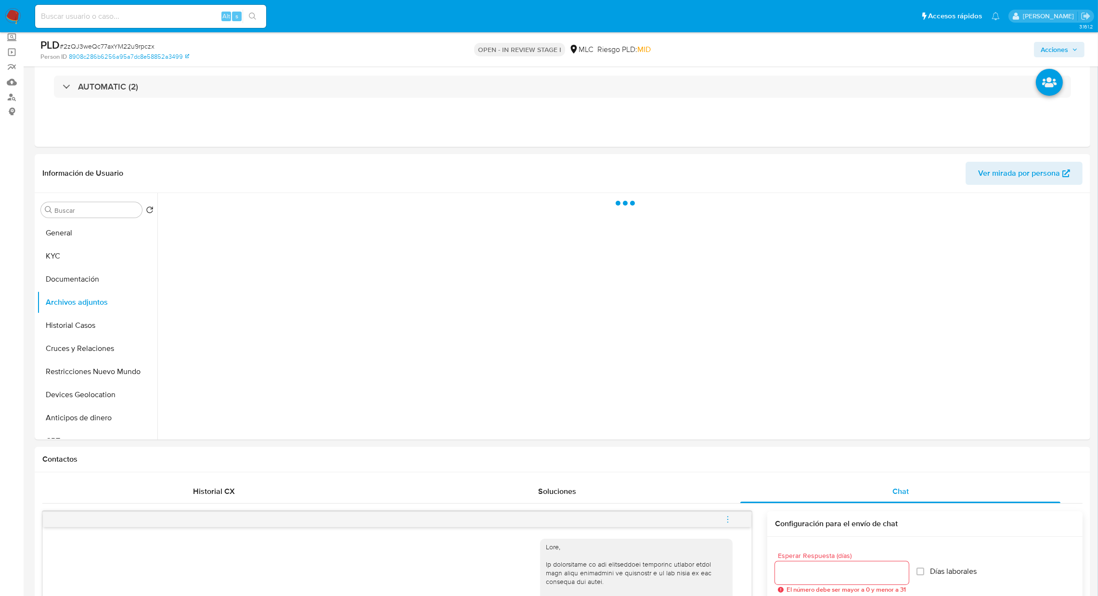
click at [1044, 50] on span "Acciones" at bounding box center [1054, 49] width 27 height 15
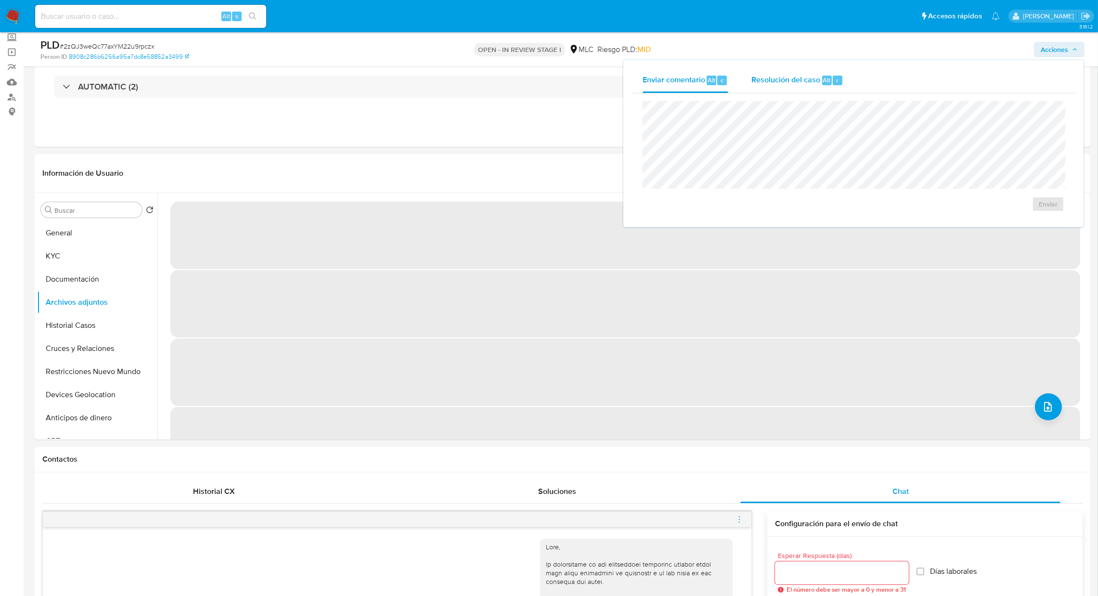
click at [804, 75] on span "Resolución del caso" at bounding box center [786, 79] width 69 height 11
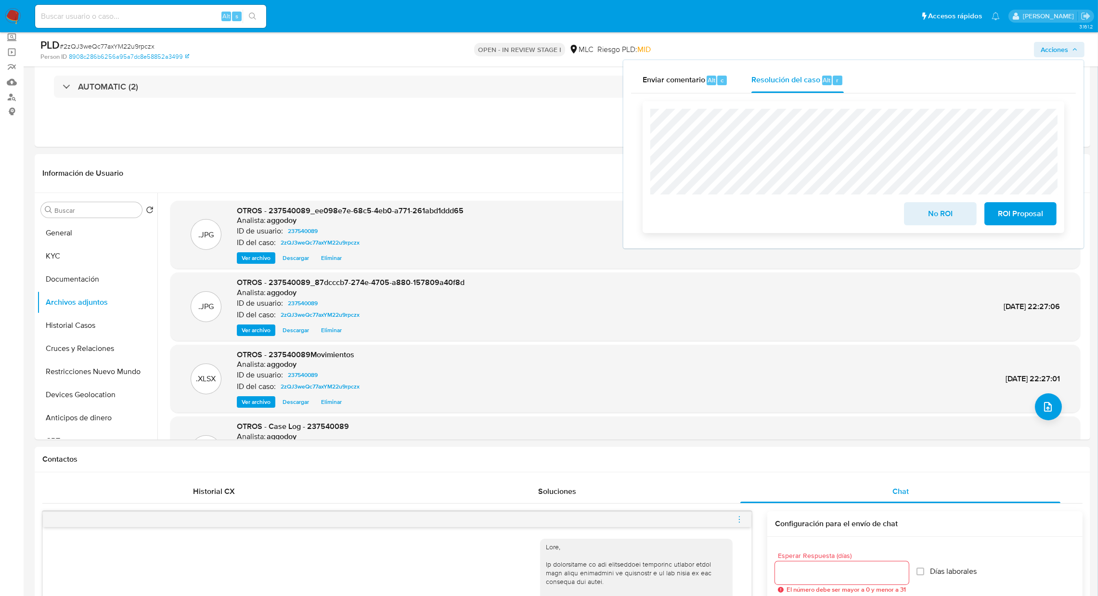
click at [920, 224] on span "No ROI" at bounding box center [940, 213] width 47 height 21
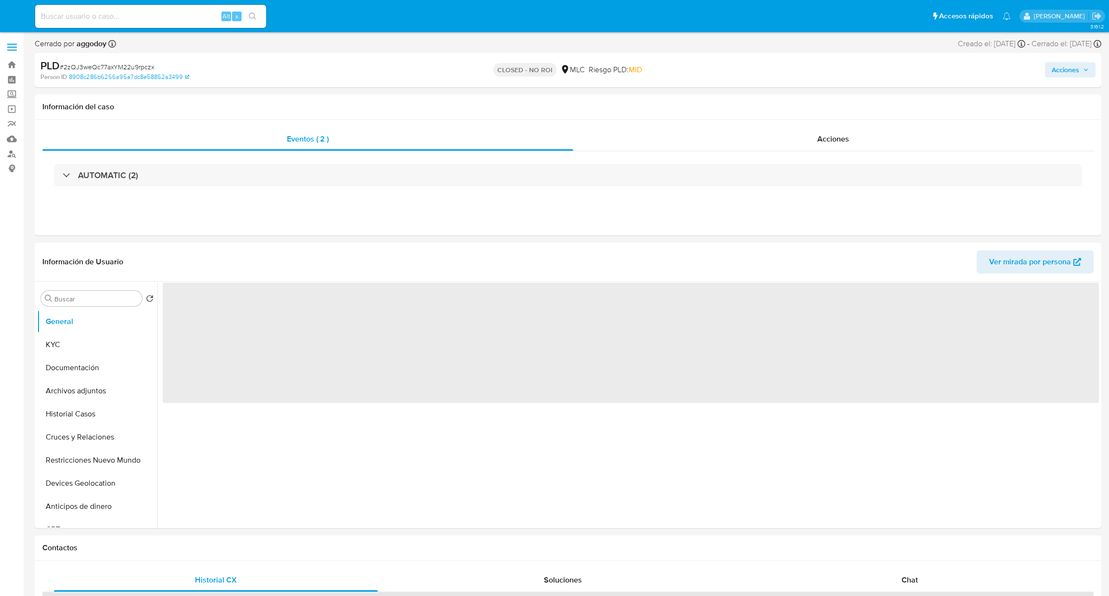
select select "10"
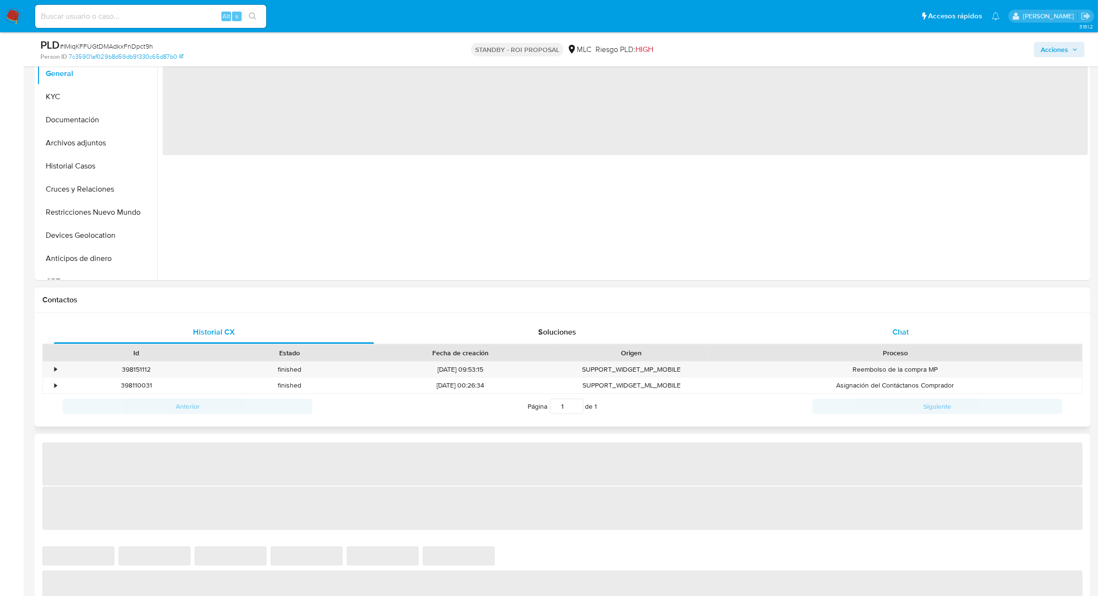
select select "10"
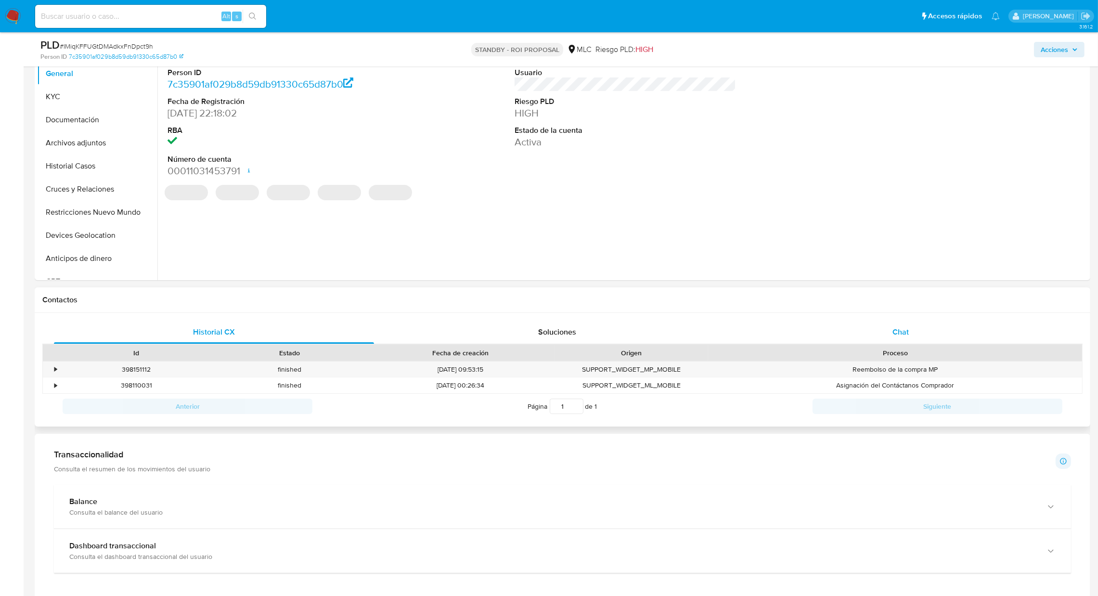
click at [882, 337] on div "Chat" at bounding box center [900, 332] width 320 height 23
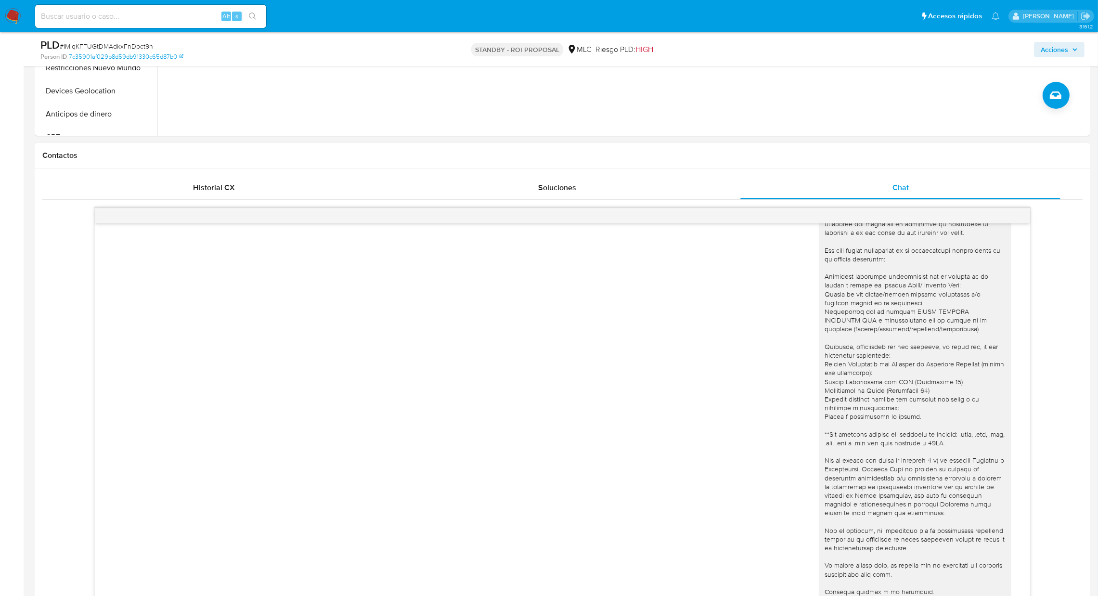
scroll to position [506, 0]
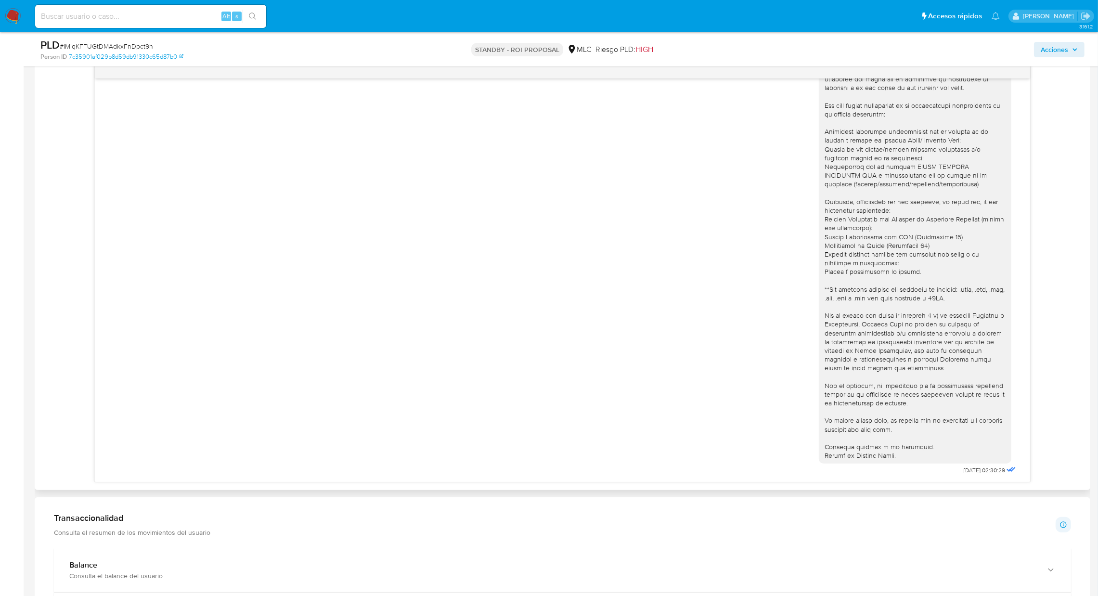
click at [757, 177] on div "[DATE] 02:30:29" at bounding box center [562, 258] width 911 height 440
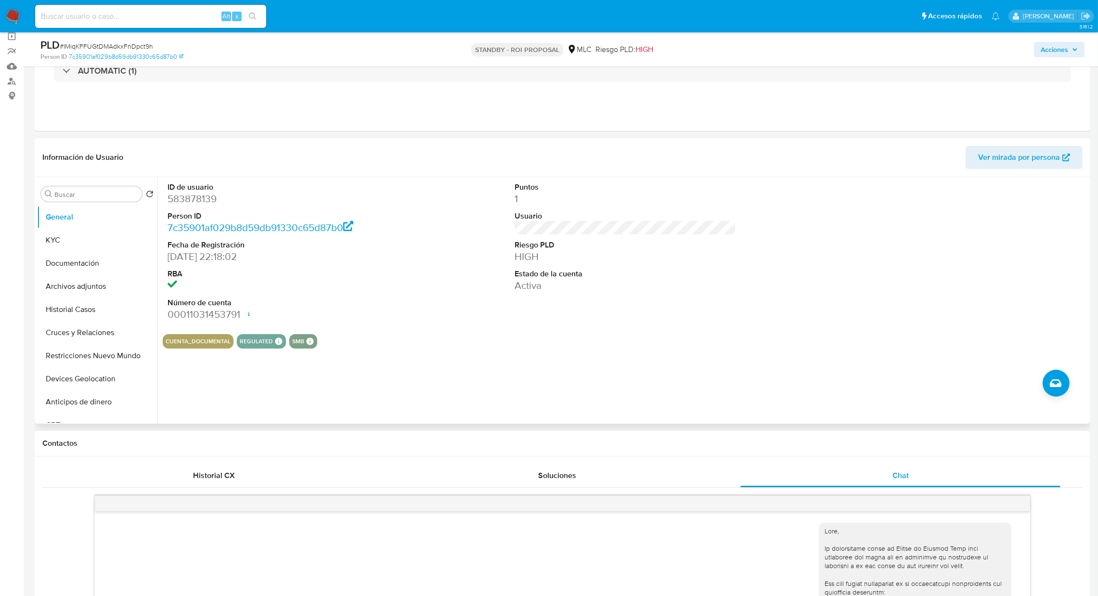
scroll to position [72, 0]
click at [181, 203] on dd "583878139" at bounding box center [279, 199] width 222 height 13
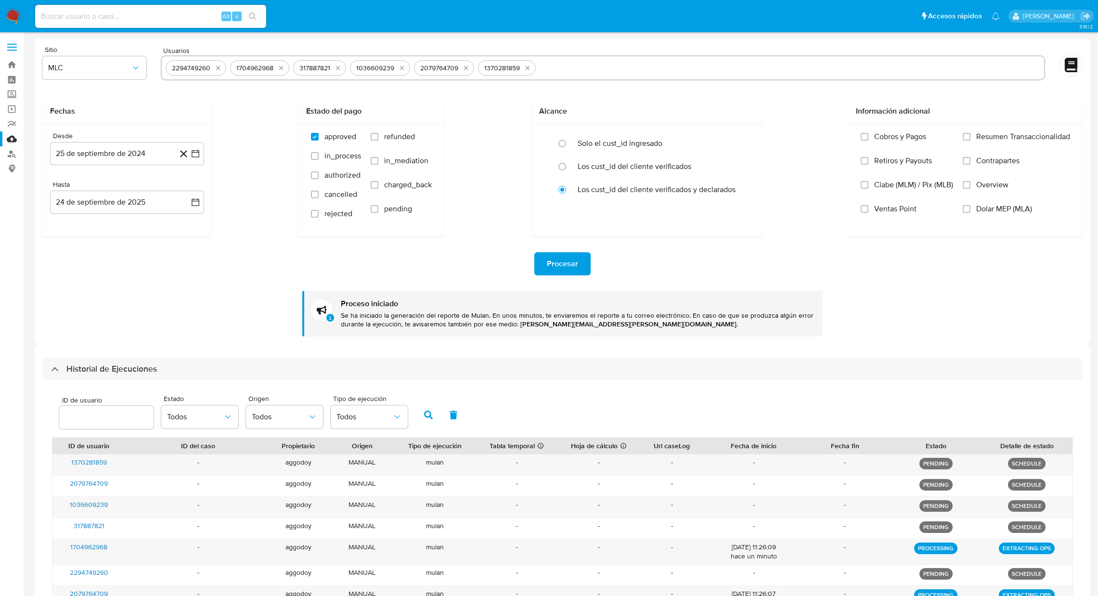
select select "10"
click at [221, 67] on icon "quitar 2294749260" at bounding box center [218, 68] width 8 height 8
click at [221, 67] on button "quitar 1704962968" at bounding box center [217, 68] width 12 height 12
click at [221, 67] on div "1704962968 317887821 1036609239 2079764709 1370281859" at bounding box center [603, 67] width 884 height 25
click at [221, 67] on div "317887821 1036609239 2079764709 1370281859" at bounding box center [603, 67] width 884 height 25
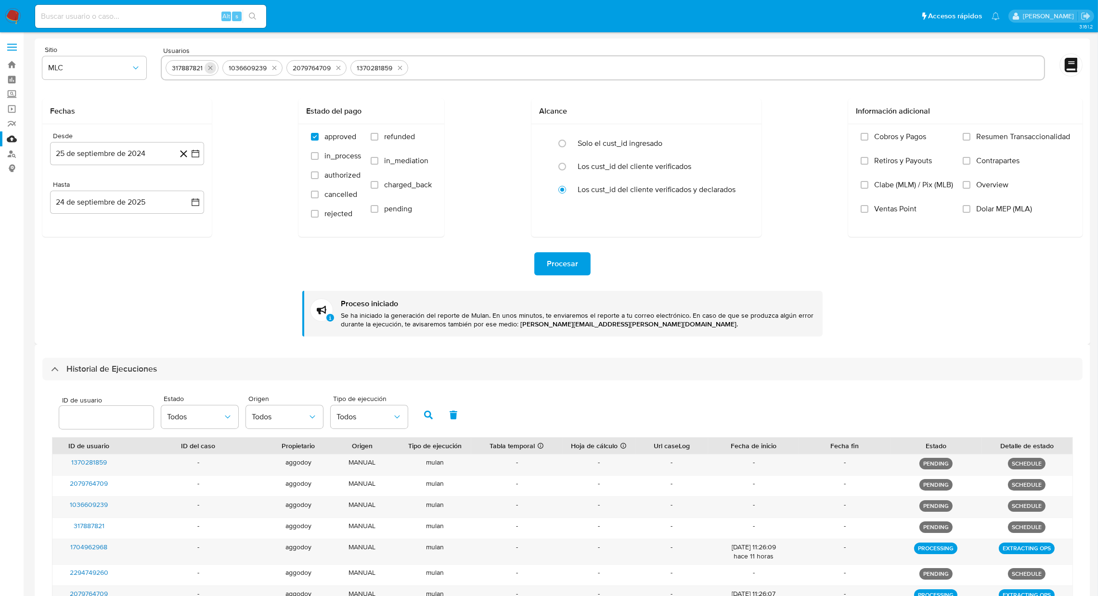
click at [212, 67] on icon "quitar 317887821" at bounding box center [211, 68] width 8 height 8
click at [212, 67] on button "quitar 1036609239" at bounding box center [218, 68] width 12 height 12
click at [212, 67] on button "quitar 2079764709" at bounding box center [218, 68] width 12 height 12
click at [212, 67] on icon "quitar 1370281859" at bounding box center [215, 68] width 8 height 8
click at [212, 67] on input "text" at bounding box center [603, 67] width 875 height 15
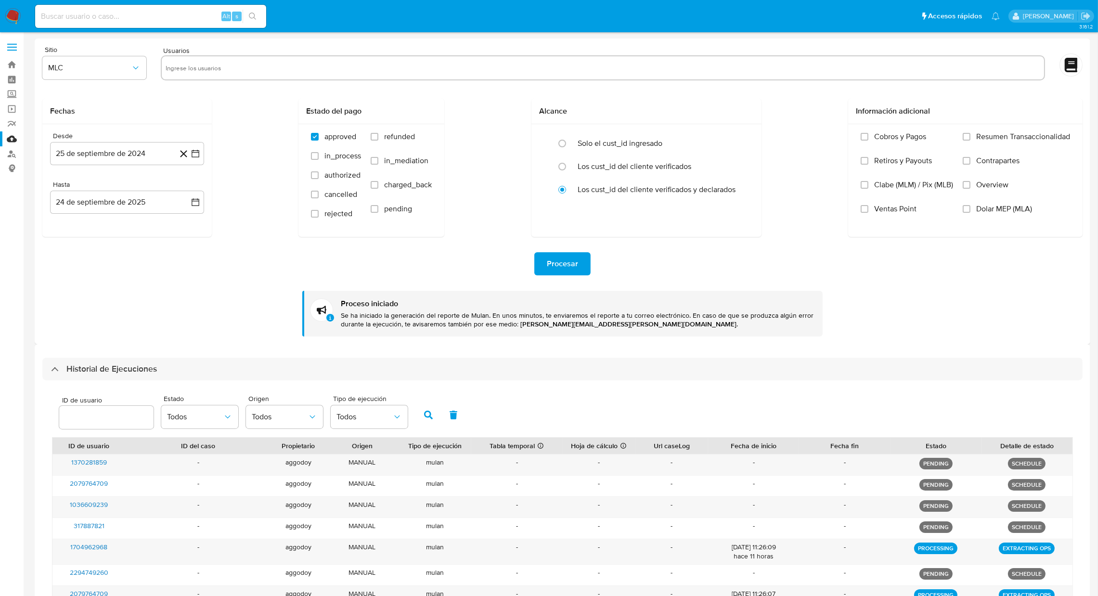
paste input "63059221"
type input "63059221"
paste input "173584265"
type input "173584265"
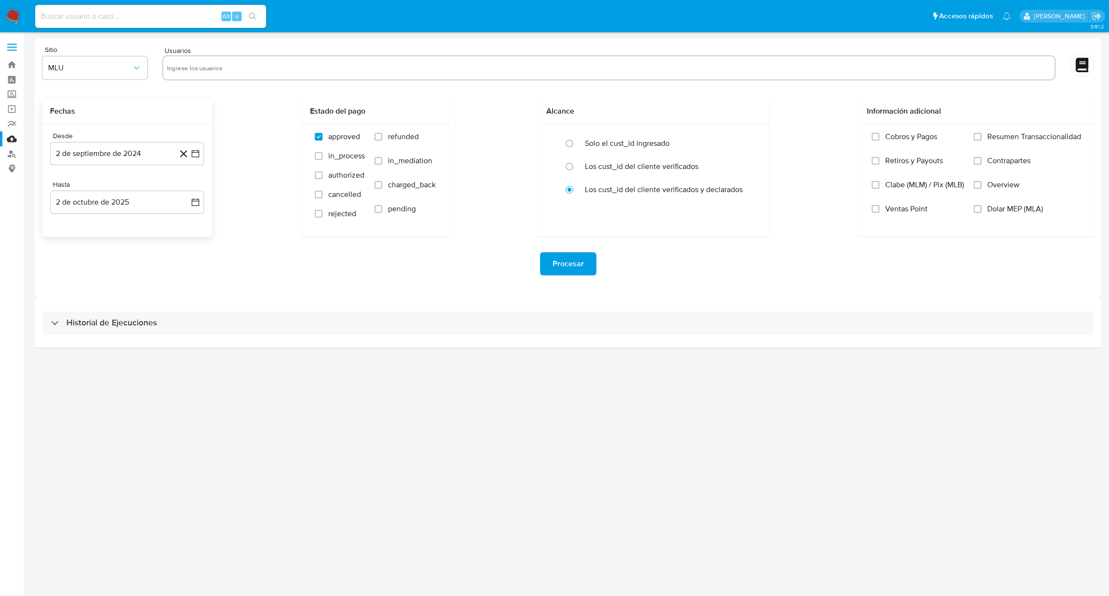
click at [183, 156] on icon at bounding box center [184, 154] width 12 height 12
click at [195, 156] on icon "button" at bounding box center [196, 154] width 10 height 10
click at [37, 59] on div "Sitio MLU Usuarios Fechas Desde Hasta Estado del pago approved in_process autho…" at bounding box center [568, 169] width 1067 height 260
click at [54, 67] on span "MLU" at bounding box center [90, 68] width 84 height 10
click at [81, 225] on div "MLC" at bounding box center [92, 232] width 88 height 23
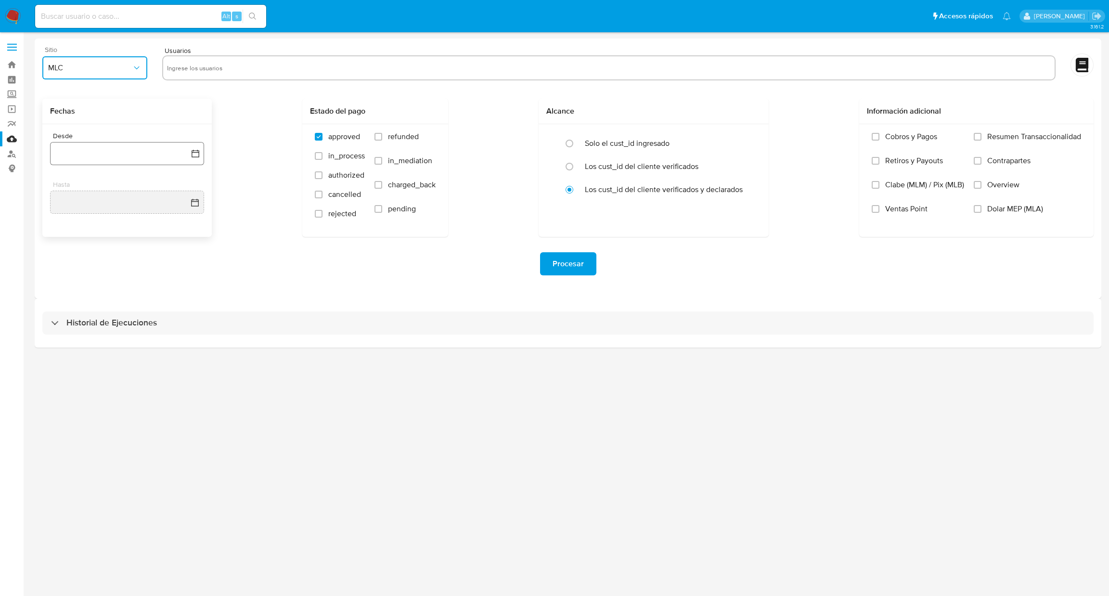
click at [190, 157] on button "button" at bounding box center [127, 153] width 154 height 23
click at [101, 306] on td "25" at bounding box center [107, 300] width 15 height 15
click at [112, 303] on button "25" at bounding box center [107, 300] width 15 height 15
click at [195, 204] on icon "button" at bounding box center [196, 202] width 10 height 10
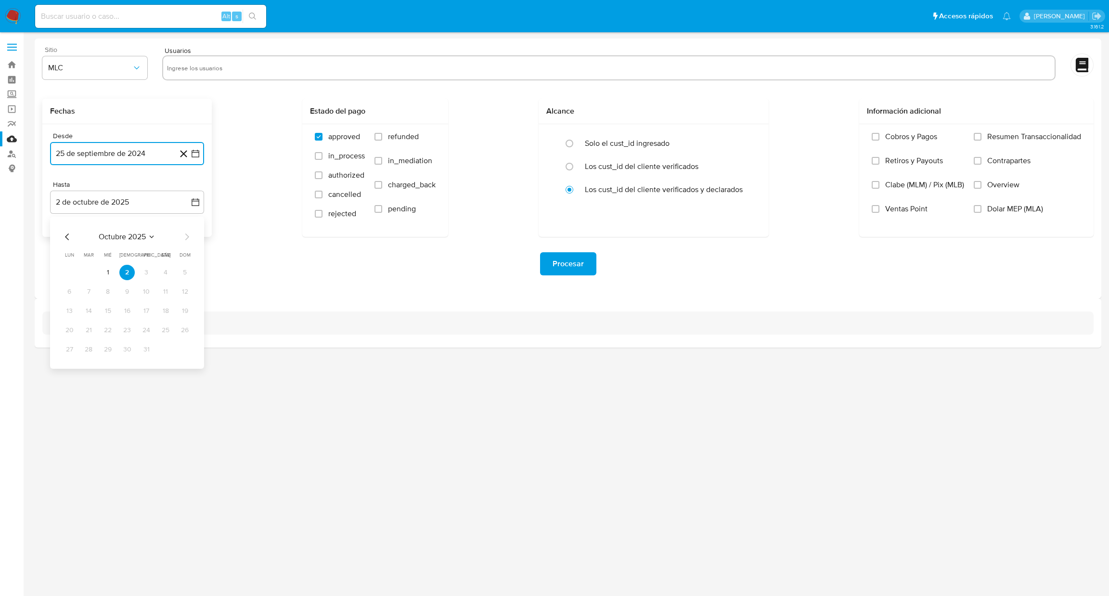
click at [68, 234] on icon "Mes anterior" at bounding box center [67, 237] width 4 height 7
click at [105, 332] on button "24" at bounding box center [107, 330] width 15 height 15
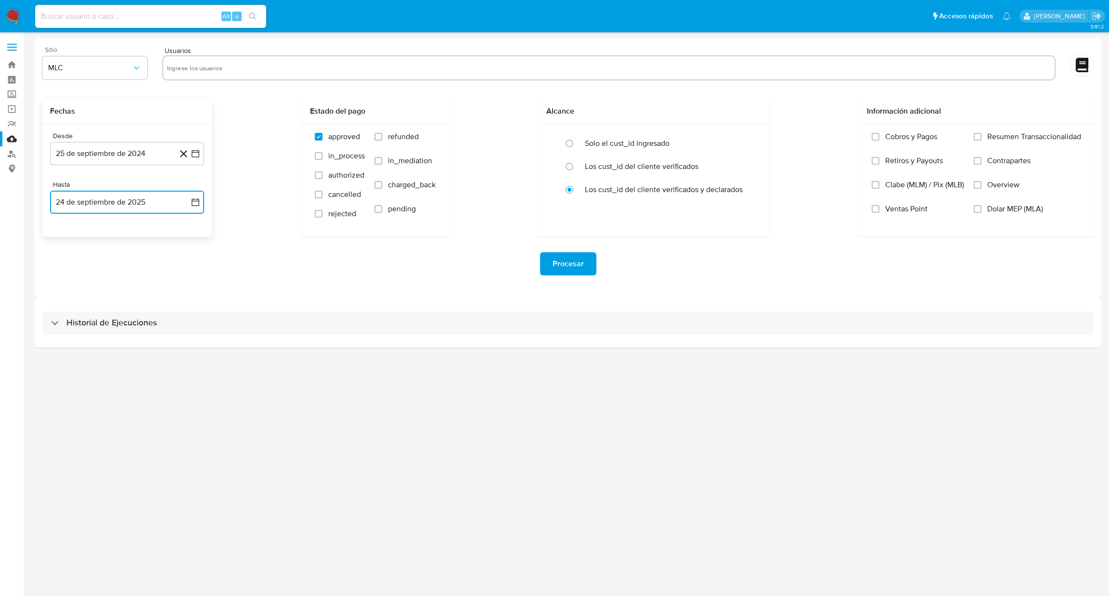
click at [197, 70] on input "text" at bounding box center [609, 67] width 884 height 15
type input "173584265"
click at [110, 68] on span "MLC" at bounding box center [90, 68] width 84 height 10
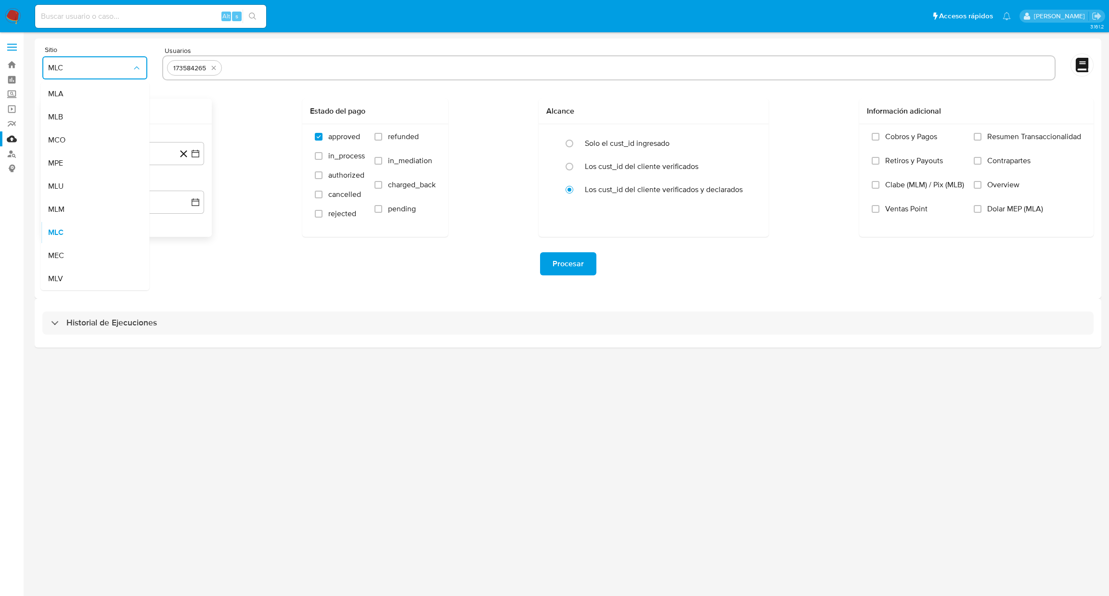
click at [317, 58] on div "173584265" at bounding box center [609, 67] width 894 height 25
click at [315, 65] on input "text" at bounding box center [638, 67] width 825 height 15
paste input "63059221"
type input "63059221"
click at [539, 260] on div "Procesar" at bounding box center [568, 263] width 1052 height 23
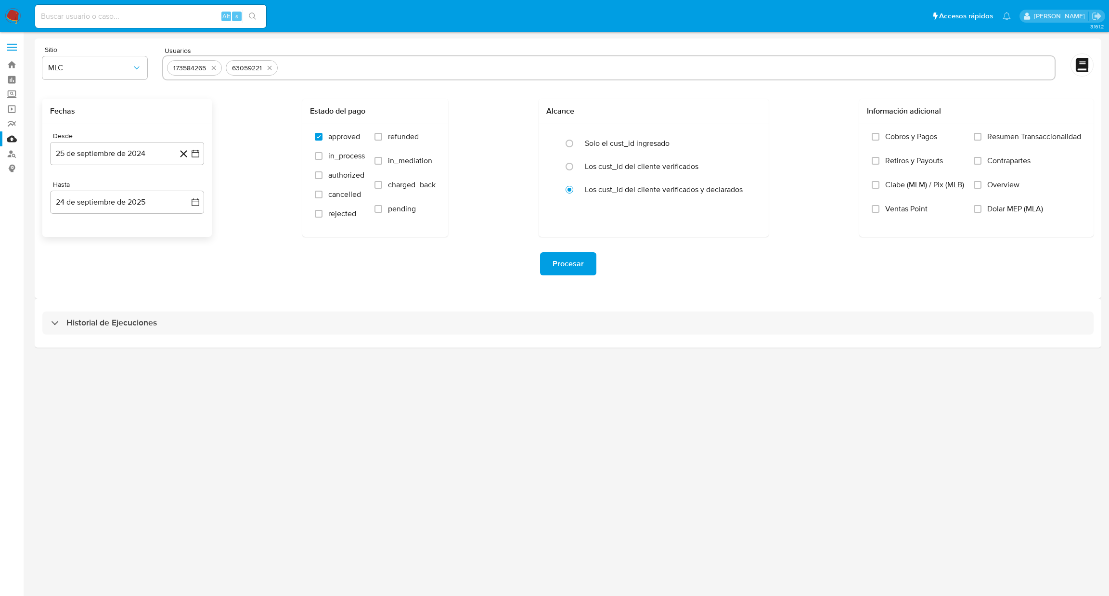
click at [542, 261] on button "Procesar" at bounding box center [568, 263] width 56 height 23
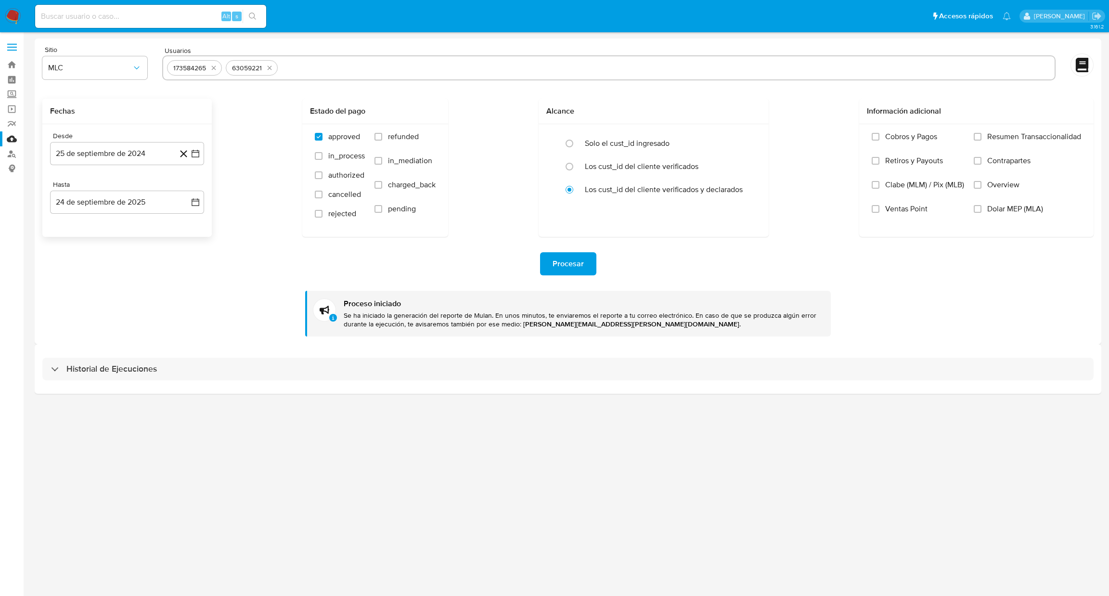
click at [316, 77] on div "173584265 63059221" at bounding box center [609, 67] width 894 height 25
click at [316, 73] on input "text" at bounding box center [666, 67] width 769 height 15
paste input "2426337766"
type input "2426337766"
click at [550, 263] on button "Procesar" at bounding box center [568, 263] width 56 height 23
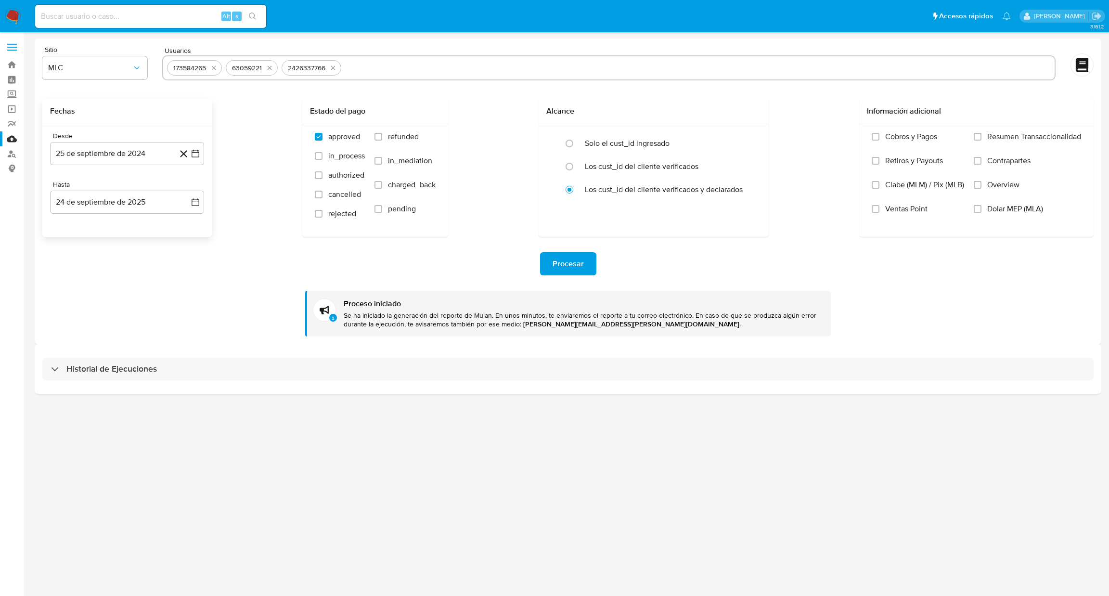
click at [553, 276] on div "Procesar Proceso iniciado Se ha iniciado la generación del reporte de Mulan. En…" at bounding box center [568, 287] width 1052 height 100
click at [584, 270] on button "Procesar" at bounding box center [568, 263] width 56 height 23
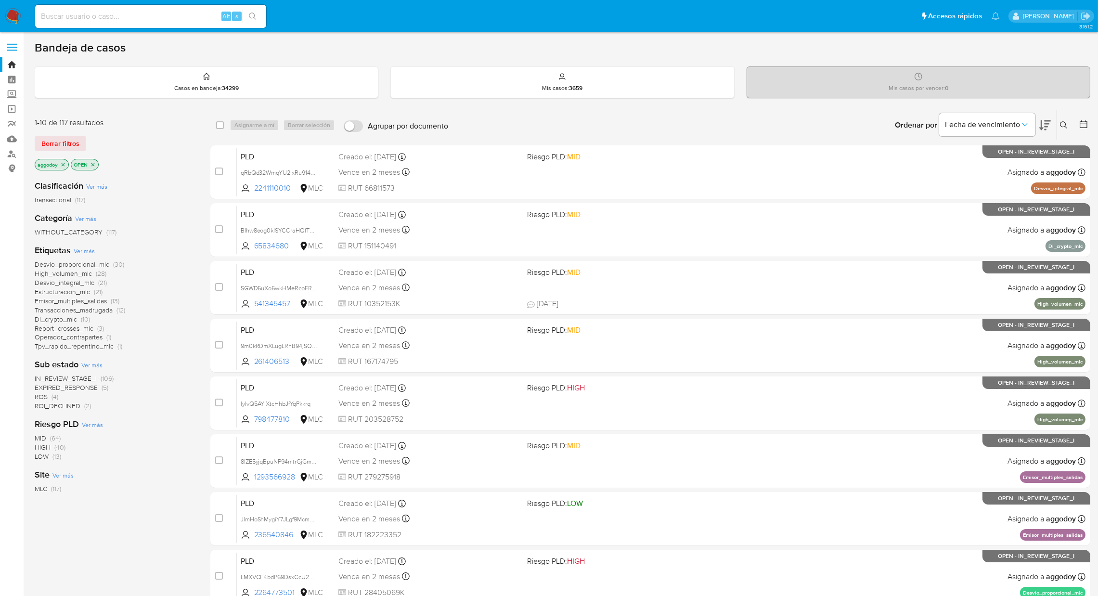
click at [93, 164] on icon "close-filter" at bounding box center [92, 164] width 3 height 3
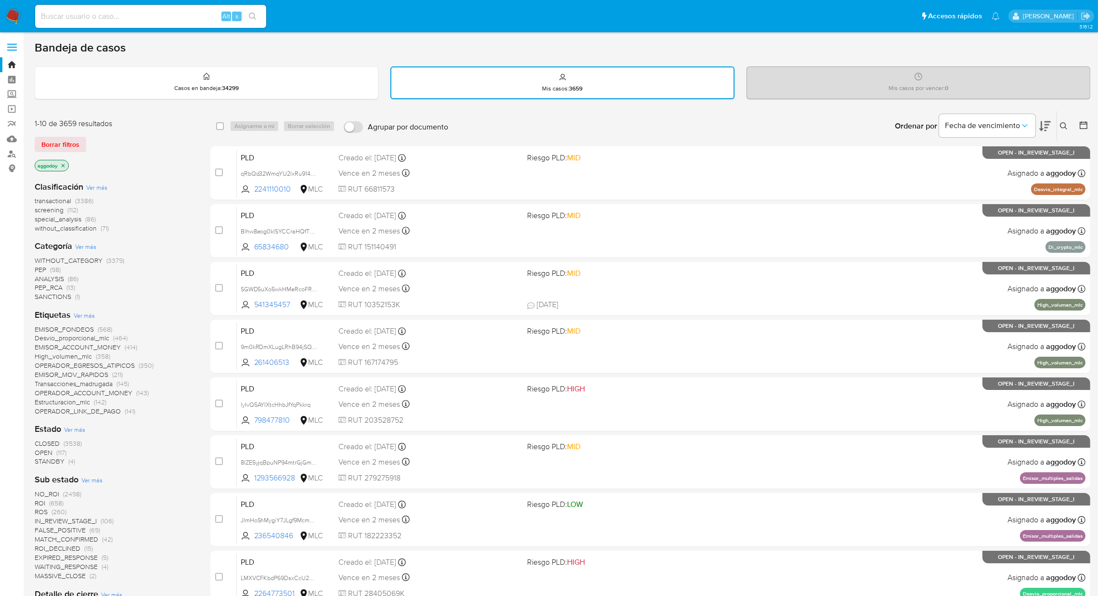
click at [52, 439] on span "CLOSED" at bounding box center [47, 444] width 25 height 10
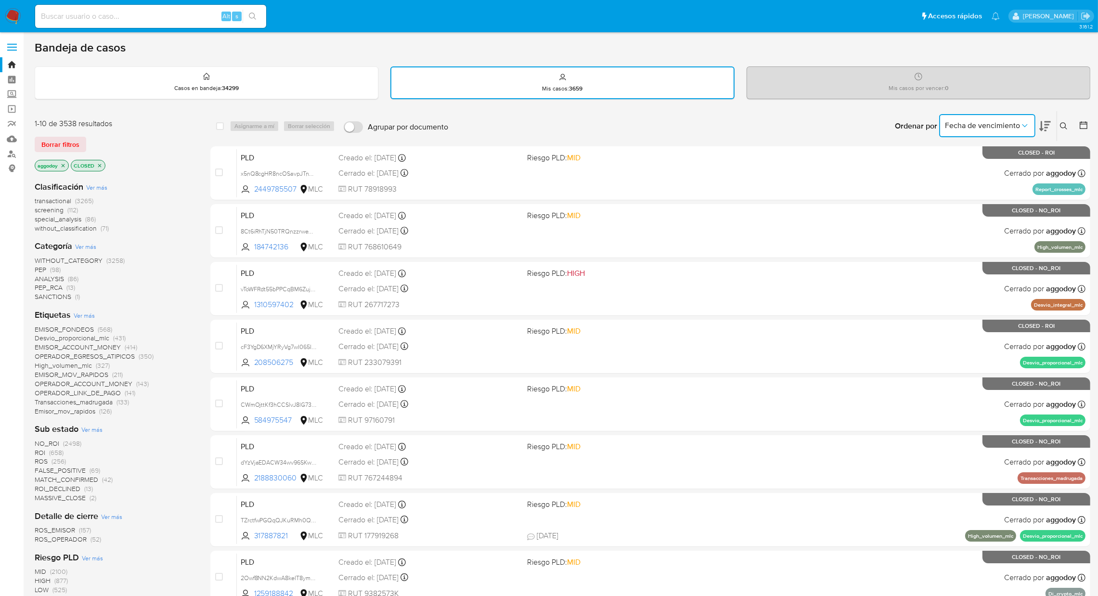
click at [998, 123] on span "Fecha de vencimiento" at bounding box center [982, 126] width 75 height 10
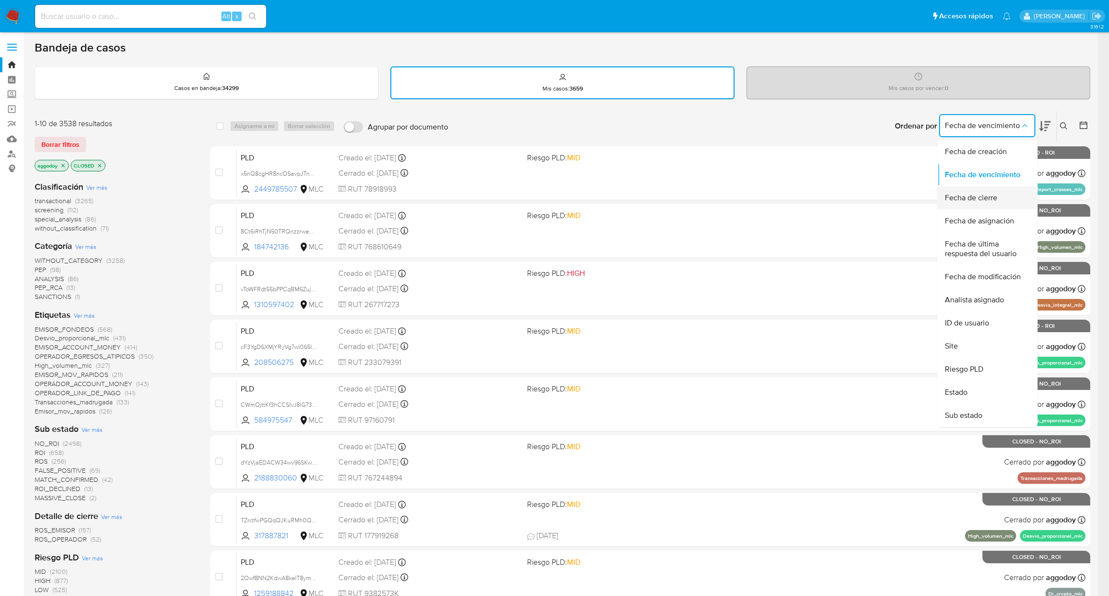
click at [966, 193] on span "Fecha de cierre" at bounding box center [971, 198] width 52 height 10
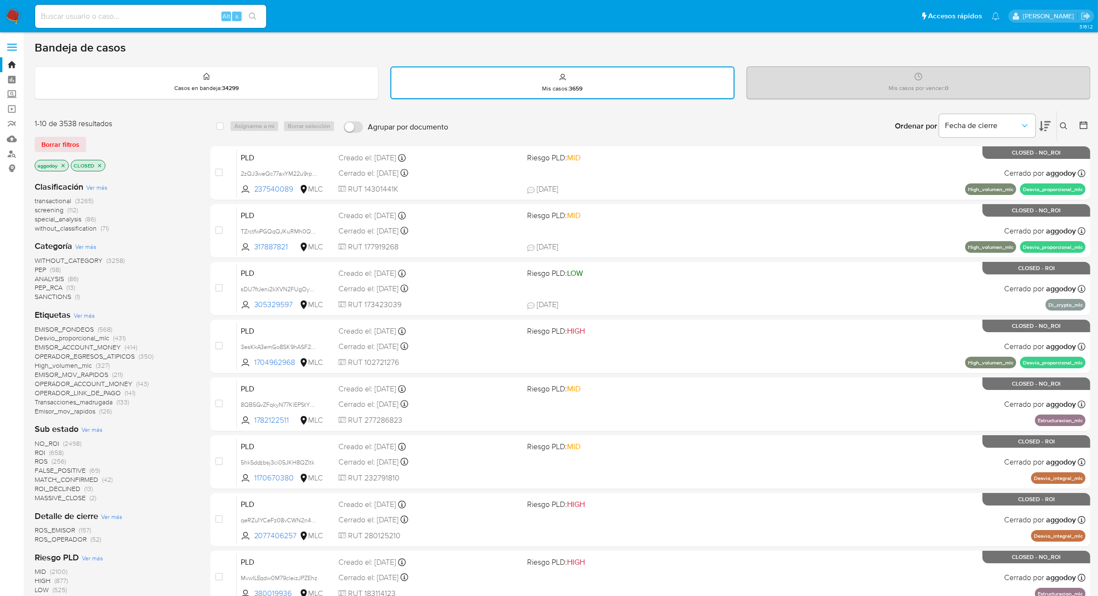
click at [1045, 124] on icon at bounding box center [1045, 126] width 12 height 12
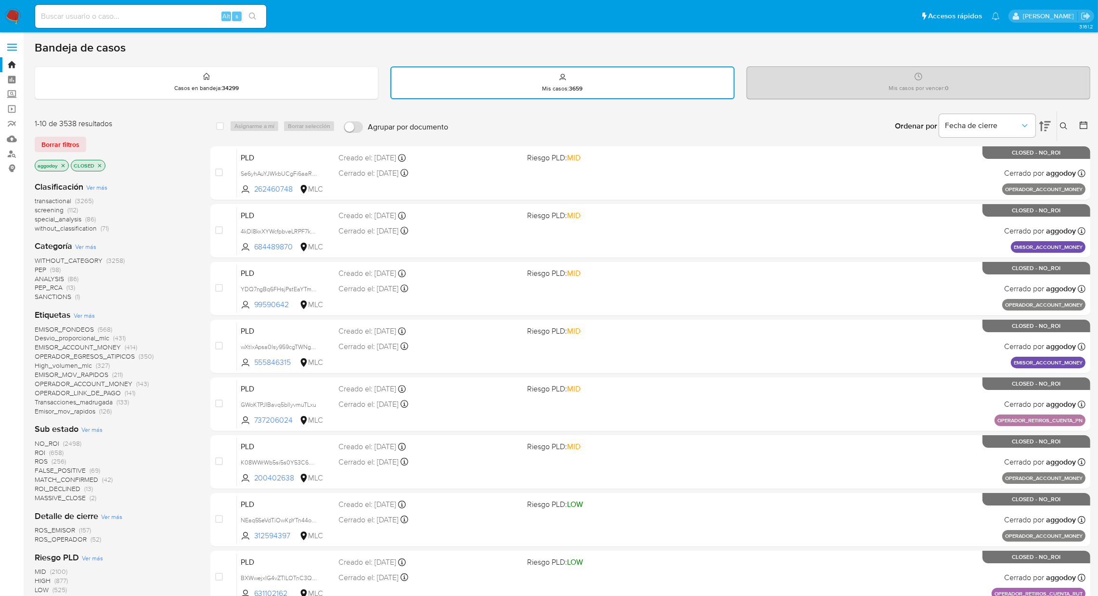
click at [1045, 124] on icon at bounding box center [1045, 126] width 12 height 12
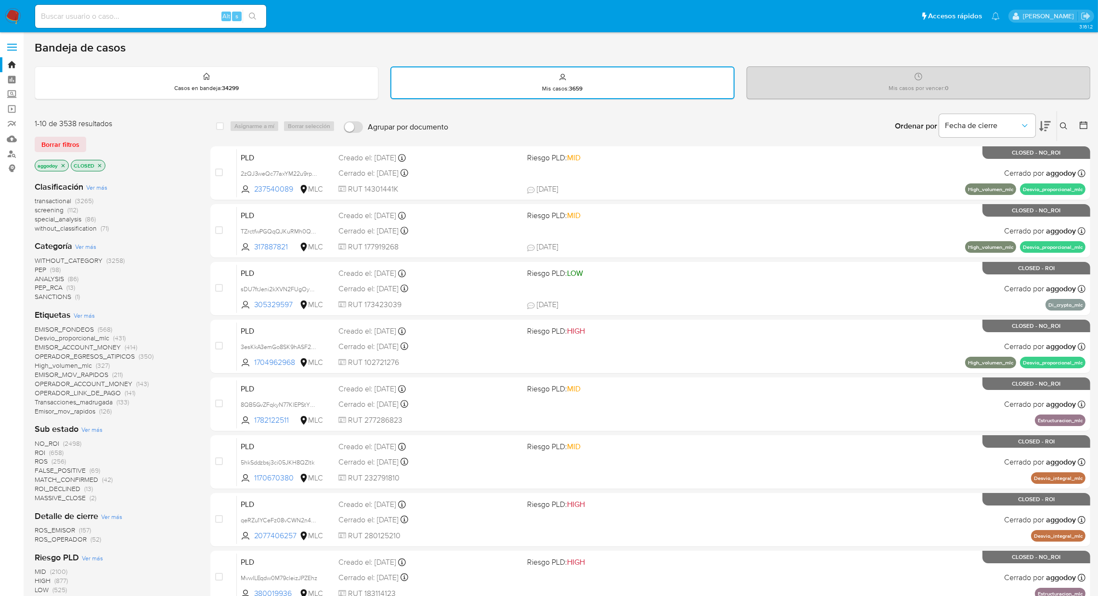
click at [1061, 125] on icon at bounding box center [1064, 126] width 8 height 8
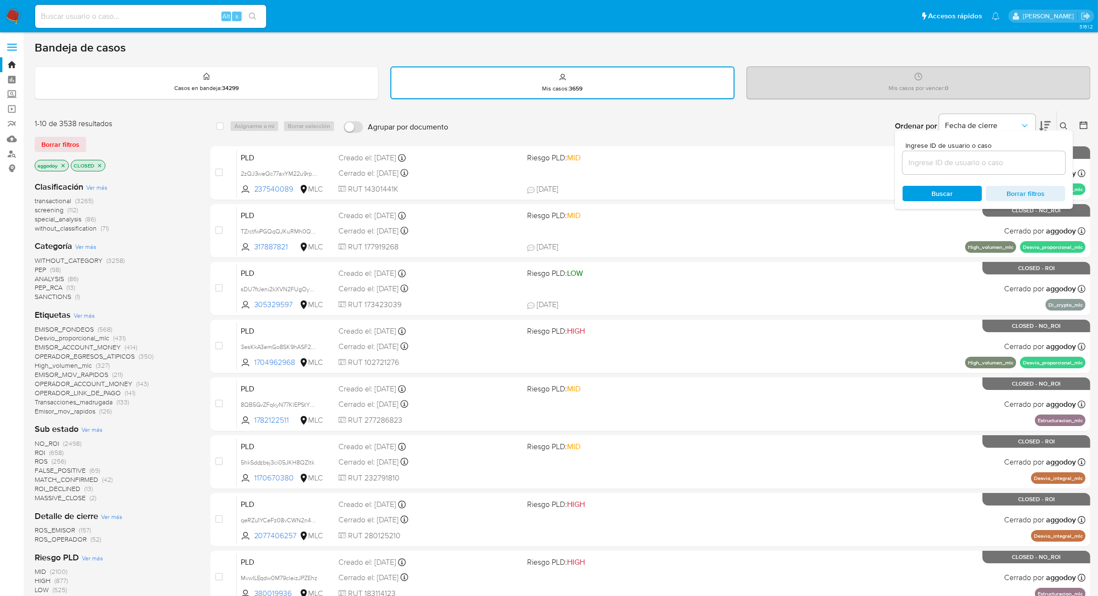
click at [987, 157] on input at bounding box center [984, 162] width 163 height 13
type input "63059221"
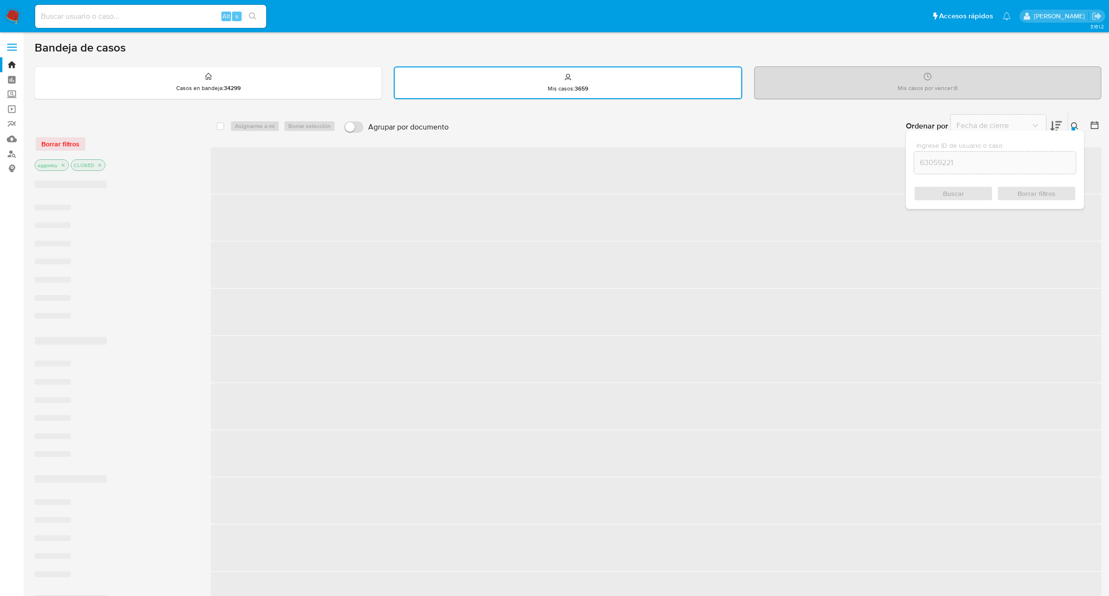
click at [99, 165] on icon "close-filter" at bounding box center [100, 165] width 6 height 6
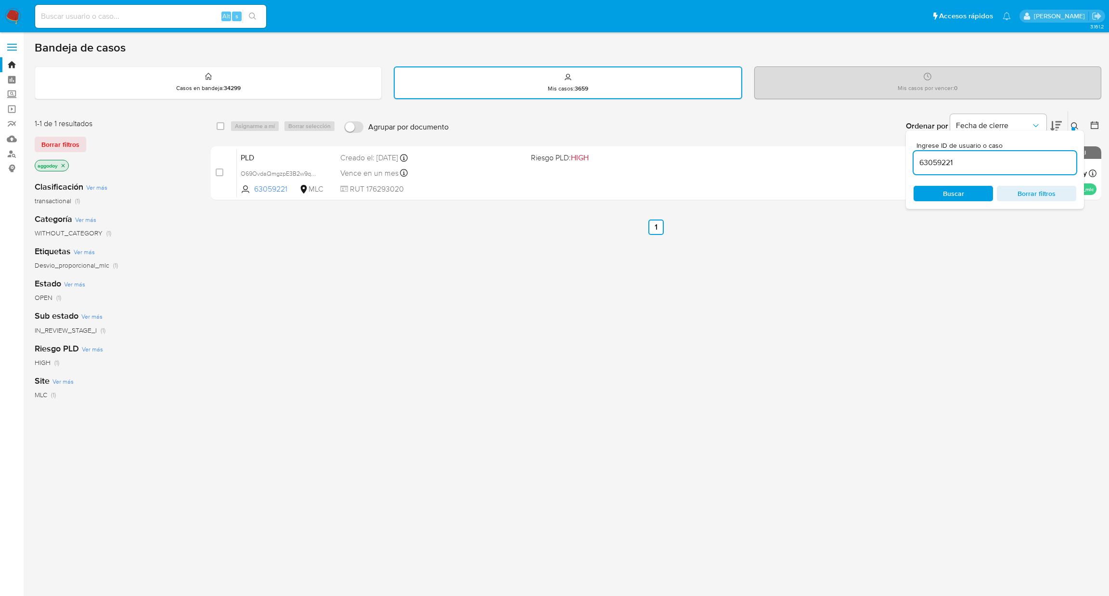
click at [1070, 122] on button at bounding box center [1076, 126] width 16 height 12
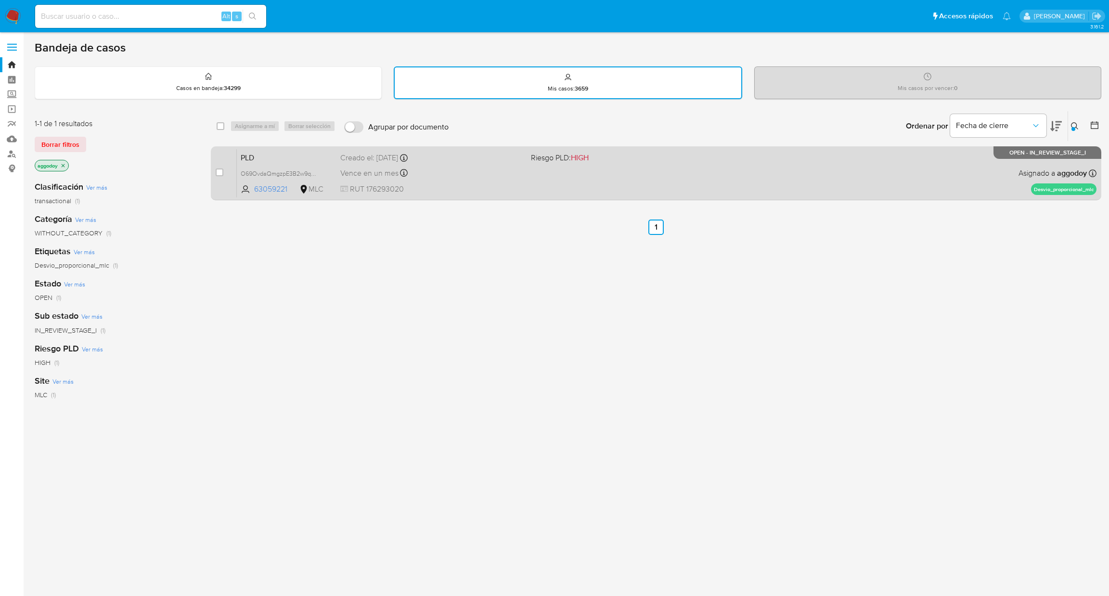
click at [765, 183] on div "PLD O69OvdaQmgzpE3B2w9qGGFUa 63059221 MLC Riesgo PLD: HIGH Creado el: 12/08/202…" at bounding box center [667, 173] width 860 height 49
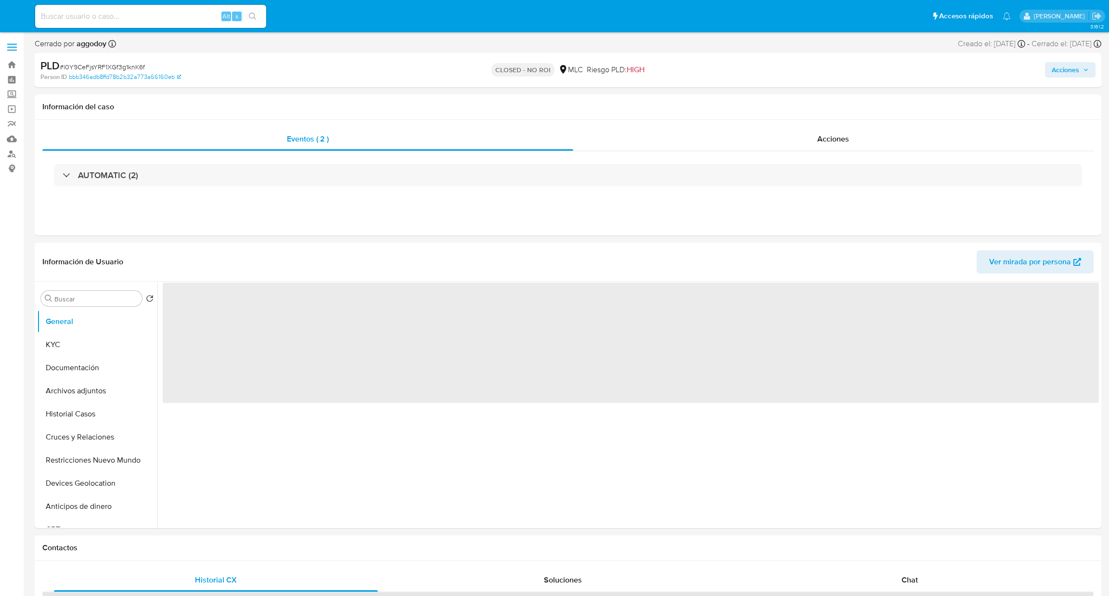
select select "10"
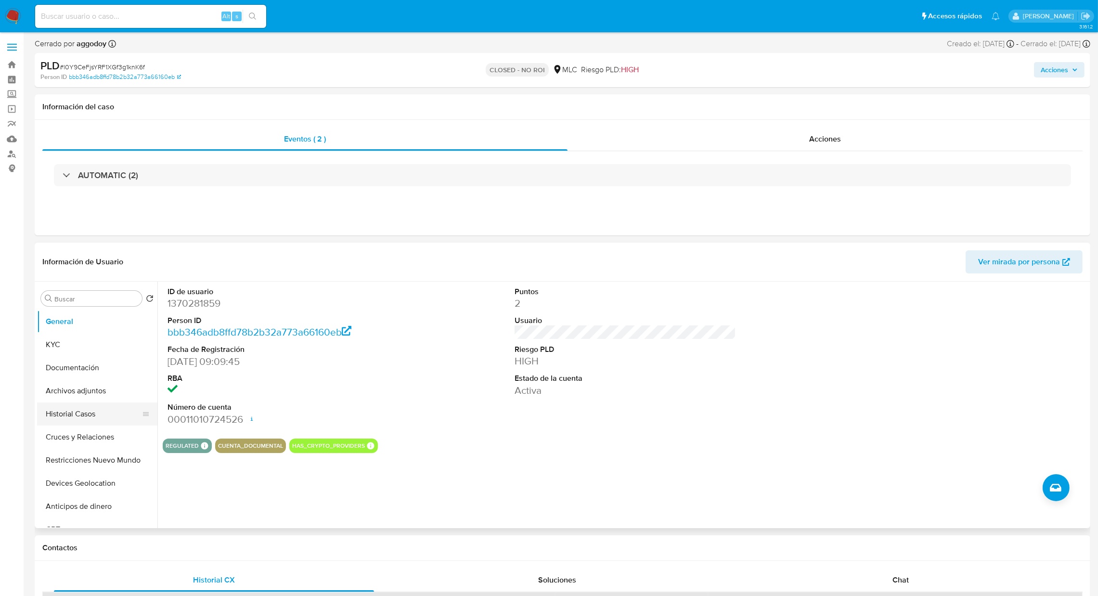
click at [71, 417] on button "Historial Casos" at bounding box center [93, 414] width 113 height 23
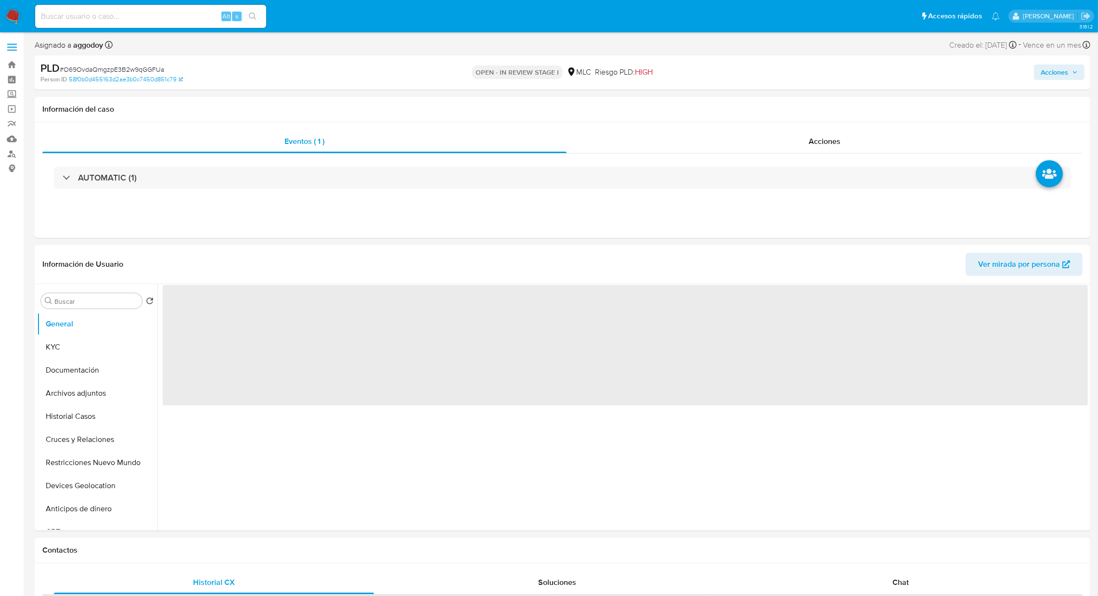
select select "10"
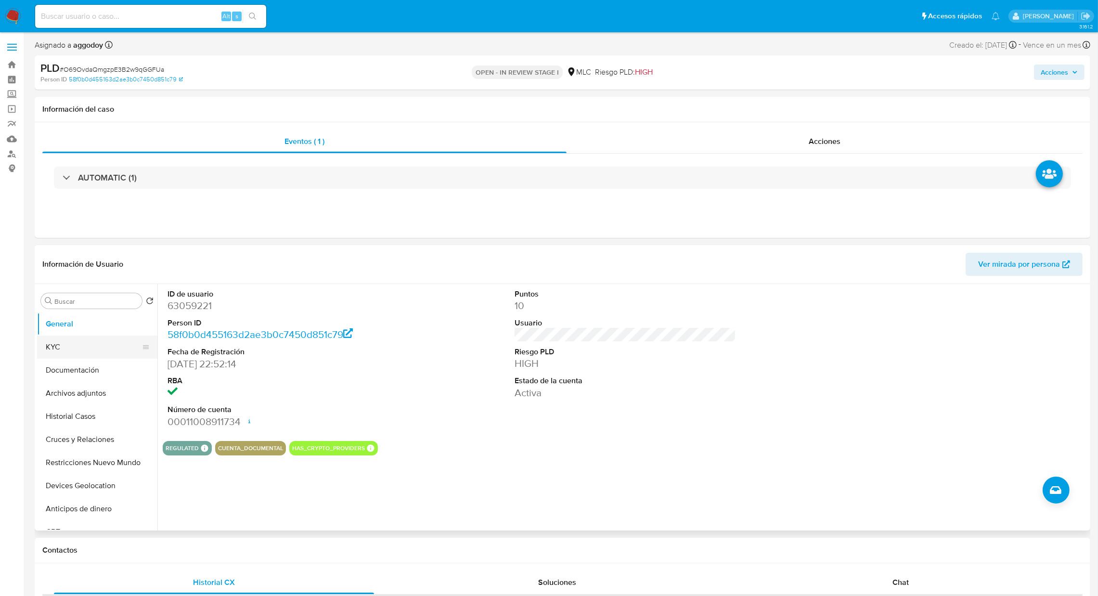
click at [117, 353] on button "KYC" at bounding box center [93, 347] width 113 height 23
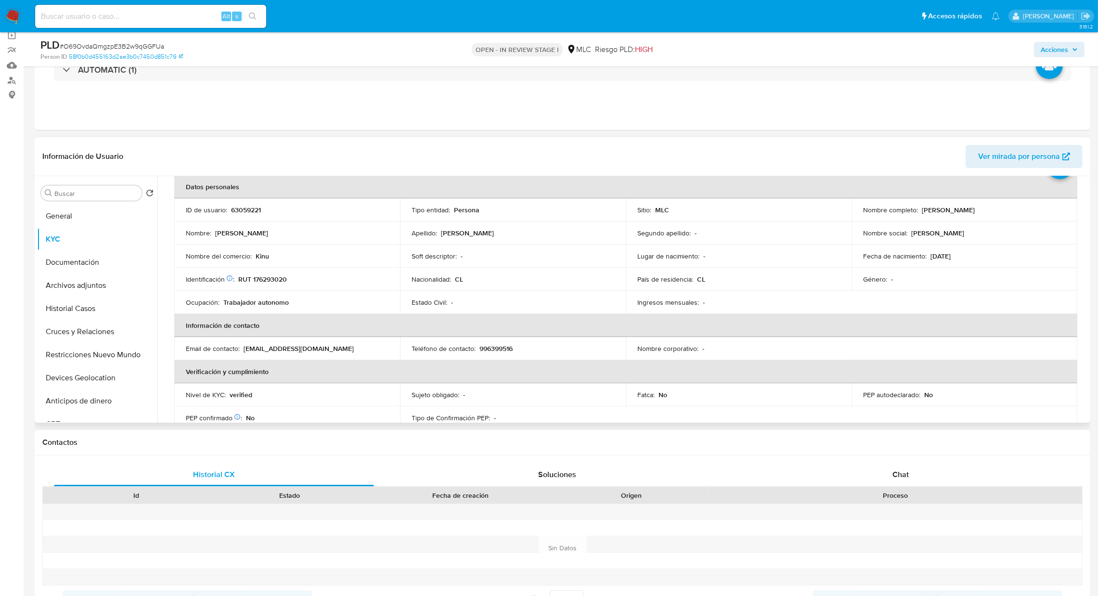
scroll to position [48, 0]
click at [259, 278] on p "RUT 176293020" at bounding box center [262, 277] width 49 height 9
copy p "176293020"
drag, startPoint x: 917, startPoint y: 209, endPoint x: 1018, endPoint y: 213, distance: 101.2
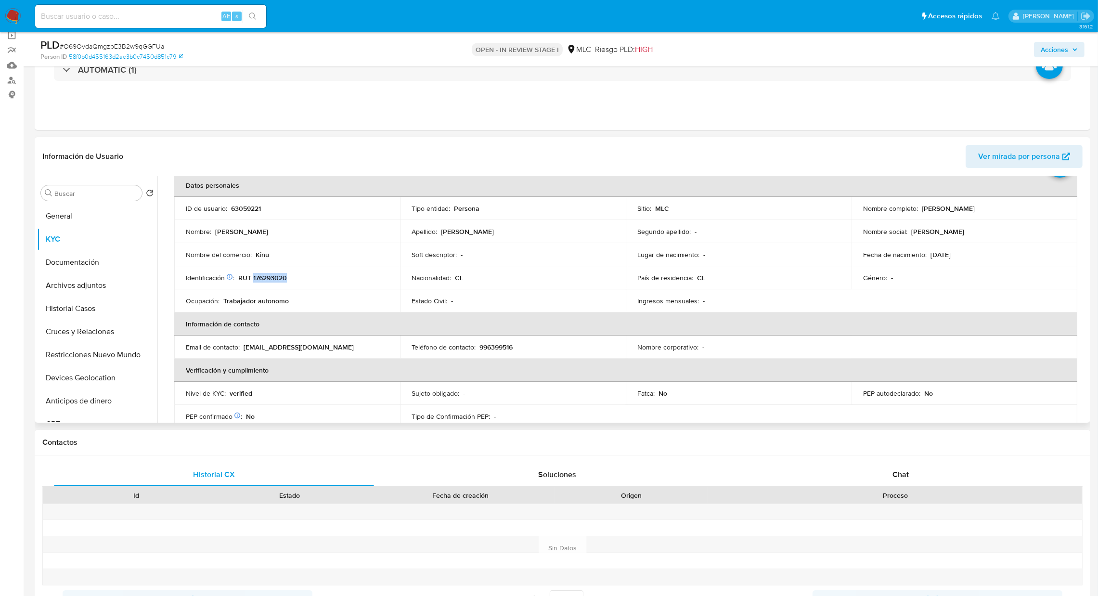
click at [1018, 213] on td "Nombre completo : Roberto Rafael Correa Saavedra" at bounding box center [965, 208] width 226 height 23
copy div "[PERSON_NAME] [PERSON_NAME] [PERSON_NAME]"
click at [93, 270] on button "Documentación" at bounding box center [93, 262] width 113 height 23
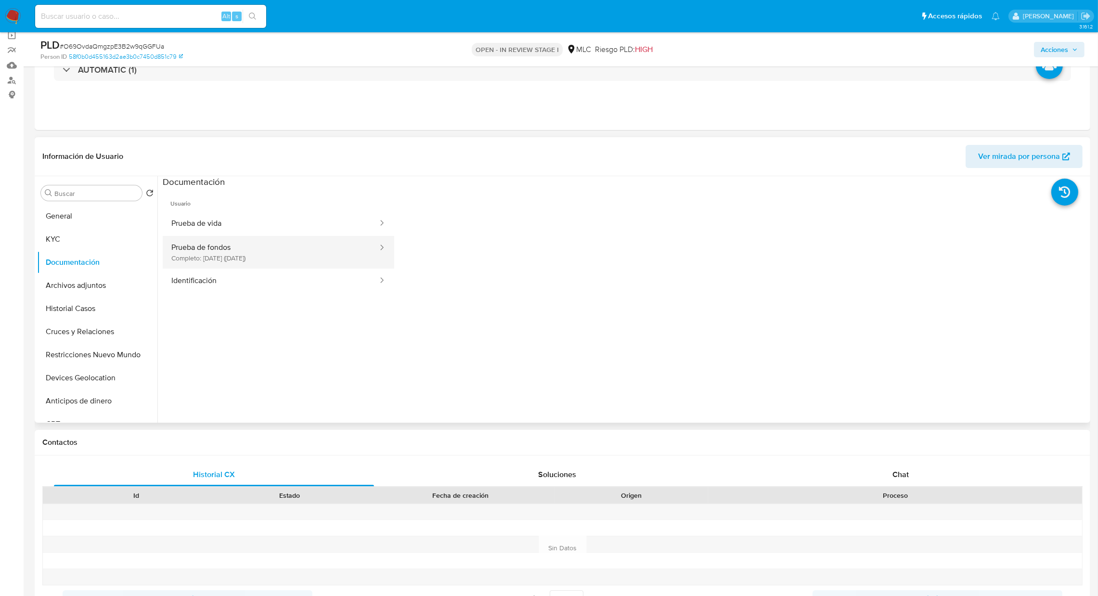
click at [290, 255] on button "Prueba de fondos Completo: 18/08/2025 (hace un mes)" at bounding box center [271, 252] width 216 height 33
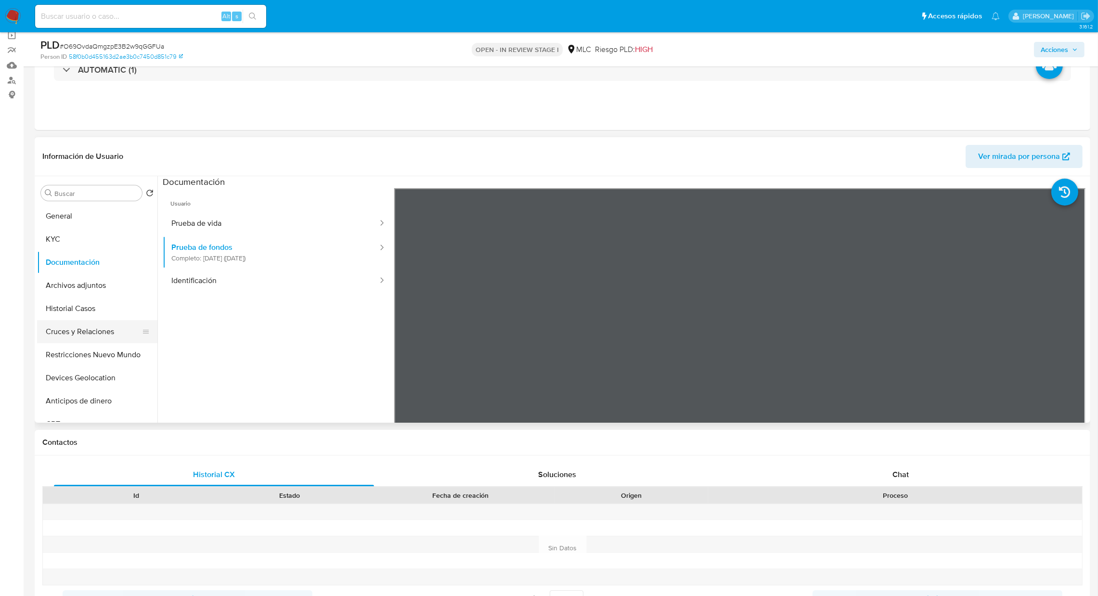
click at [89, 338] on button "Cruces y Relaciones" at bounding box center [93, 331] width 113 height 23
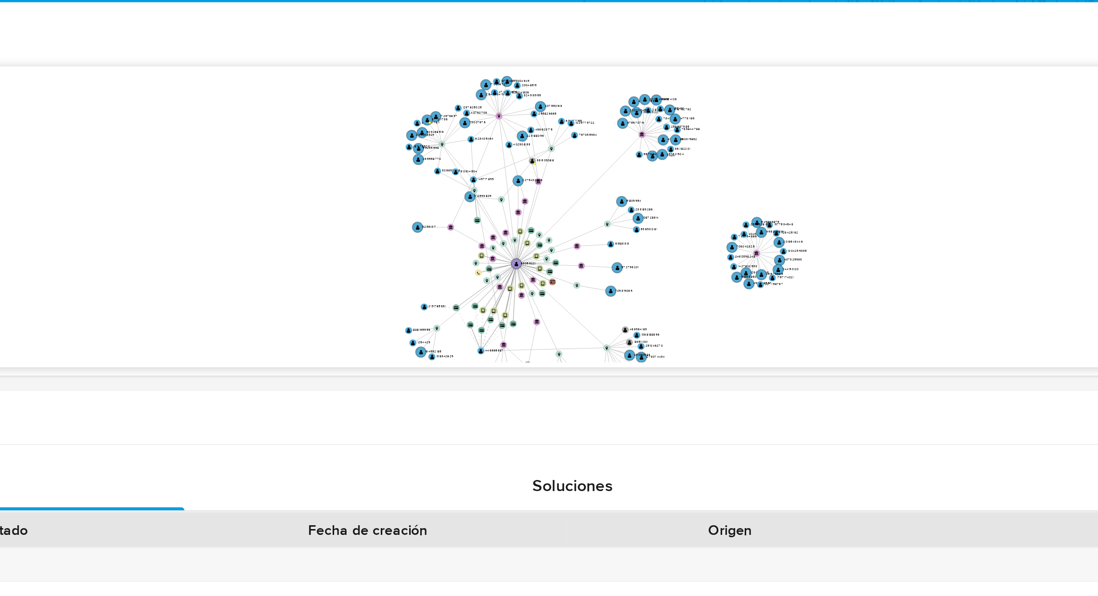
scroll to position [74, 0]
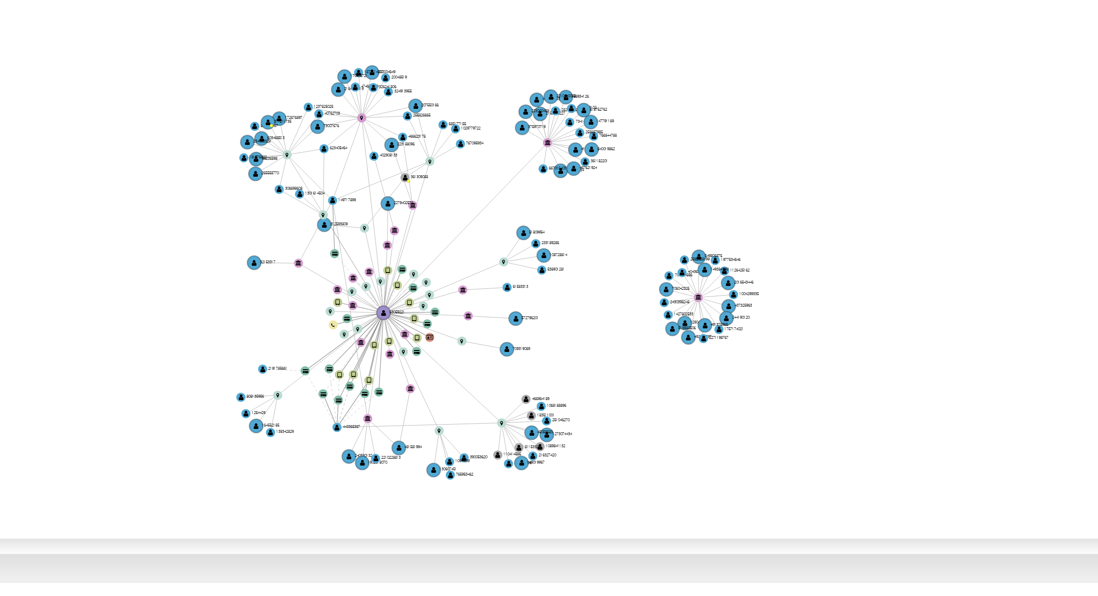
drag, startPoint x: 727, startPoint y: 350, endPoint x: 777, endPoint y: 345, distance: 50.3
click at [777, 345] on icon "device-63f6083e08813b00185a3be5  user-443365387  443365387 user-63059221  63…" at bounding box center [632, 347] width 911 height 140
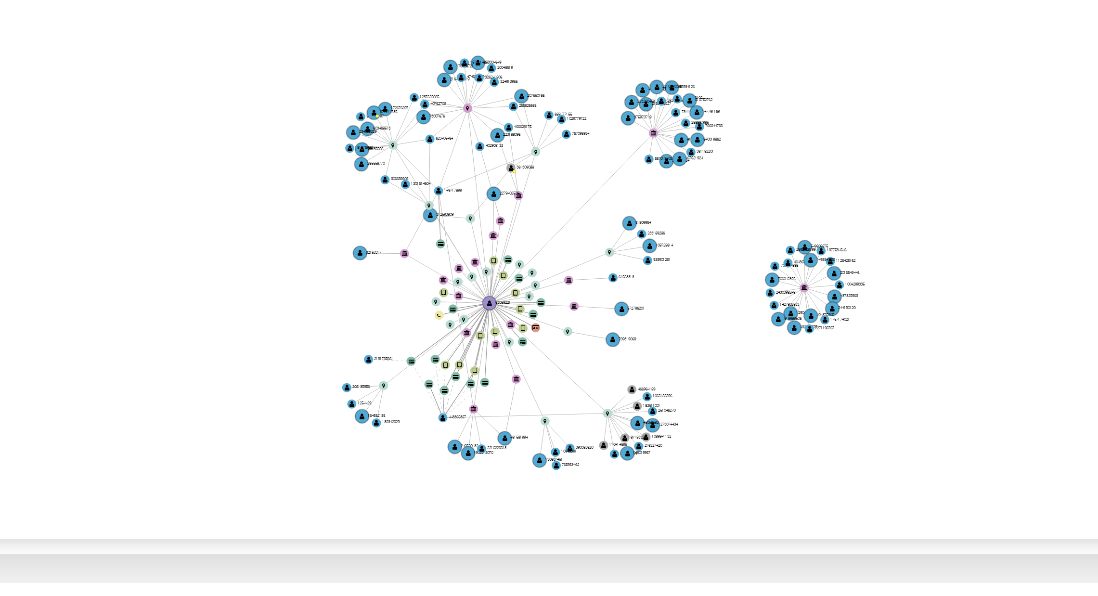
drag, startPoint x: 747, startPoint y: 299, endPoint x: 742, endPoint y: 302, distance: 5.9
click at [744, 301] on icon "device-63f6083e08813b00185a3be5  user-443365387  443365387 user-63059221  63…" at bounding box center [632, 347] width 911 height 140
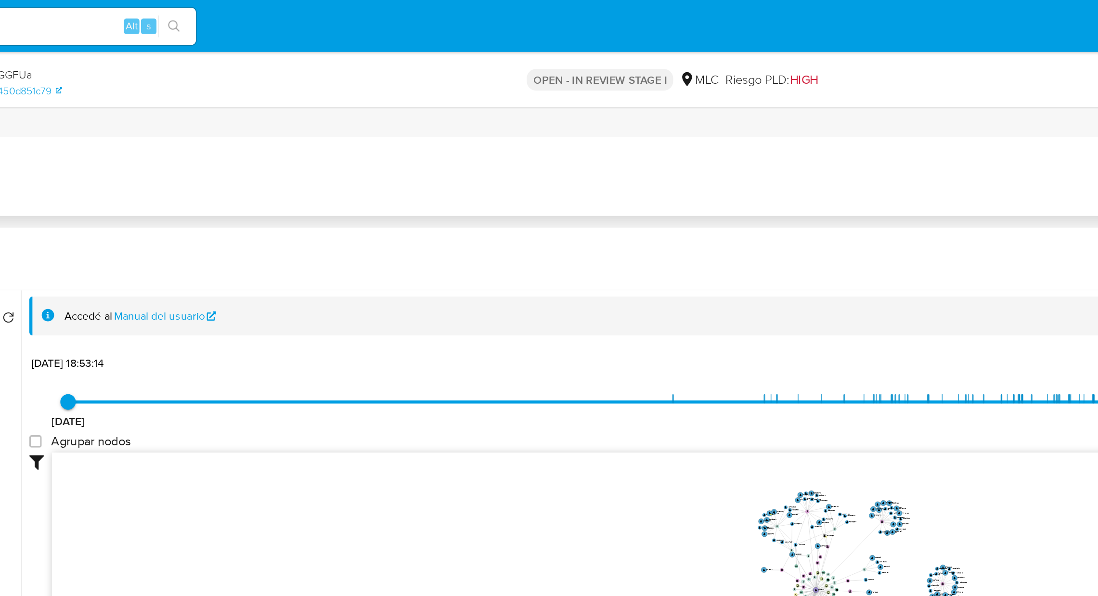
scroll to position [0, 0]
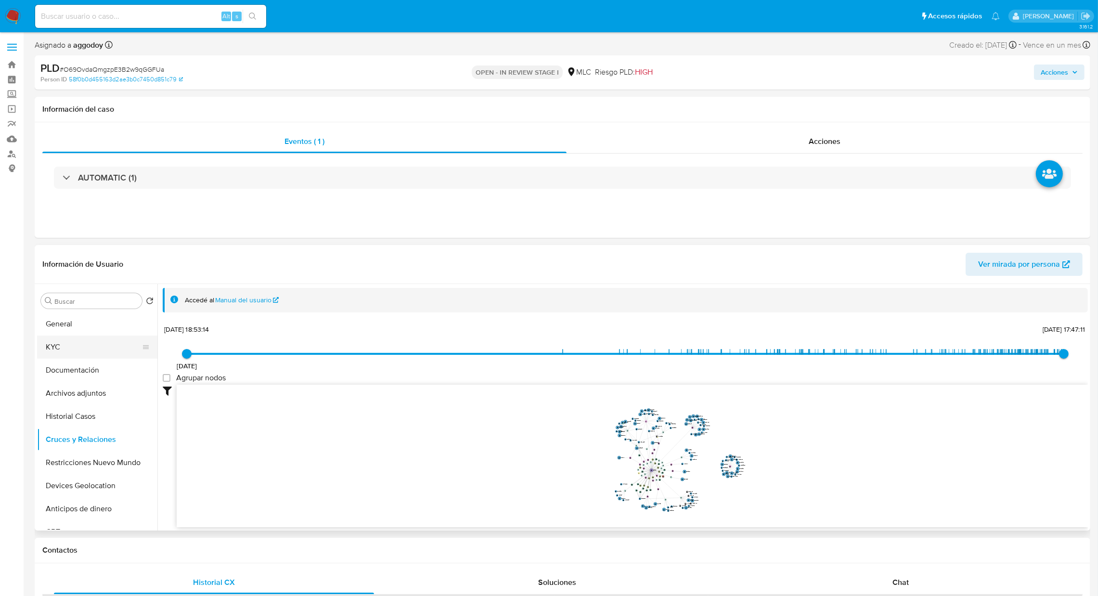
click at [56, 353] on button "KYC" at bounding box center [93, 347] width 113 height 23
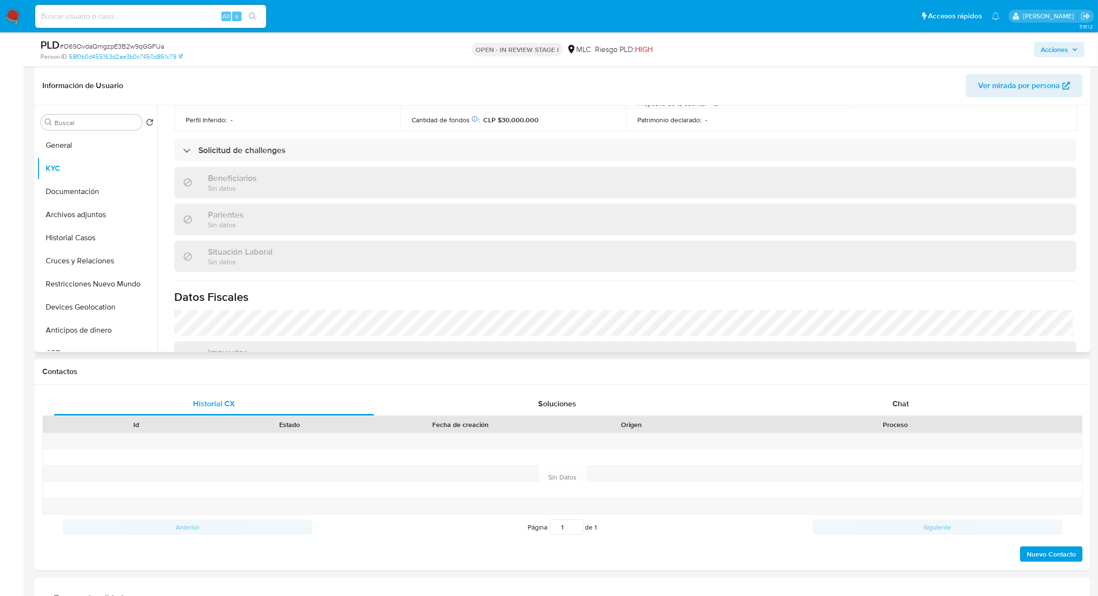
scroll to position [521, 0]
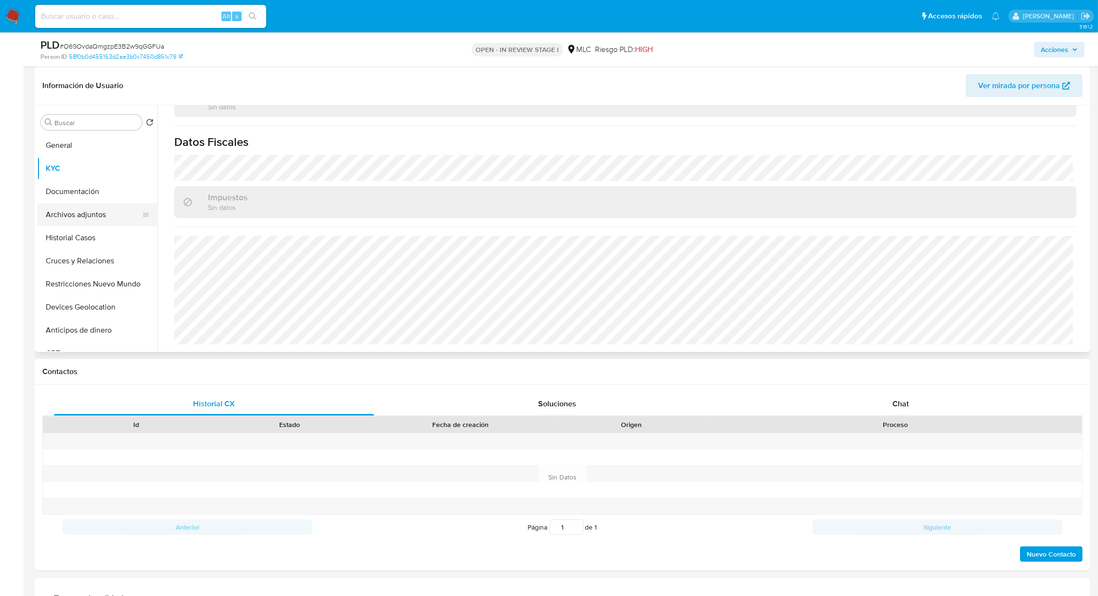
click at [79, 208] on button "Archivos adjuntos" at bounding box center [93, 214] width 113 height 23
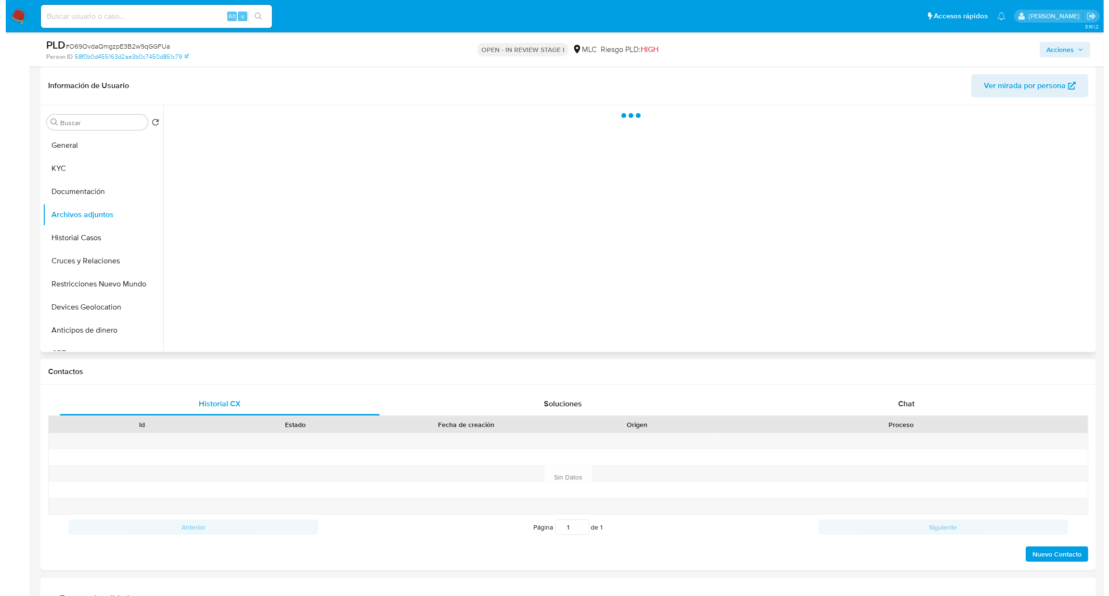
scroll to position [0, 0]
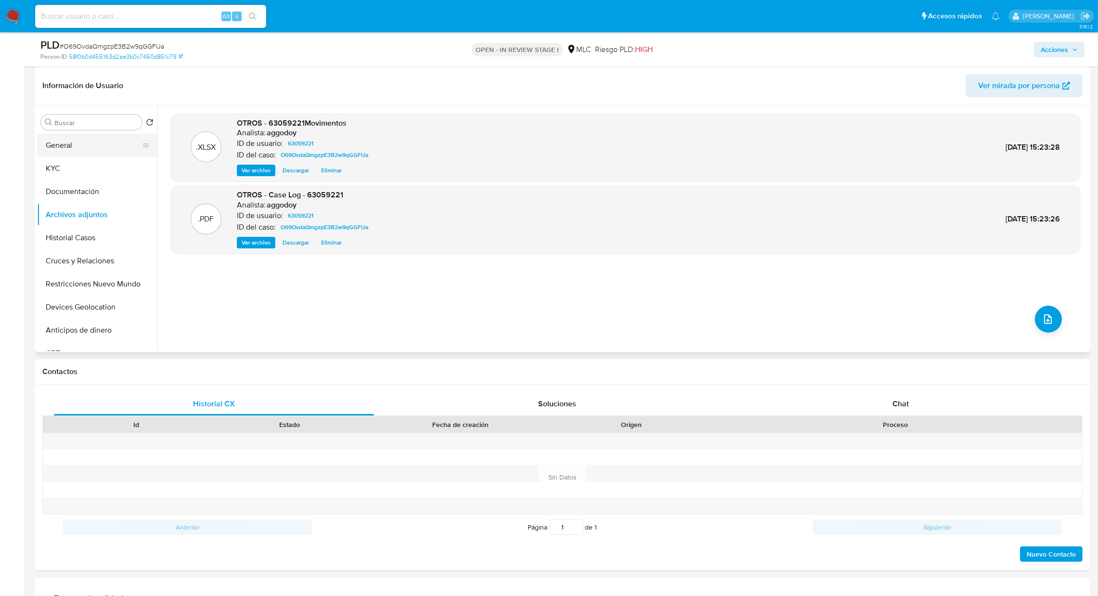
click at [68, 147] on button "General" at bounding box center [93, 145] width 113 height 23
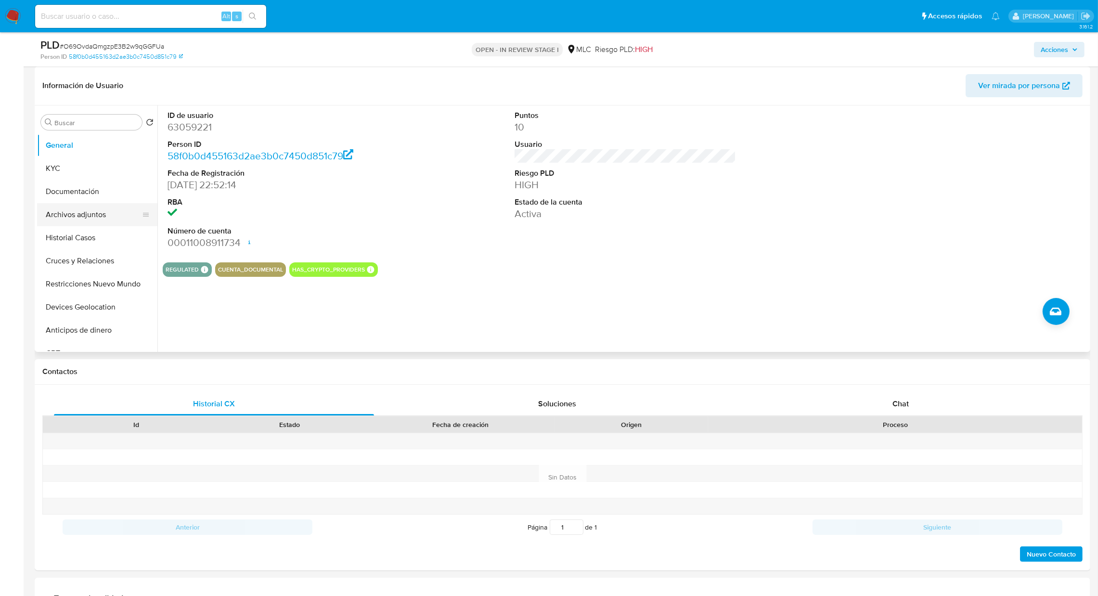
click at [115, 218] on button "Archivos adjuntos" at bounding box center [93, 214] width 113 height 23
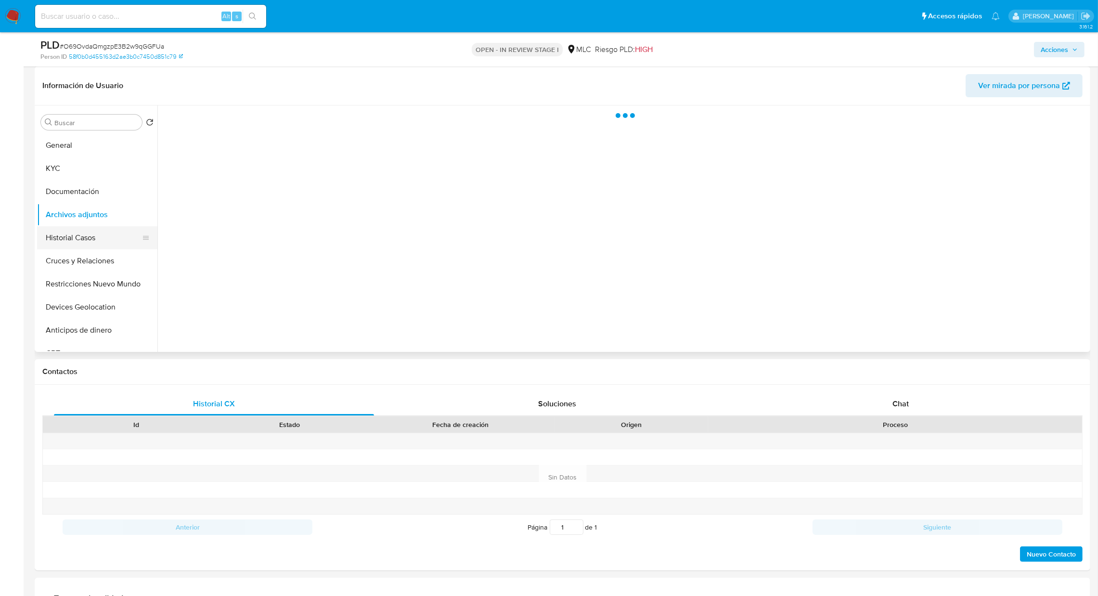
click at [106, 240] on button "Historial Casos" at bounding box center [93, 237] width 113 height 23
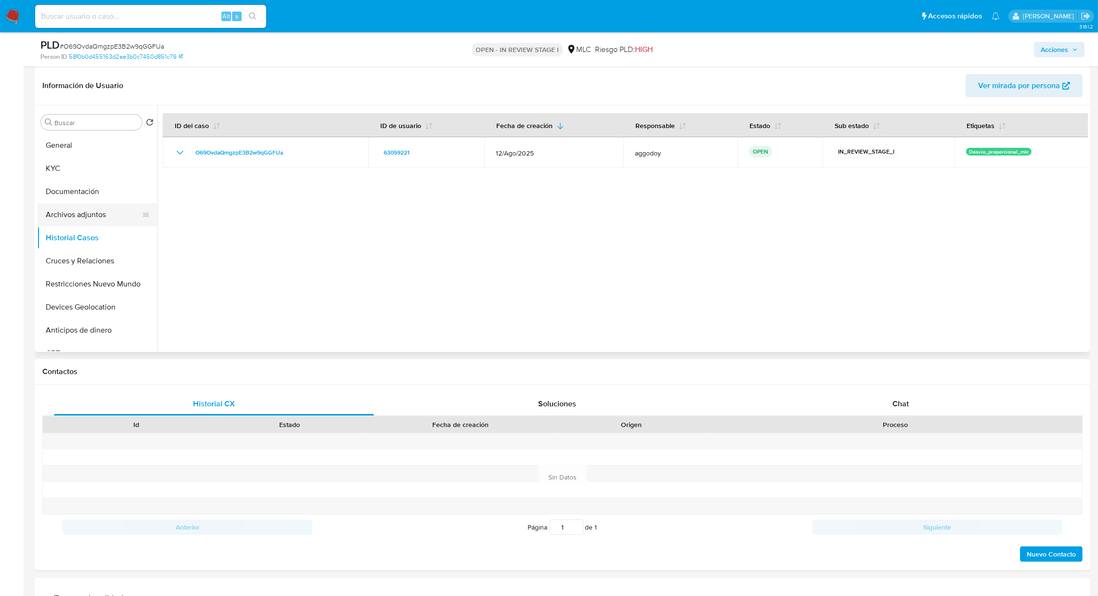
click at [80, 215] on button "Archivos adjuntos" at bounding box center [93, 214] width 113 height 23
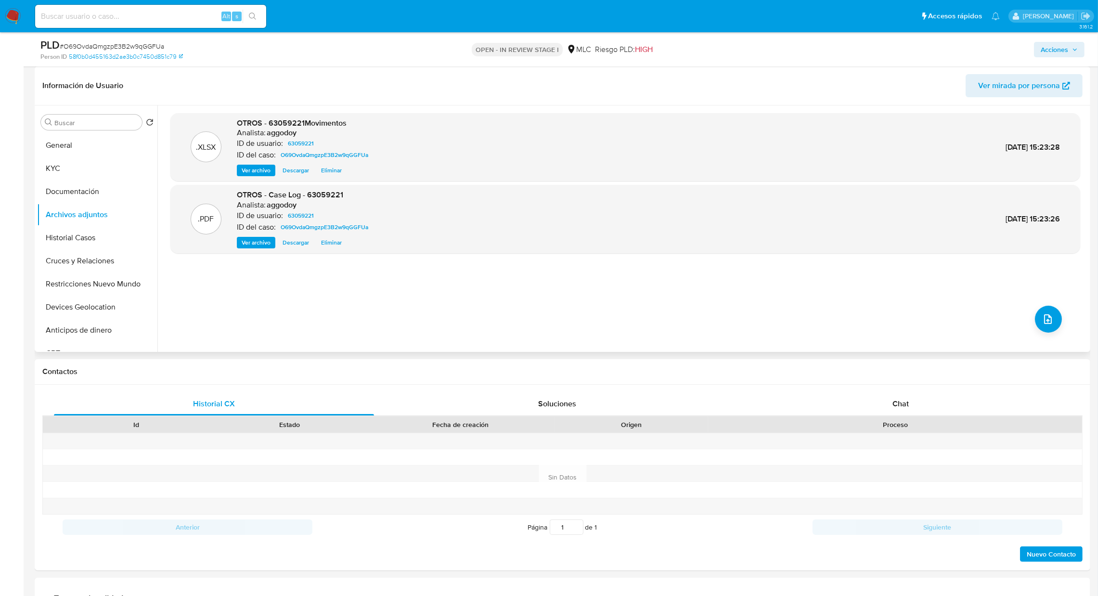
click at [325, 175] on span "Eliminar" at bounding box center [331, 171] width 21 height 10
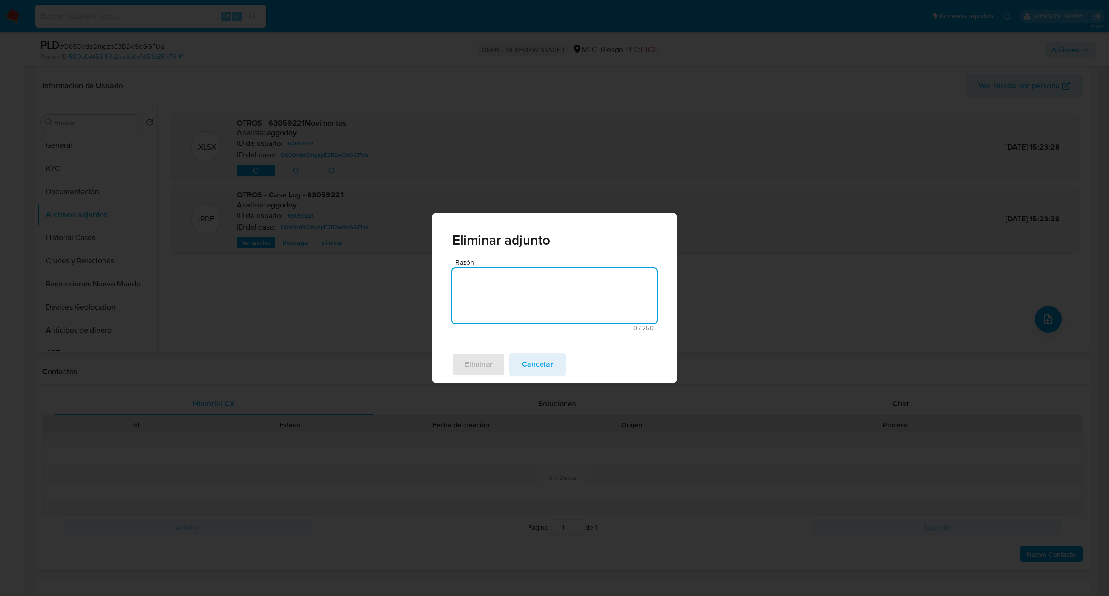
click at [513, 299] on textarea "Razón" at bounding box center [555, 295] width 204 height 55
type textarea "D"
type textarea "Actualizado con refrencias."
click at [543, 372] on span "Cancelar" at bounding box center [537, 364] width 31 height 21
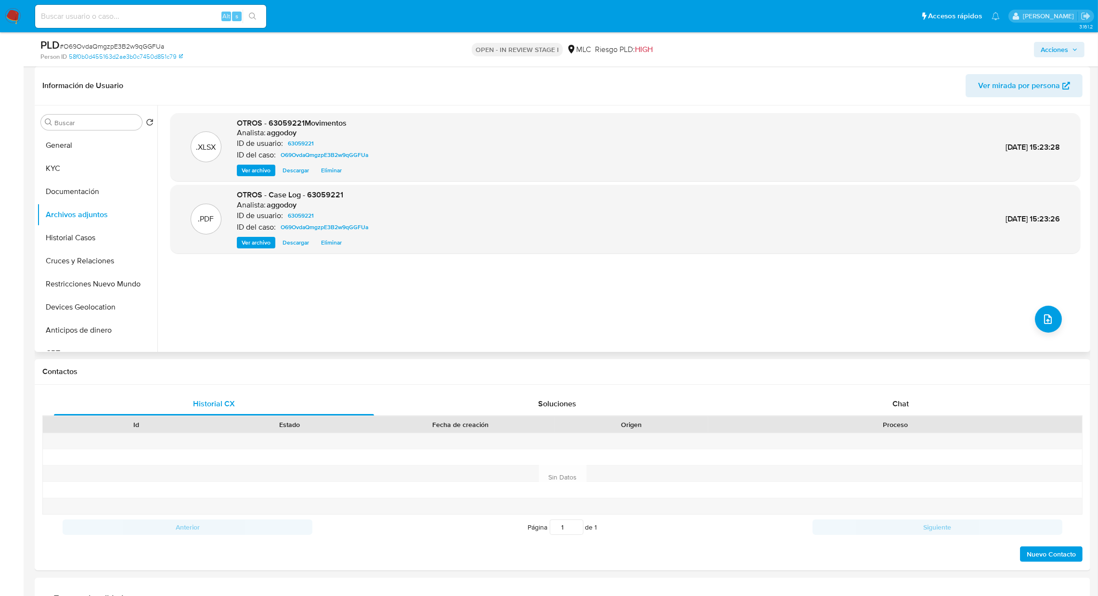
click at [330, 174] on span "Eliminar" at bounding box center [331, 171] width 21 height 10
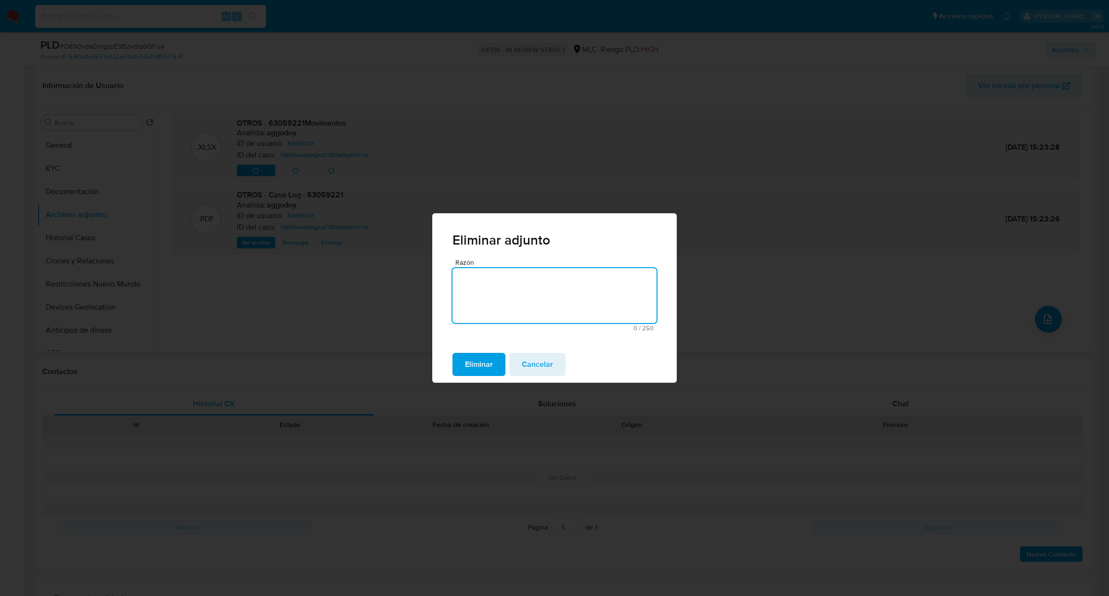
click at [518, 291] on textarea "Razón" at bounding box center [555, 295] width 204 height 55
type textarea "Actualizado"
click at [489, 356] on span "Eliminar" at bounding box center [479, 364] width 28 height 21
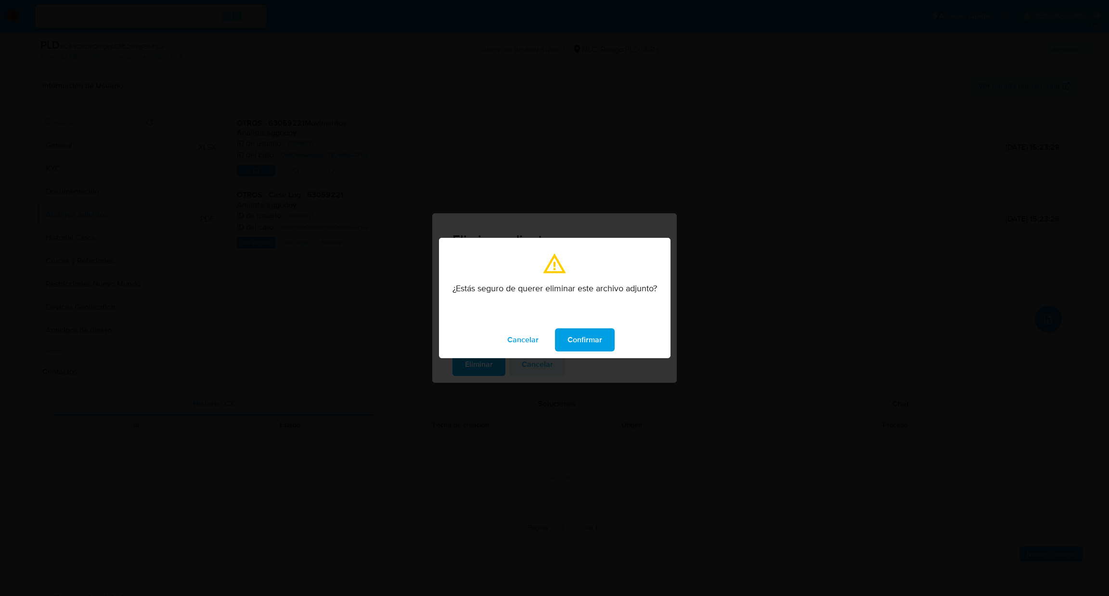
click at [599, 338] on span "Confirmar" at bounding box center [585, 339] width 35 height 21
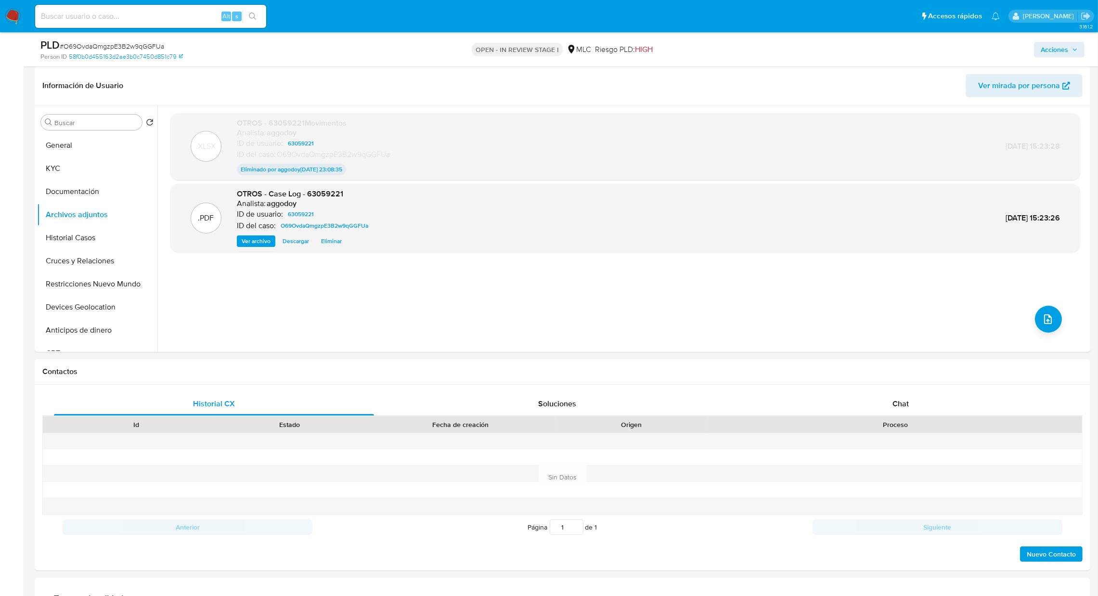
click at [327, 242] on span "Eliminar" at bounding box center [331, 241] width 21 height 10
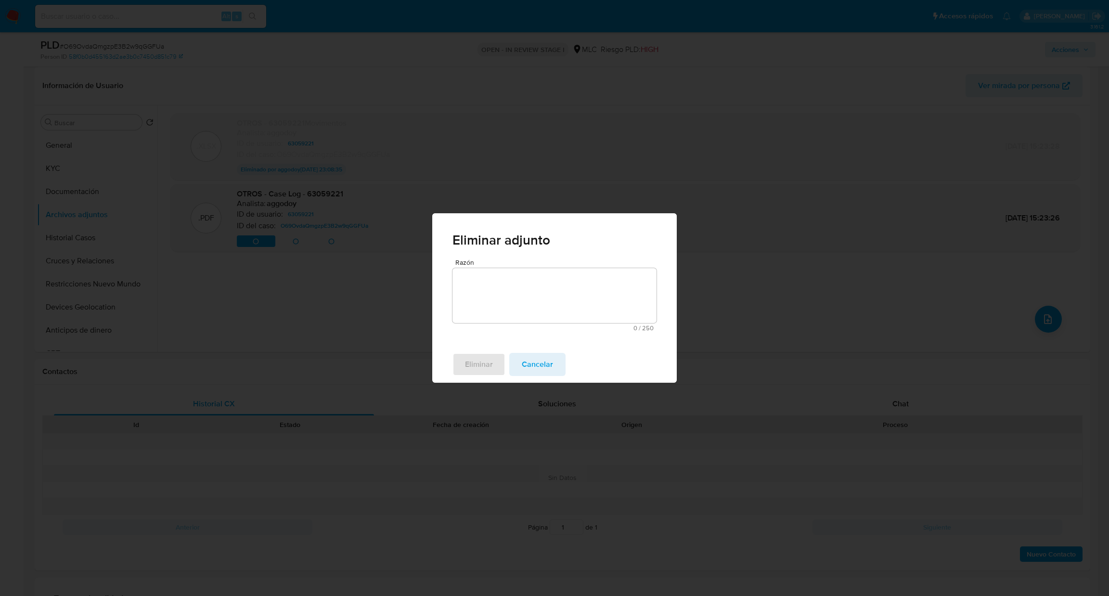
click at [515, 281] on textarea "Razón" at bounding box center [555, 295] width 204 height 55
type textarea "Actualizado con referencias."
click at [479, 373] on span "Eliminar" at bounding box center [479, 364] width 28 height 21
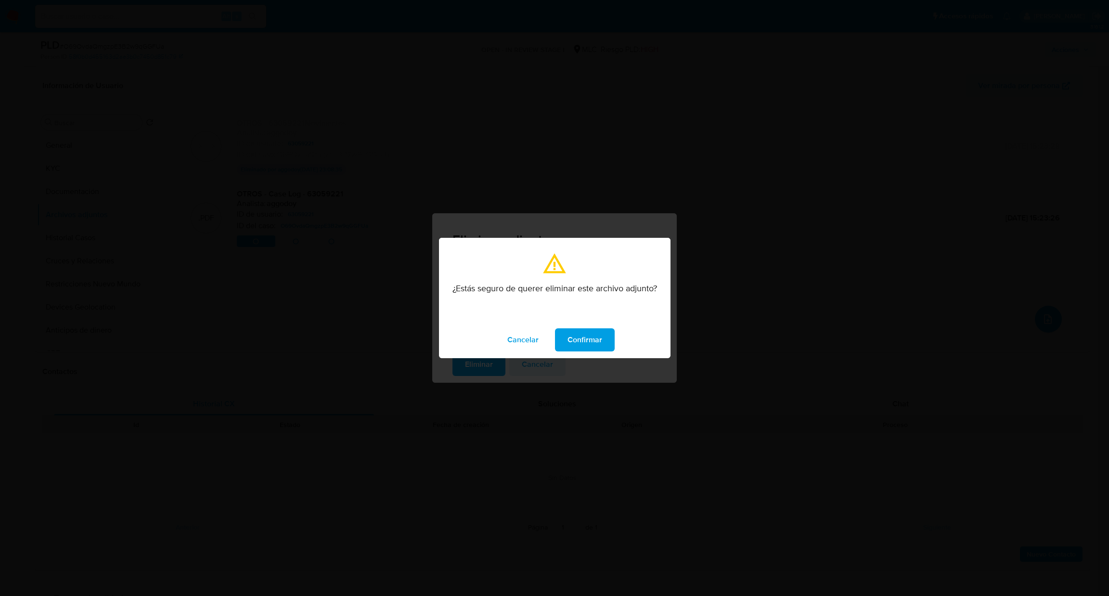
click at [580, 326] on div "Cancelar Confirmar" at bounding box center [555, 340] width 232 height 37
click at [580, 335] on span "Confirmar" at bounding box center [585, 339] width 35 height 21
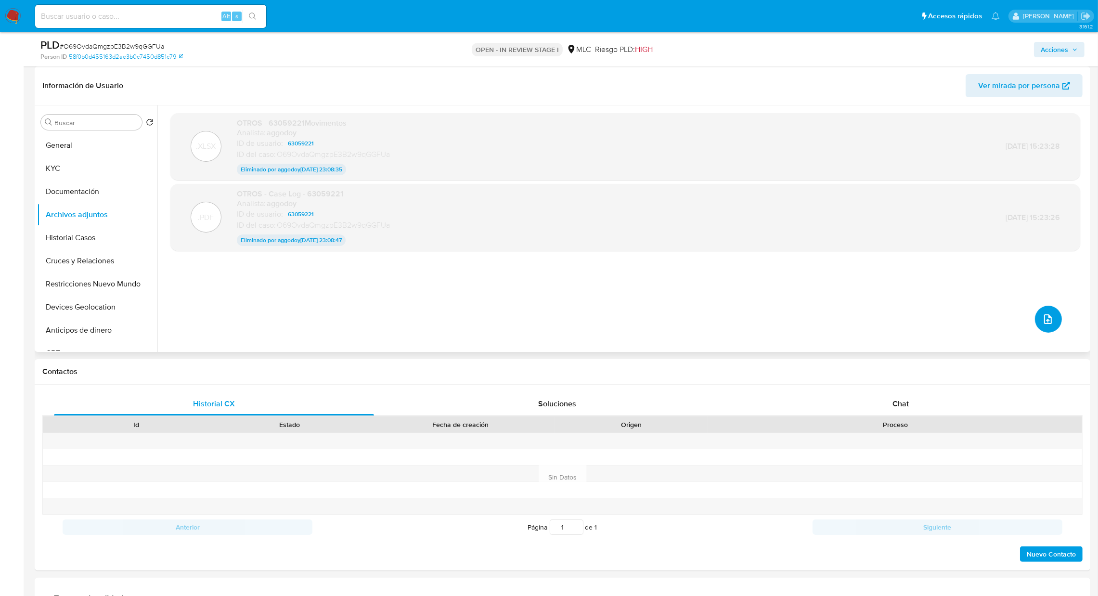
click at [1048, 317] on icon "upload-file" at bounding box center [1048, 319] width 12 height 12
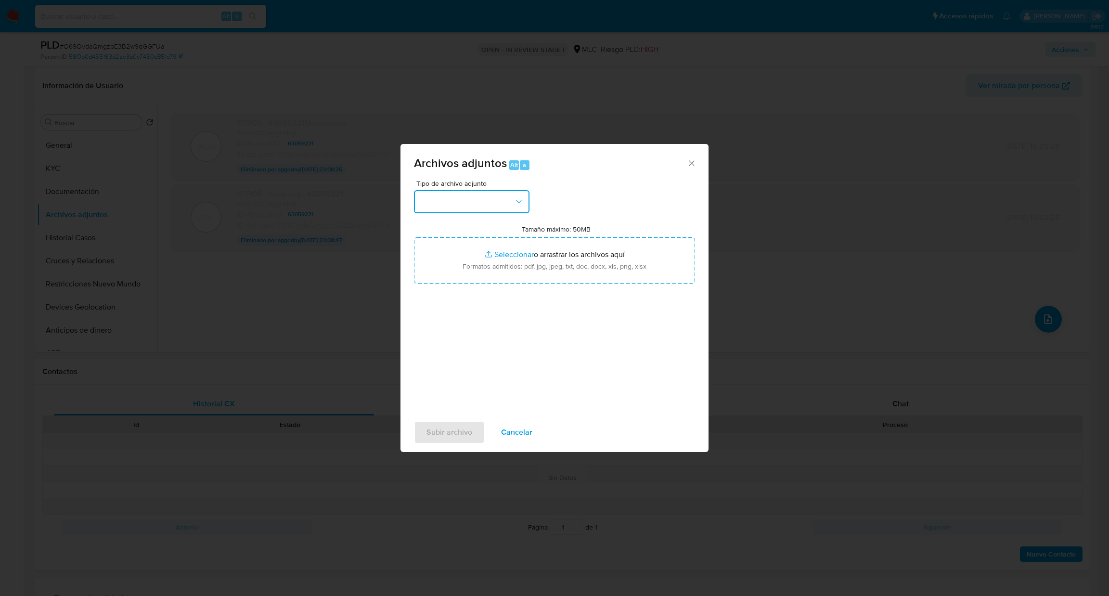
click at [442, 196] on button "button" at bounding box center [472, 201] width 116 height 23
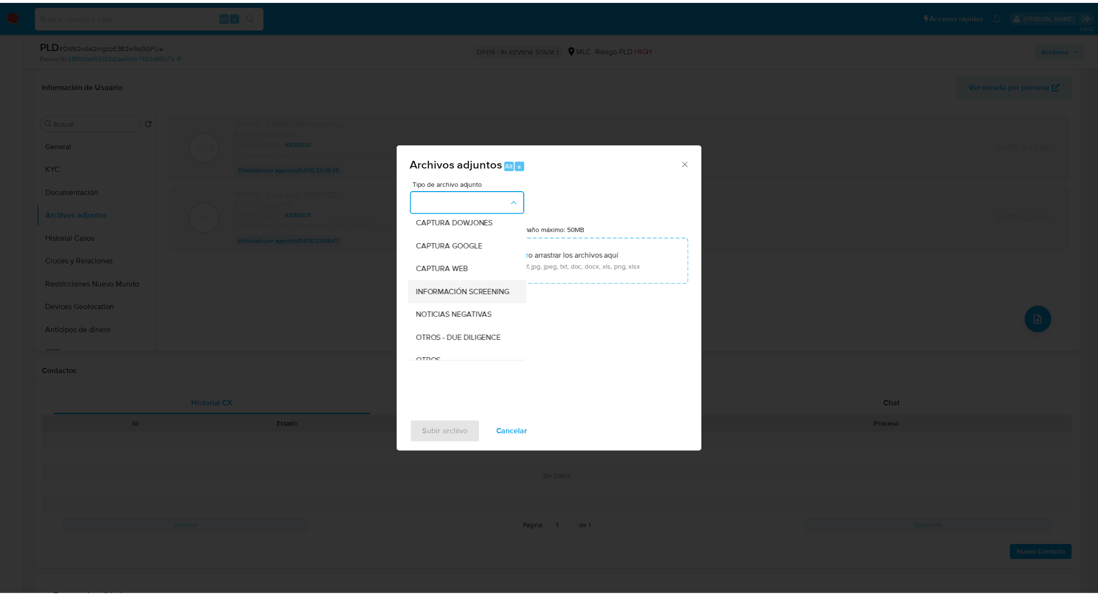
scroll to position [64, 0]
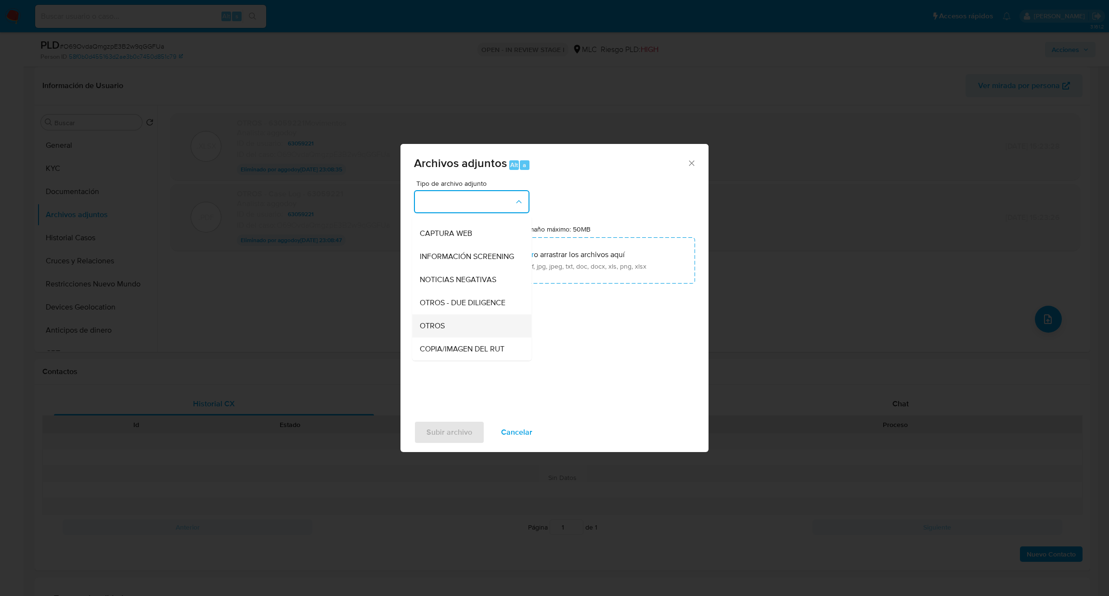
click at [458, 330] on div "OTROS" at bounding box center [469, 325] width 98 height 23
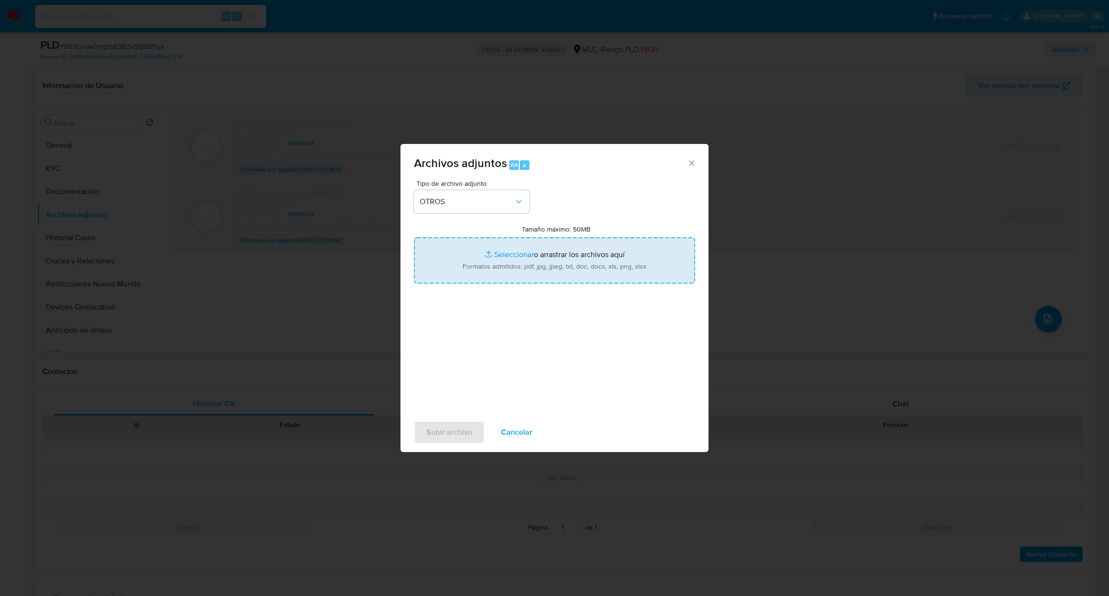
click at [489, 264] on input "Tamaño máximo: 50MB Seleccionar archivos" at bounding box center [554, 260] width 281 height 46
type input "C:\fakepath\Case Log - 63059221 2.0.pdf"
click at [479, 256] on input "Tamaño máximo: 50MB Seleccionar archivos" at bounding box center [554, 260] width 281 height 46
type input "C:\fakepath\63059221Movimientos 2.0.xlsx"
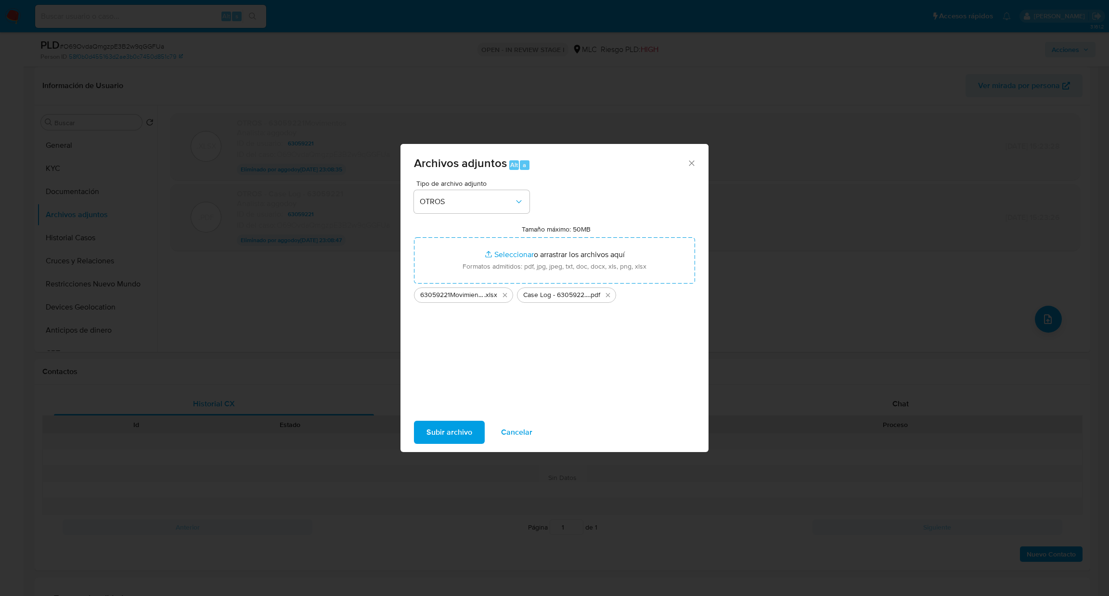
click at [440, 435] on span "Subir archivo" at bounding box center [450, 432] width 46 height 21
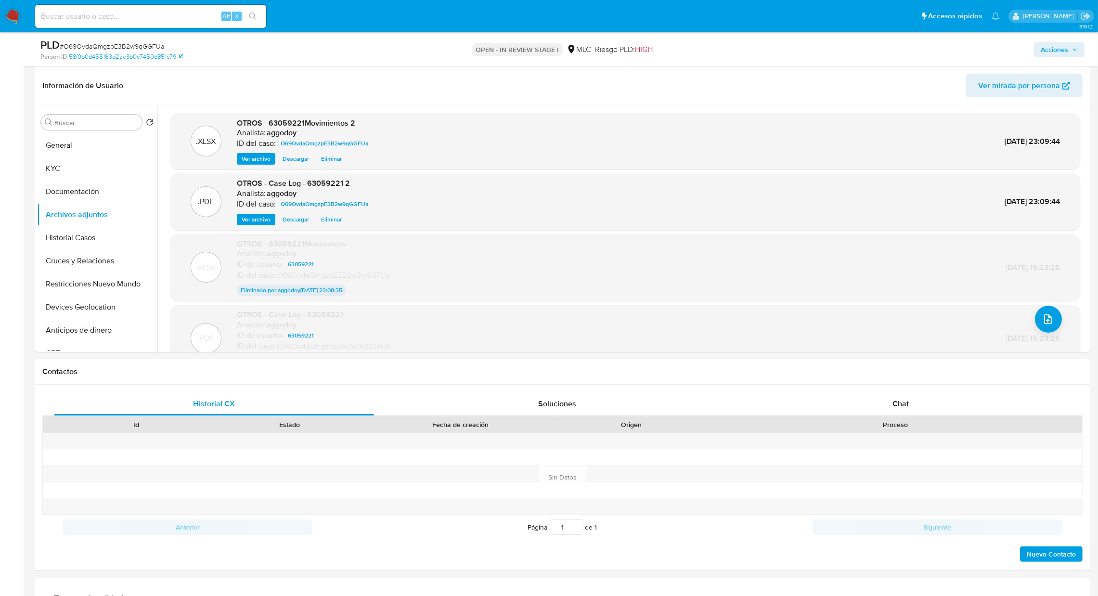
click at [1053, 59] on div "Acciones" at bounding box center [912, 49] width 346 height 23
click at [1053, 54] on span "Acciones" at bounding box center [1054, 49] width 27 height 15
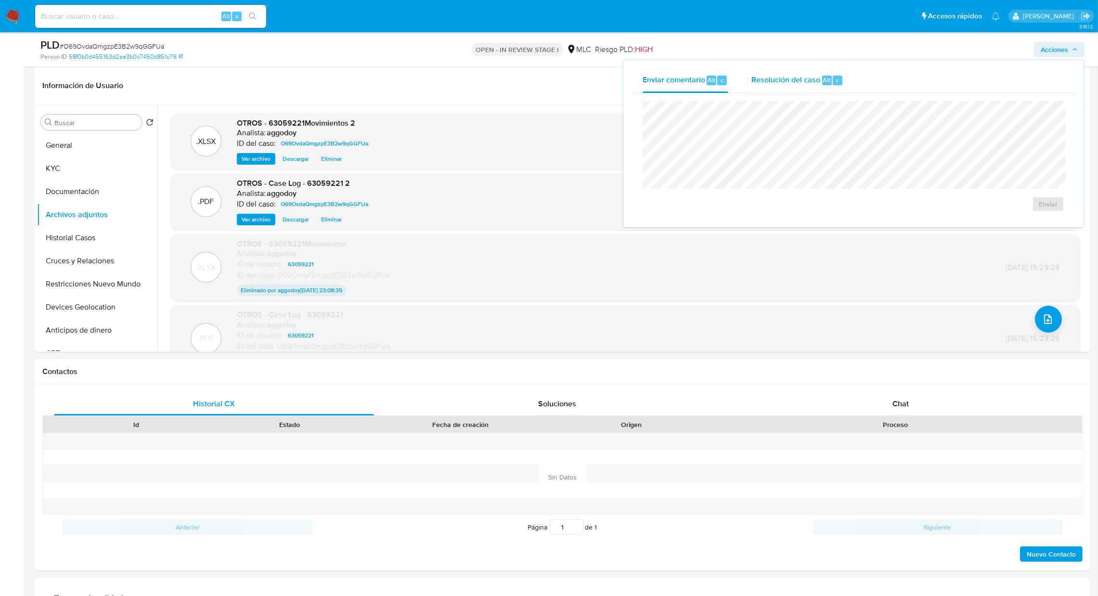
click at [755, 82] on span "Resolución del caso" at bounding box center [786, 79] width 69 height 11
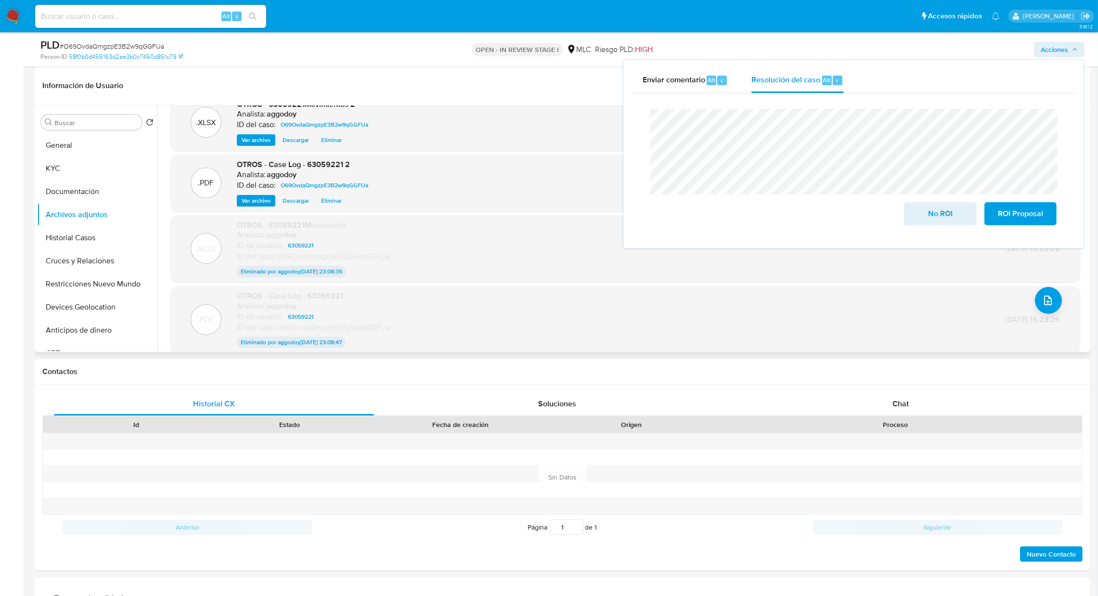
scroll to position [28, 0]
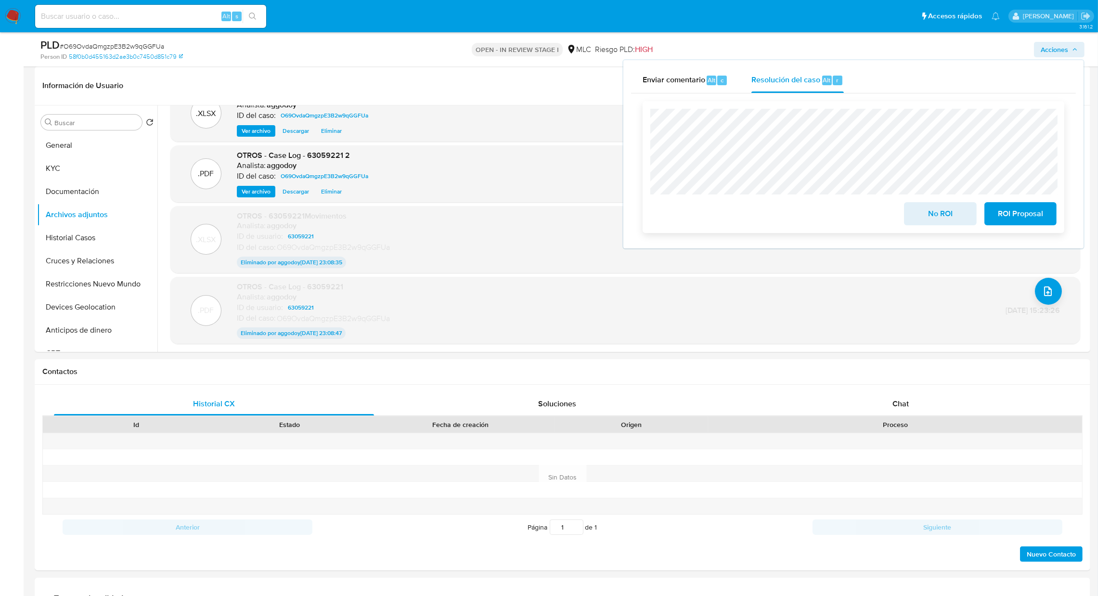
click at [916, 217] on button "No ROI" at bounding box center [940, 213] width 72 height 23
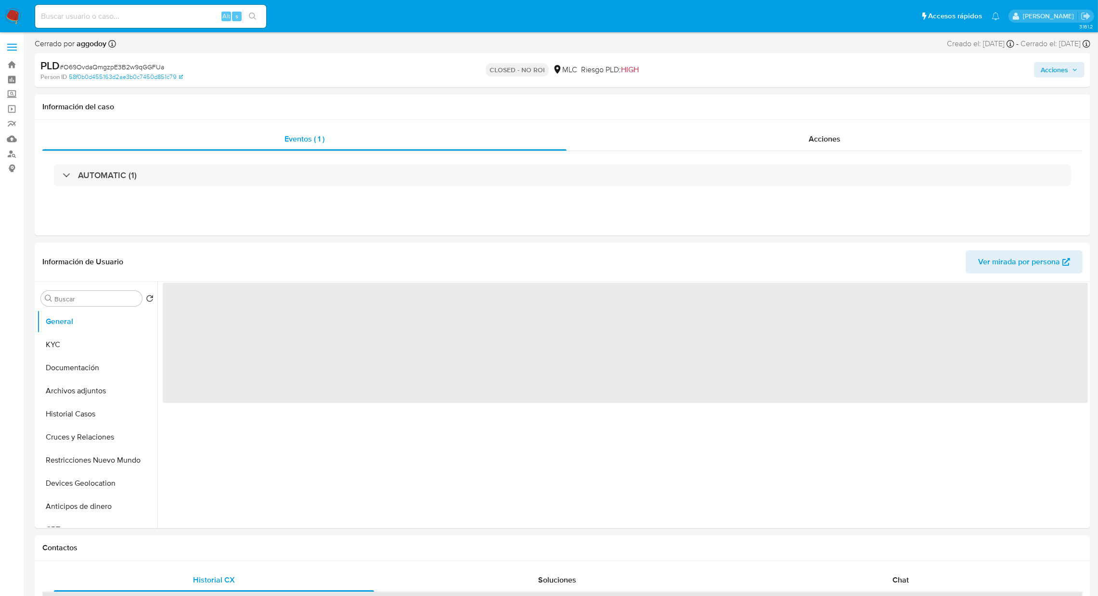
select select "10"
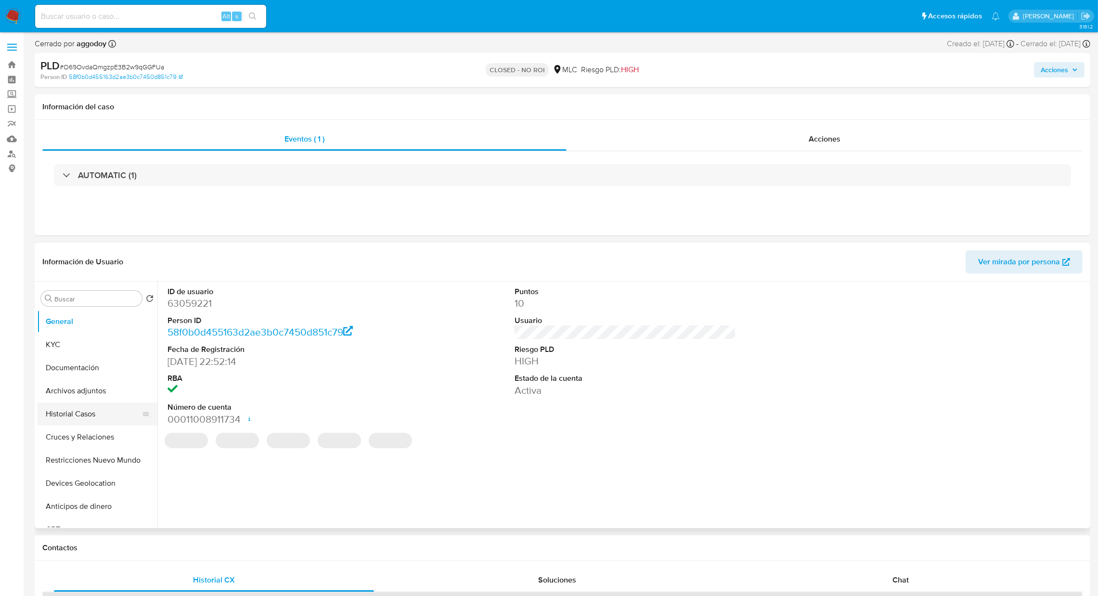
click at [65, 417] on button "Historial Casos" at bounding box center [93, 414] width 113 height 23
